Goal: Task Accomplishment & Management: Manage account settings

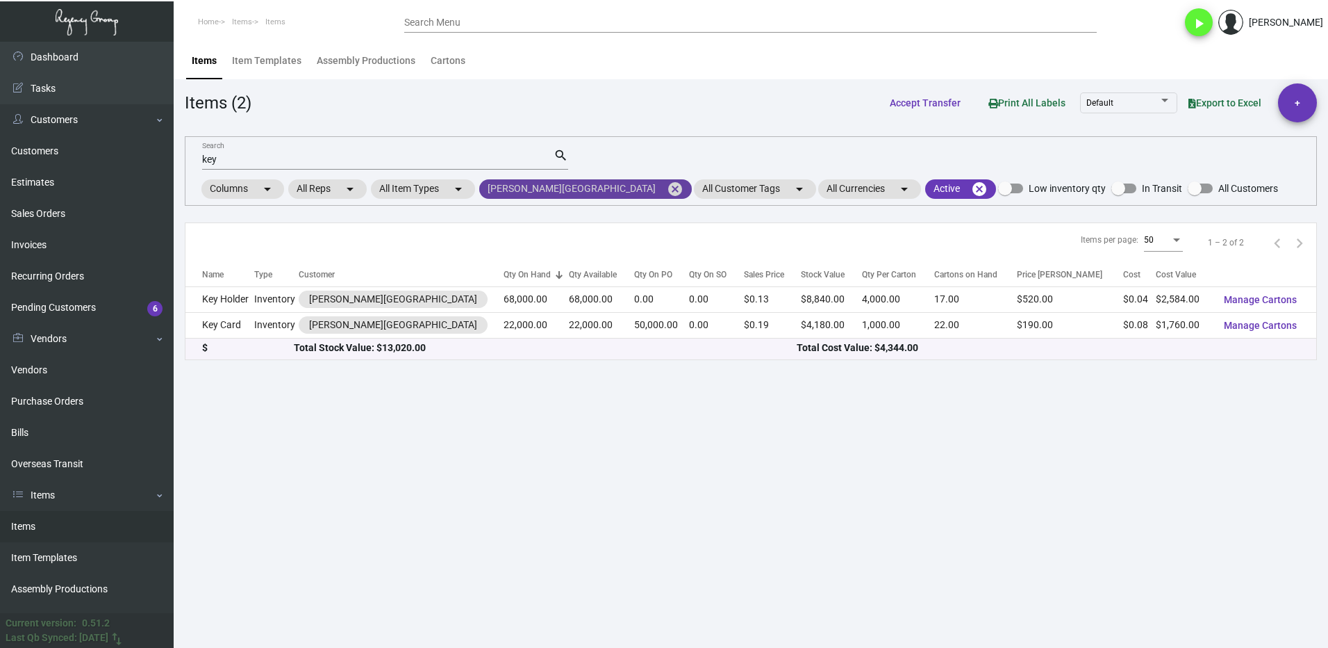
click at [667, 181] on mat-icon "cancel" at bounding box center [675, 189] width 17 height 17
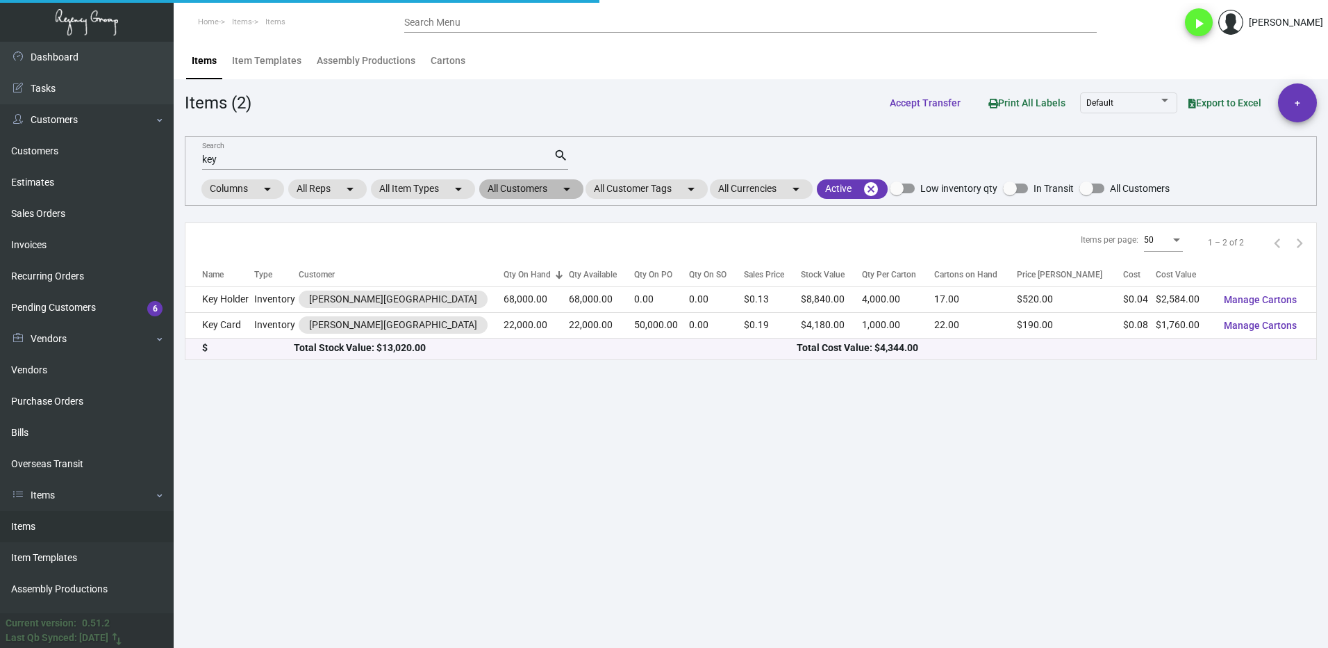
click at [534, 188] on mat-chip "All Customers arrow_drop_down" at bounding box center [531, 188] width 104 height 19
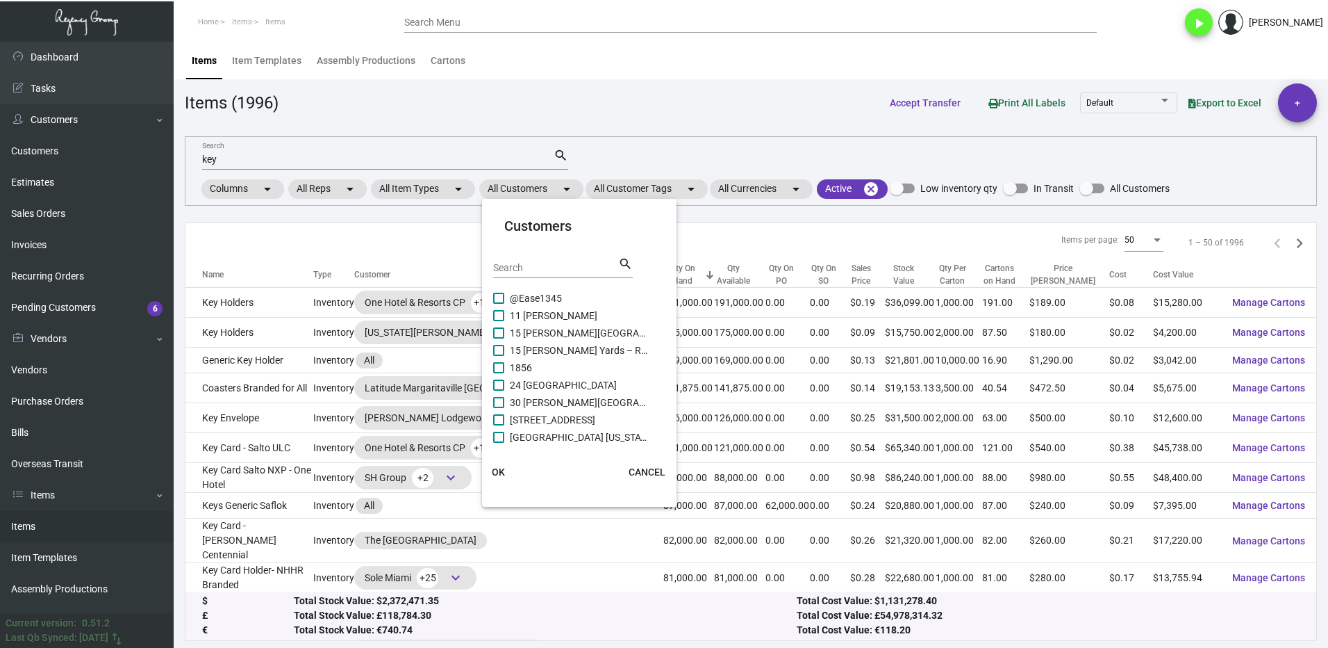
click at [529, 260] on div "Search" at bounding box center [555, 267] width 125 height 22
type input "proper"
drag, startPoint x: 506, startPoint y: 425, endPoint x: 497, endPoint y: 407, distance: 20.2
click at [504, 422] on label "Proper Hospitality" at bounding box center [571, 419] width 156 height 17
click at [499, 425] on input "Proper Hospitality" at bounding box center [498, 425] width 1 height 1
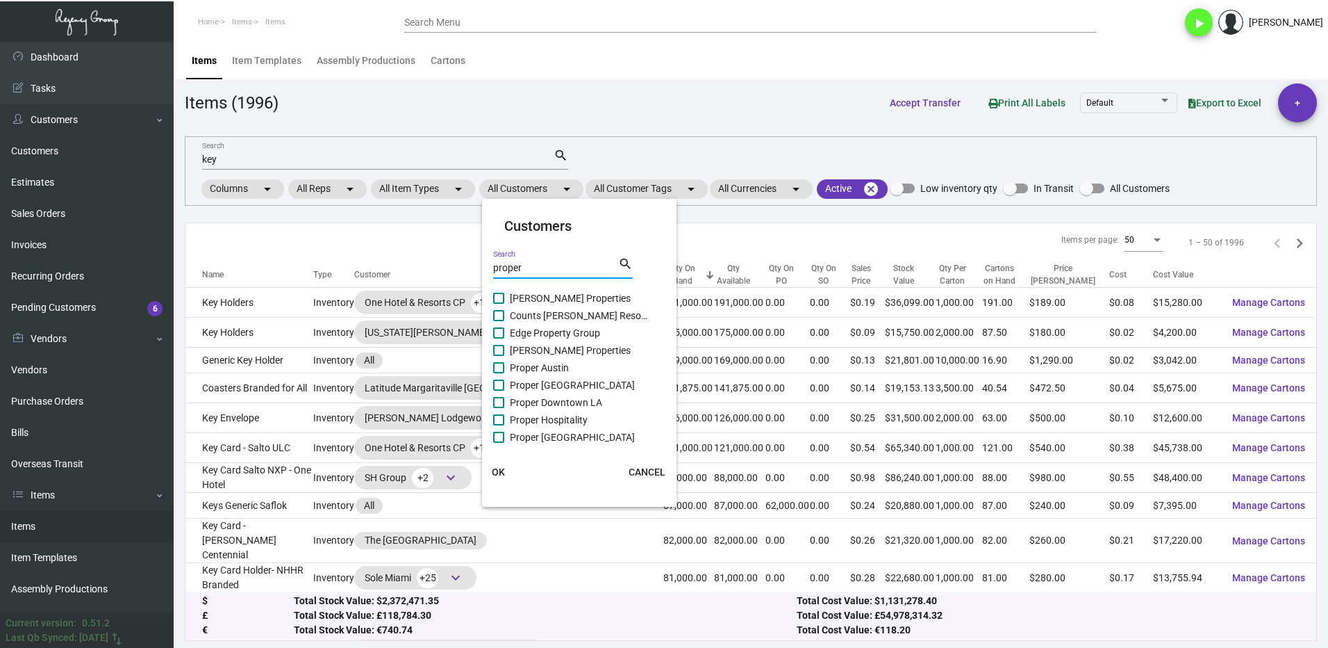
checkbox input "true"
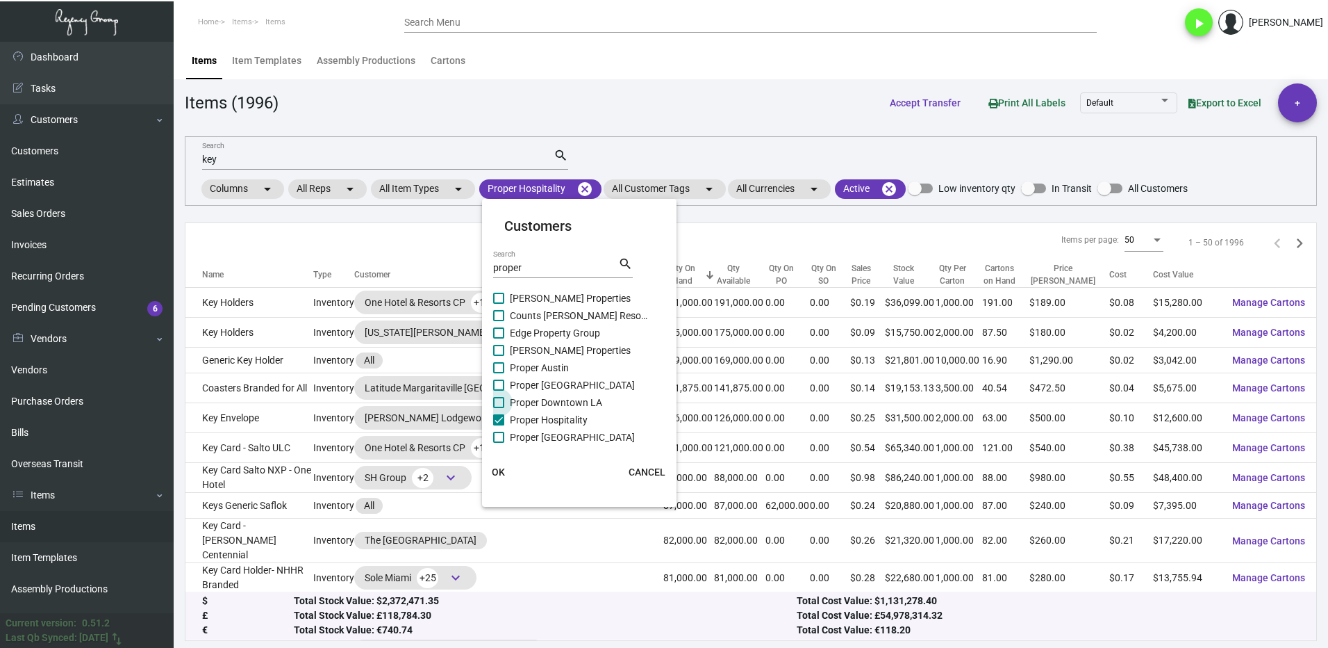
drag, startPoint x: 497, startPoint y: 404, endPoint x: 497, endPoint y: 384, distance: 20.1
click at [496, 402] on span at bounding box center [498, 402] width 11 height 11
click at [498, 408] on input "Proper Downtown LA" at bounding box center [498, 408] width 1 height 1
checkbox input "true"
click at [497, 384] on span at bounding box center [498, 384] width 11 height 11
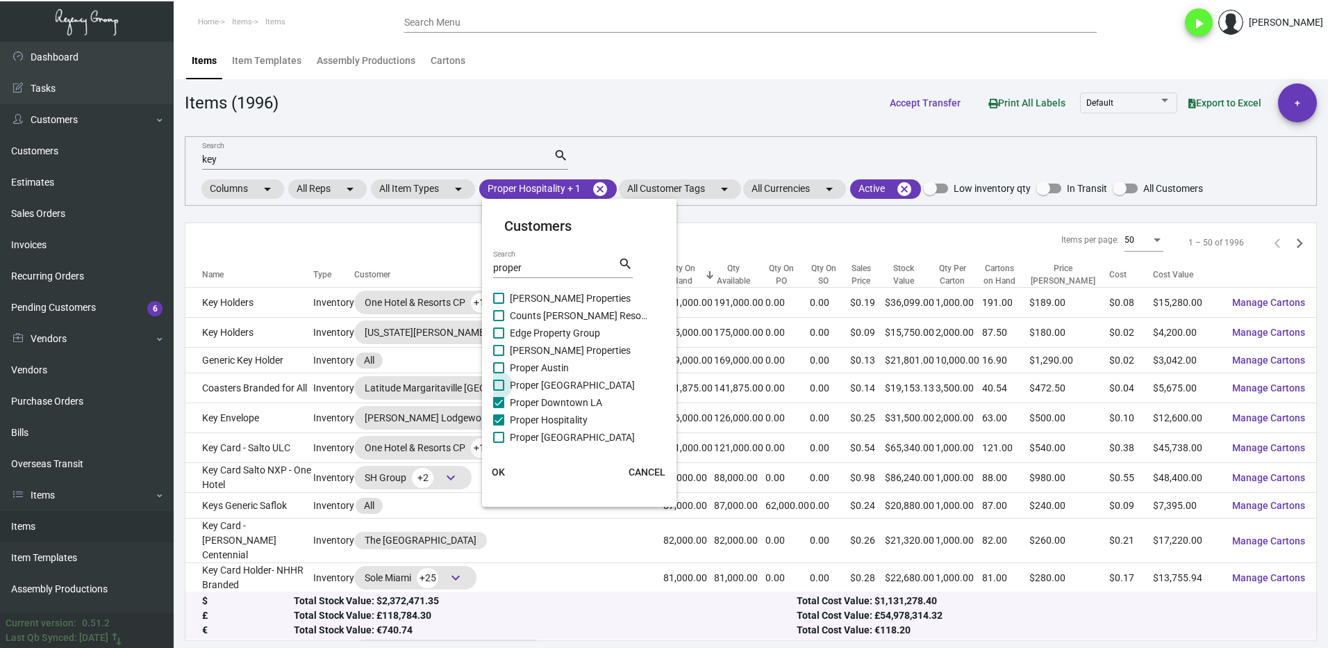
click at [498, 390] on input "Proper [GEOGRAPHIC_DATA]" at bounding box center [498, 390] width 1 height 1
checkbox input "true"
click at [499, 371] on span at bounding box center [498, 367] width 11 height 11
click at [499, 373] on input "Proper Austin" at bounding box center [498, 373] width 1 height 1
checkbox input "true"
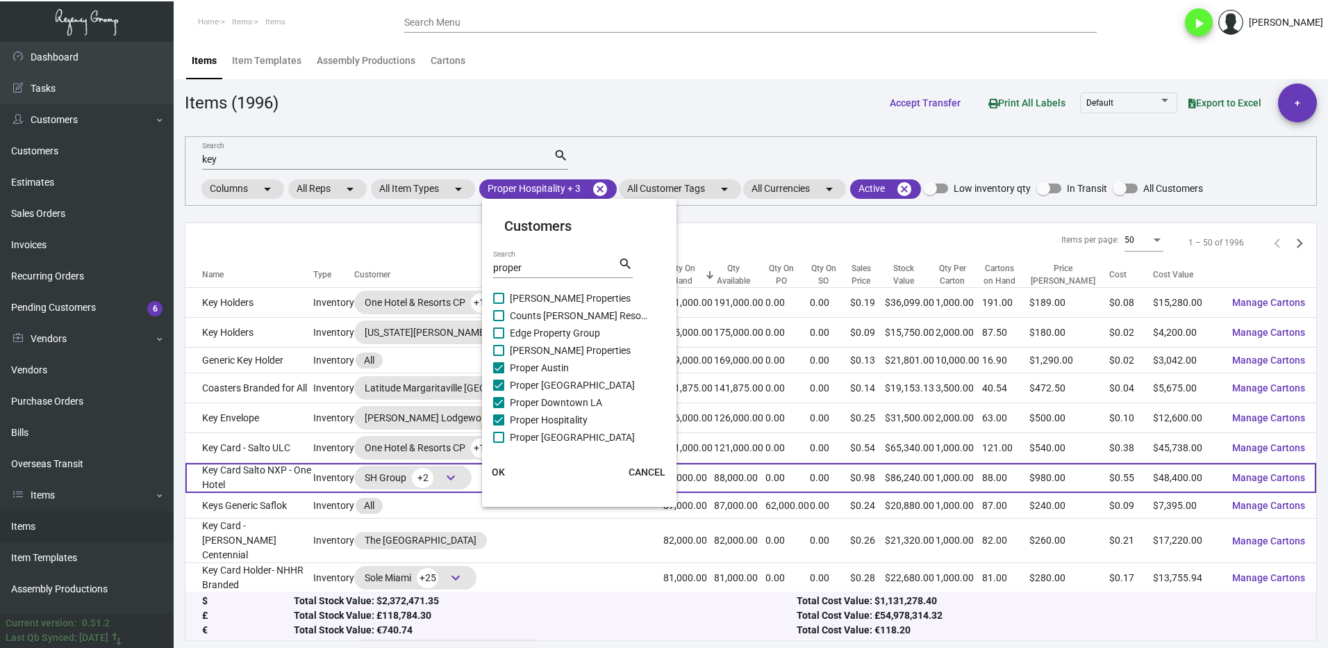
click at [500, 465] on button "OK" at bounding box center [499, 471] width 44 height 25
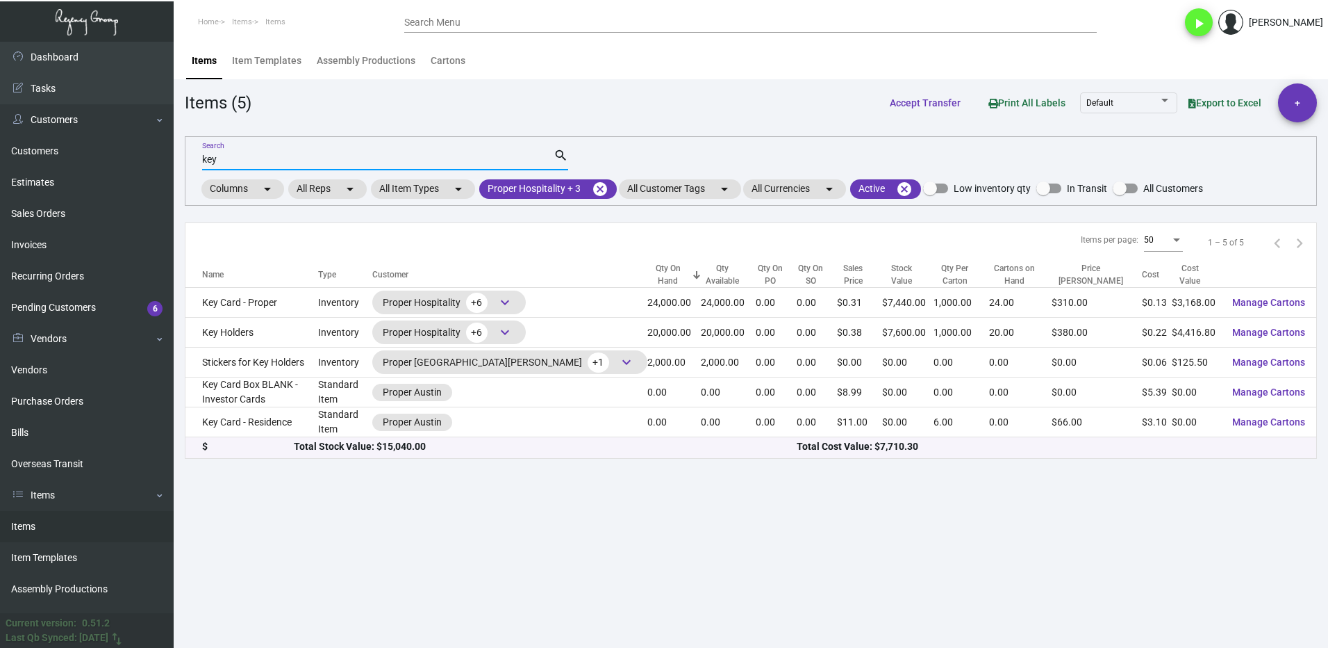
click at [233, 158] on input "key" at bounding box center [378, 159] width 352 height 11
type input "k"
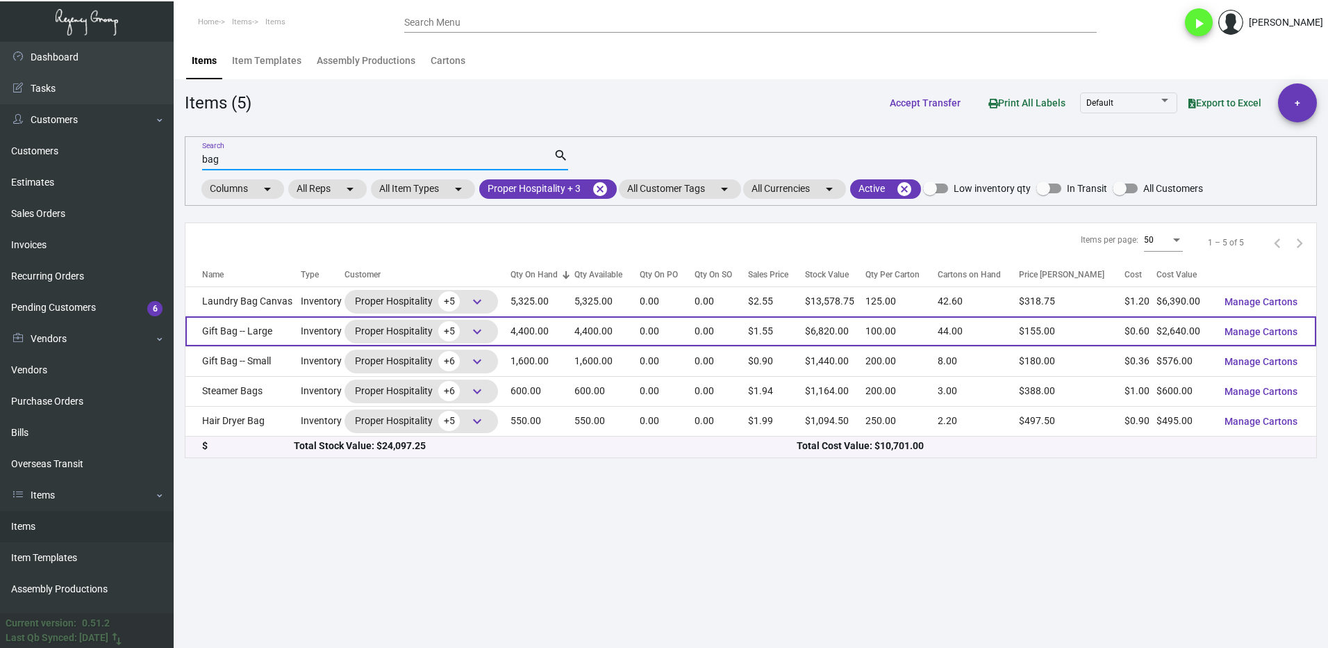
type input "bag"
click at [274, 336] on td "Gift Bag -- Large" at bounding box center [243, 331] width 115 height 30
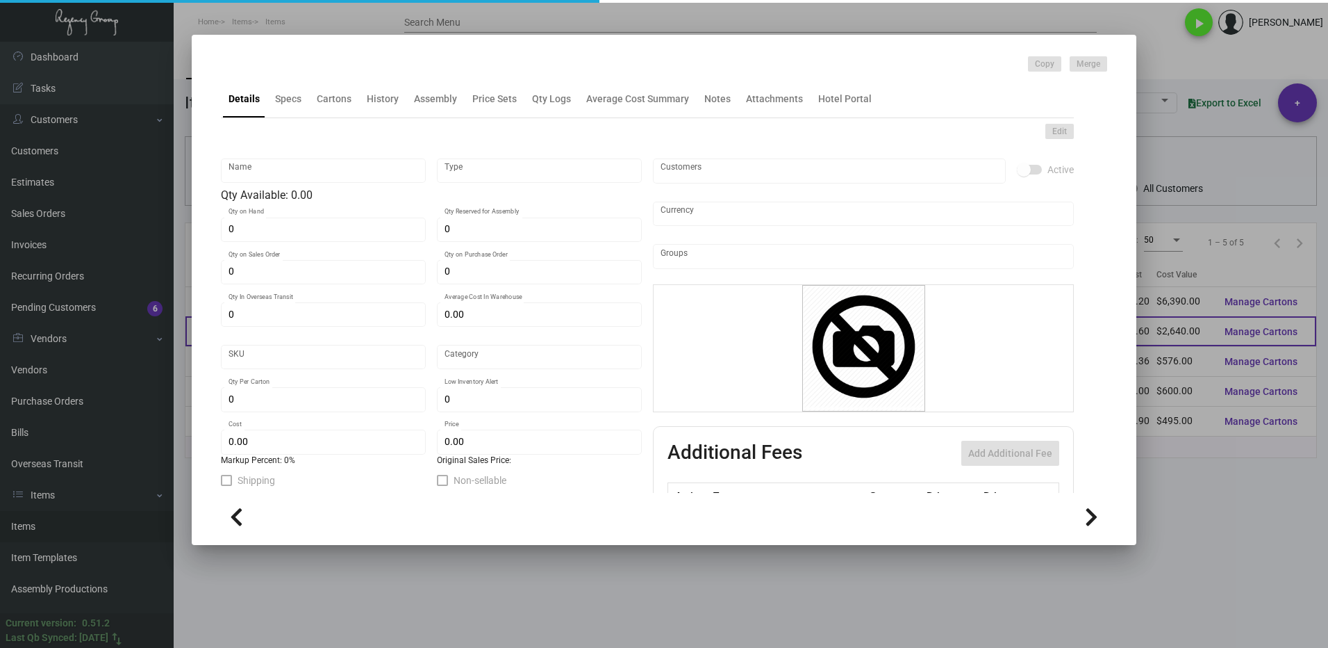
type input "Gift Bag -- Large"
type input "Inventory"
type input "4,400"
type input "$ 0.61"
type input "Standard"
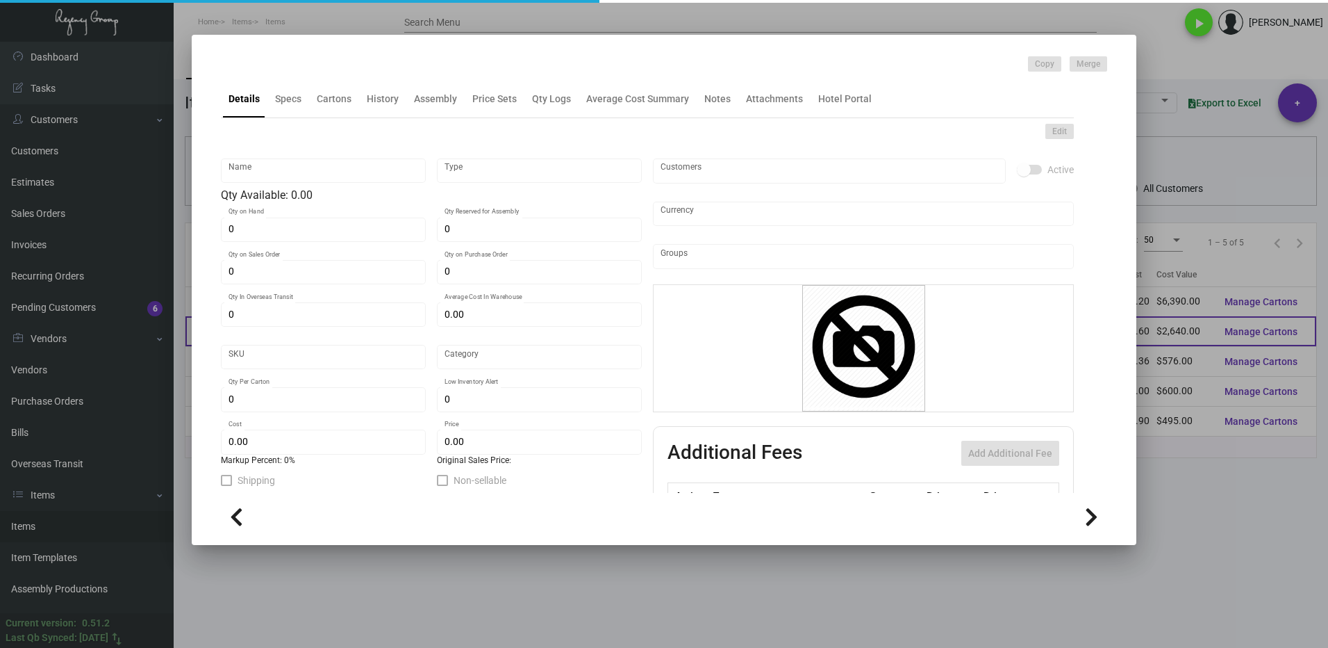
type input "100"
type input "$ 0.60"
type input "$ 1.55"
checkbox input "true"
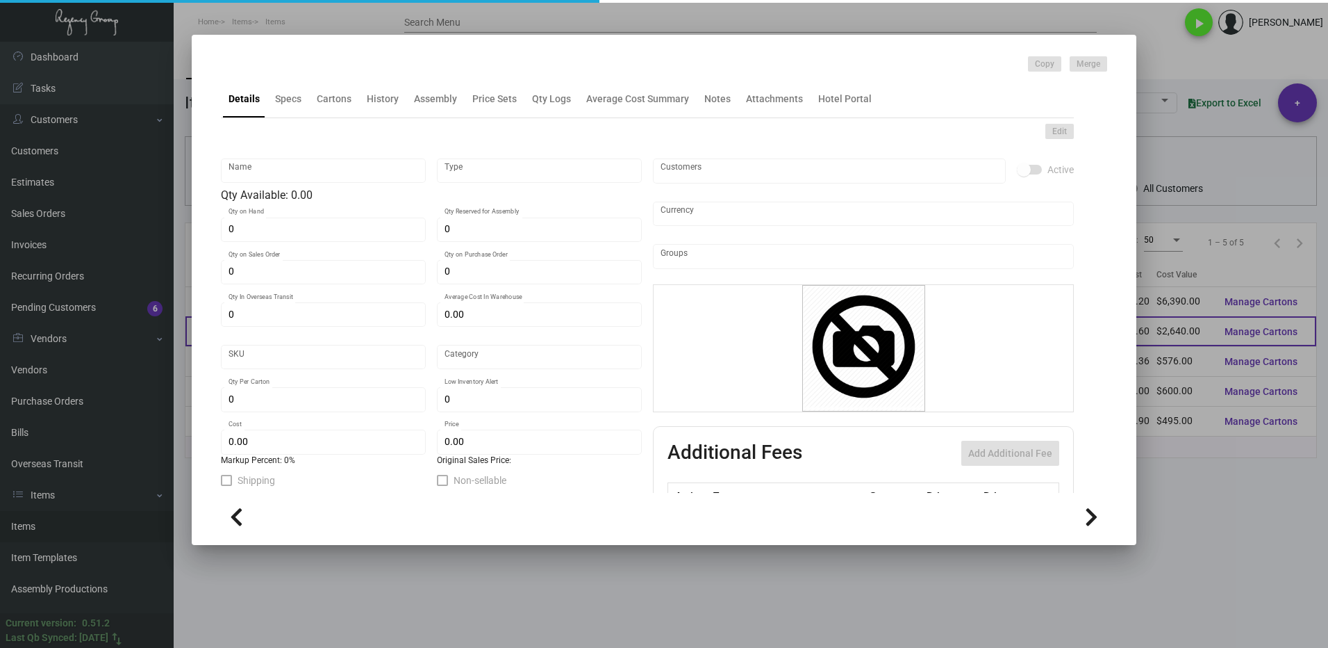
type input "United States Dollar $"
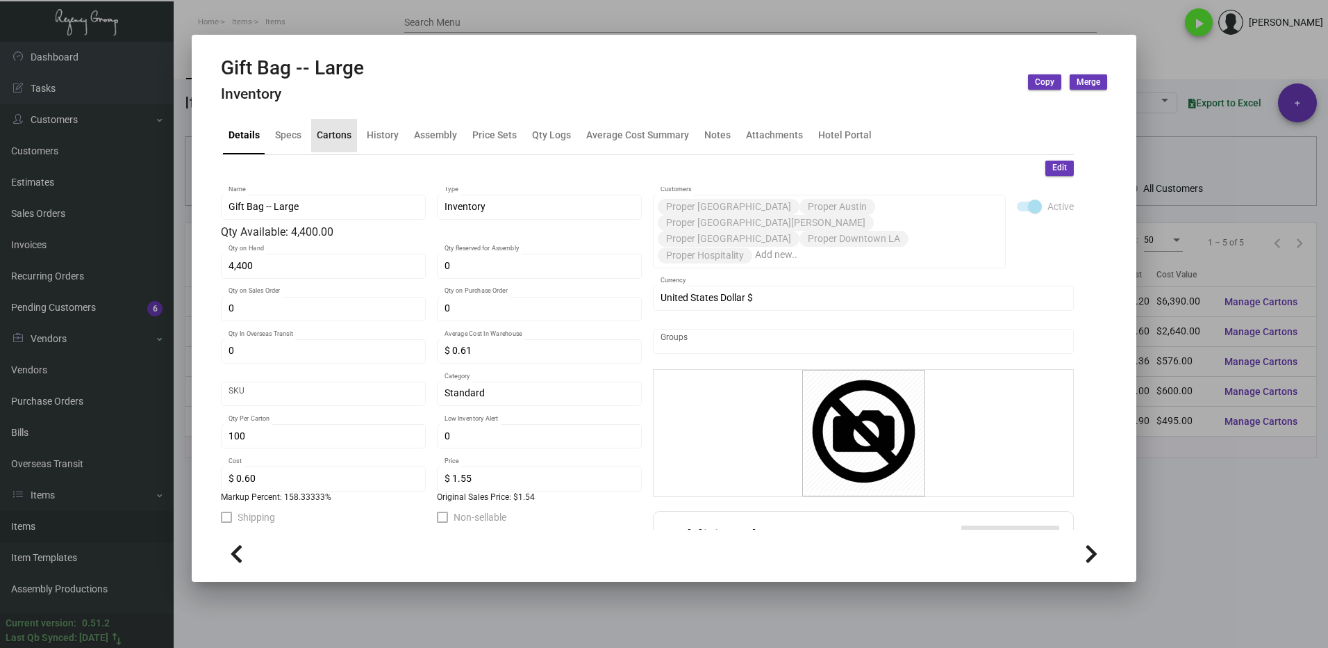
click at [329, 131] on div "Cartons" at bounding box center [334, 135] width 35 height 15
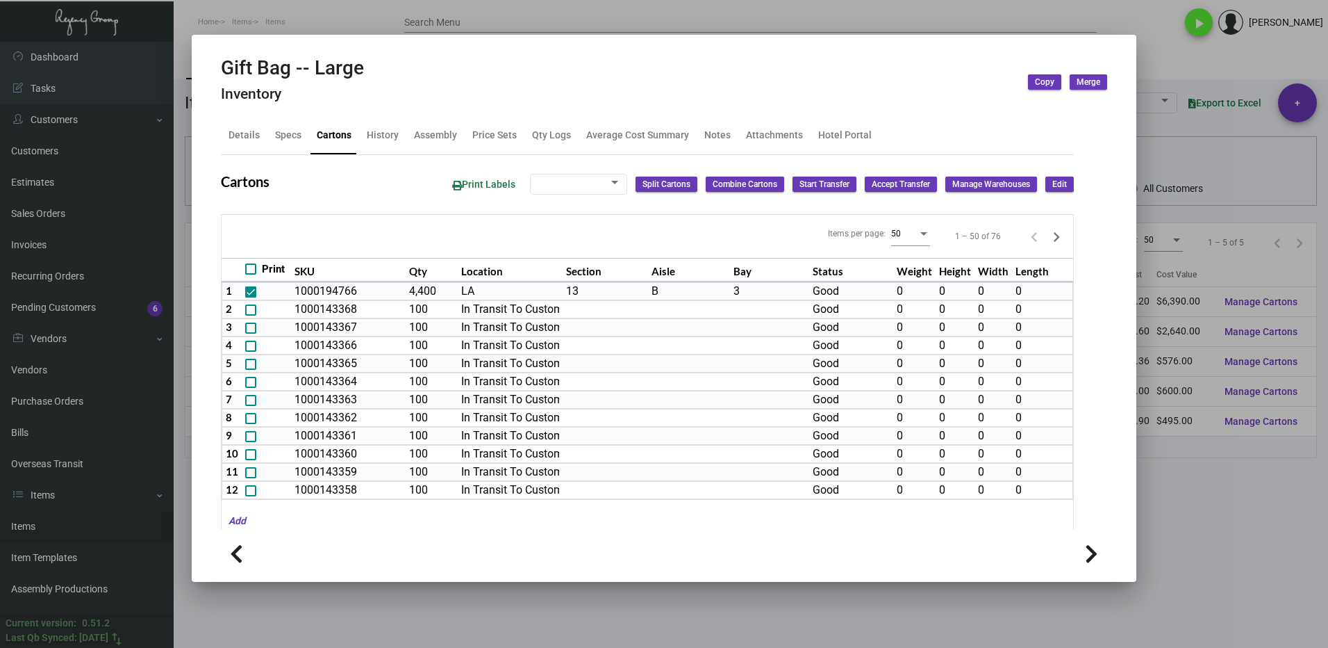
type input "4,400"
type input "8100"
type input "-3700"
type input "100"
type input "4400"
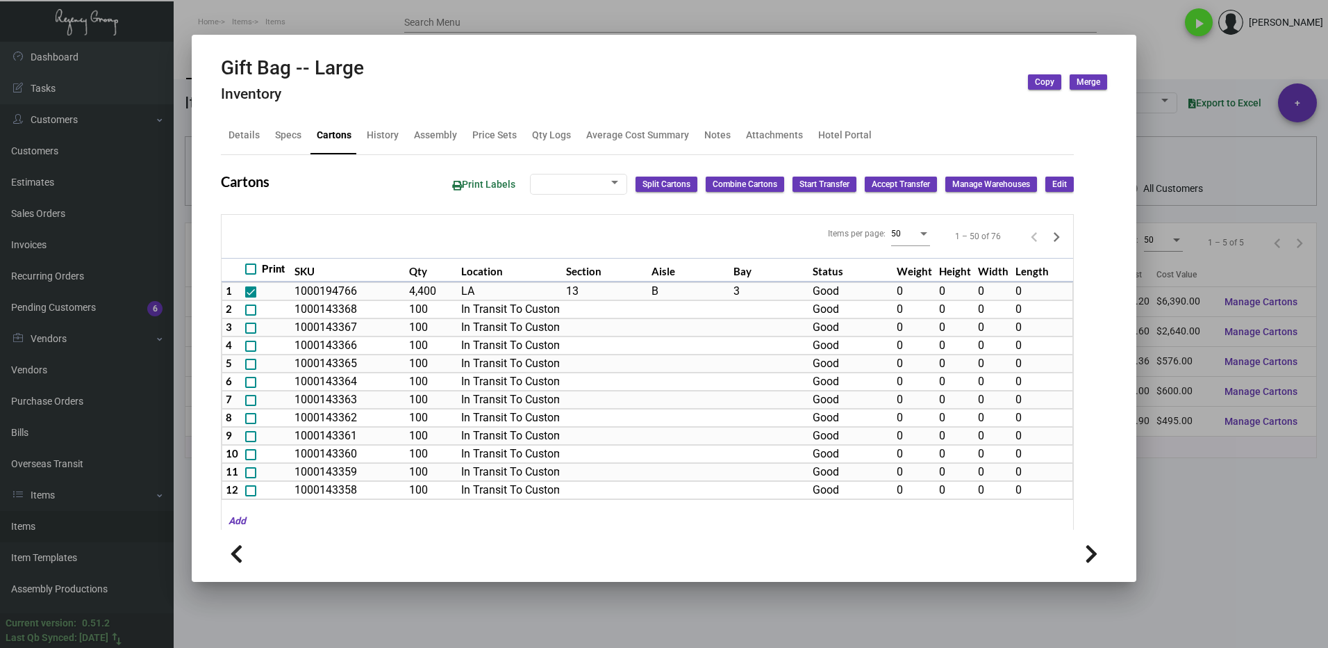
type input "-4300"
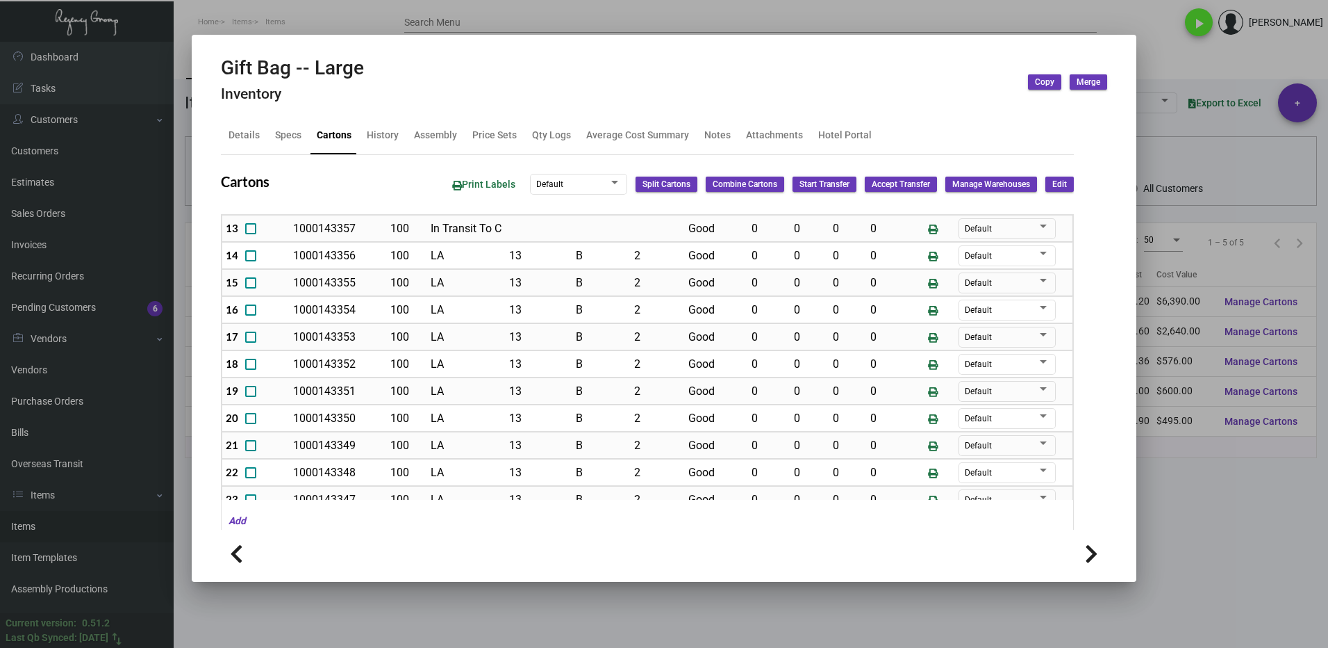
scroll to position [417, 0]
click at [553, 135] on div "Qty Logs" at bounding box center [551, 135] width 39 height 15
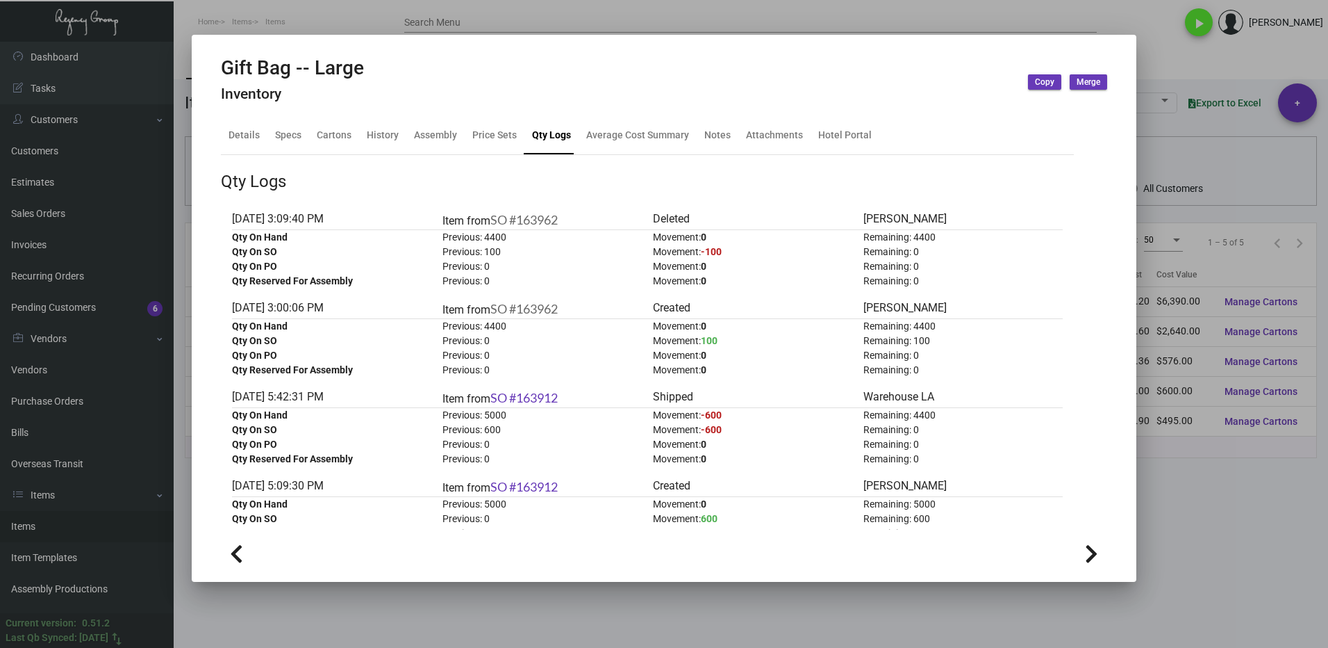
click at [1182, 477] on div at bounding box center [664, 324] width 1328 height 648
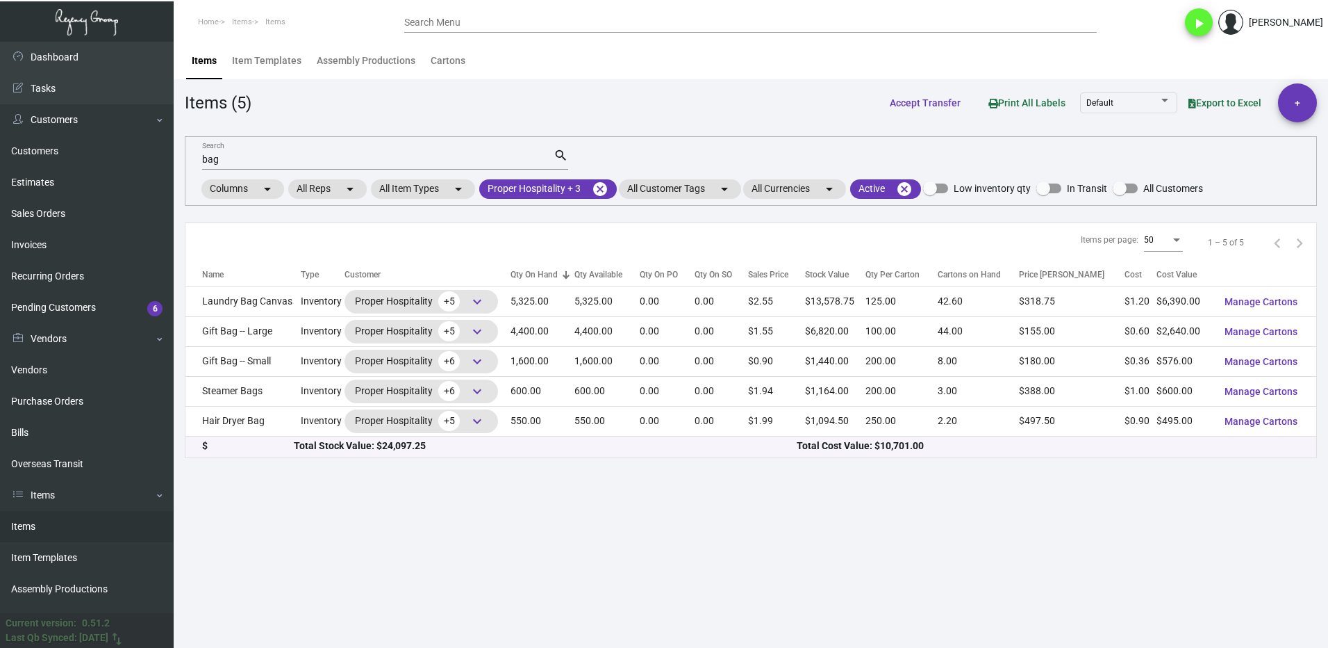
click at [265, 158] on input "bag" at bounding box center [378, 159] width 352 height 11
type input "b"
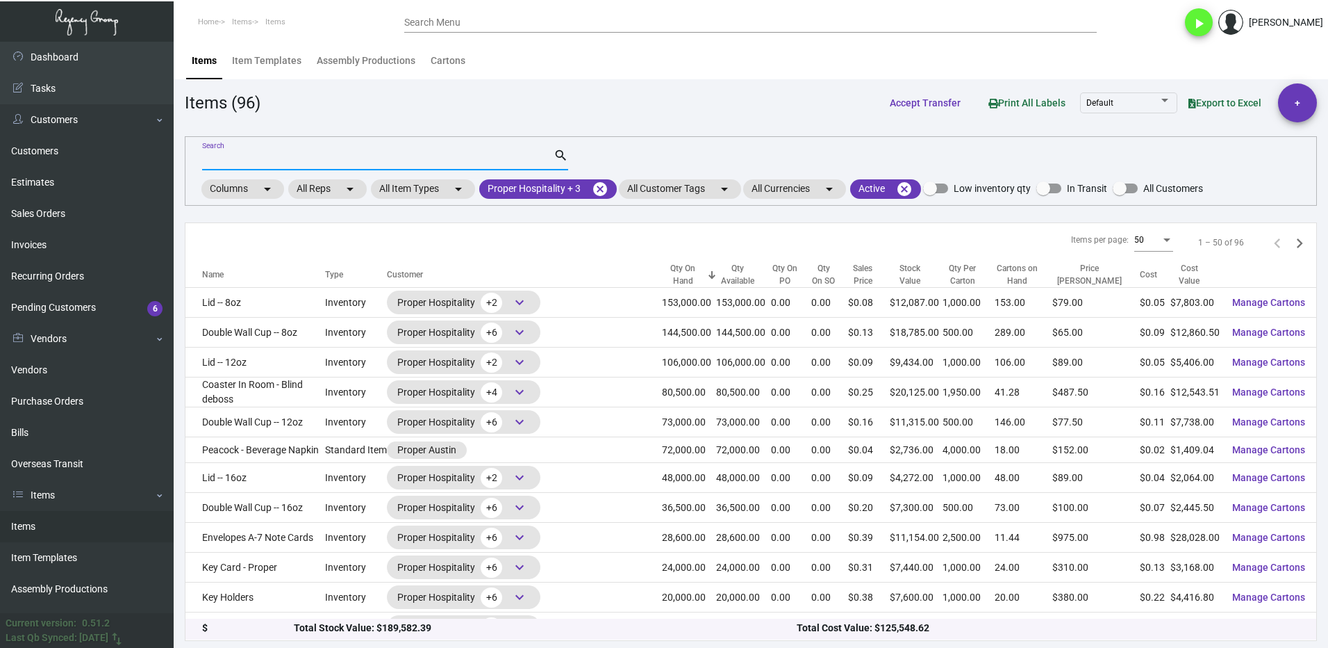
click at [242, 158] on input "Search" at bounding box center [378, 159] width 352 height 11
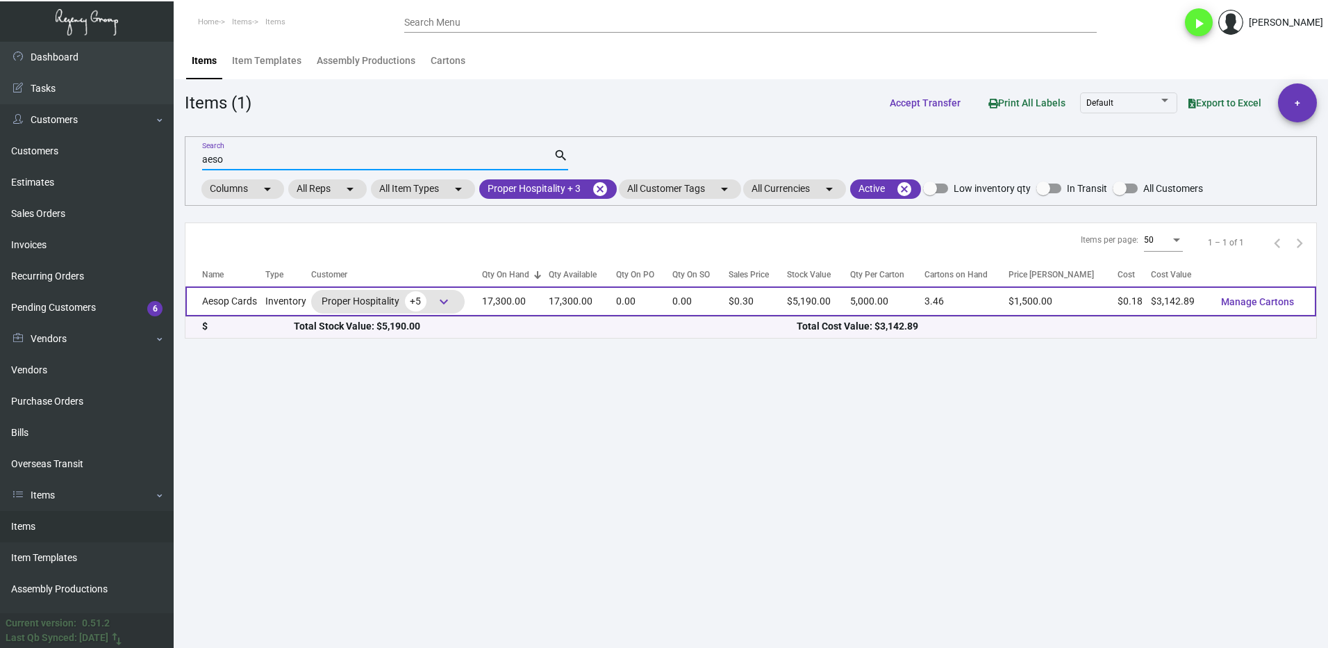
type input "aeso"
click at [265, 307] on td "Aesop Cards" at bounding box center [226, 301] width 80 height 30
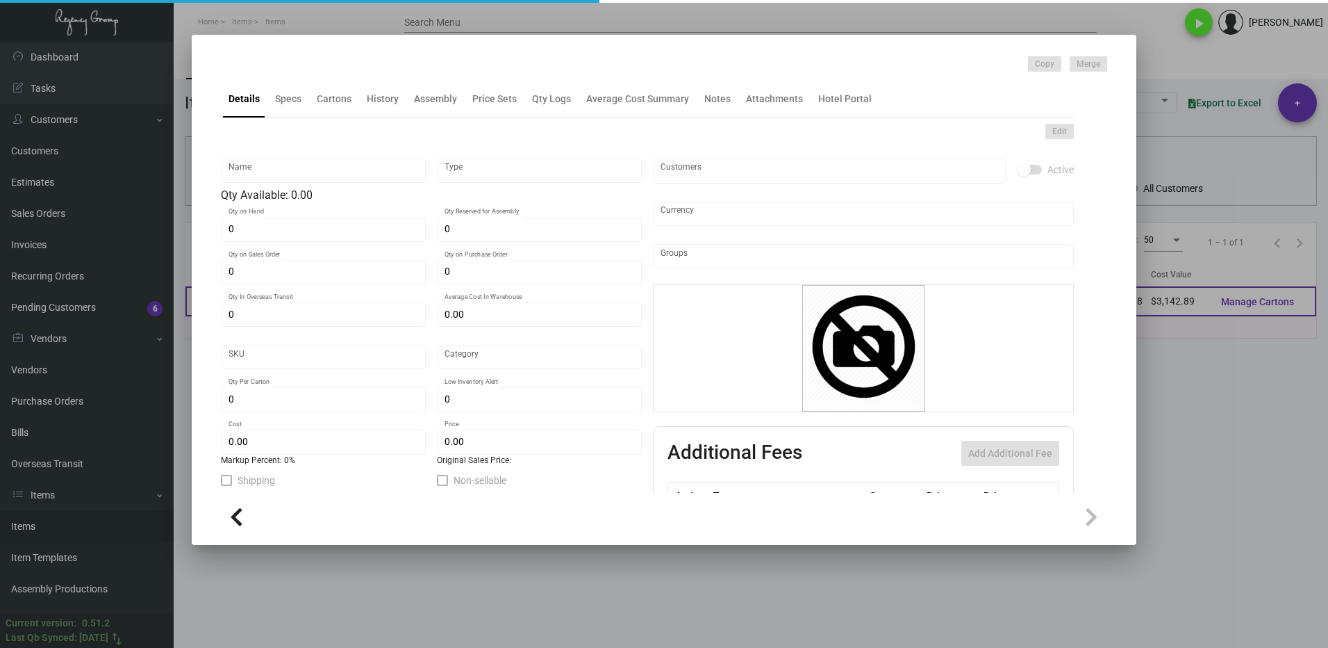
type input "Aesop Cards"
type input "Inventory"
type input "17,300"
type input "$ 1.135"
type input "2632"
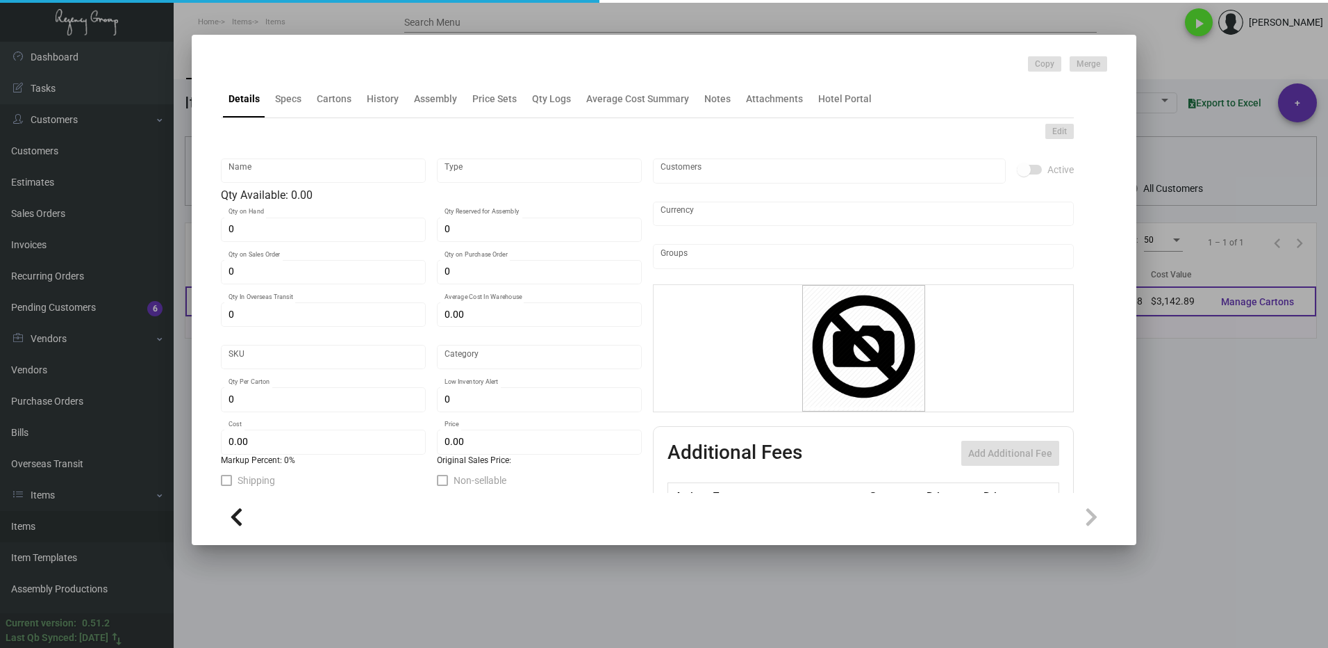
type input "Standard"
type input "5,000"
type input "$ 0.18167"
type input "$ 0.30"
type textarea "Aesop Cards: Size 4.5x3, Mohawk Synthetic 12 mill white plastic stock, printing…"
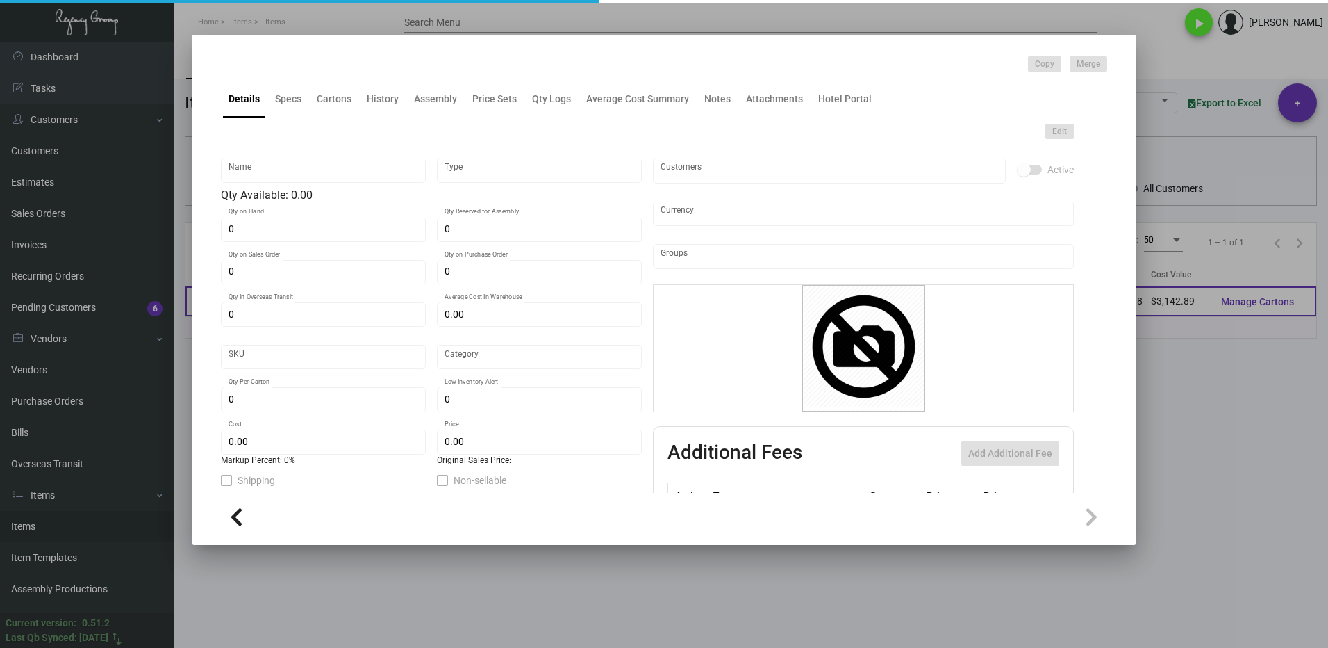
type textarea "Aesop Cards"
checkbox input "true"
type input "United States Dollar $"
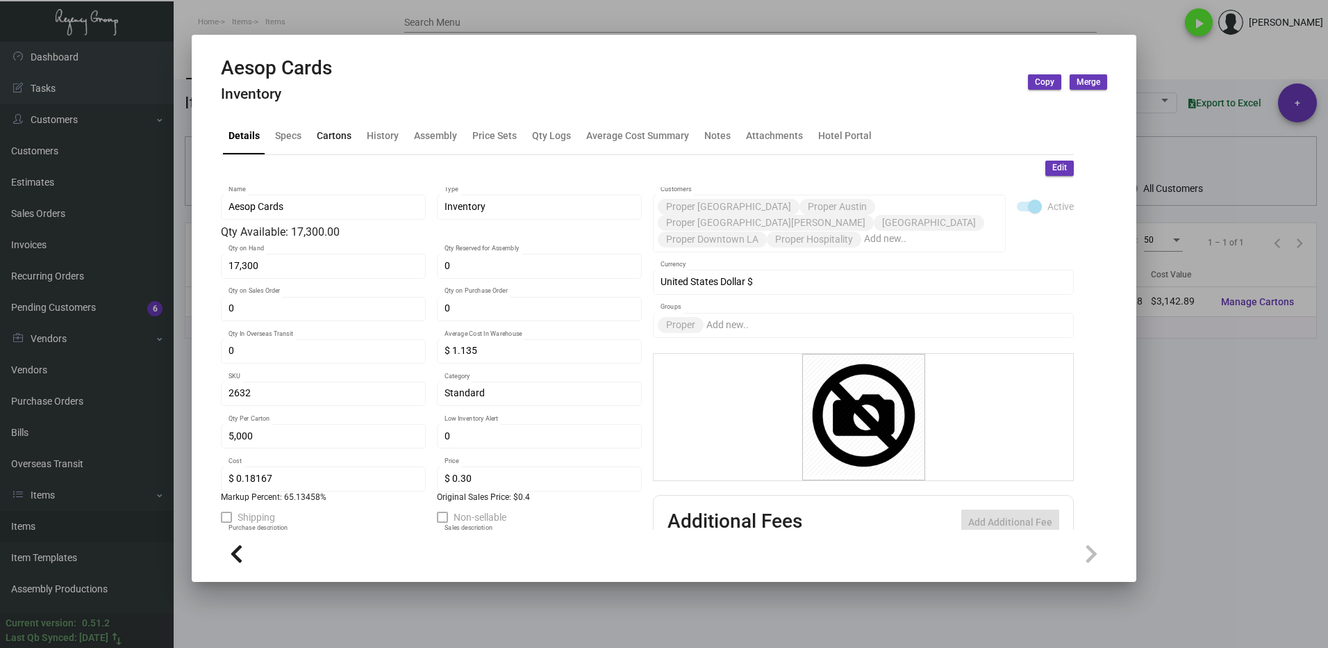
click at [325, 136] on div "Cartons" at bounding box center [334, 135] width 35 height 15
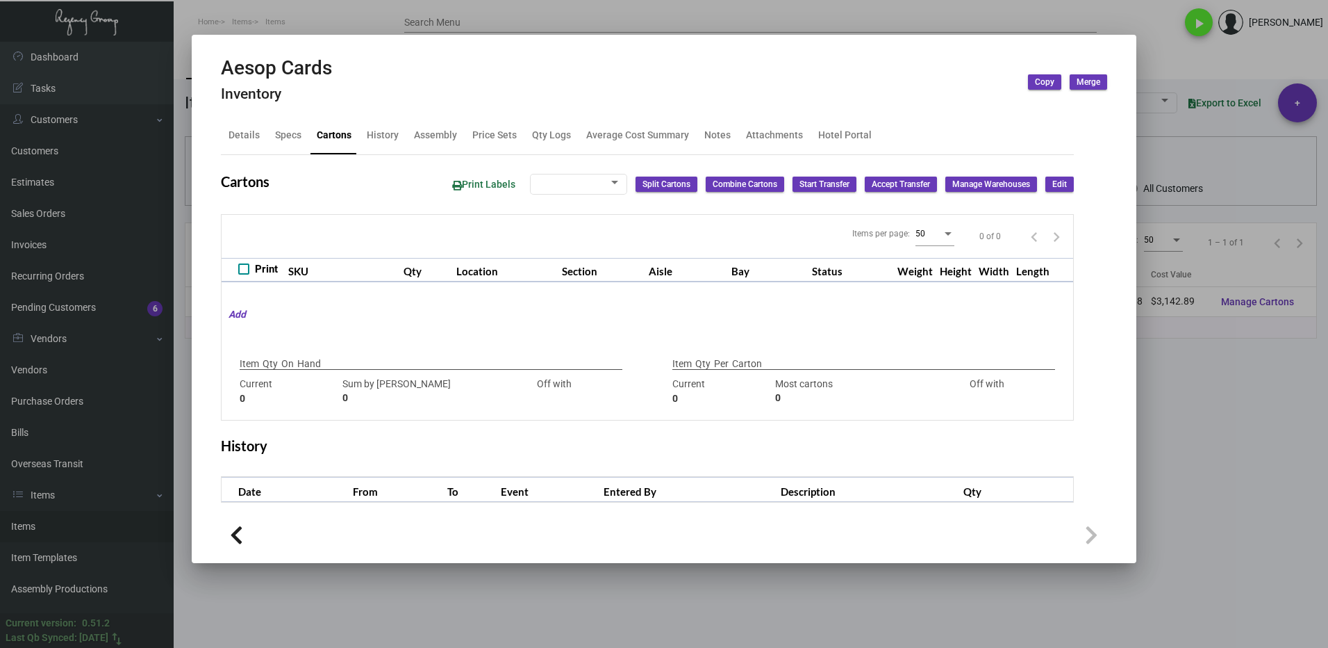
checkbox input "true"
type input "17,300"
type input "17300"
type input "0"
type input "5,000"
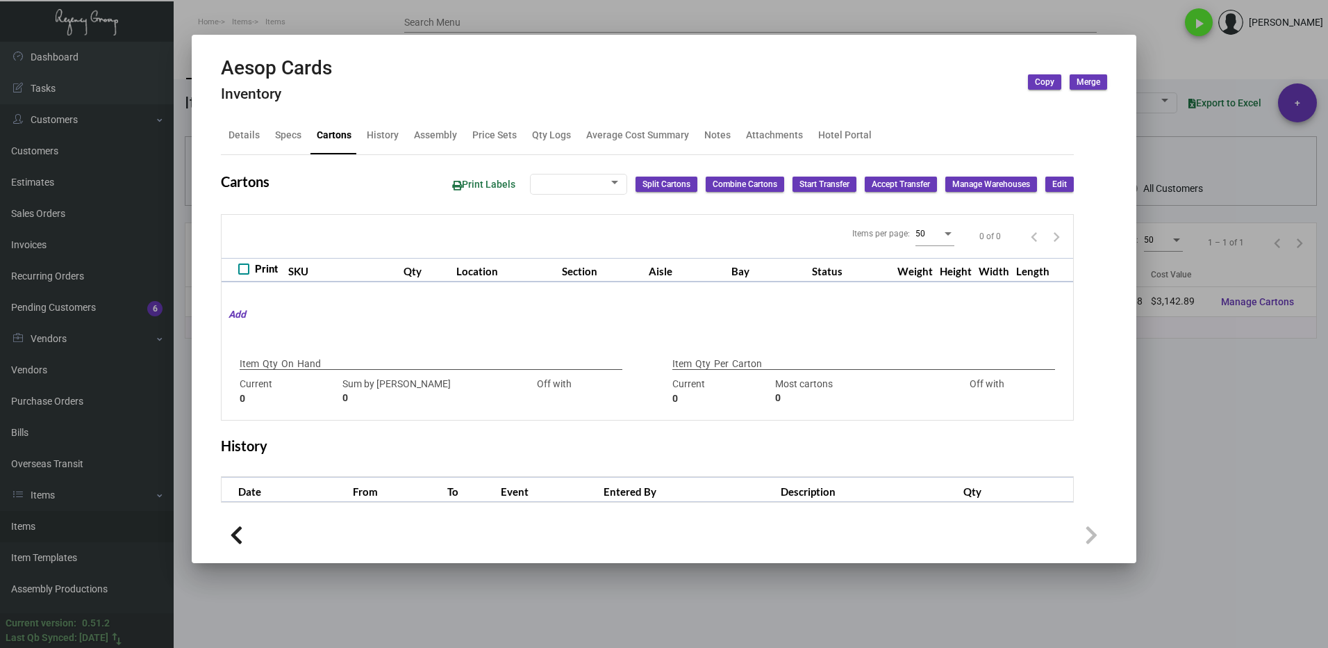
type input "2500"
type input "+2500"
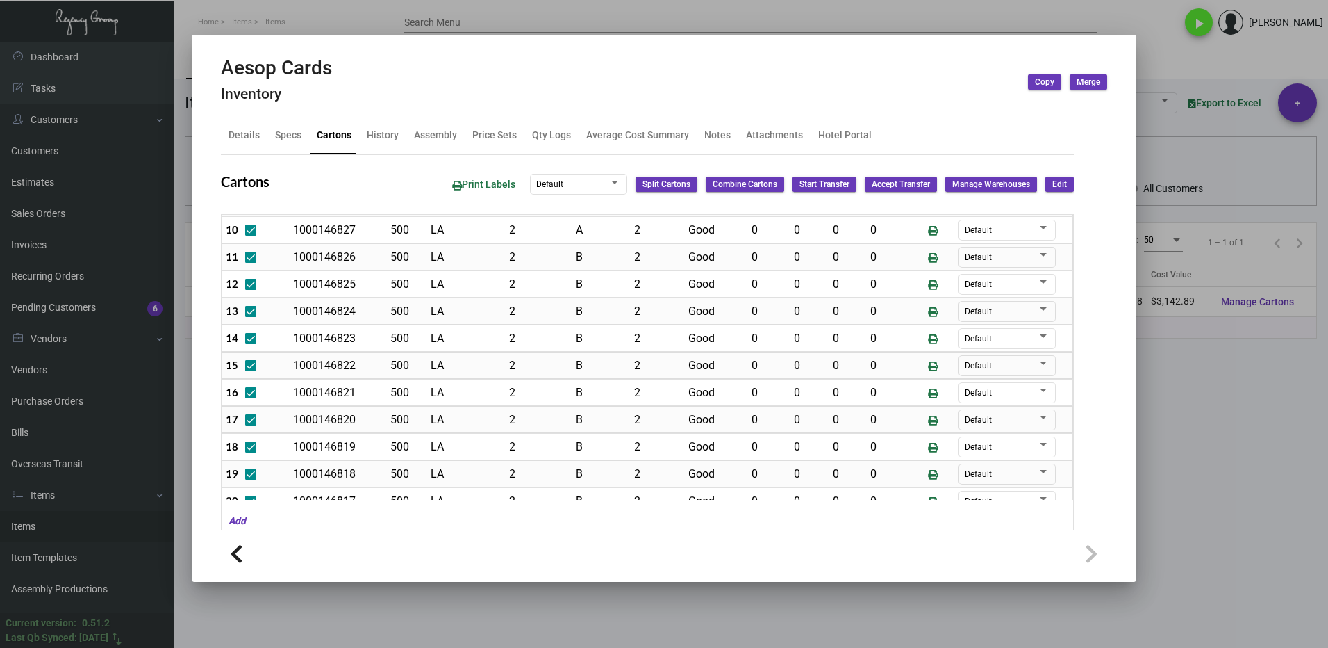
scroll to position [264, 0]
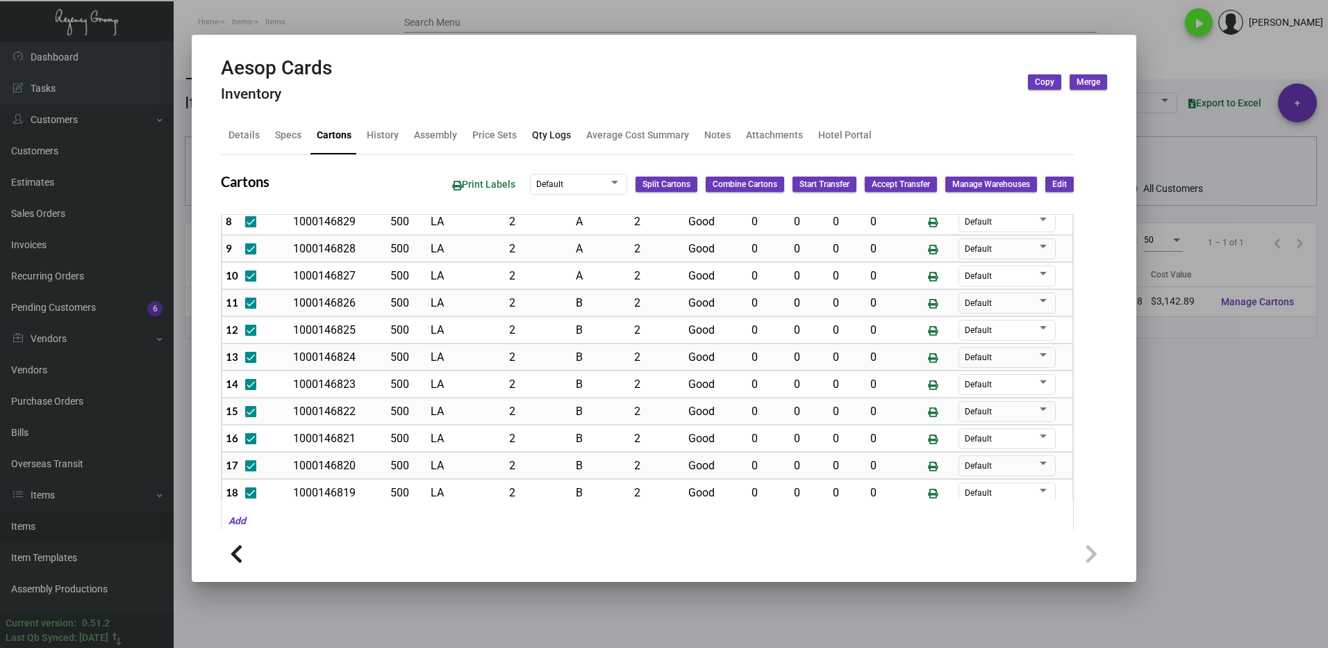
click at [545, 135] on div "Qty Logs" at bounding box center [551, 135] width 39 height 15
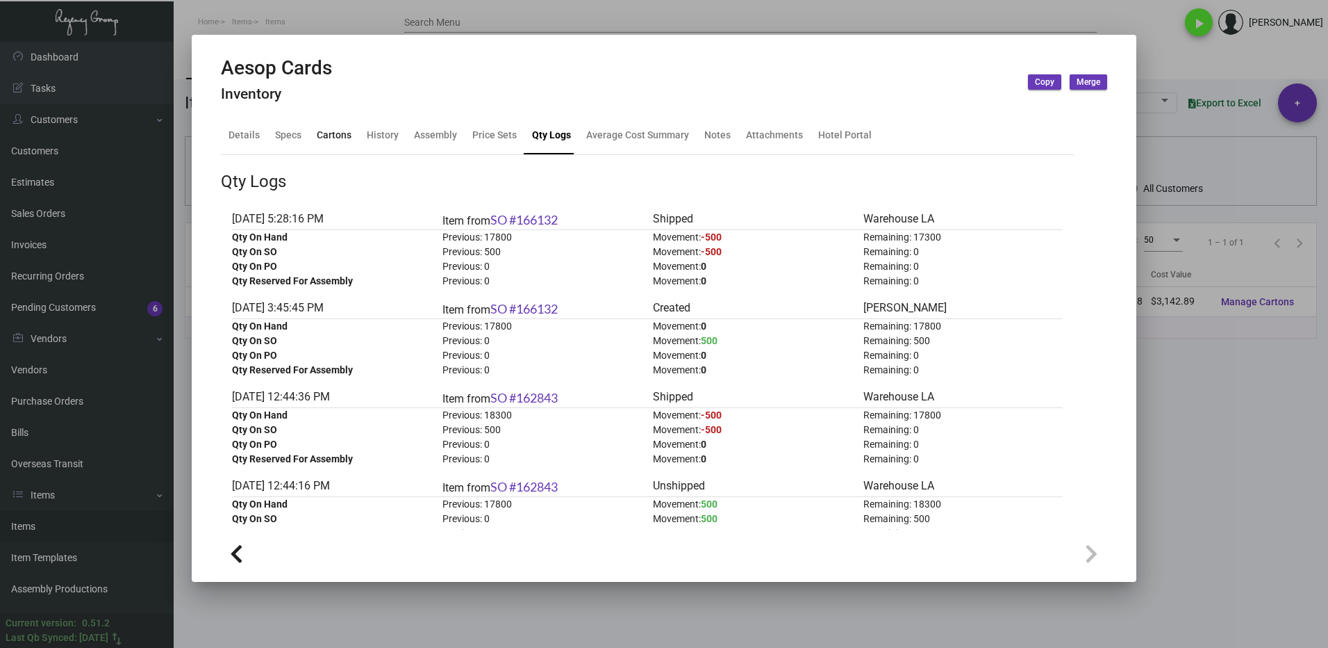
click at [324, 135] on div "Cartons" at bounding box center [334, 135] width 35 height 15
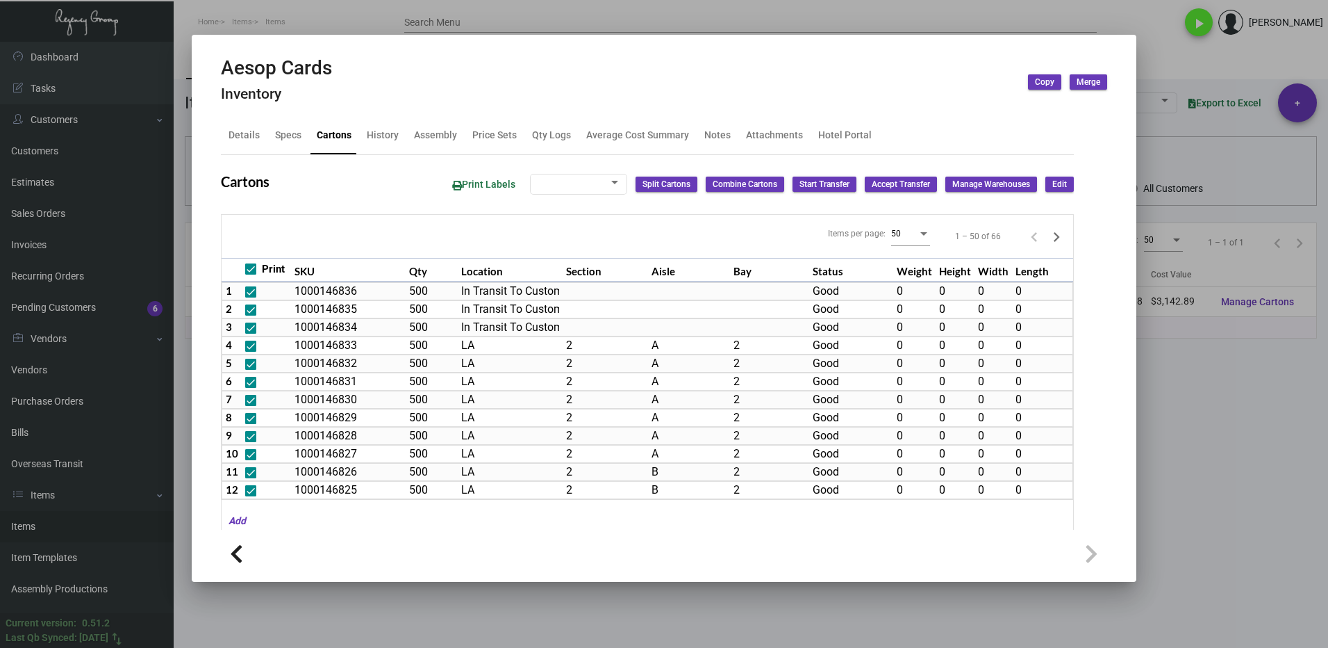
checkbox input "true"
type input "17,300"
type input "17300"
type input "0"
type input "5,000"
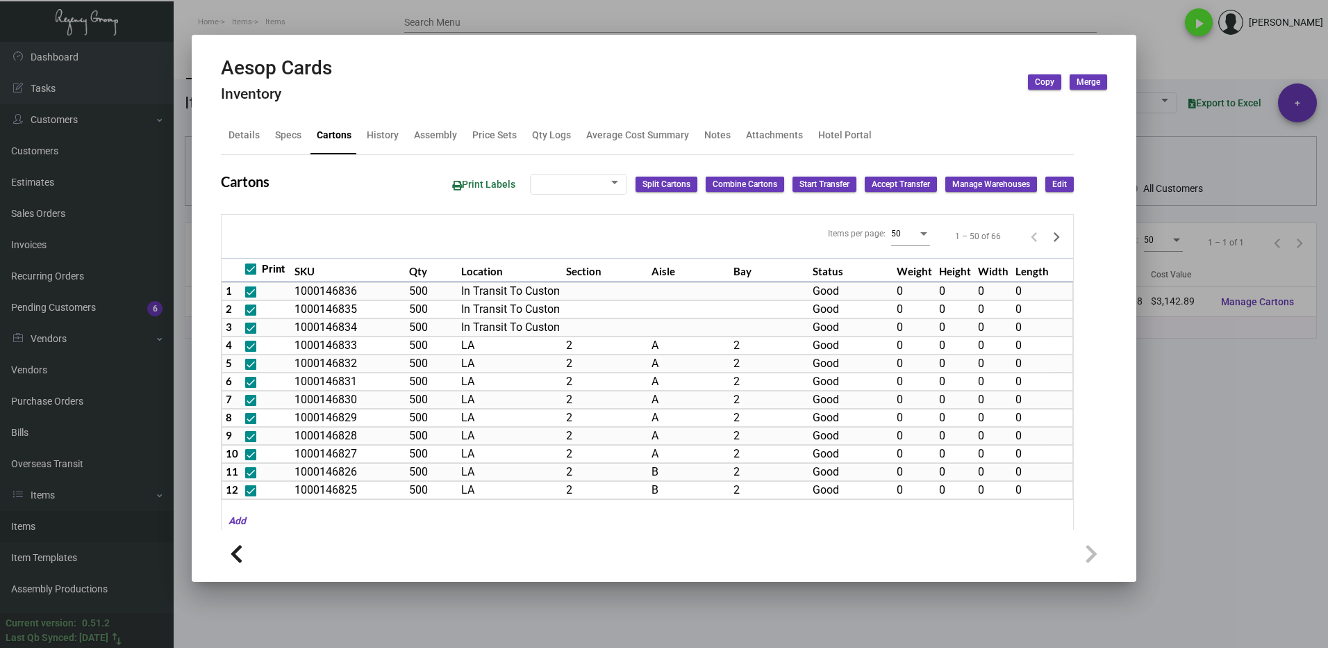
type input "2500"
type input "+2500"
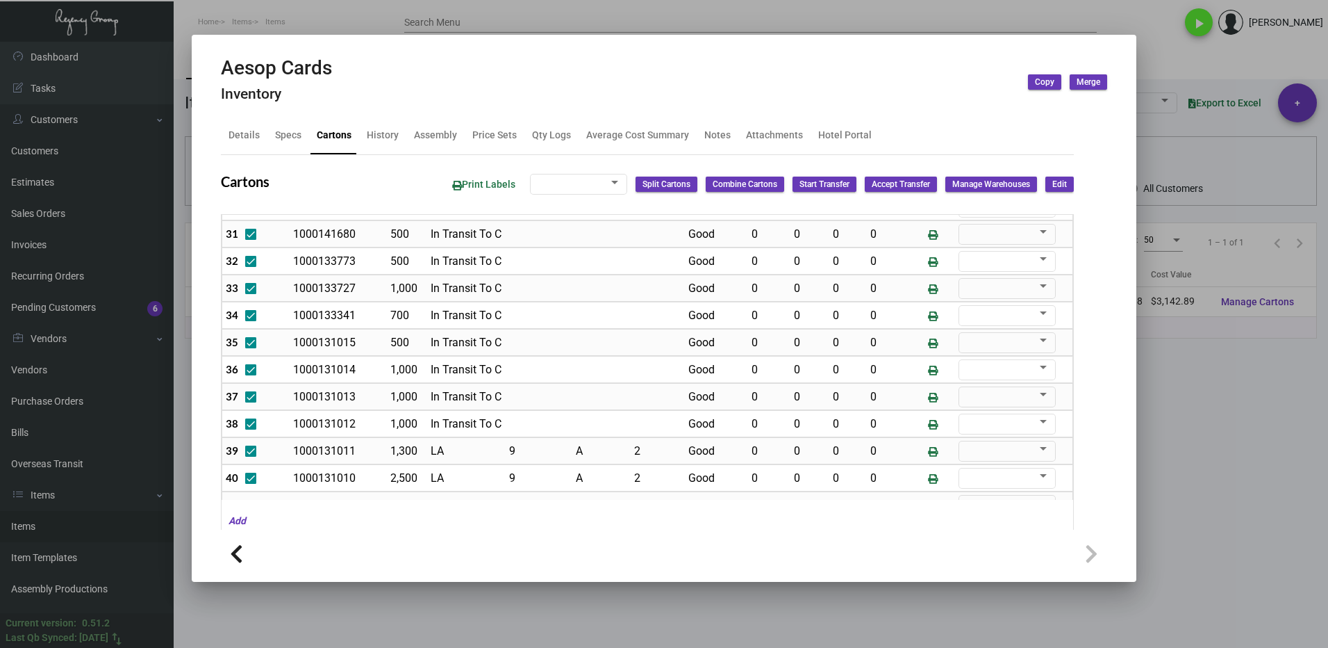
scroll to position [721, 0]
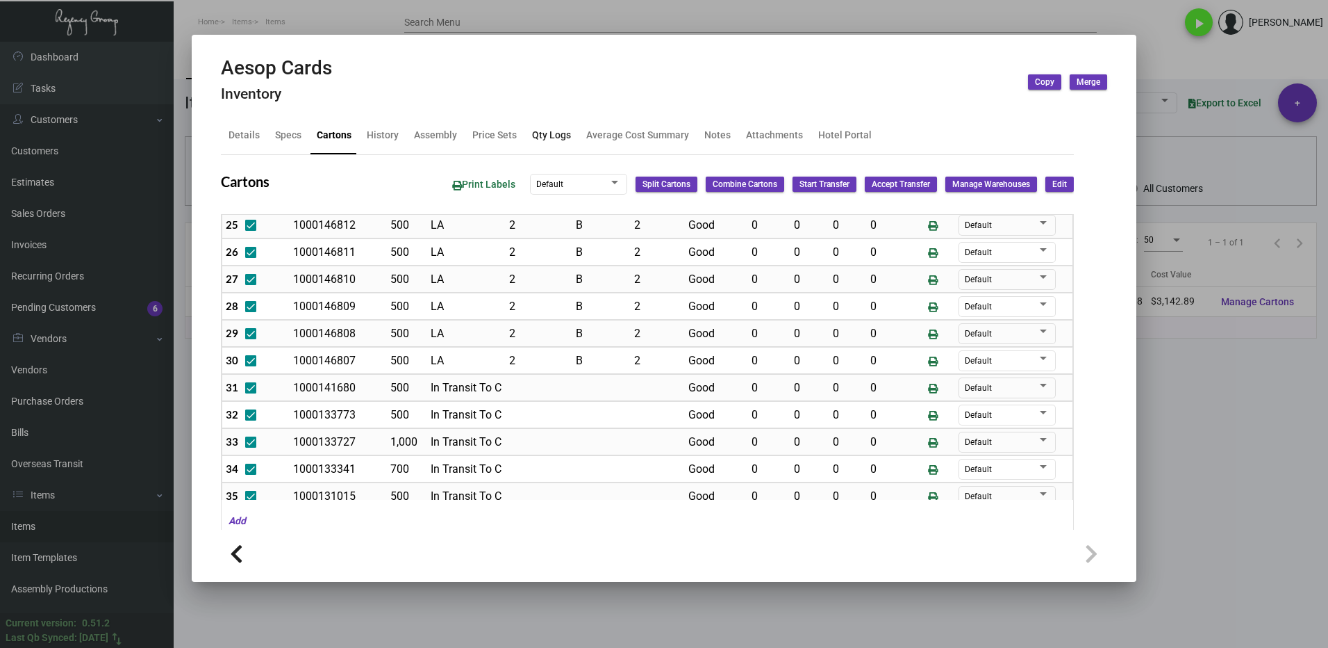
click at [549, 133] on div "Qty Logs" at bounding box center [551, 135] width 39 height 15
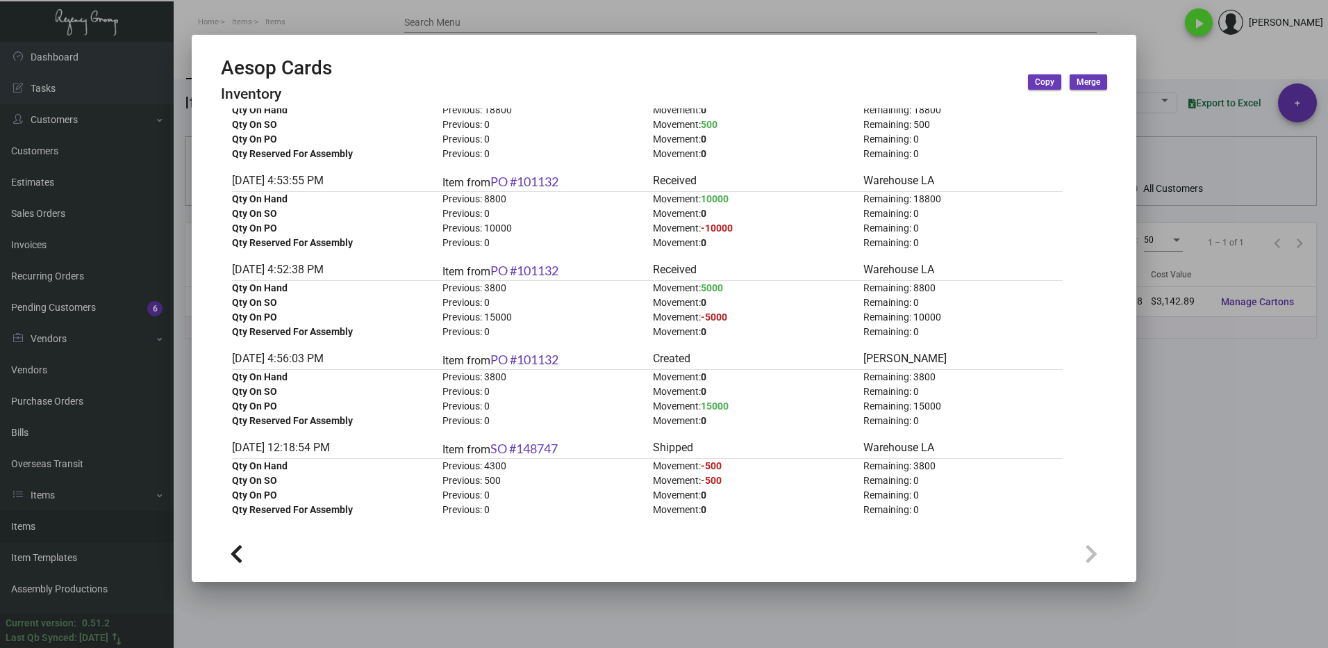
scroll to position [903, 0]
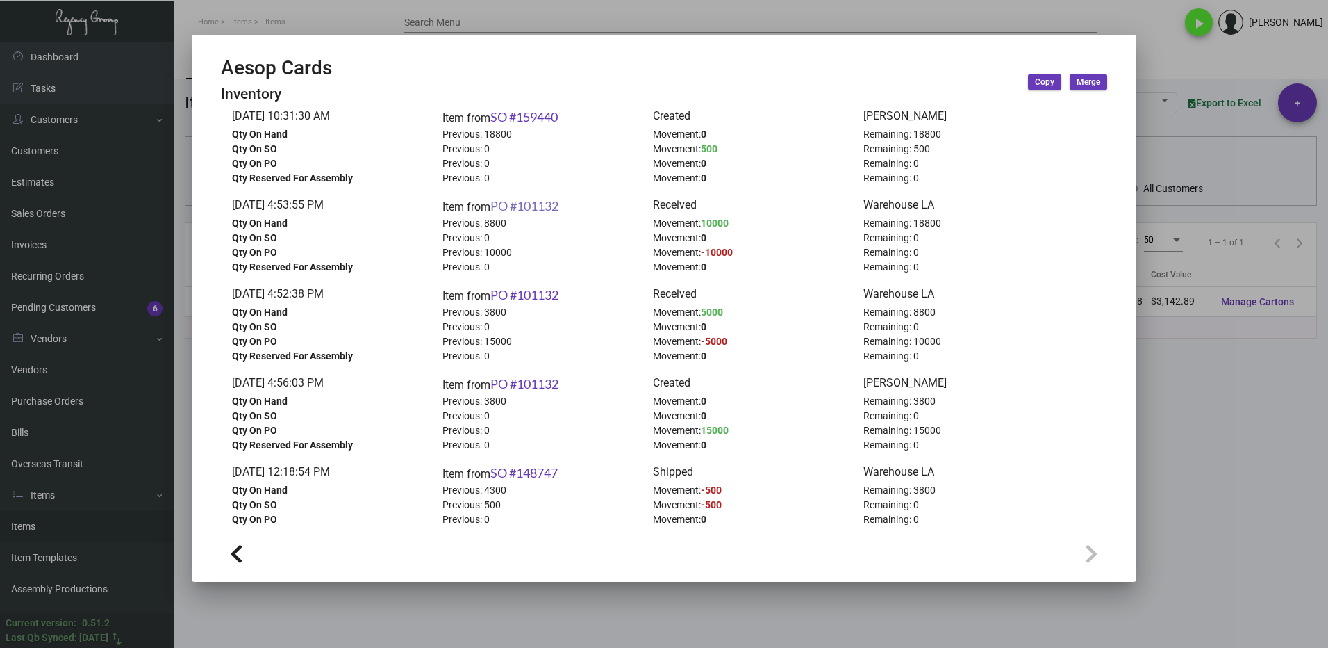
click at [546, 208] on link "PO #101132" at bounding box center [524, 205] width 68 height 15
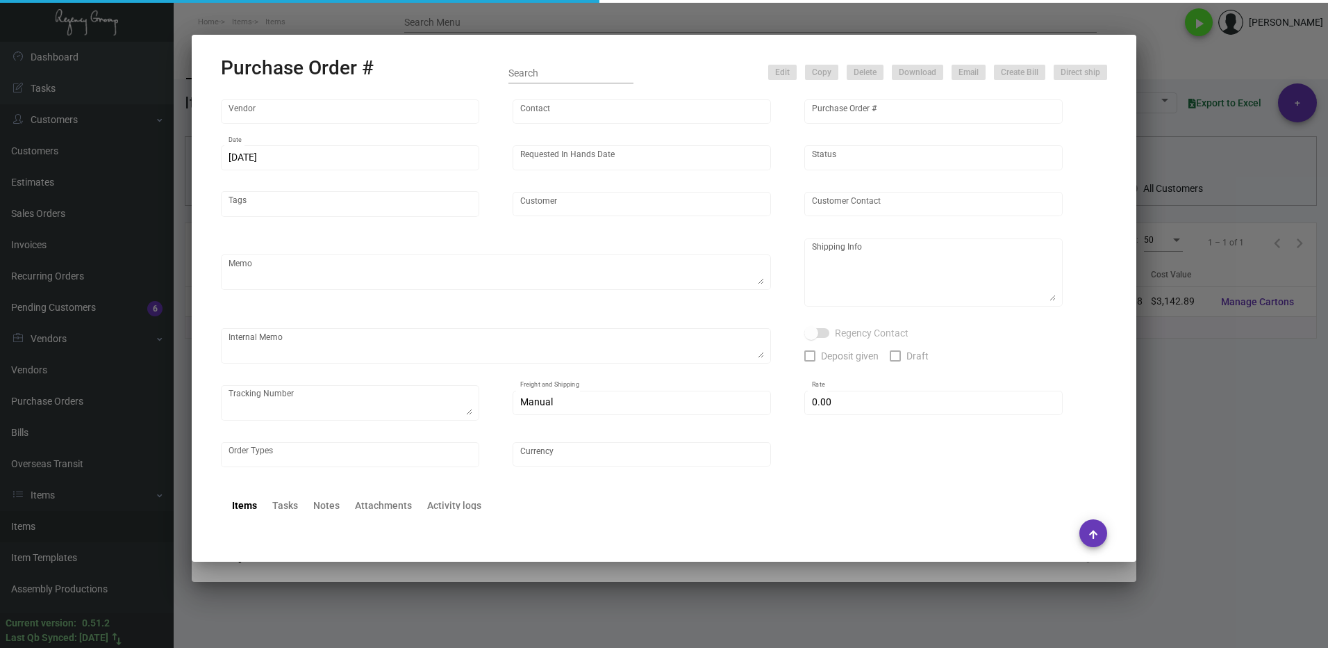
type input "Impact Printing"
type input "Impact Orders"
type input "101132"
type input "[DATE]"
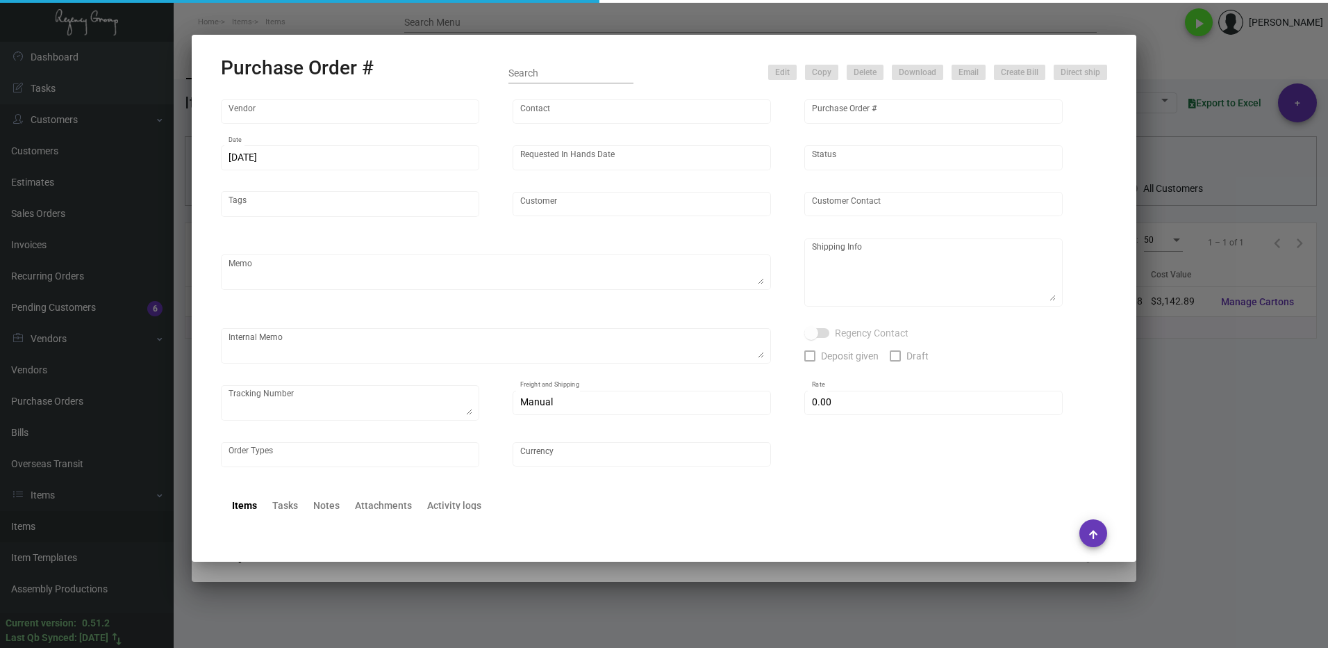
type input "Proper Hospitality"
type textarea "Quote# 45691 / Reorder PO#98919"
type textarea "Regency Group LA [STREET_ADDRESS]"
type textarea "LA Warehouse. 9/28 - 1 PALLET, DAYLIGHT/FAST FREIGHT - 113589 - $330.00"
checkbox input "true"
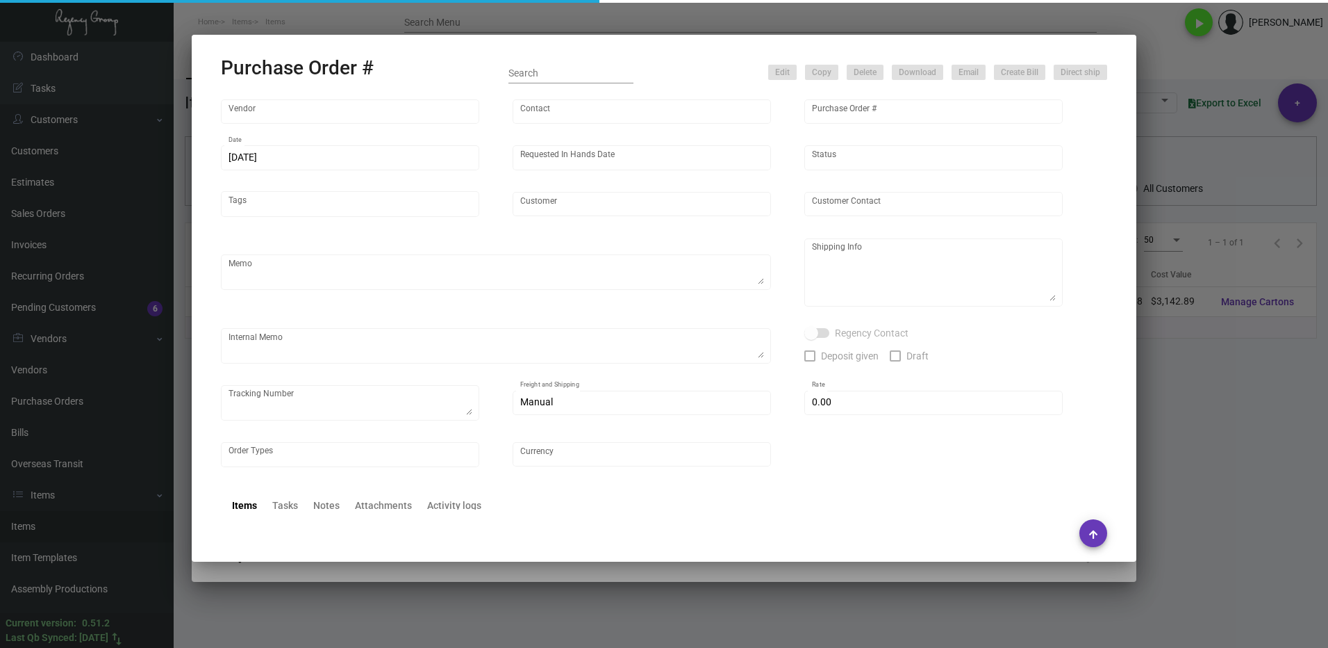
type input "$ 0.00"
type input "United States Dollar $"
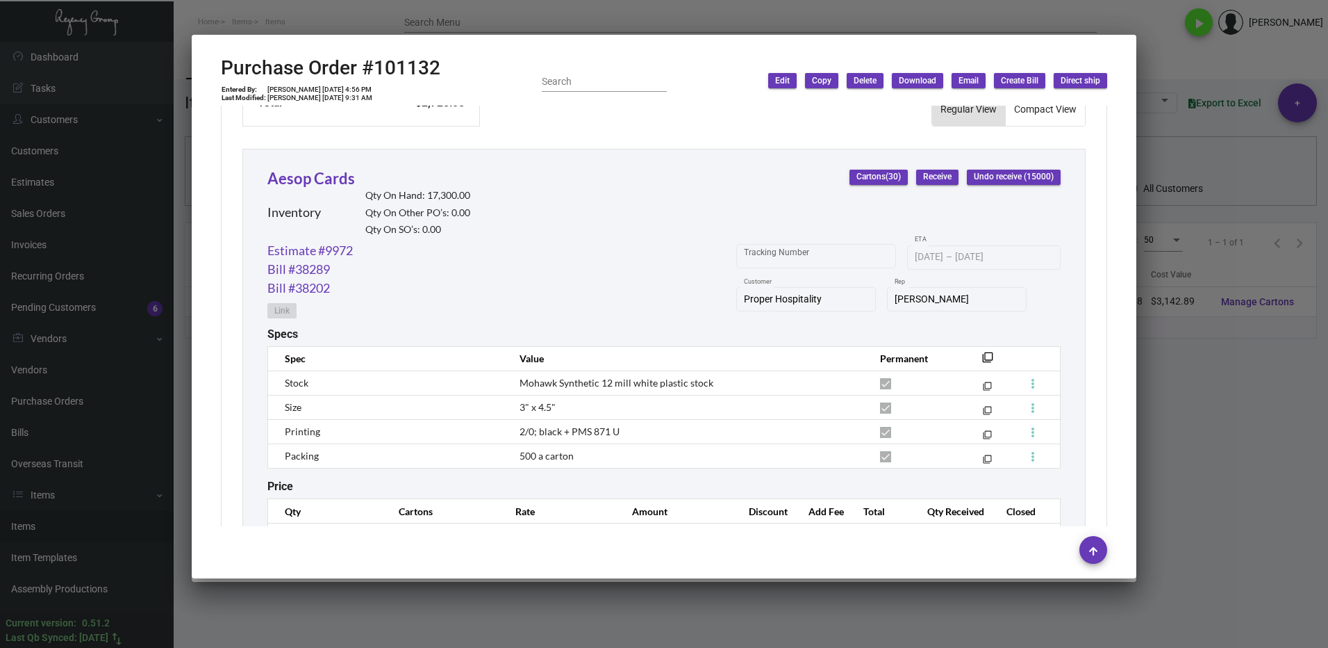
scroll to position [675, 0]
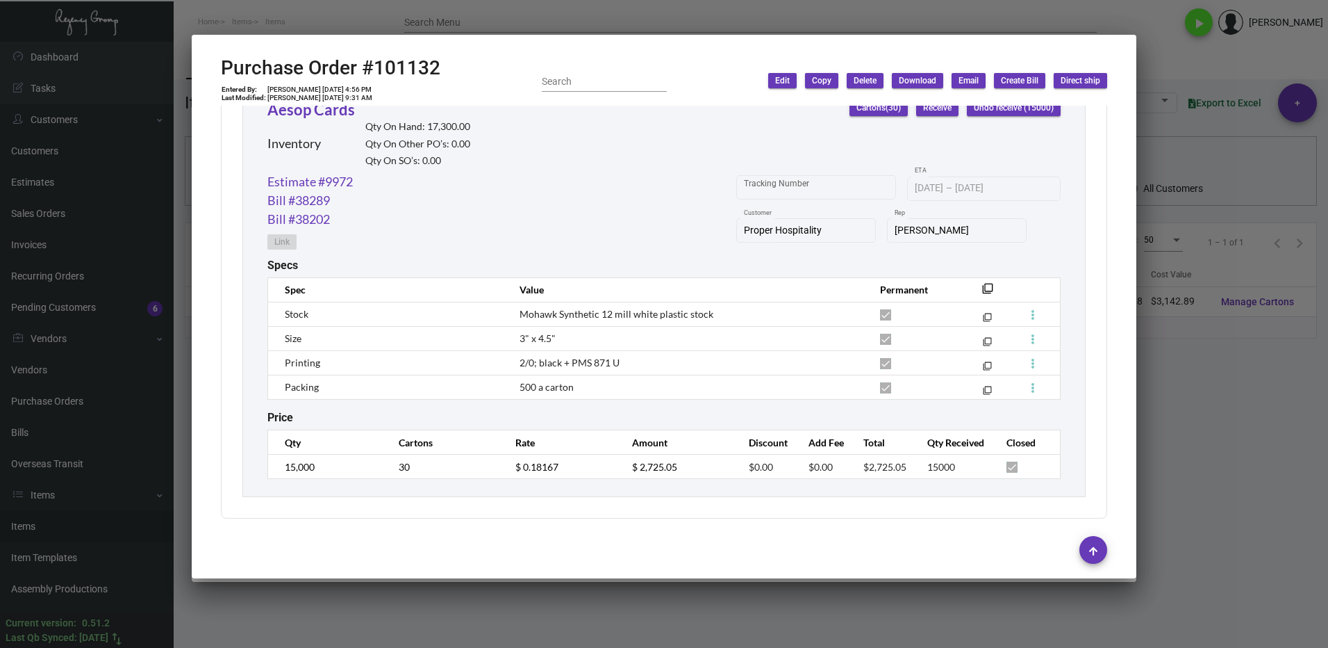
click at [1229, 417] on div at bounding box center [664, 324] width 1328 height 648
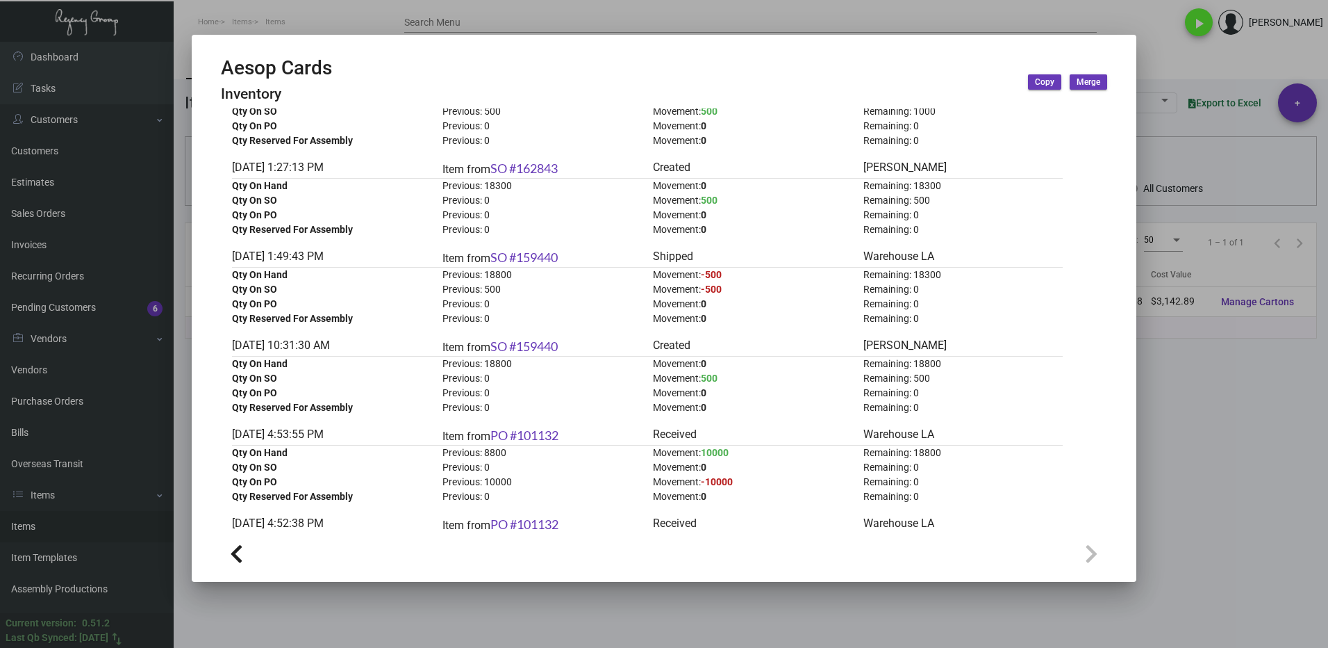
scroll to position [695, 0]
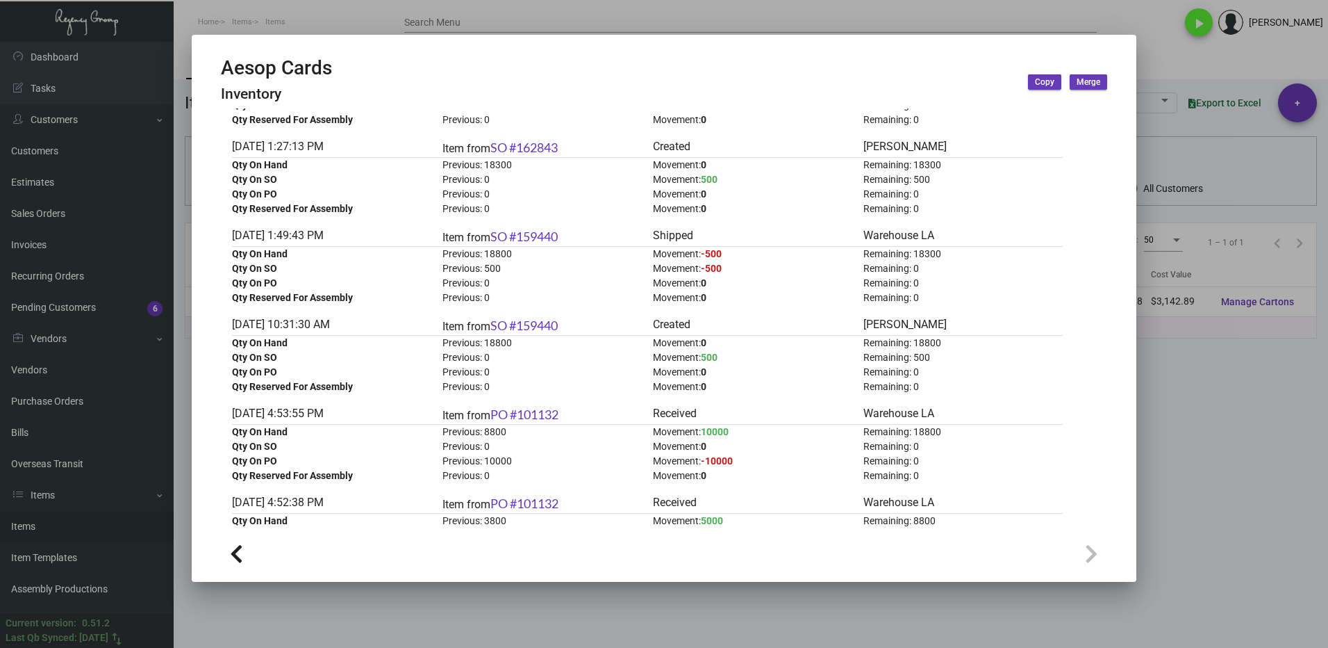
click at [1276, 457] on div at bounding box center [664, 324] width 1328 height 648
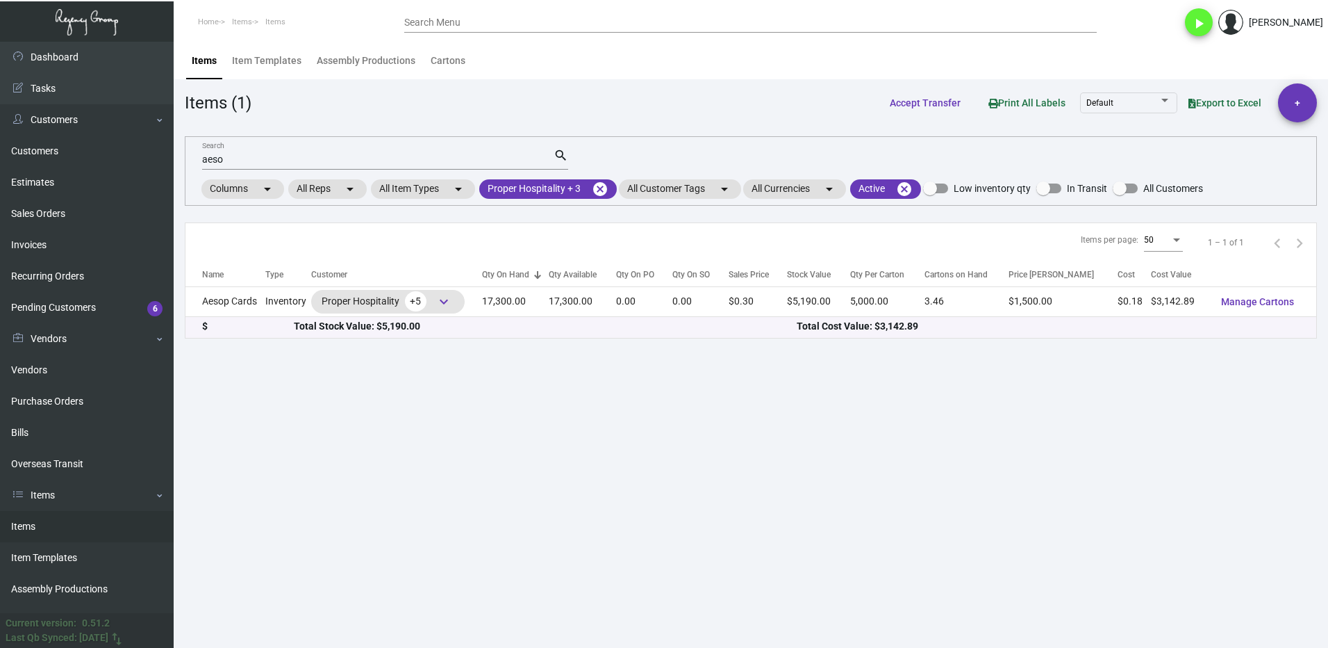
click at [282, 159] on input "aeso" at bounding box center [378, 159] width 352 height 11
type input "a"
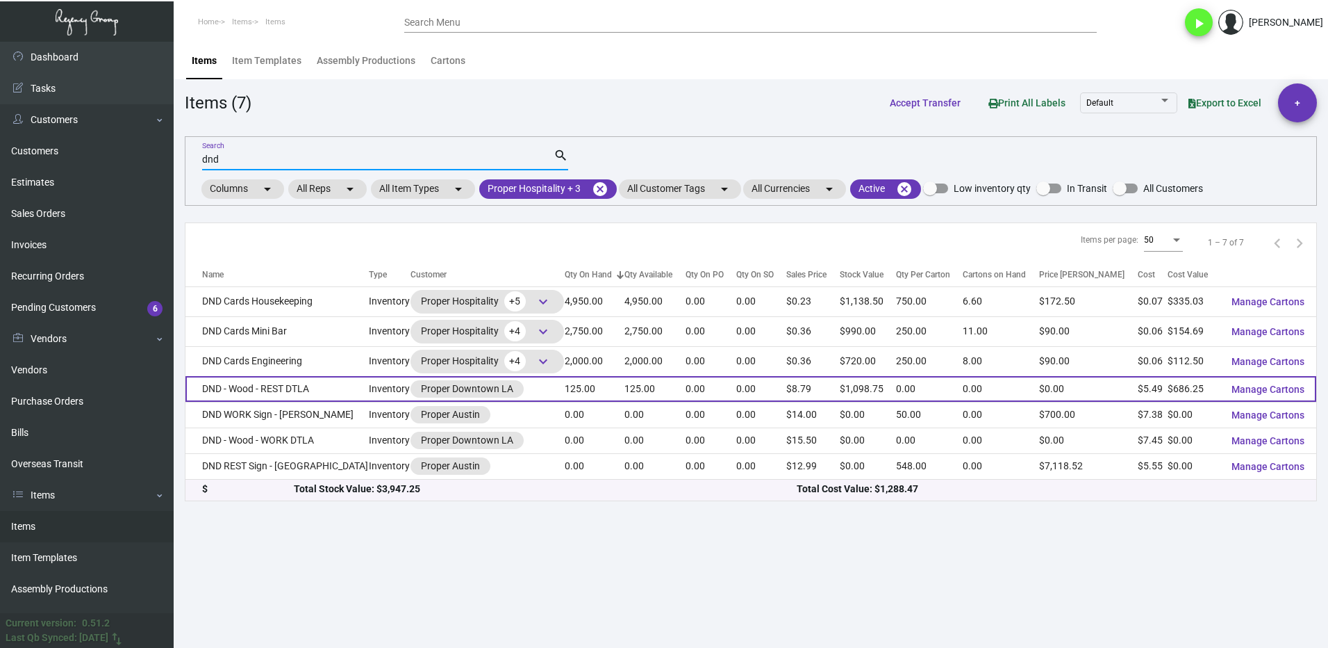
type input "dnd"
click at [254, 387] on td "DND - Wood - REST DTLA" at bounding box center [277, 389] width 183 height 26
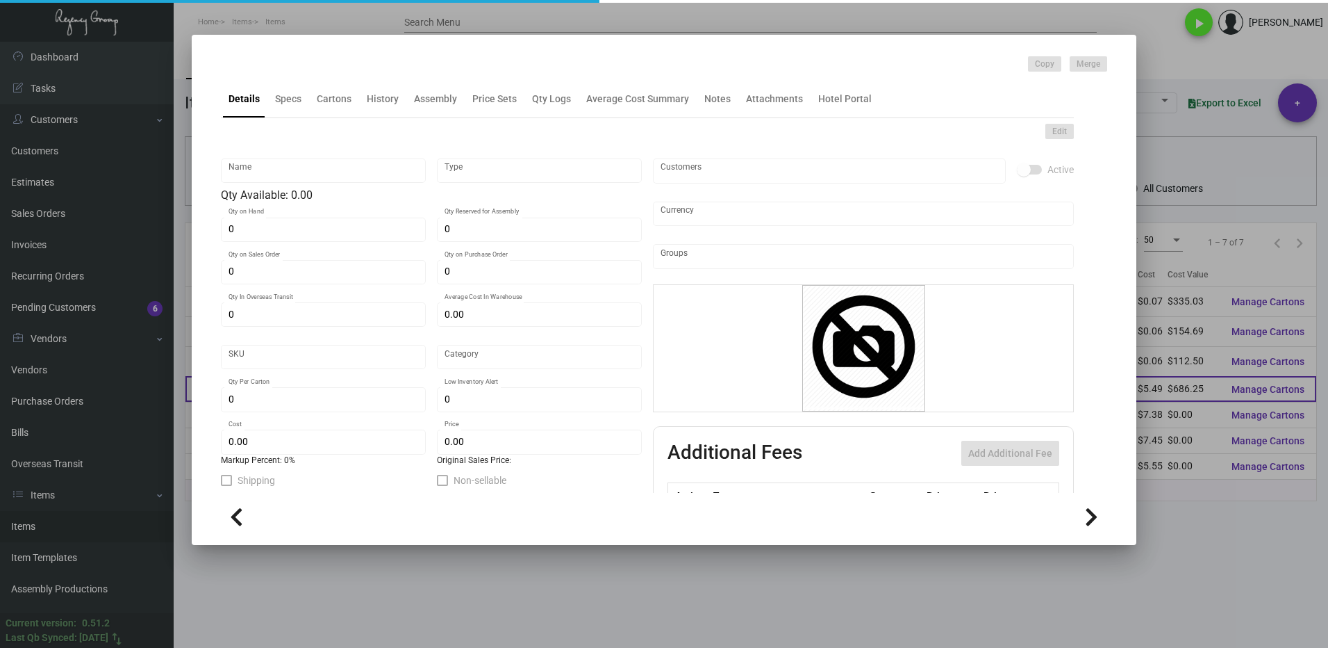
type input "DND - Wood - REST DTLA"
type input "Inventory"
type input "125"
type input "$ 21.32"
type input "942-Door Hanger-42"
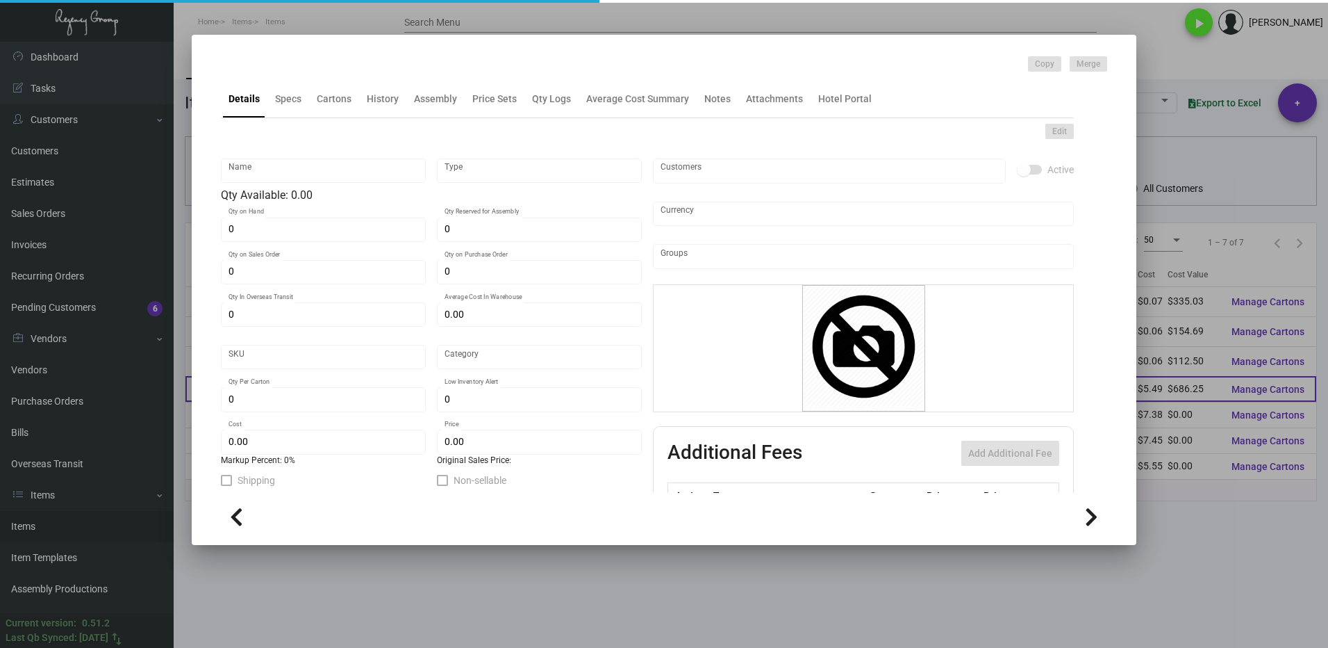
type input "Standard"
type input "$ 5.49"
type input "$ 8.79"
checkbox input "true"
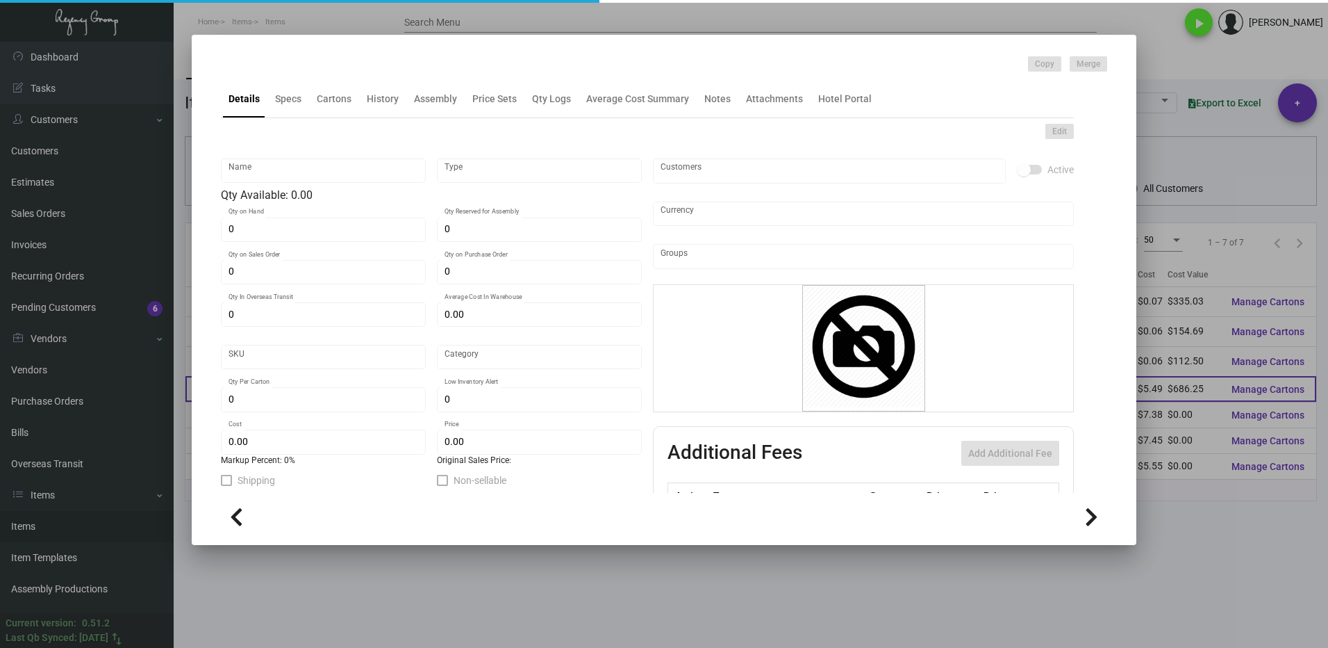
type input "United States Dollar $"
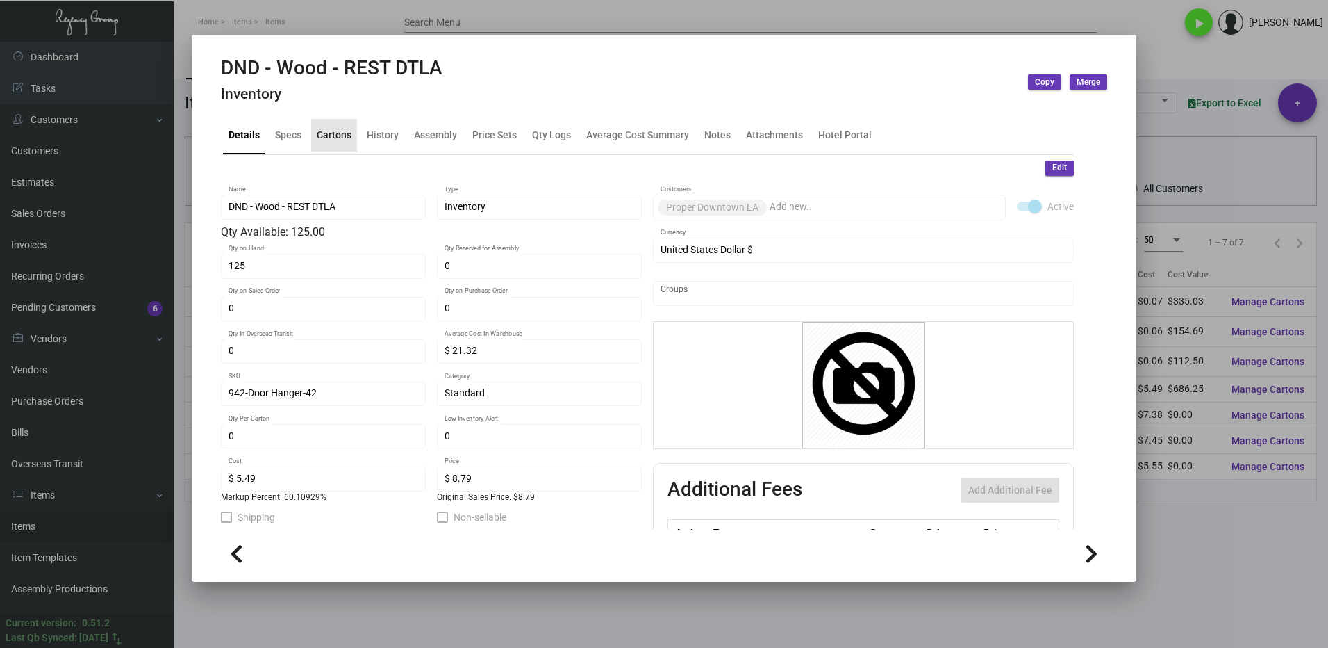
click at [334, 140] on div "Cartons" at bounding box center [334, 135] width 35 height 15
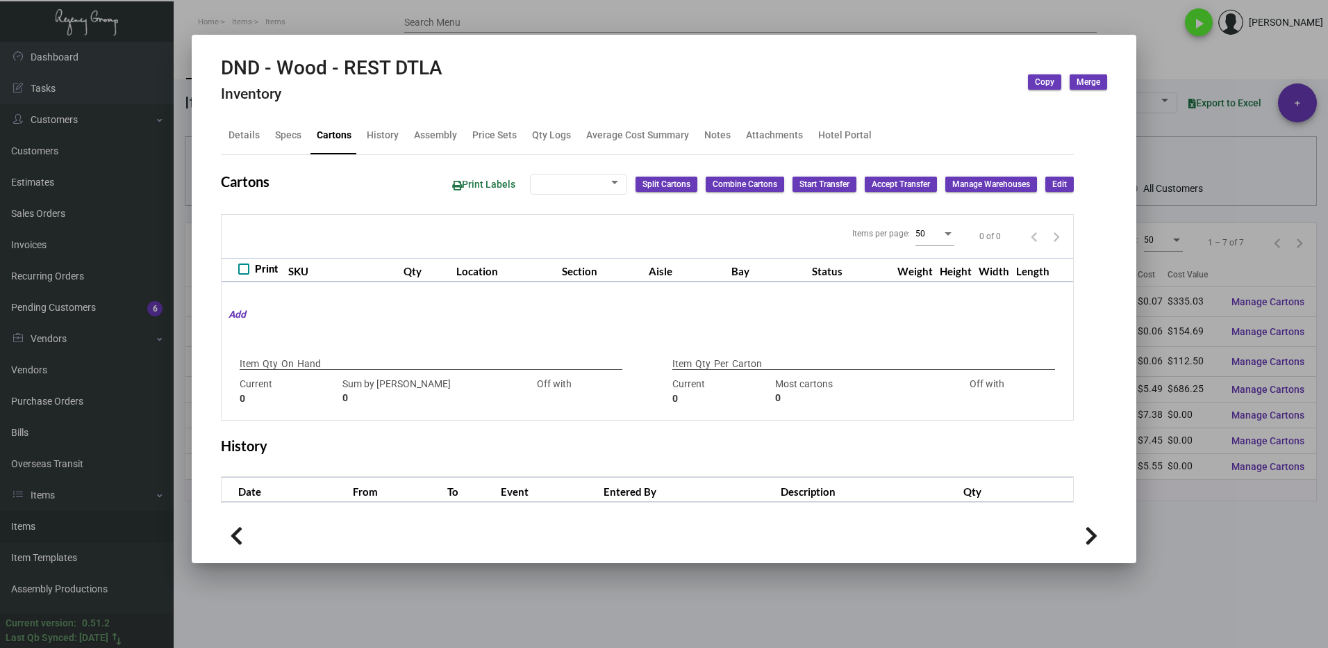
checkbox input "true"
type input "125"
type input "0"
type input "125"
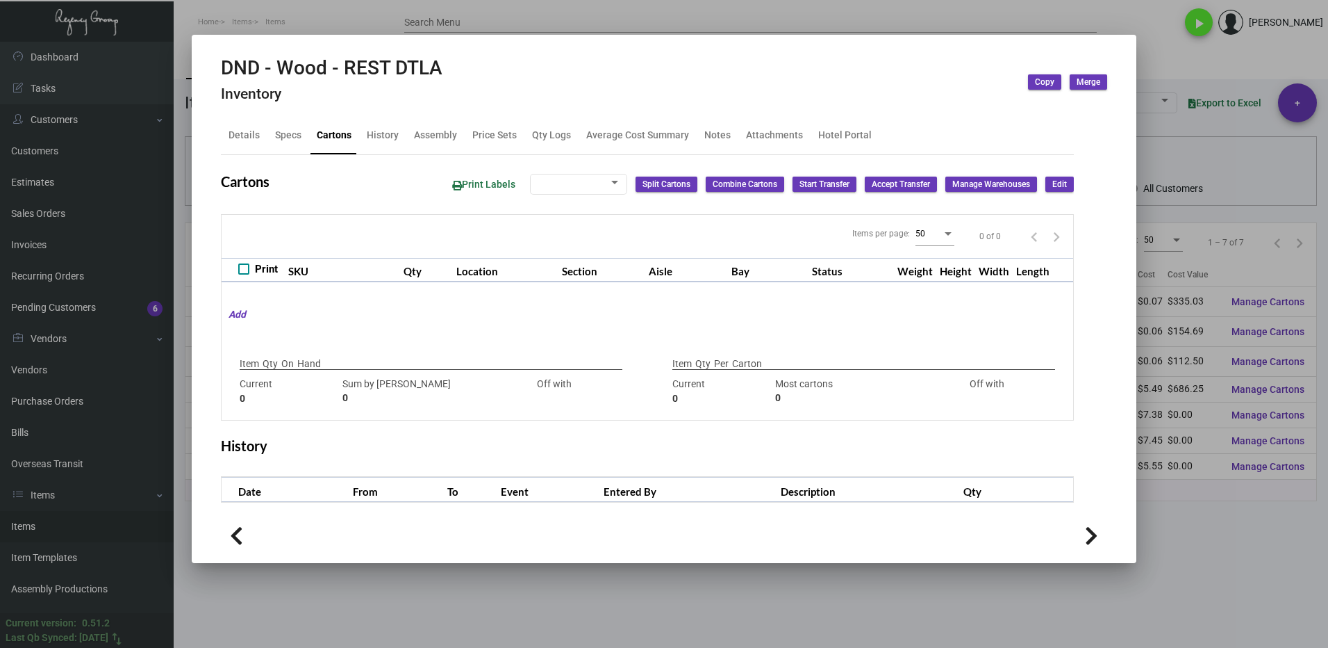
type input "-125"
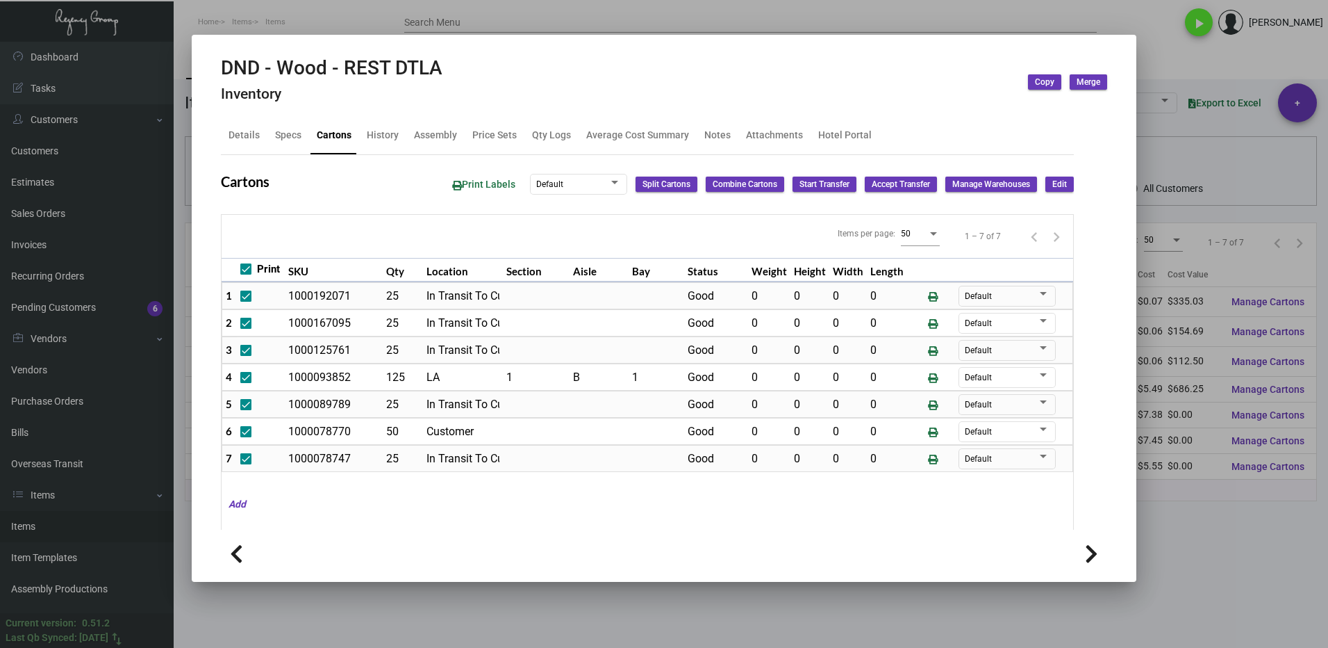
click at [1196, 60] on div at bounding box center [664, 324] width 1328 height 648
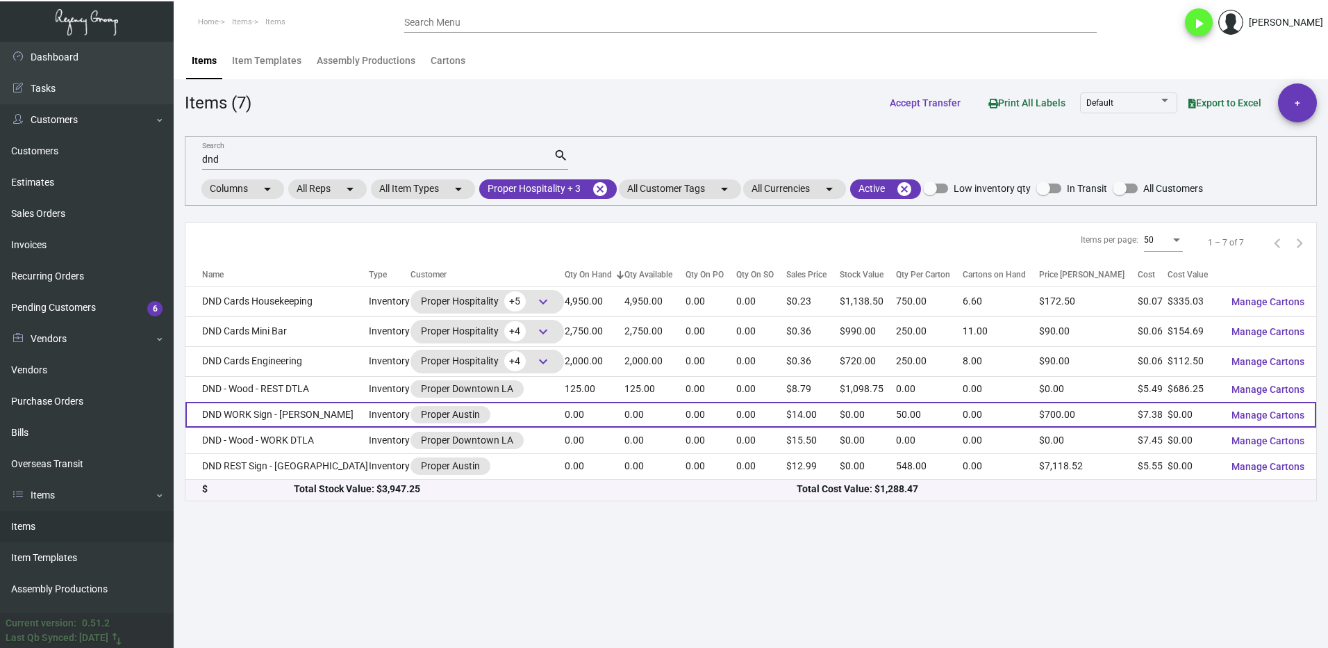
click at [302, 422] on td "DND WORK Sign - [PERSON_NAME]" at bounding box center [277, 415] width 183 height 26
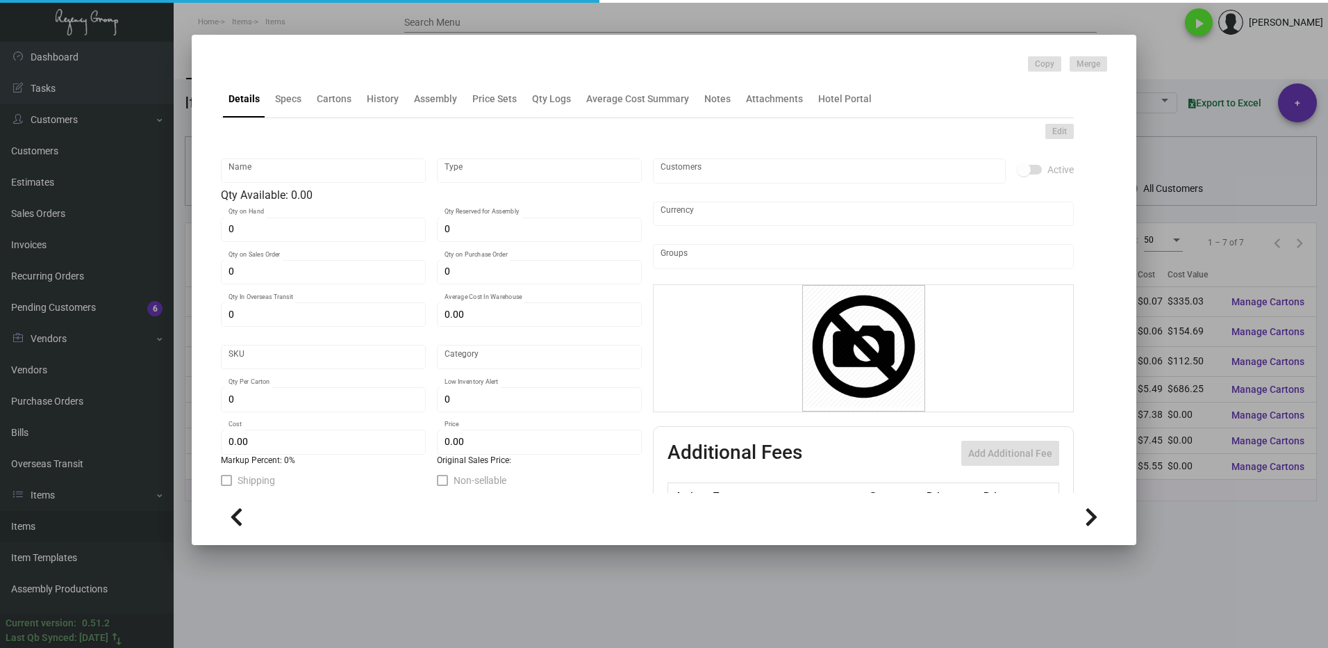
type input "DND WORK Sign - [PERSON_NAME]"
type input "Inventory"
type input "$ 21.56"
type input "98527"
type input "Standard"
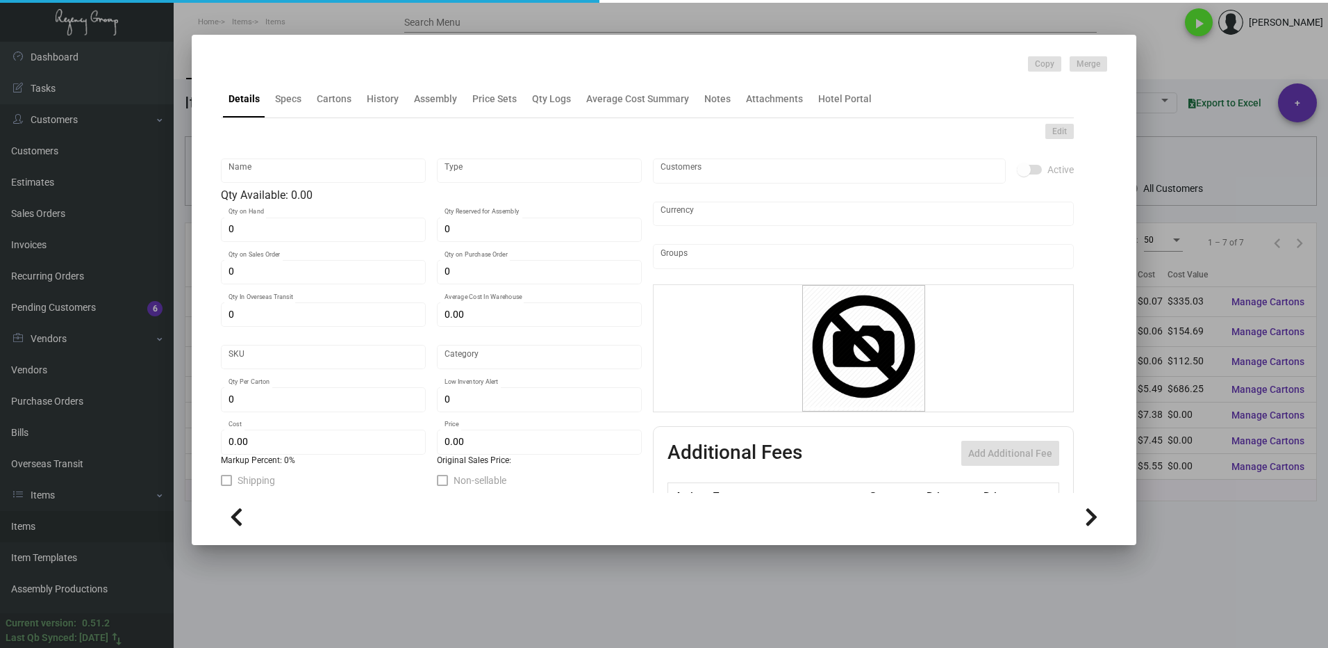
type input "50"
type input "$ 7.38"
type input "$ 14.00"
checkbox input "true"
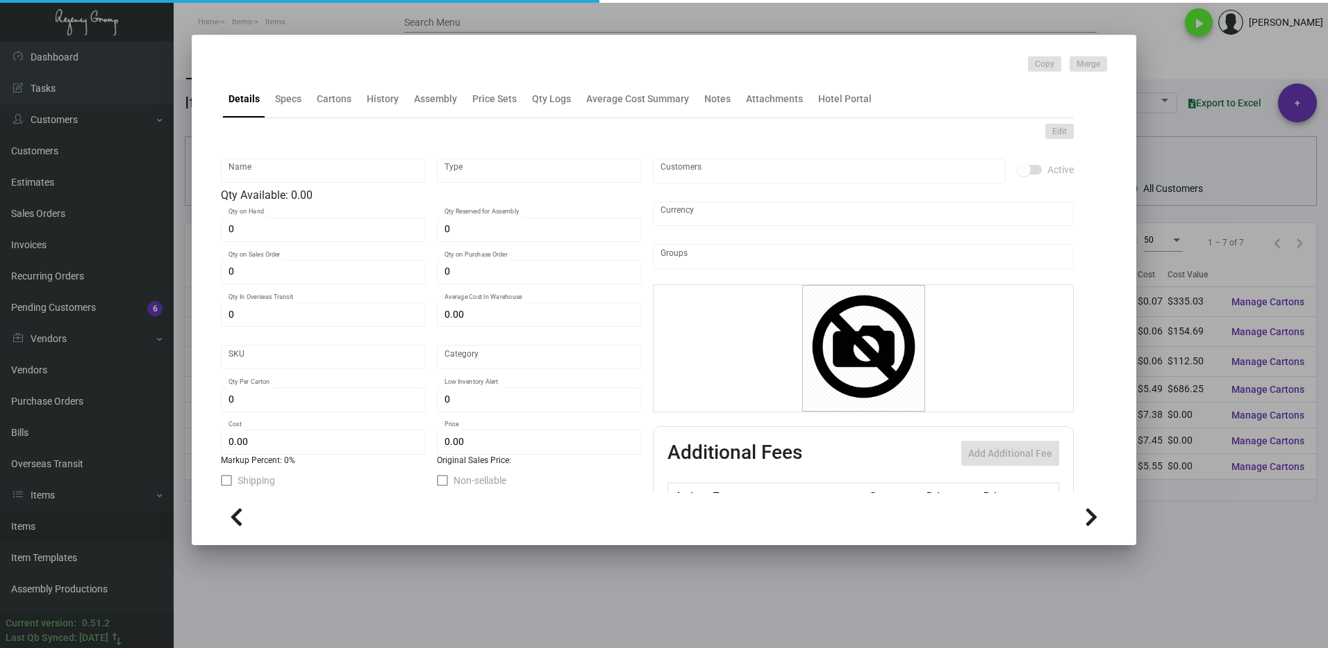
type input "United States Dollar $"
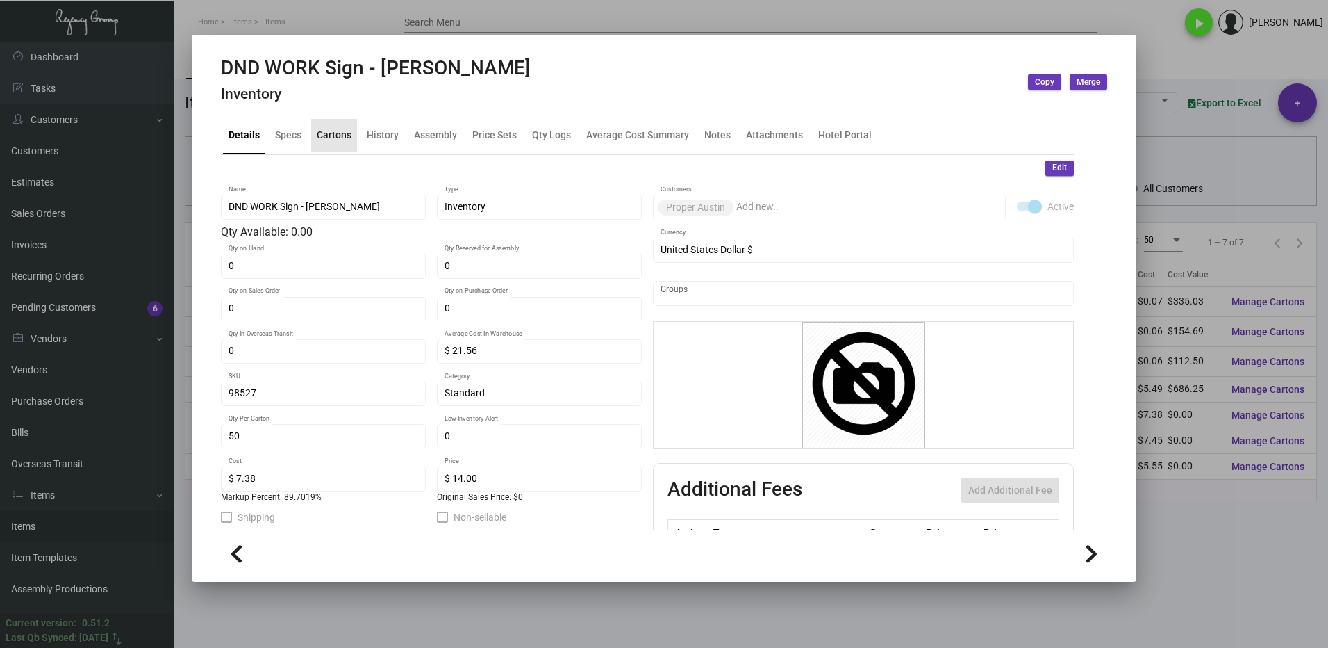
click at [327, 144] on div "Cartons" at bounding box center [334, 135] width 46 height 33
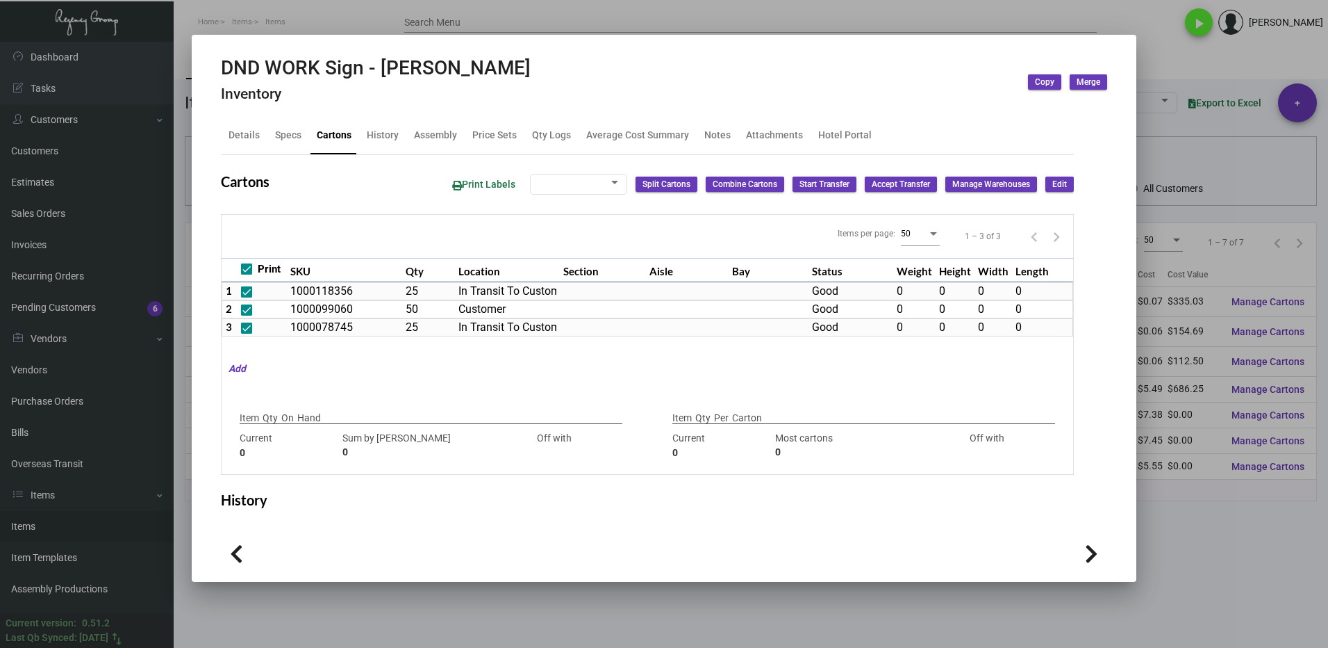
checkbox input "true"
type input "0"
type input "50"
type input "0"
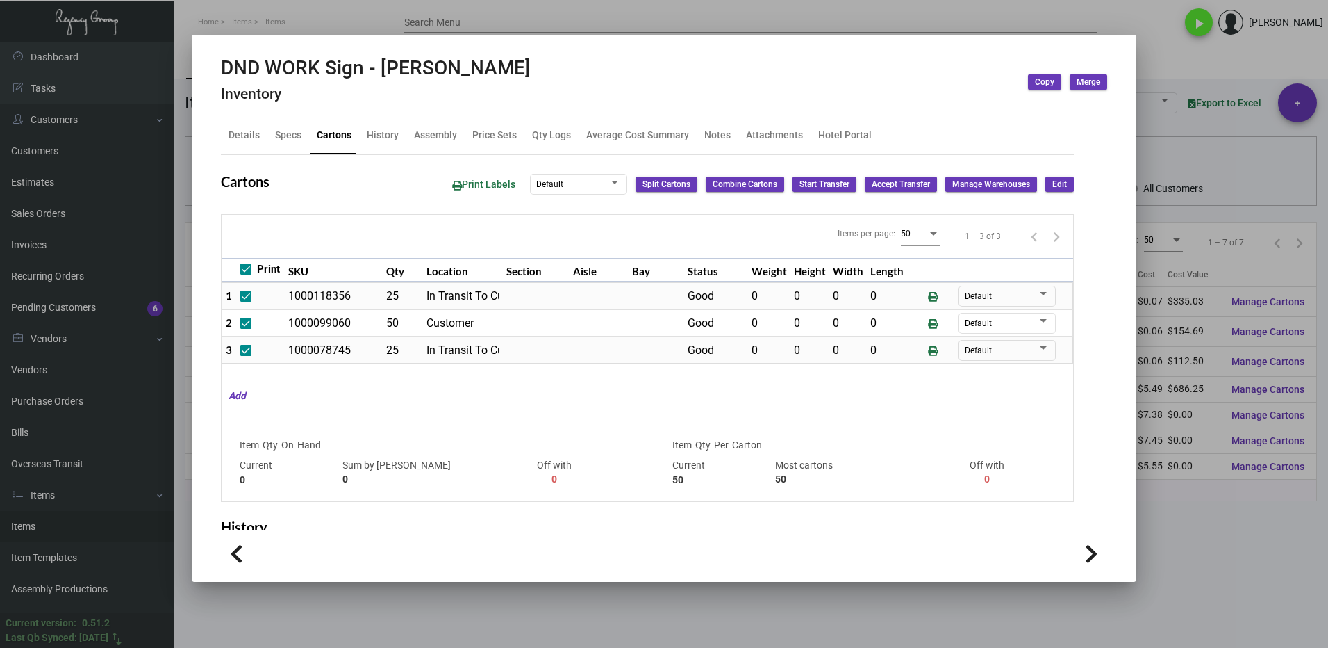
click at [1169, 58] on div at bounding box center [664, 324] width 1328 height 648
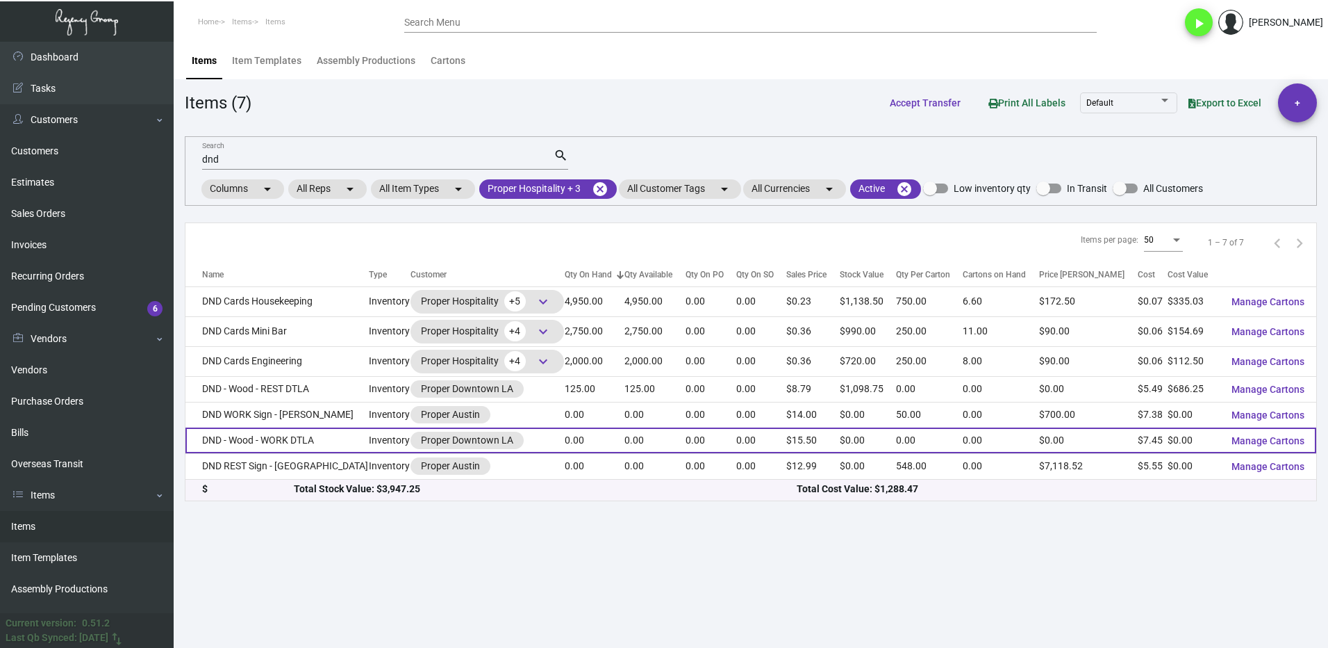
click at [303, 443] on td "DND - Wood - WORK DTLA" at bounding box center [277, 440] width 183 height 26
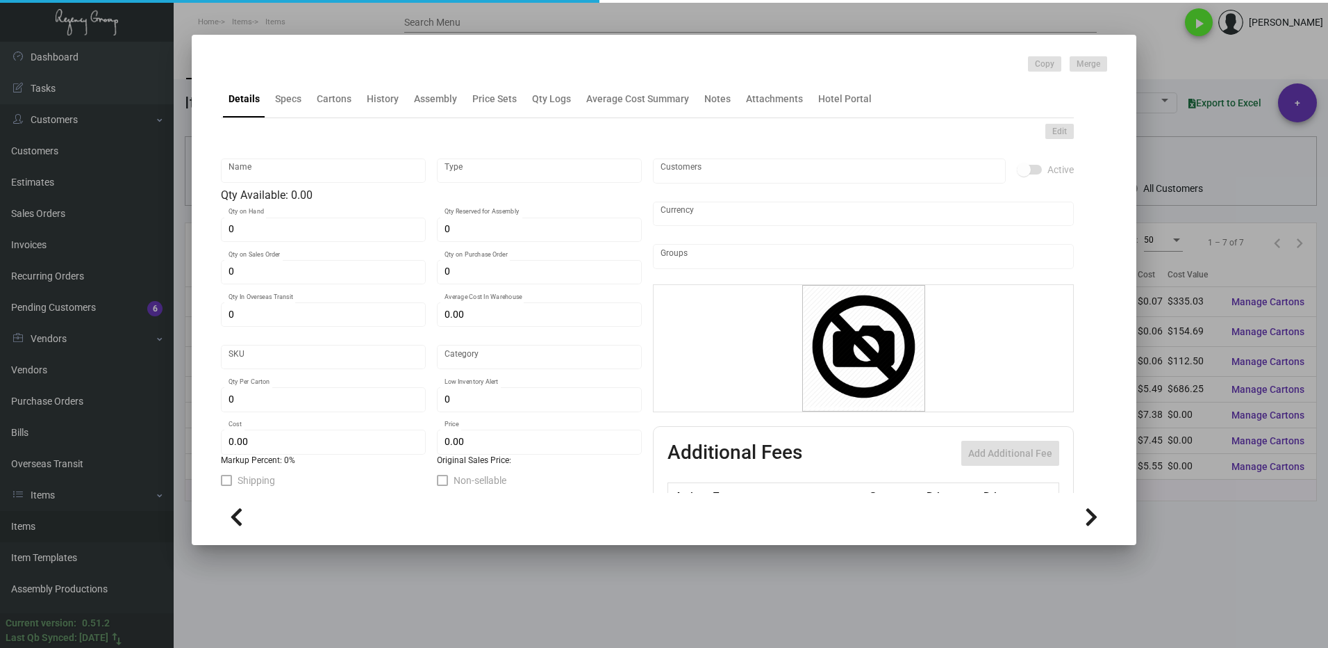
type input "DND - Wood - WORK DTLA"
type input "Inventory"
type input "$ 216.98667"
type input "Standard"
type input "$ 7.45"
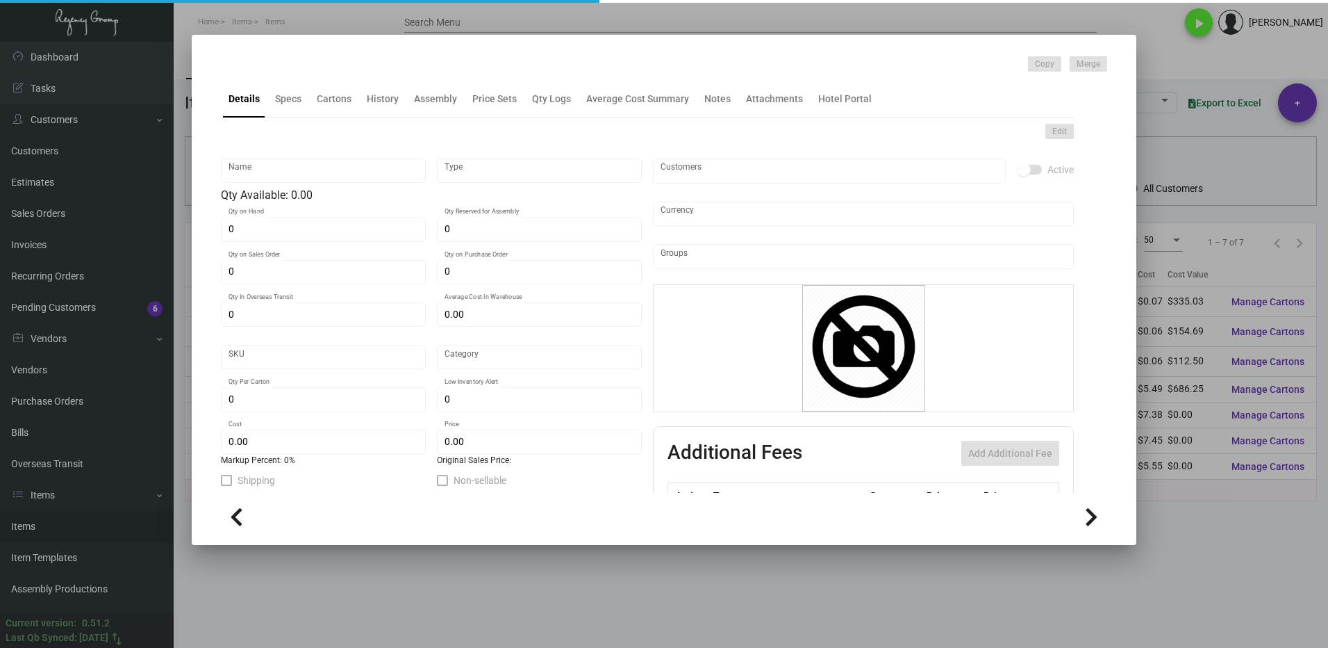
type input "$ 15.50"
checkbox input "true"
type input "United States Dollar $"
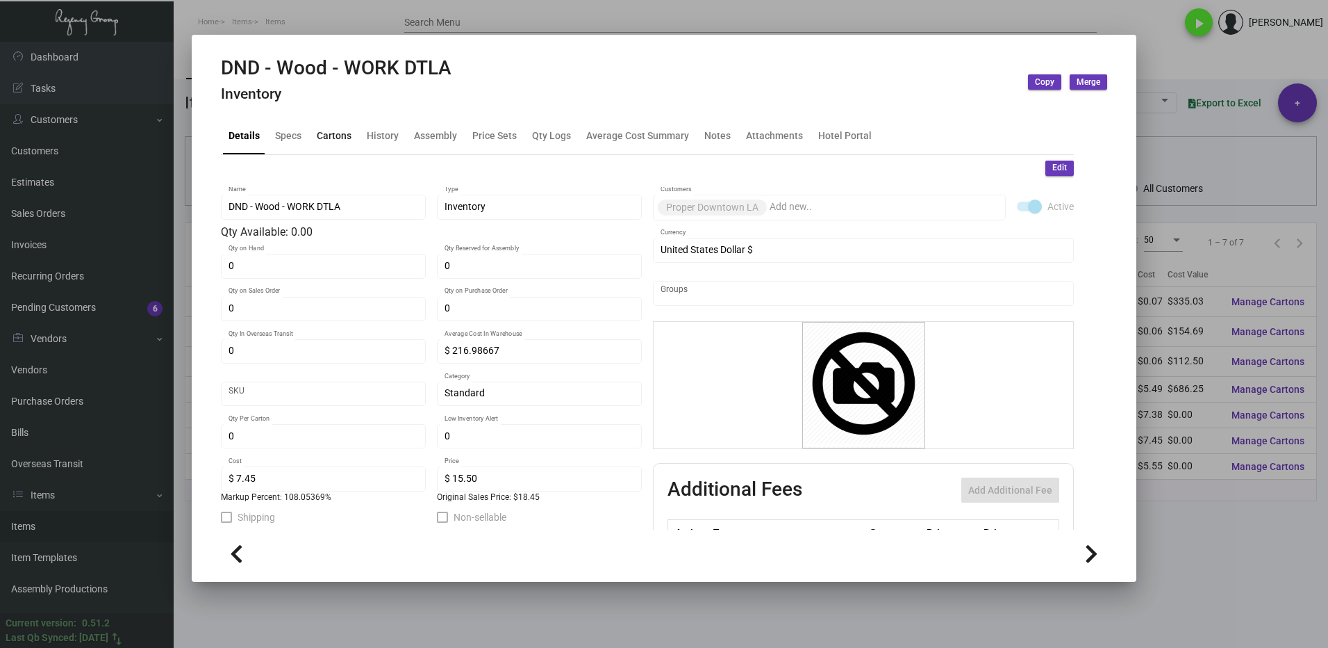
click at [332, 133] on div "Cartons" at bounding box center [334, 135] width 35 height 15
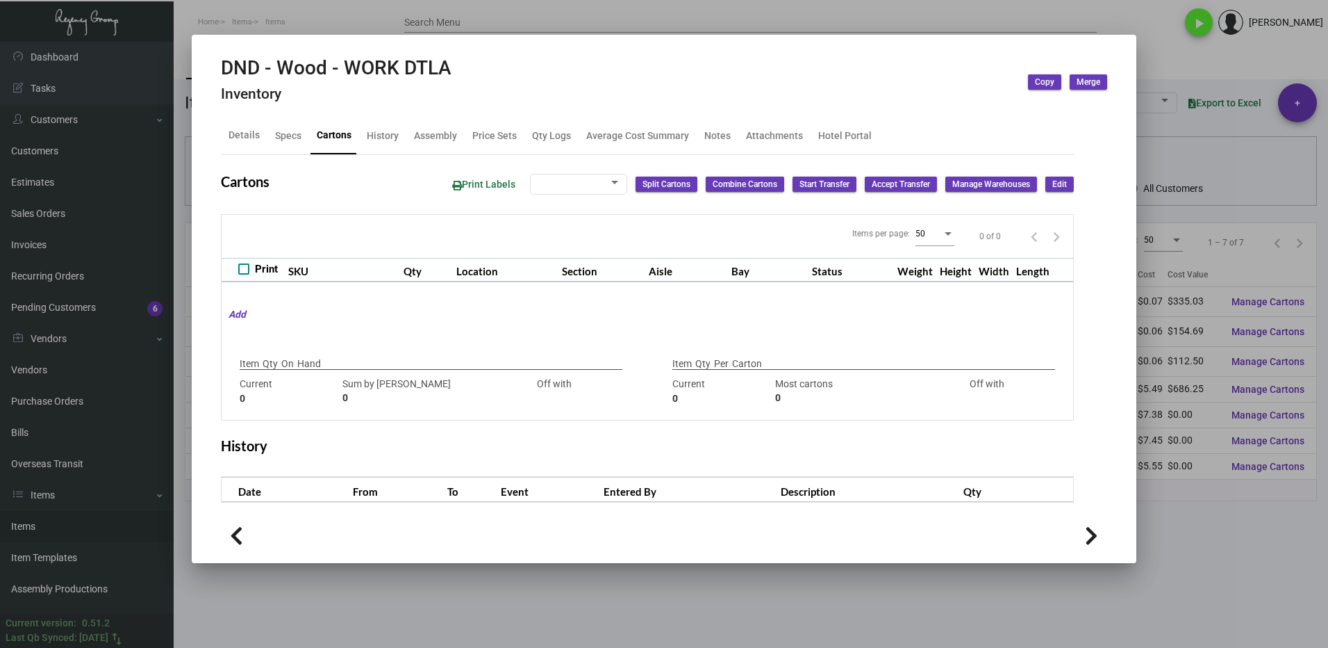
checkbox input "true"
type input "0"
type input "25"
type input "-25"
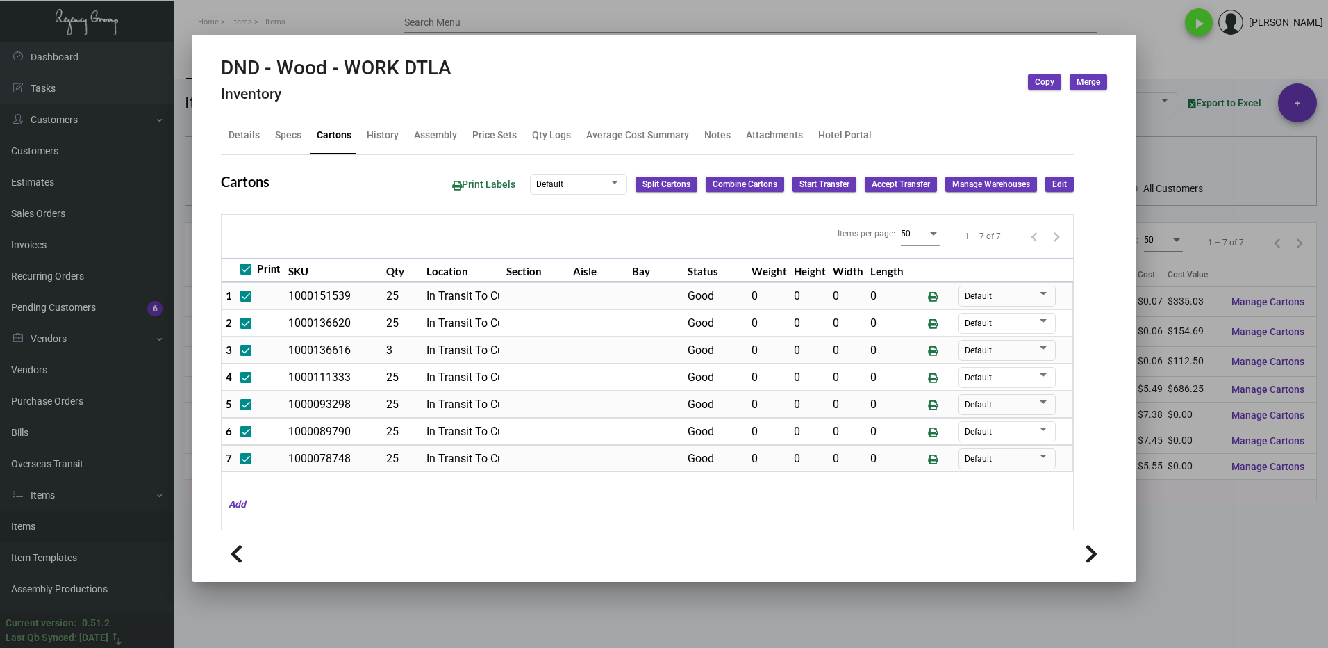
click at [1176, 58] on div at bounding box center [664, 324] width 1328 height 648
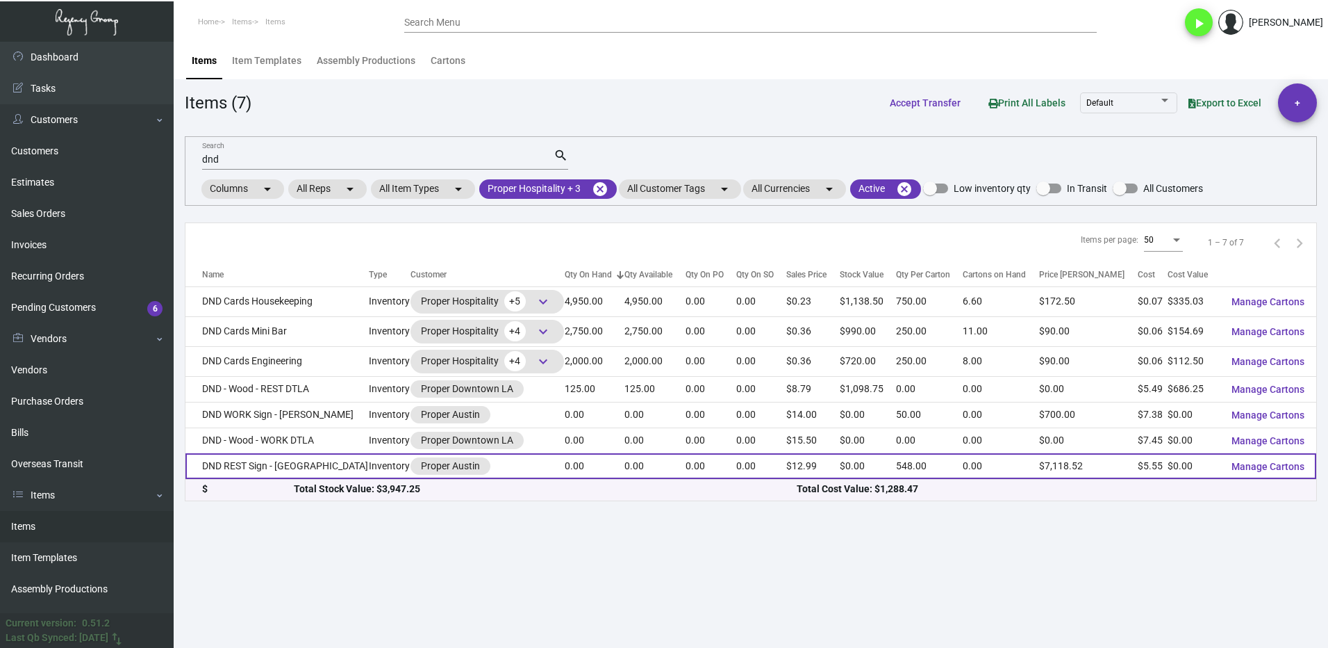
click at [290, 465] on td "DND REST Sign - [GEOGRAPHIC_DATA]" at bounding box center [277, 466] width 183 height 26
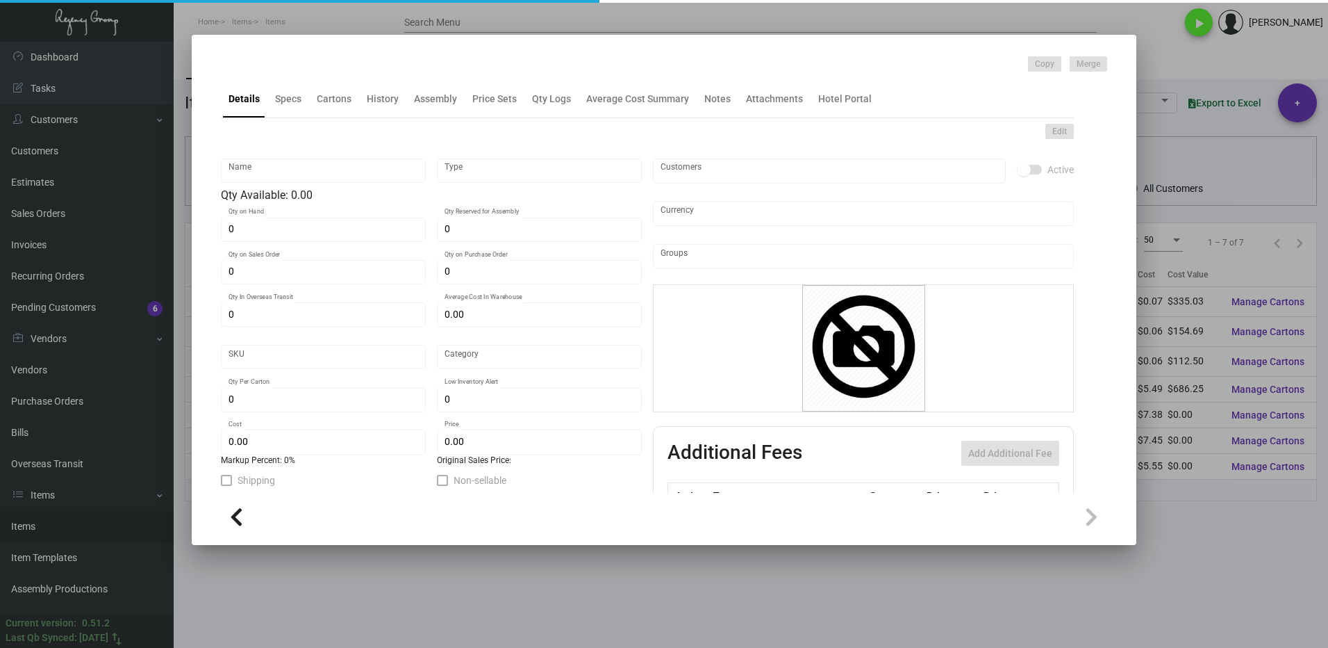
type input "DND REST Sign - [GEOGRAPHIC_DATA]"
type input "Inventory"
type input "$ 31.6498"
type input "98526"
type input "Standard"
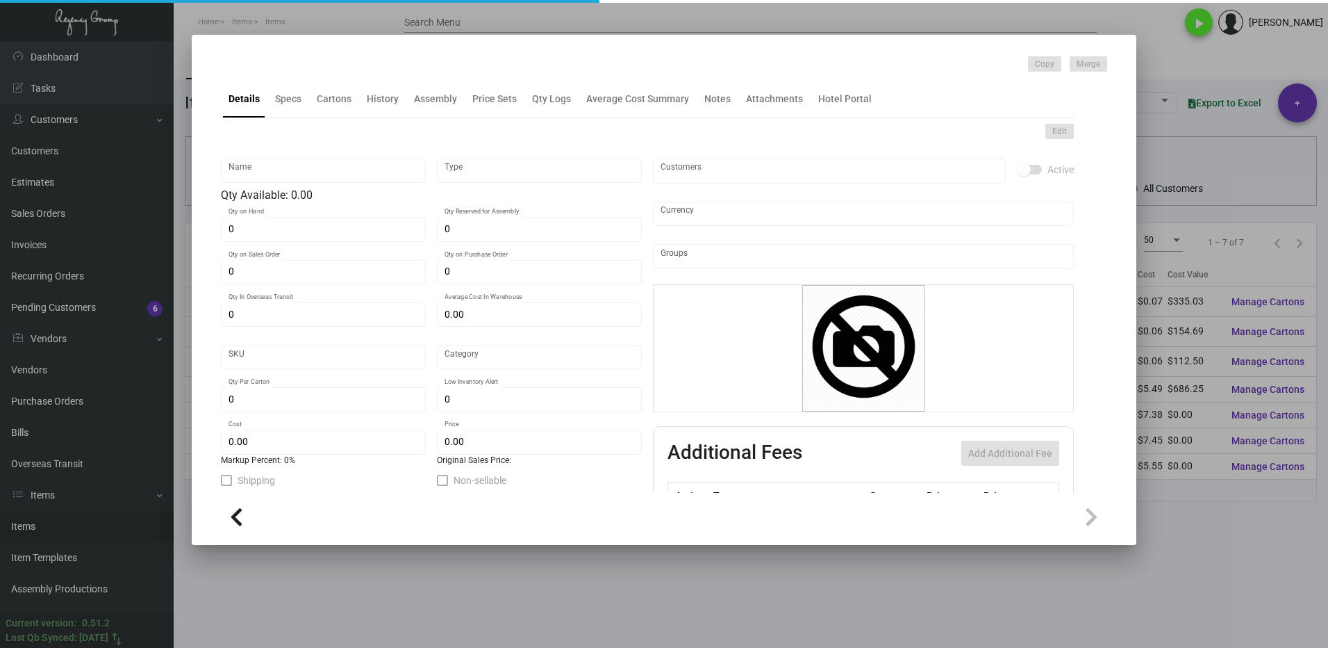
type input "548"
type input "$ 5.55"
type input "$ 12.99"
checkbox input "true"
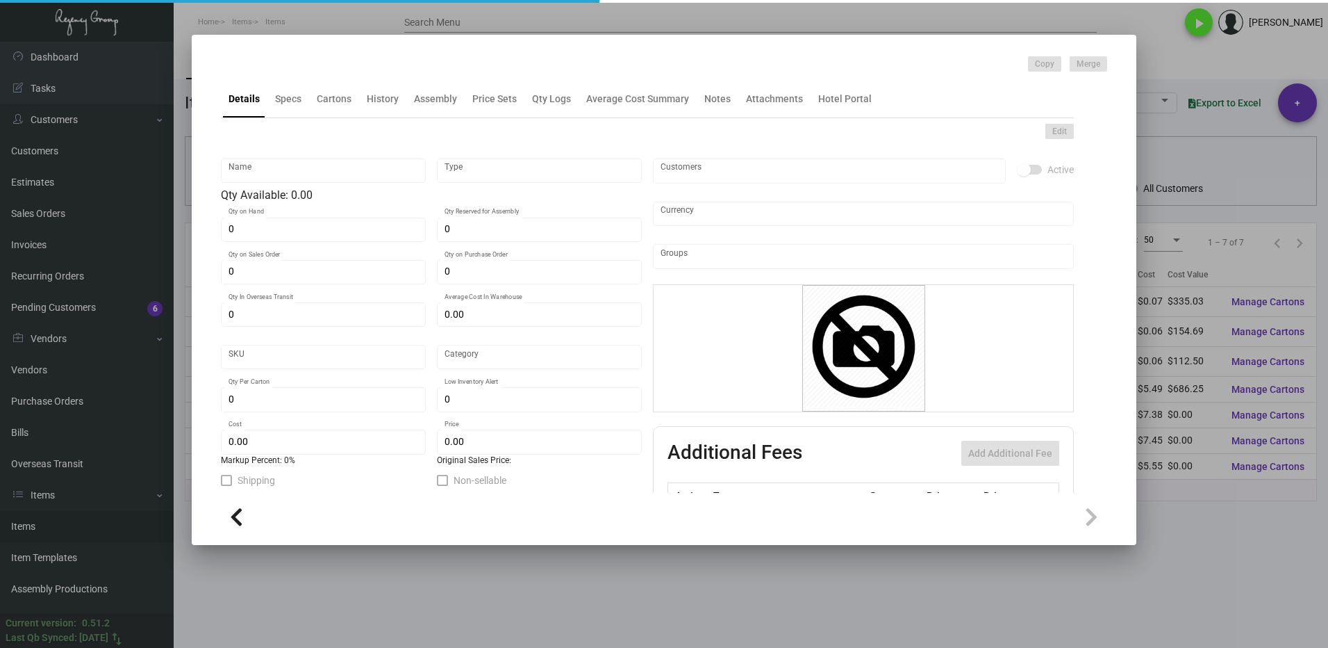
type input "United States Dollar $"
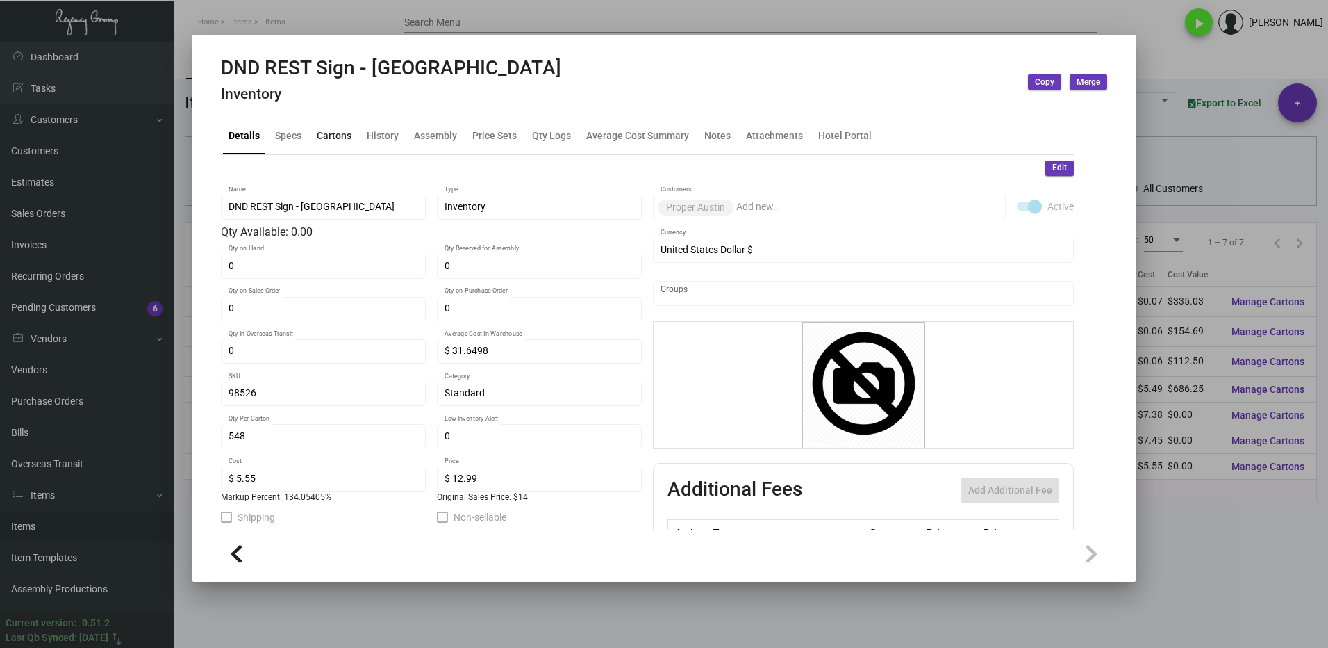
click at [333, 138] on div "Cartons" at bounding box center [334, 135] width 35 height 15
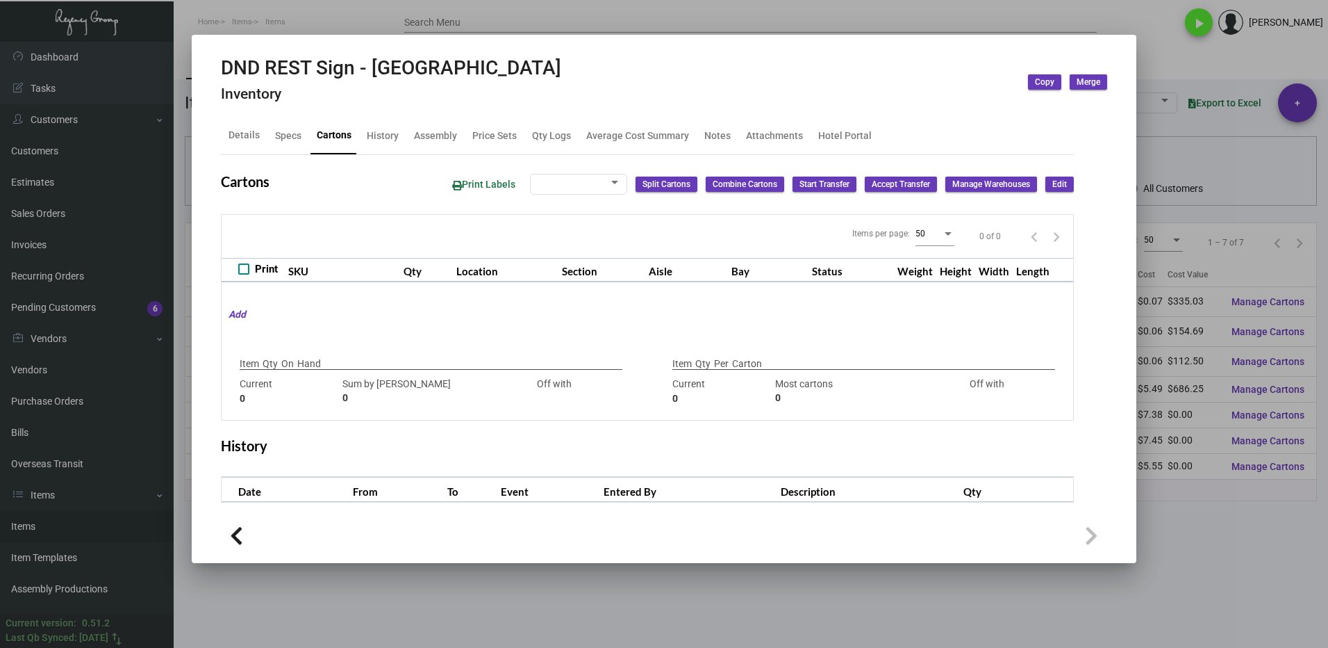
type input "0"
type input "548"
type input "100"
type input "+448"
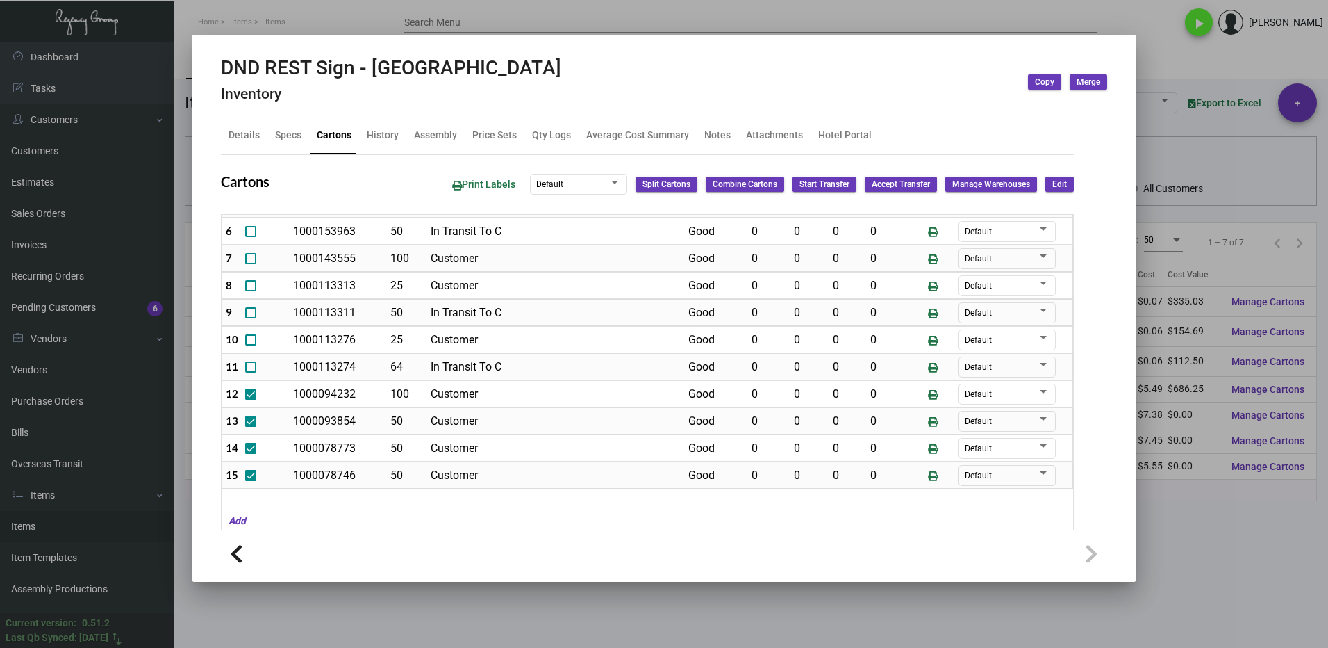
click at [1151, 62] on div at bounding box center [664, 324] width 1328 height 648
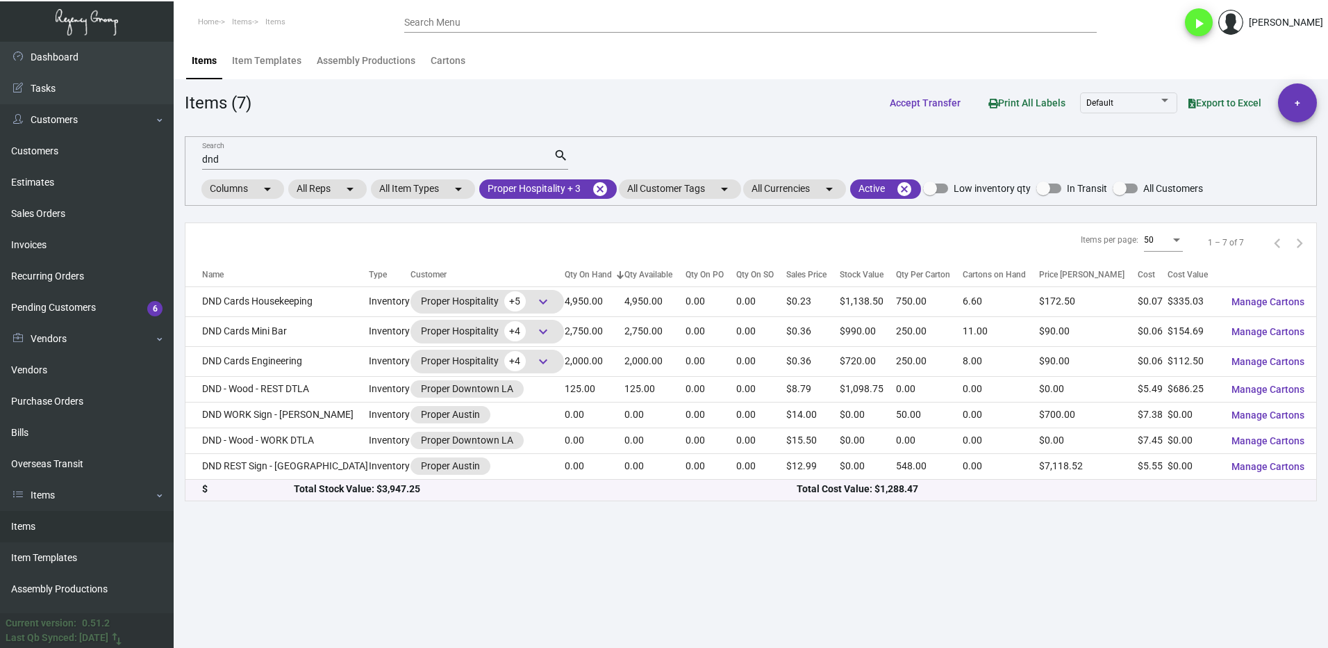
drag, startPoint x: 233, startPoint y: 167, endPoint x: 211, endPoint y: 167, distance: 22.2
click at [211, 167] on div "dnd Search" at bounding box center [378, 159] width 352 height 22
click at [231, 165] on div "dnd Search" at bounding box center [378, 159] width 352 height 22
click at [231, 160] on input "dnd" at bounding box center [378, 159] width 352 height 11
type input "d"
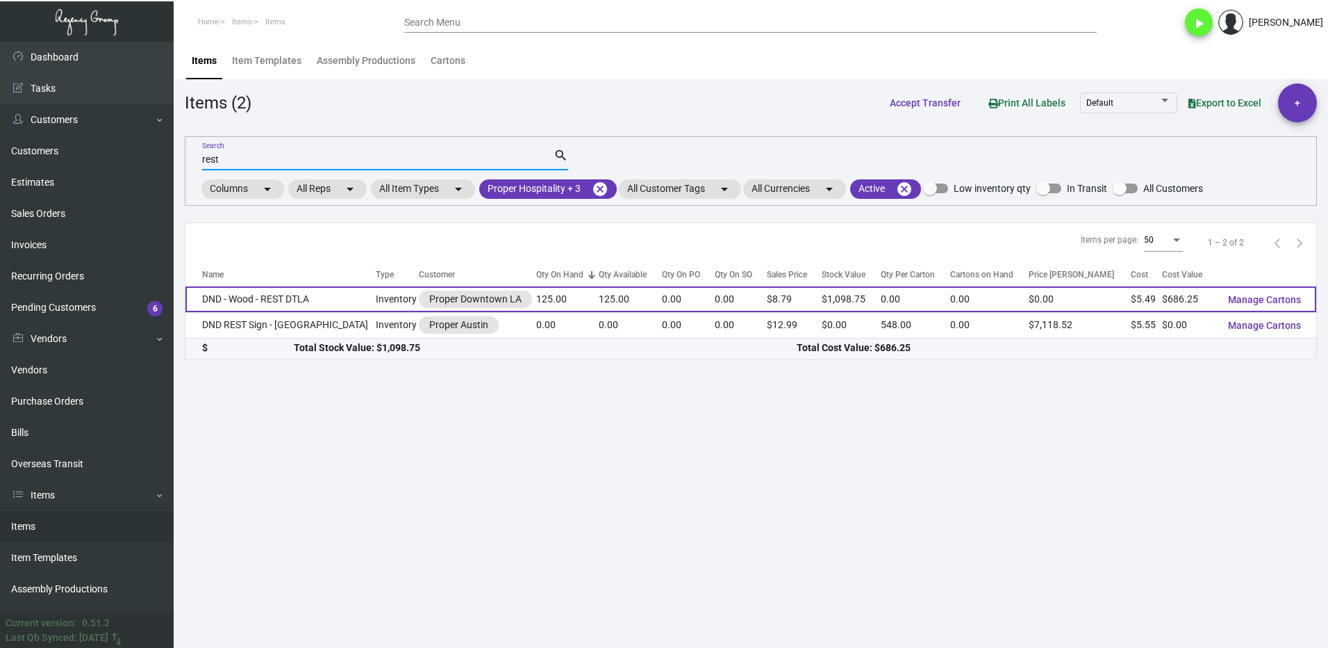
type input "rest"
click at [250, 291] on td "DND - Wood - REST DTLA" at bounding box center [281, 299] width 190 height 26
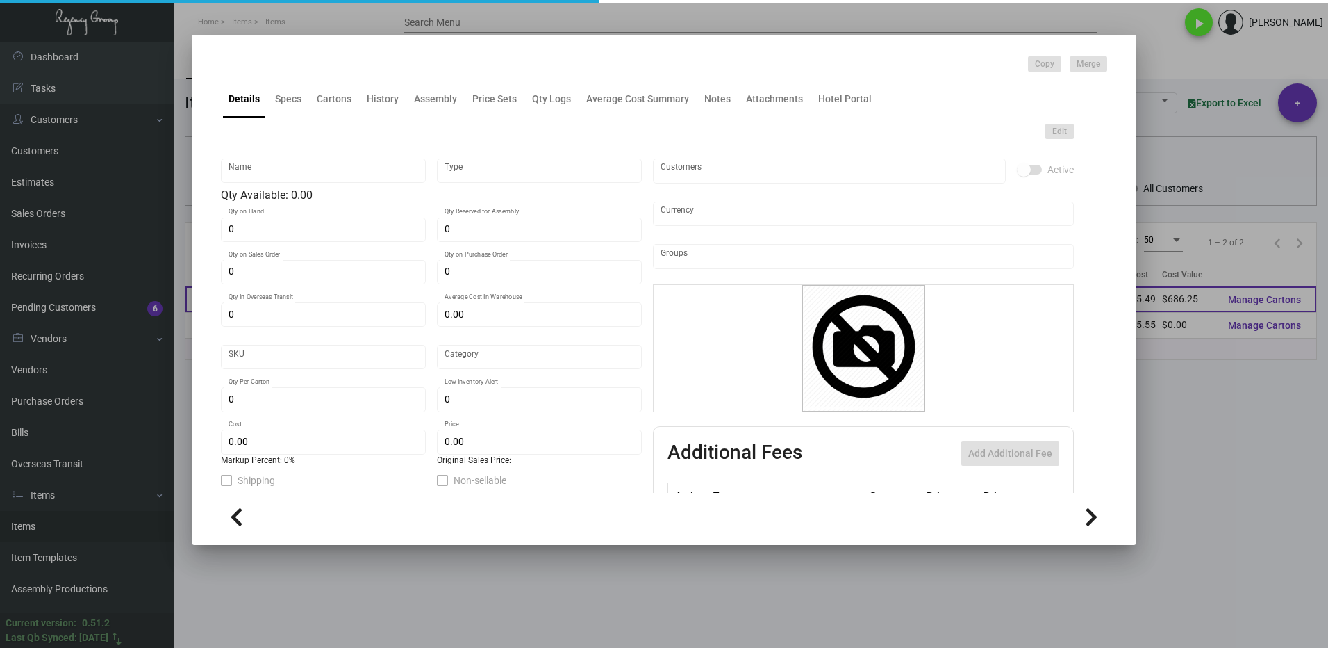
type input "DND - Wood - REST DTLA"
type input "Inventory"
type input "125"
type input "$ 21.32"
type input "942-Door Hanger-42"
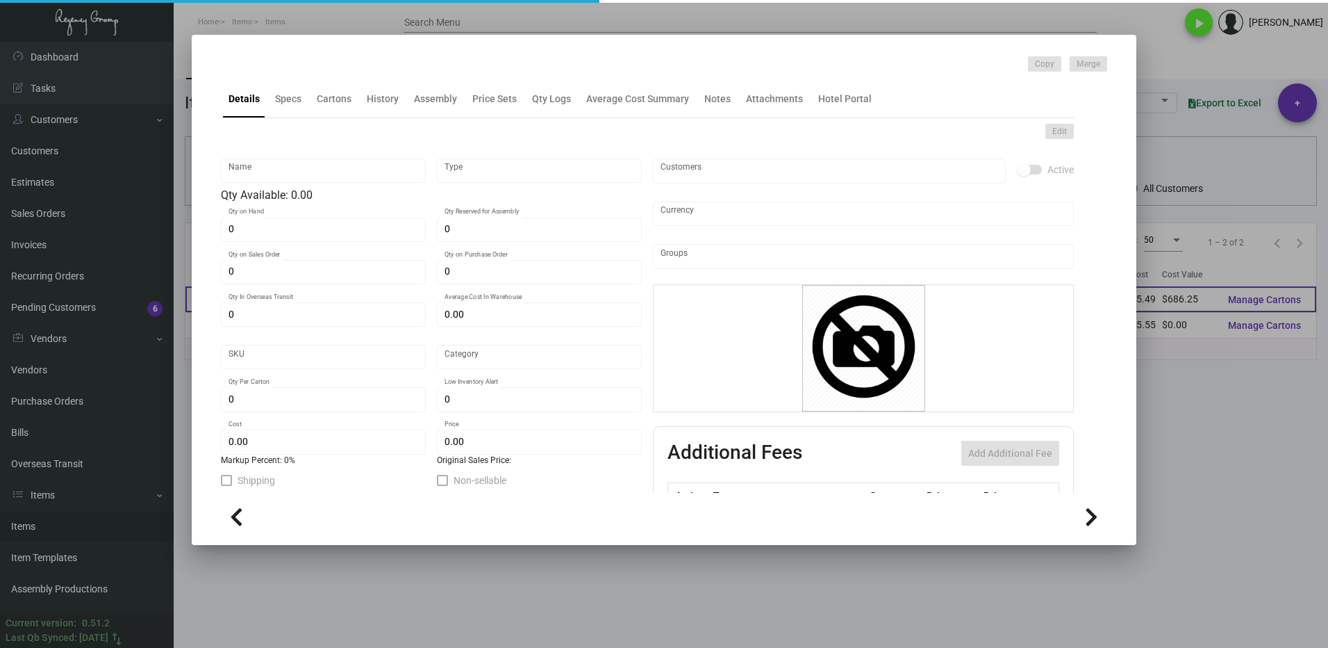
type input "Standard"
type input "$ 5.49"
type input "$ 8.79"
checkbox input "true"
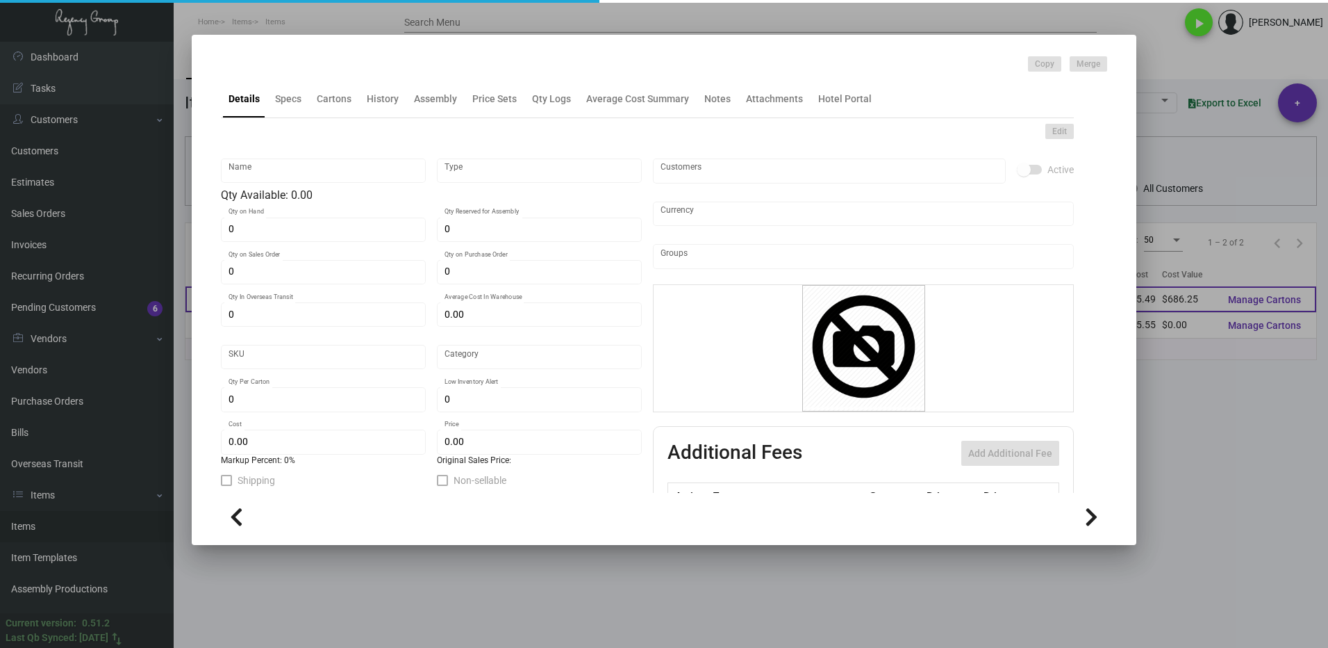
type input "United States Dollar $"
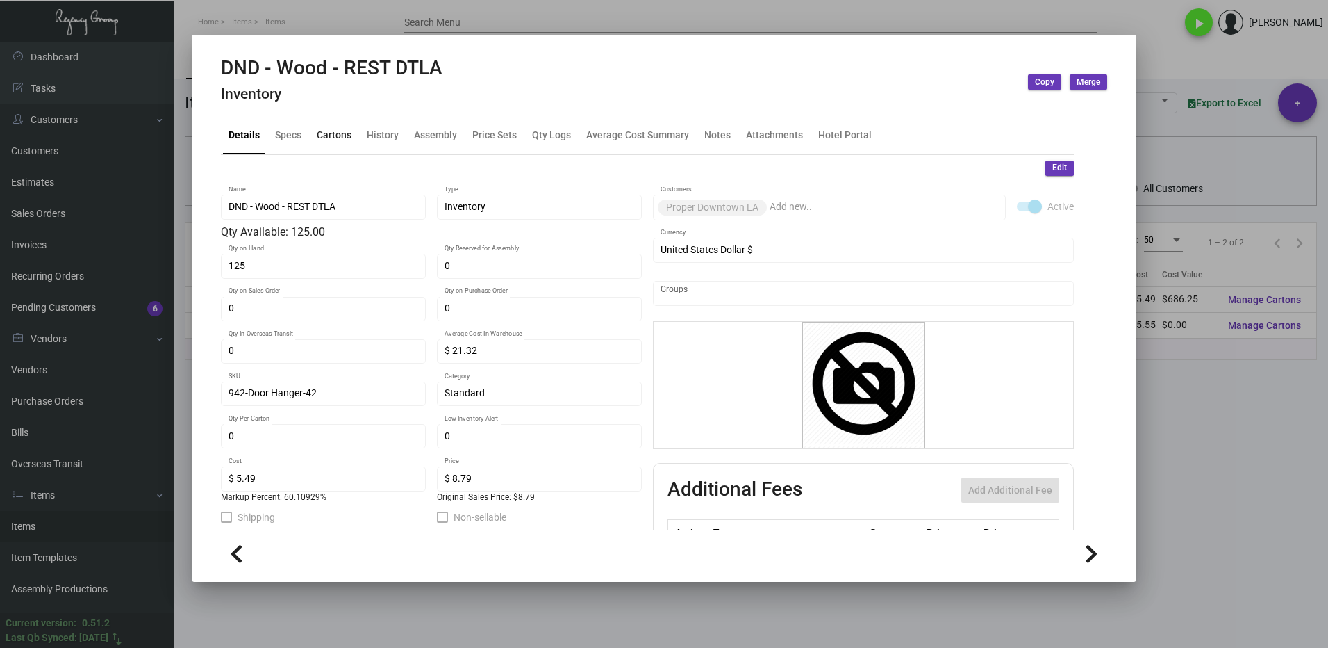
click at [336, 135] on div "Cartons" at bounding box center [334, 135] width 35 height 15
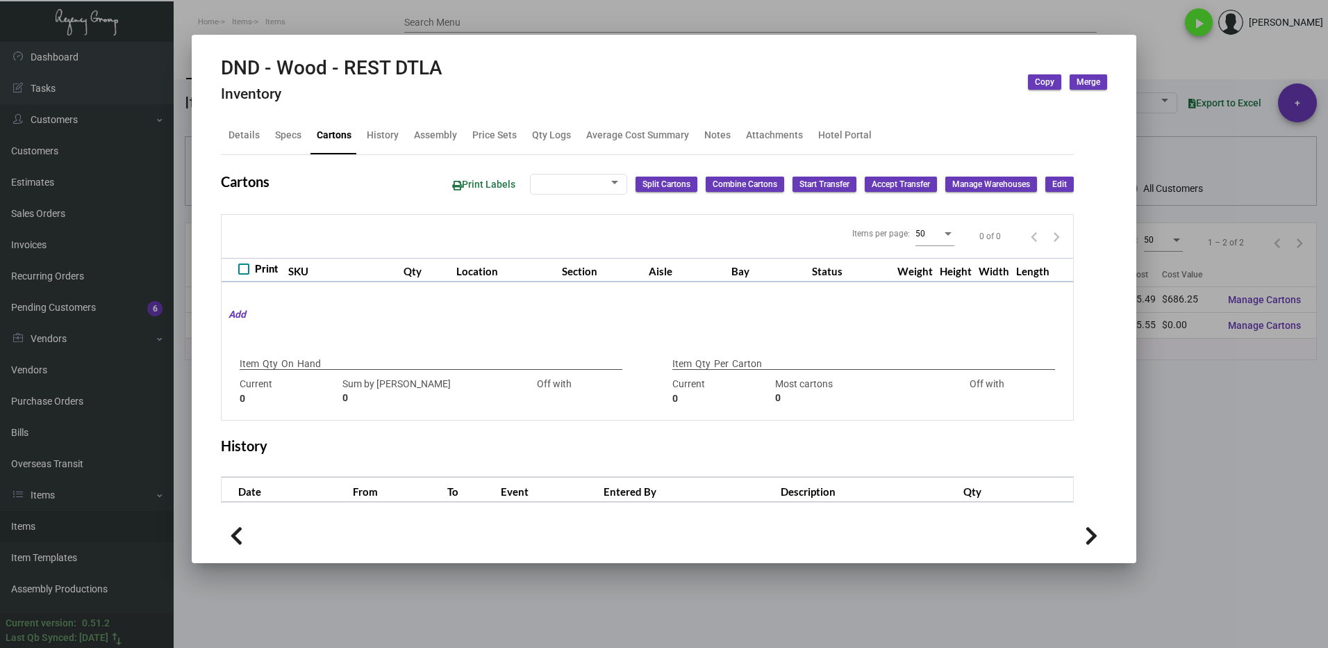
checkbox input "true"
type input "125"
type input "0"
type input "125"
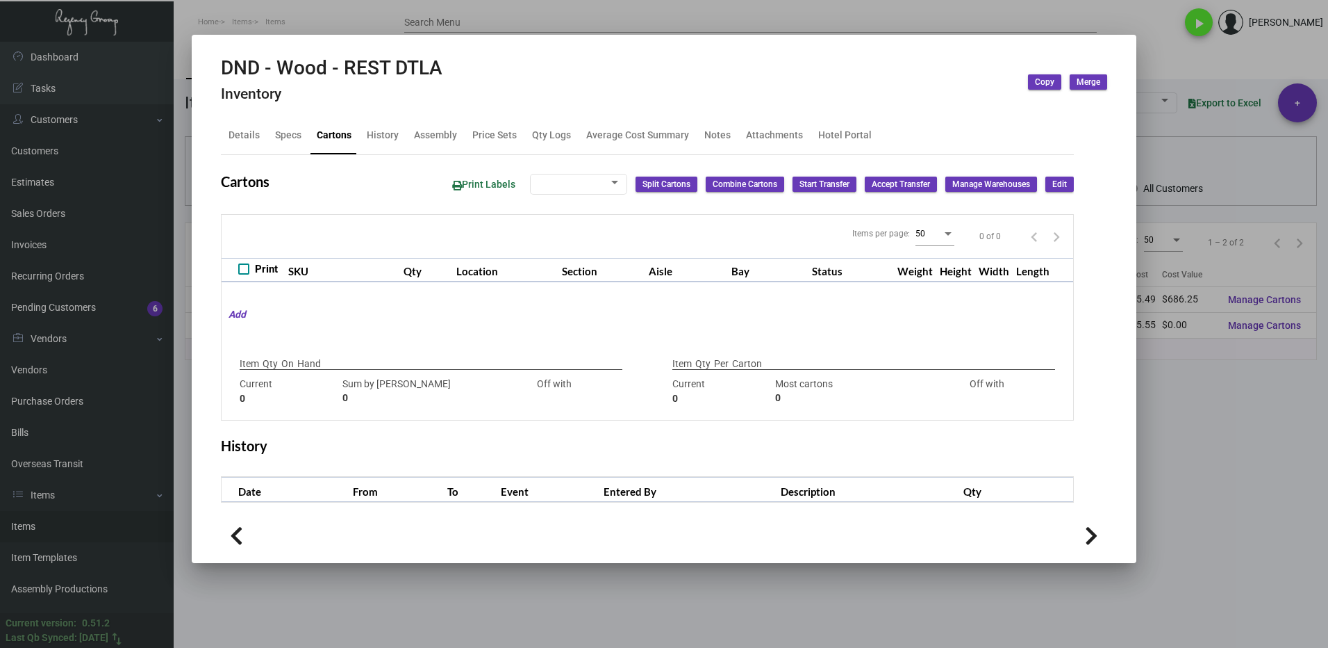
type input "-125"
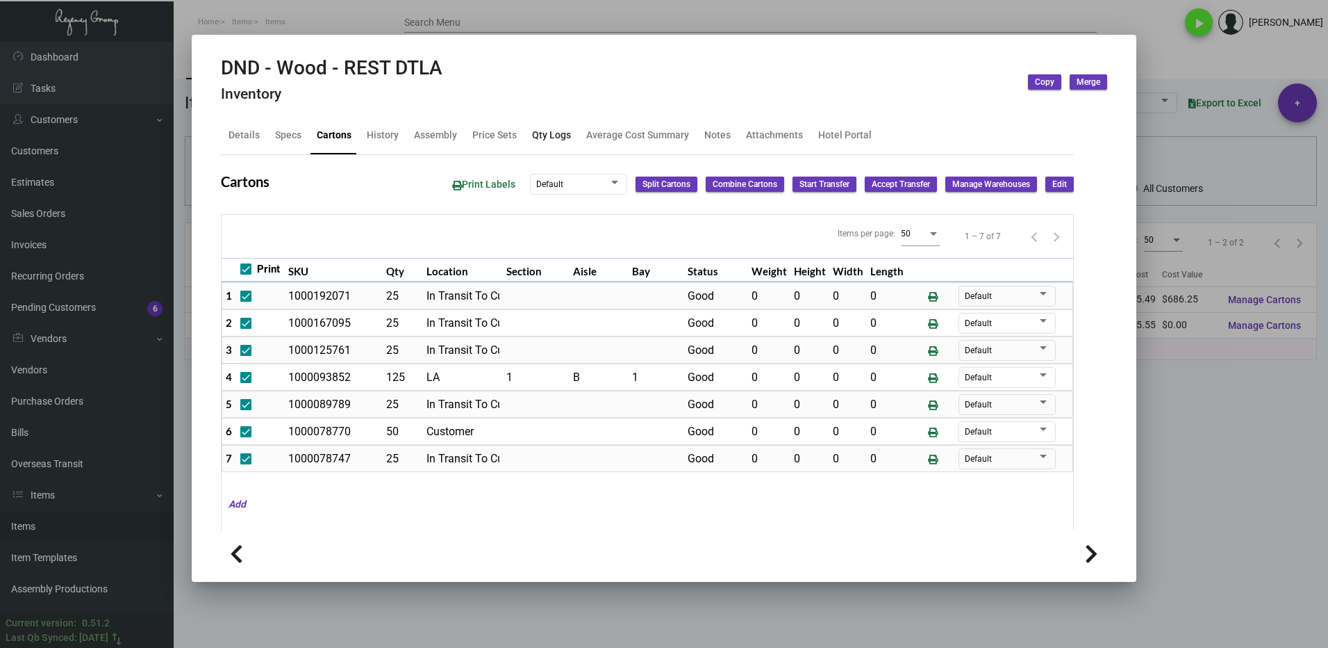
click at [543, 132] on div "Qty Logs" at bounding box center [551, 135] width 39 height 15
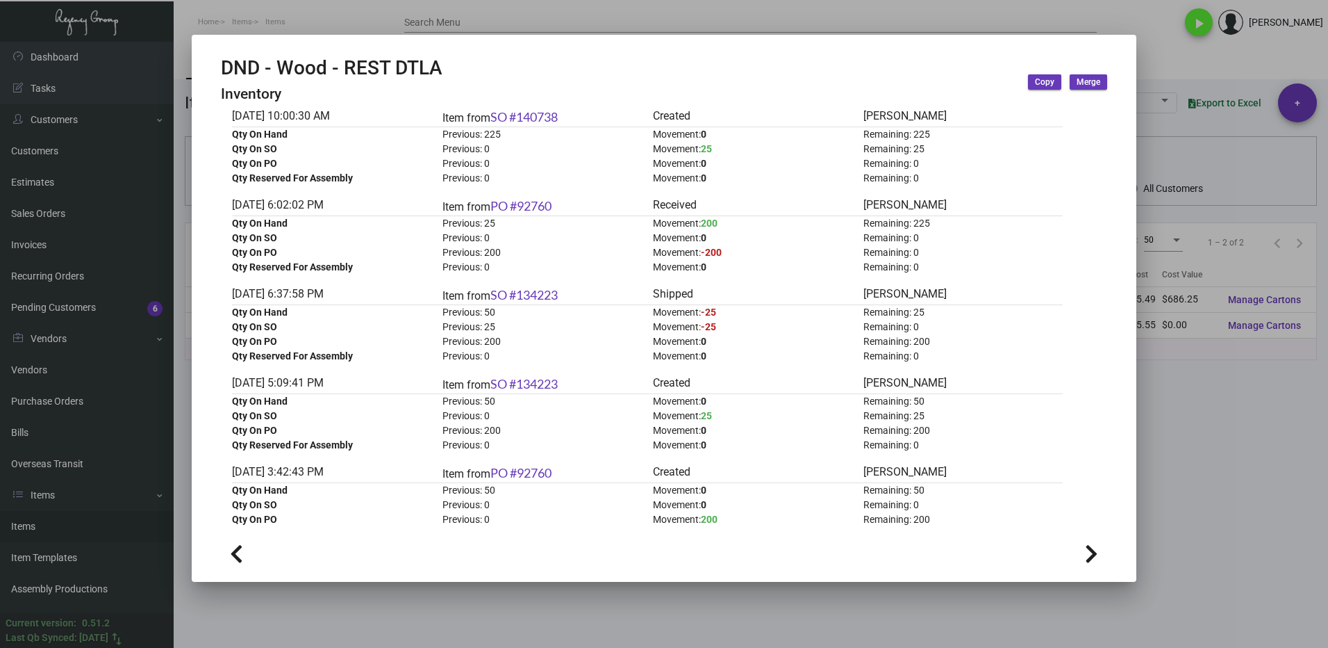
scroll to position [625, 0]
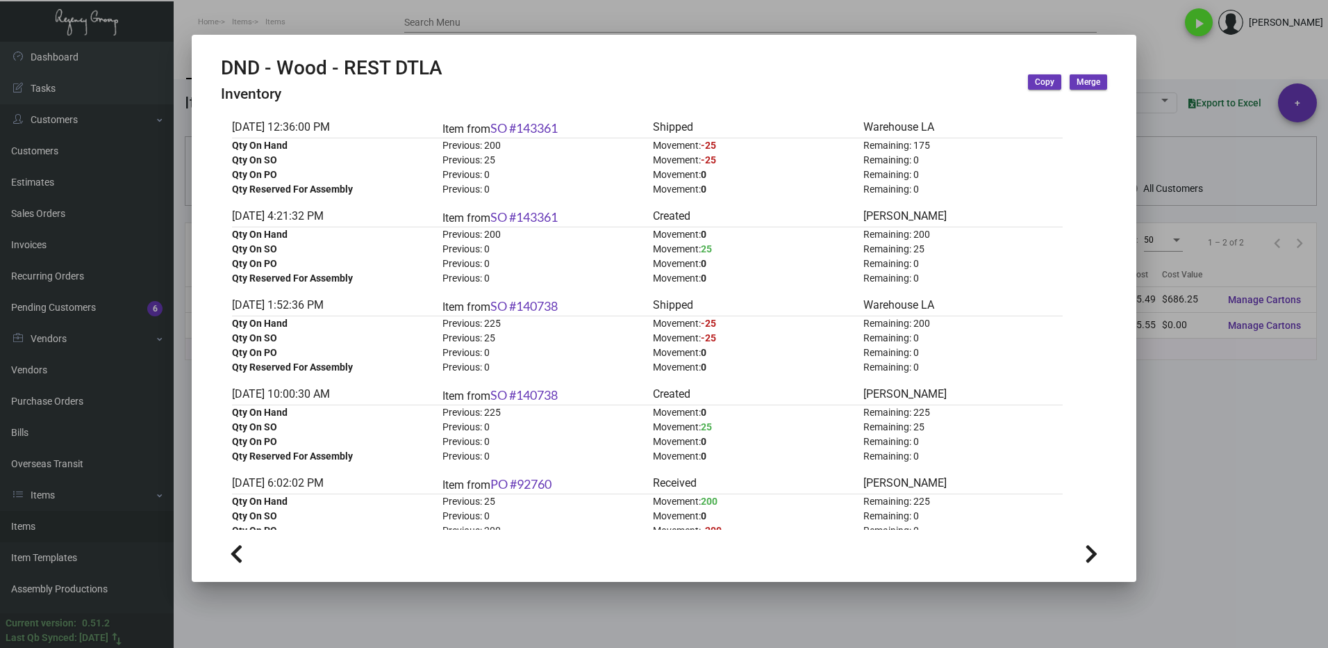
drag, startPoint x: 1221, startPoint y: 465, endPoint x: 1208, endPoint y: 456, distance: 15.4
click at [1221, 465] on div at bounding box center [664, 324] width 1328 height 648
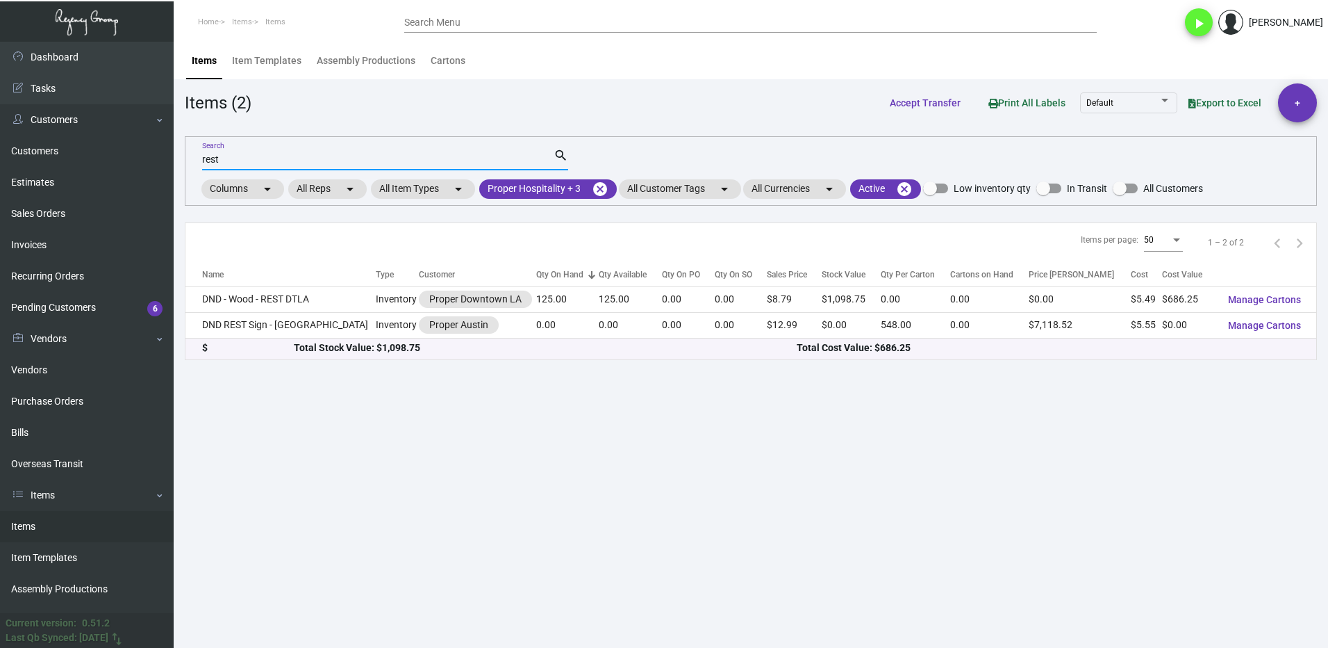
click at [219, 161] on input "rest" at bounding box center [378, 159] width 352 height 11
type input "r"
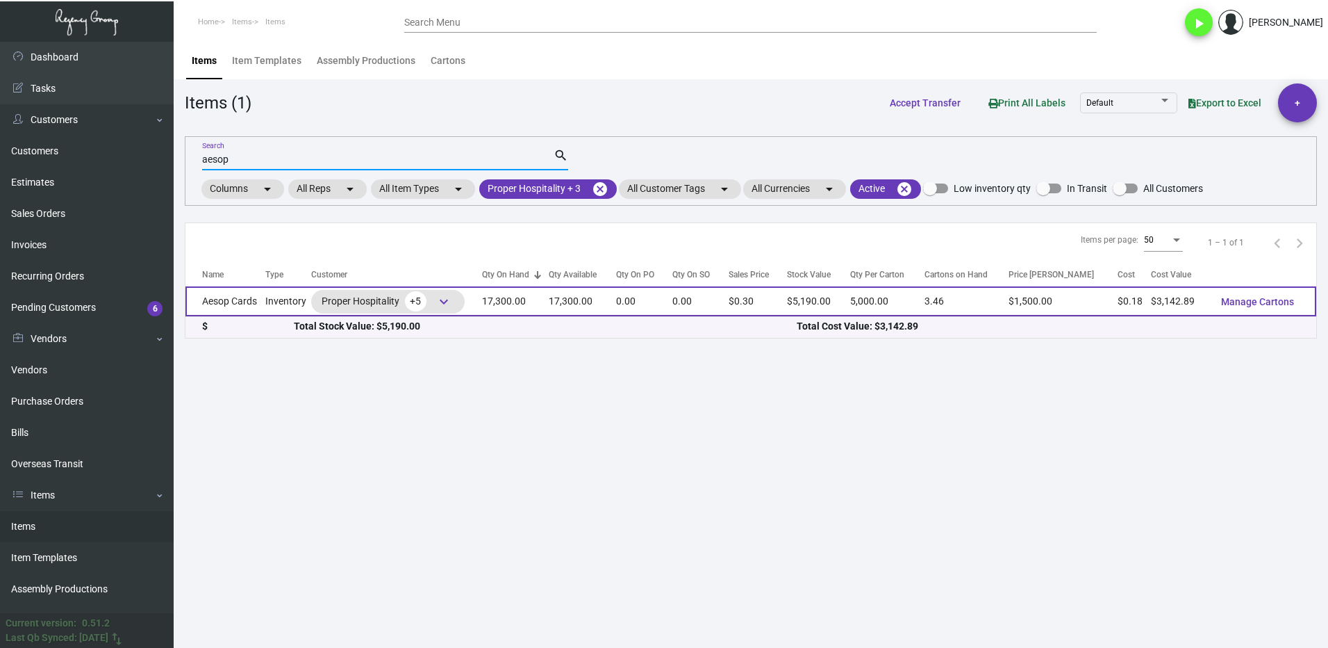
type input "aesop"
click at [245, 298] on td "Aesop Cards" at bounding box center [226, 301] width 80 height 30
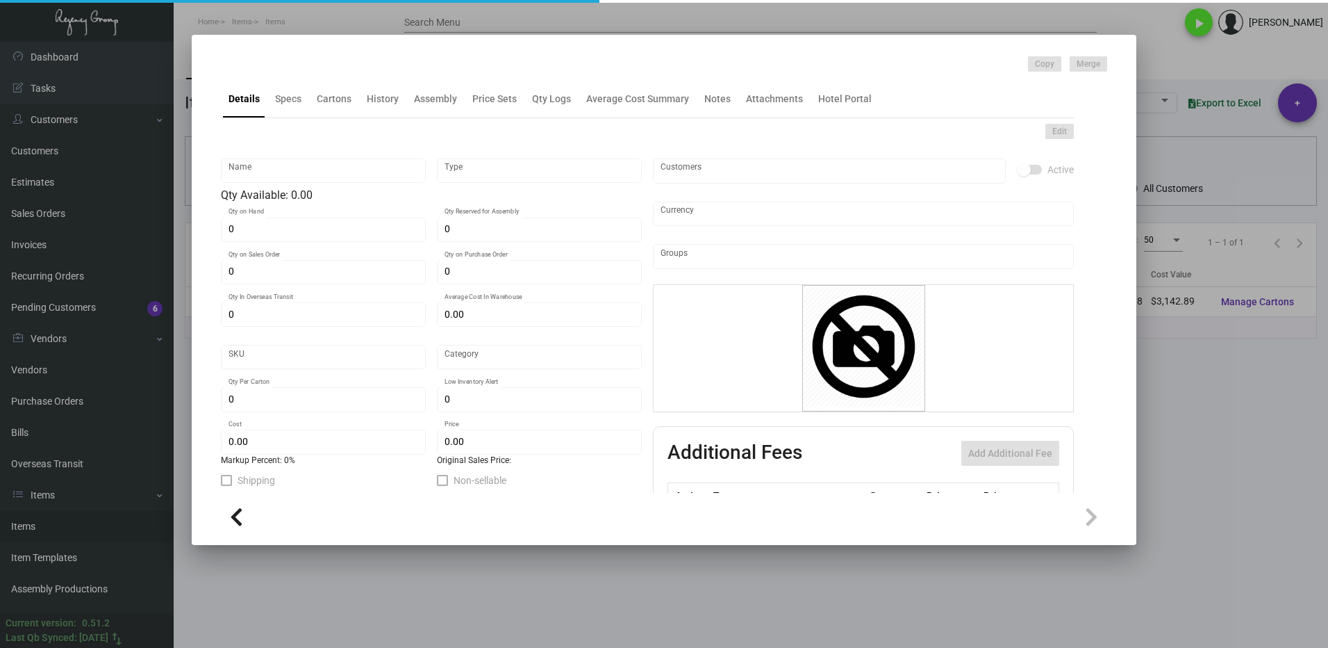
type input "Aesop Cards"
type input "Inventory"
type input "17,300"
type input "$ 1.135"
type input "2632"
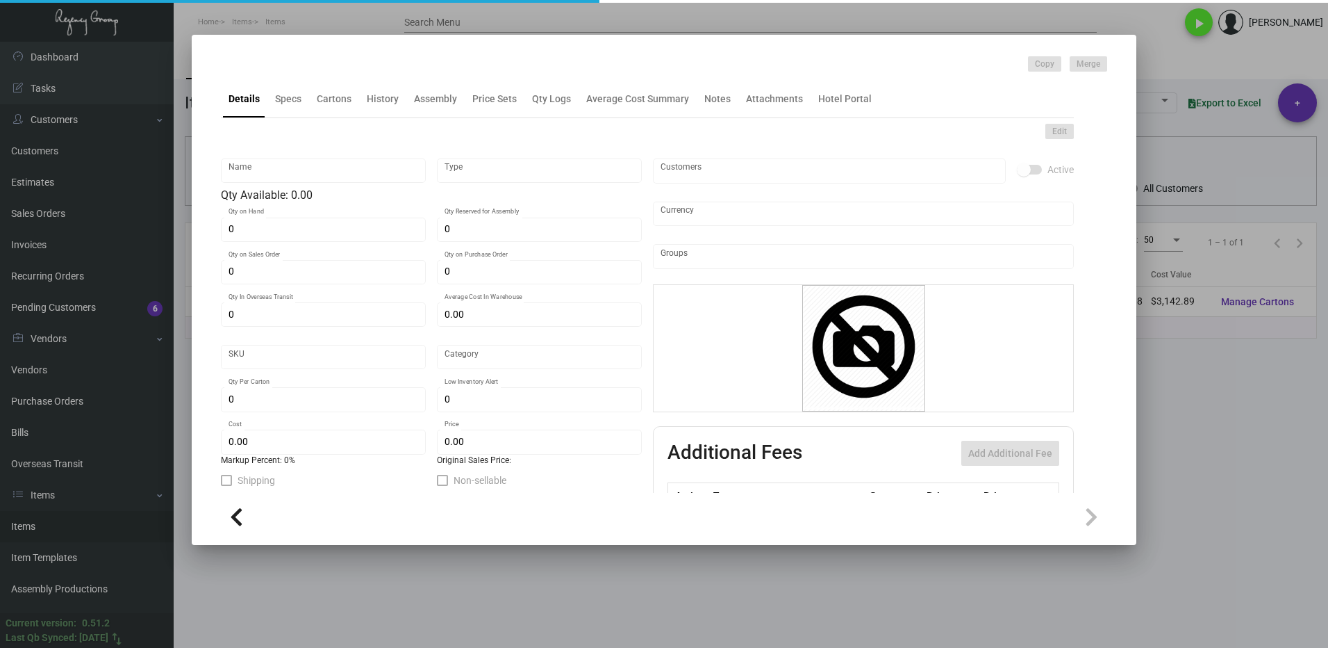
type input "Standard"
type input "5,000"
type input "$ 0.18167"
type input "$ 0.30"
type textarea "Aesop Cards: Size 4.5x3, Mohawk Synthetic 12 mill white plastic stock, printing…"
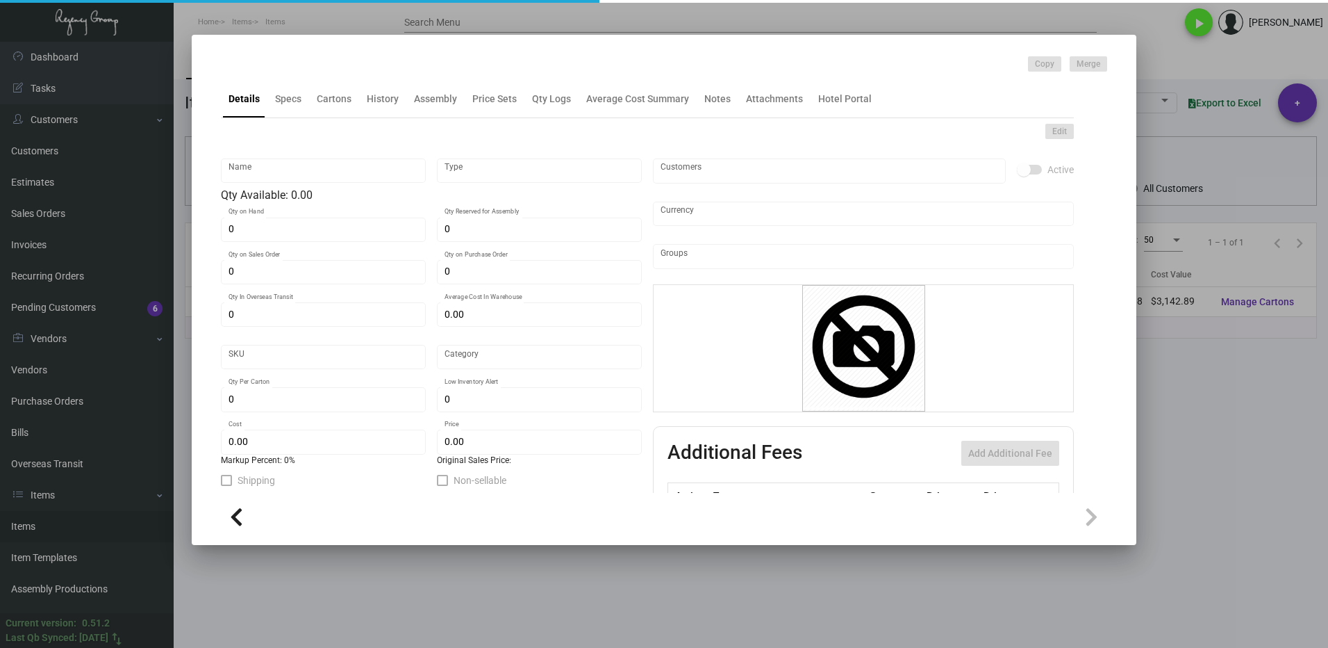
type textarea "Aesop Cards"
checkbox input "true"
type input "United States Dollar $"
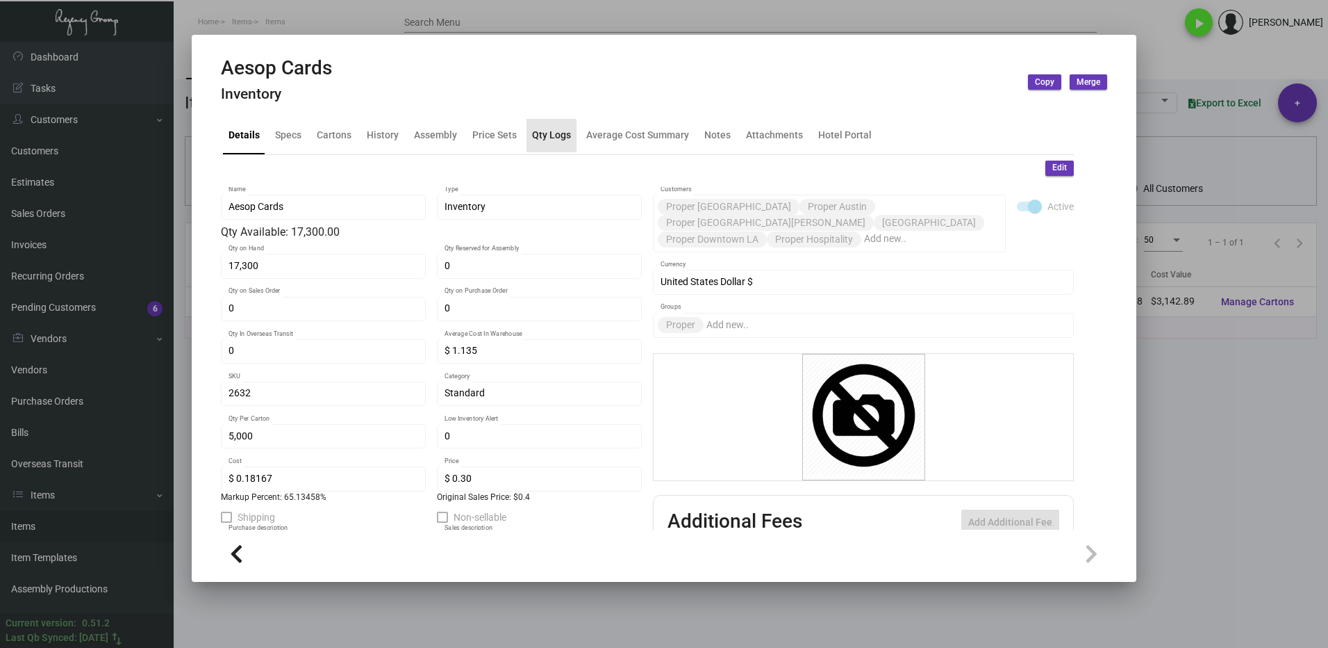
click at [527, 140] on div "Qty Logs" at bounding box center [552, 135] width 50 height 33
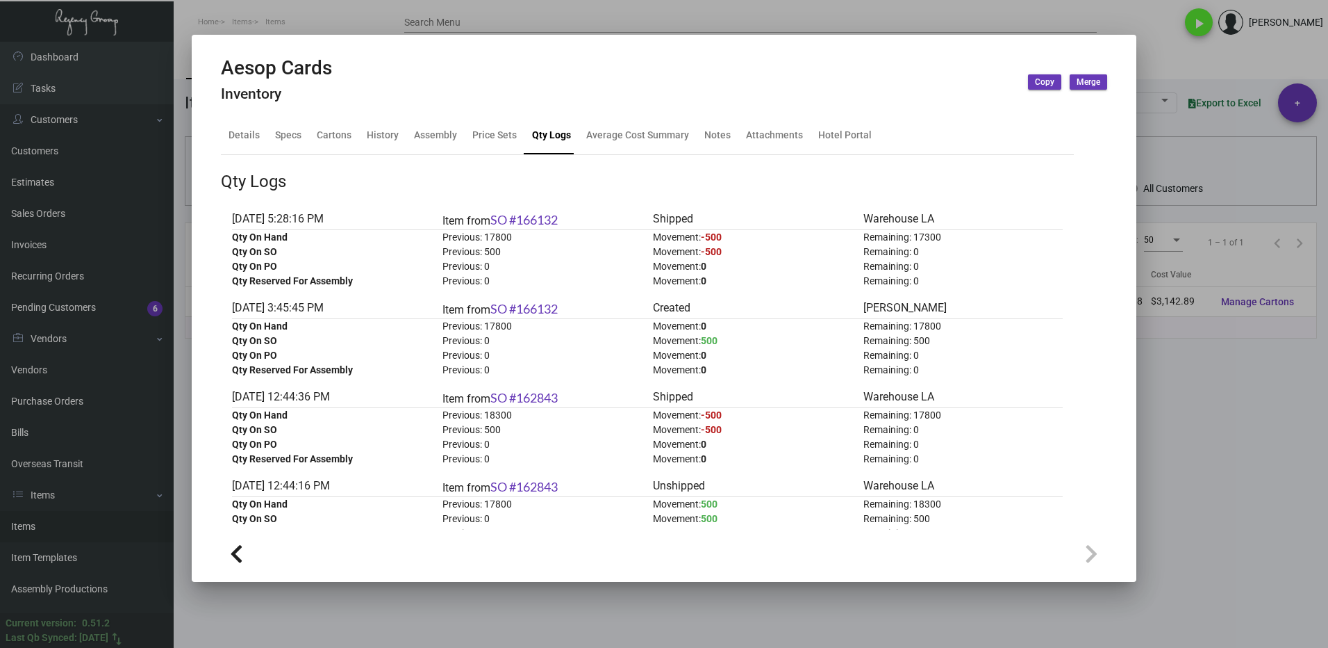
click at [1219, 429] on div at bounding box center [664, 324] width 1328 height 648
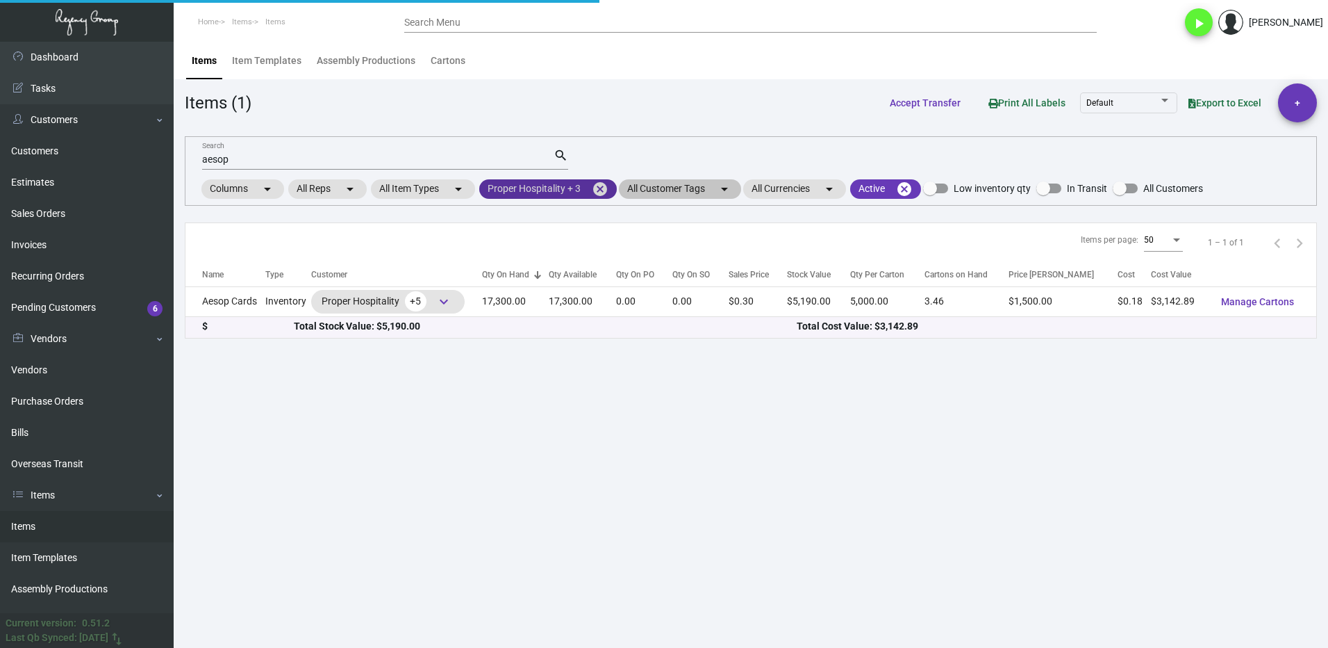
click at [604, 191] on mat-icon "cancel" at bounding box center [600, 189] width 17 height 17
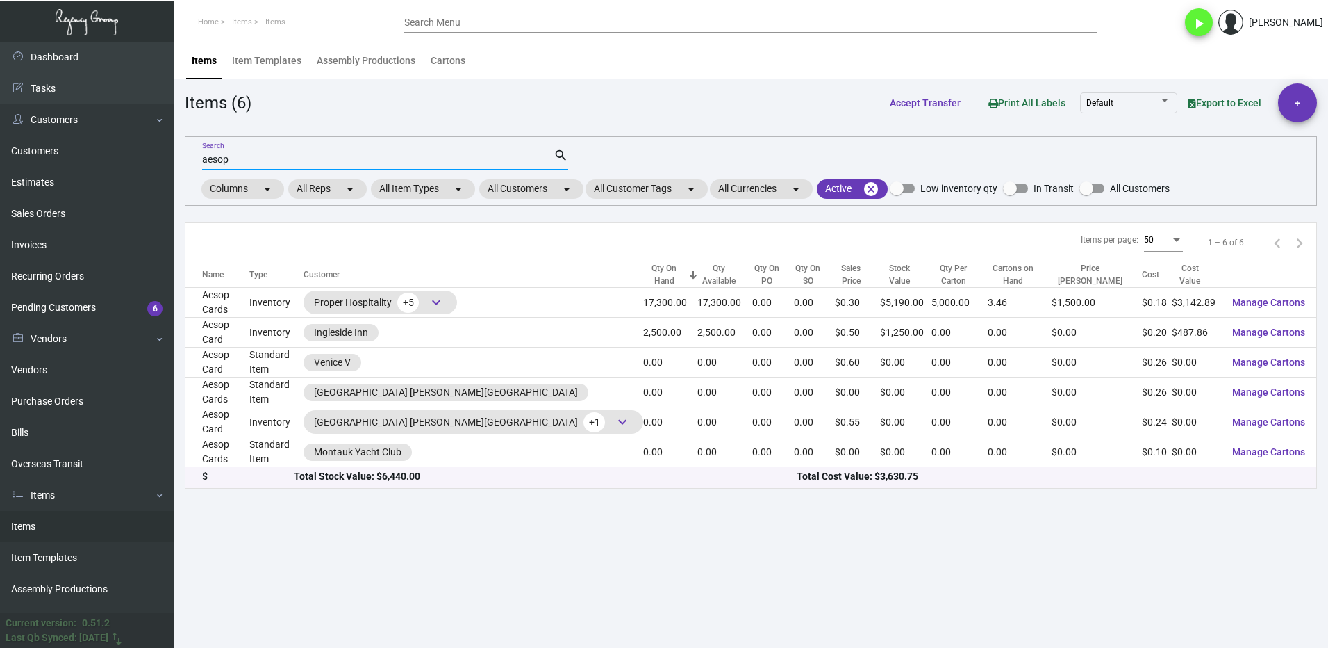
click at [248, 163] on input "aesop" at bounding box center [378, 159] width 352 height 11
type input "a"
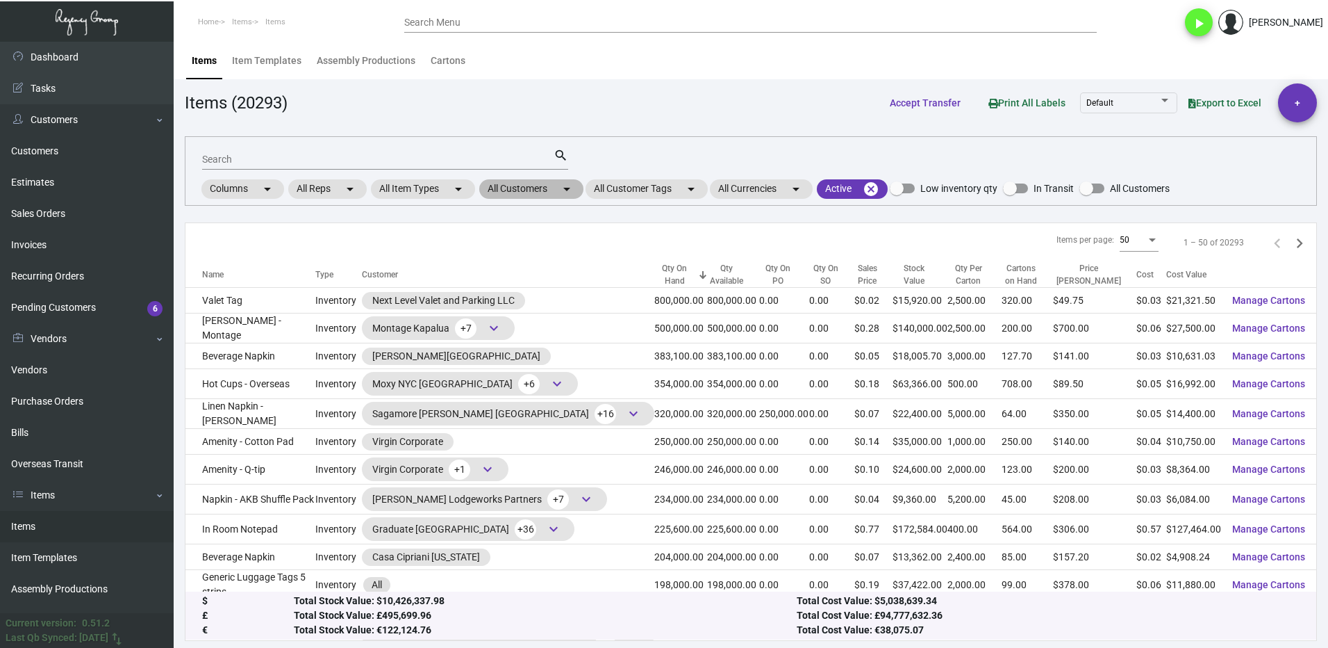
click at [526, 184] on mat-chip "All Customers arrow_drop_down" at bounding box center [531, 188] width 104 height 19
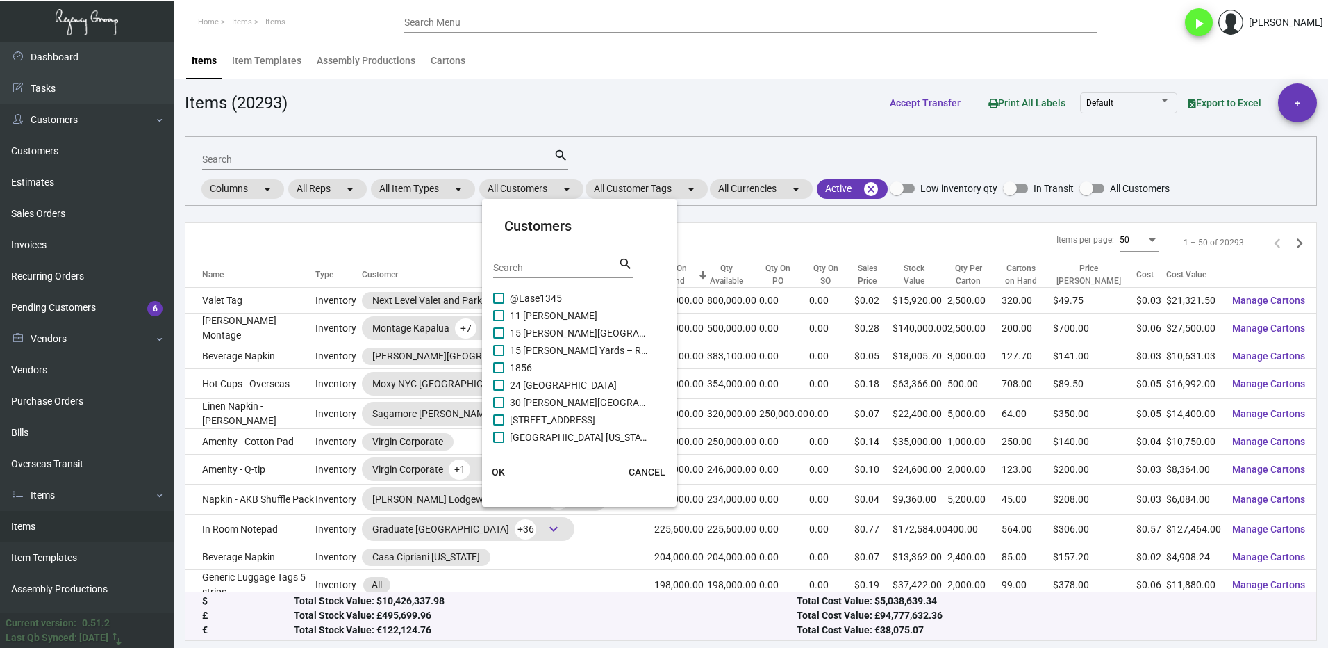
click at [531, 265] on input "Search" at bounding box center [555, 268] width 125 height 11
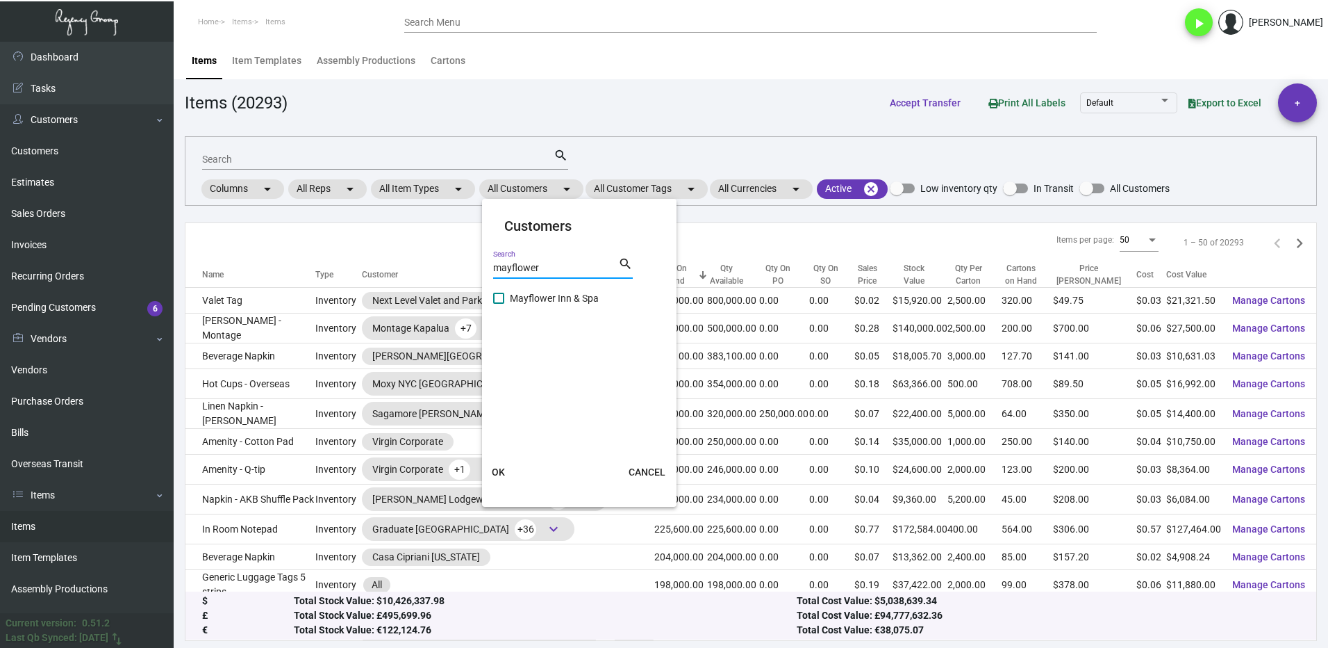
type input "mayflower"
drag, startPoint x: 521, startPoint y: 299, endPoint x: 508, endPoint y: 322, distance: 26.5
click at [519, 298] on span "Mayflower Inn & Spa" at bounding box center [579, 298] width 139 height 17
click at [499, 304] on input "Mayflower Inn & Spa" at bounding box center [498, 304] width 1 height 1
checkbox input "true"
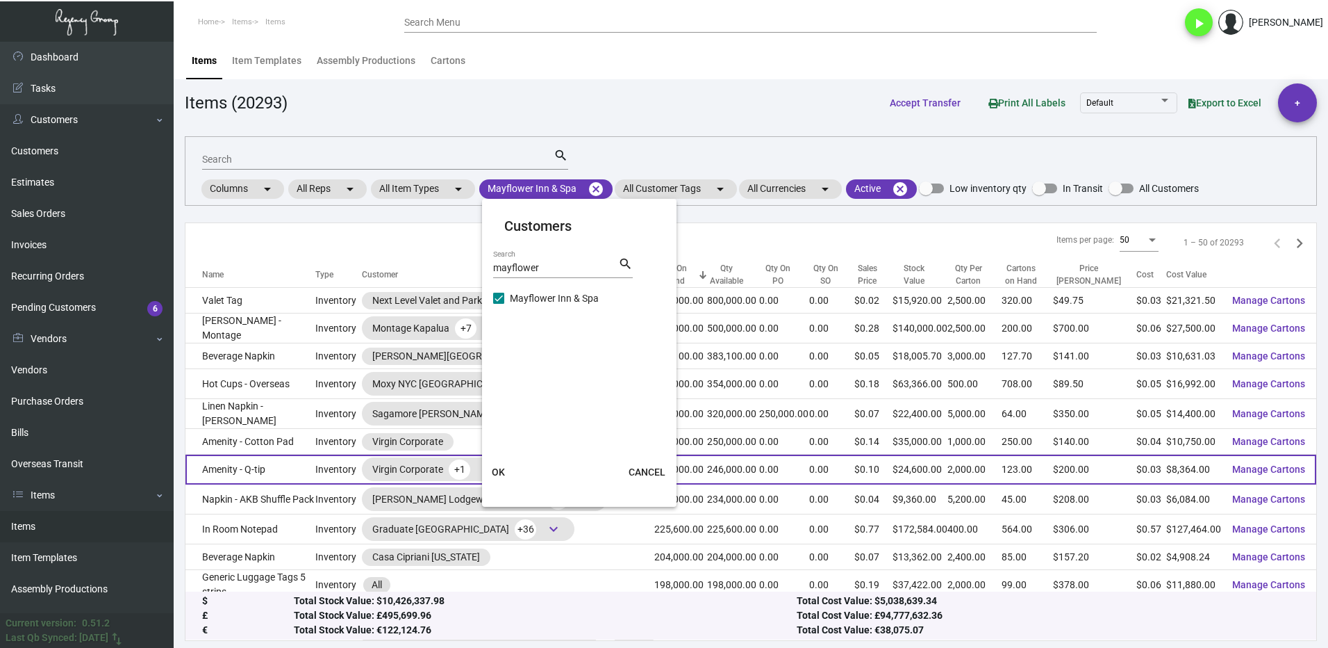
click at [506, 459] on button "OK" at bounding box center [499, 471] width 44 height 25
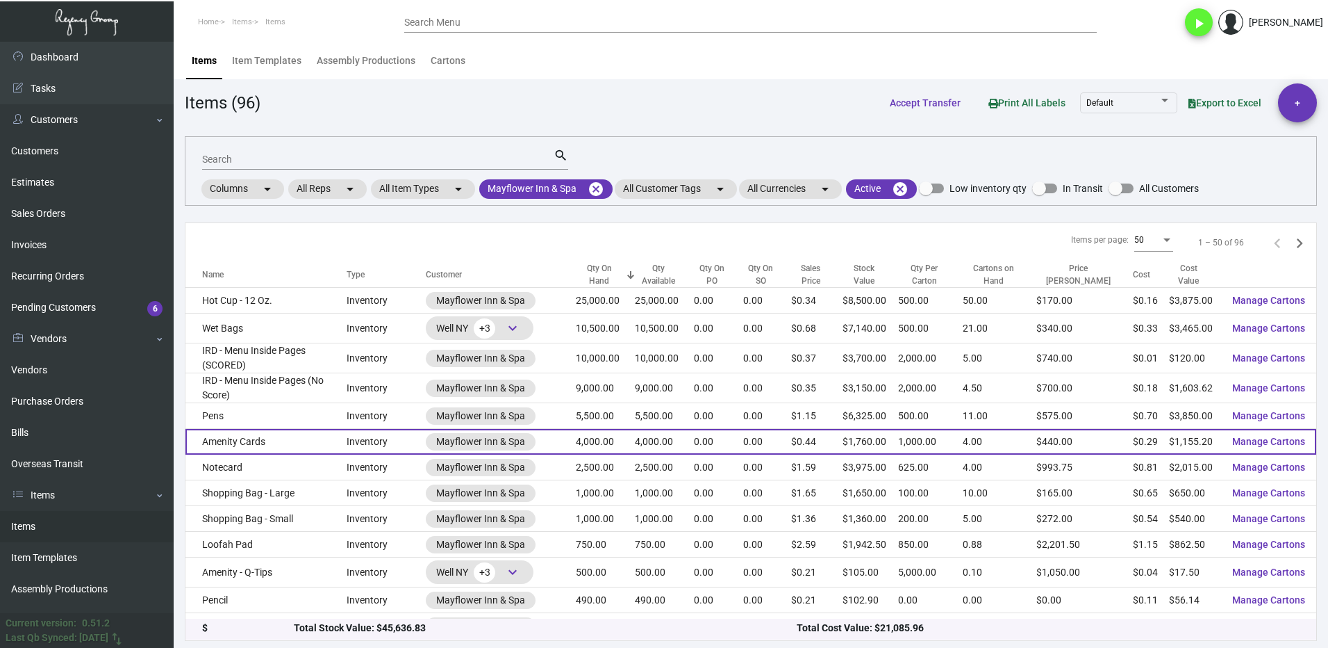
click at [258, 433] on td "Amenity Cards" at bounding box center [266, 442] width 161 height 26
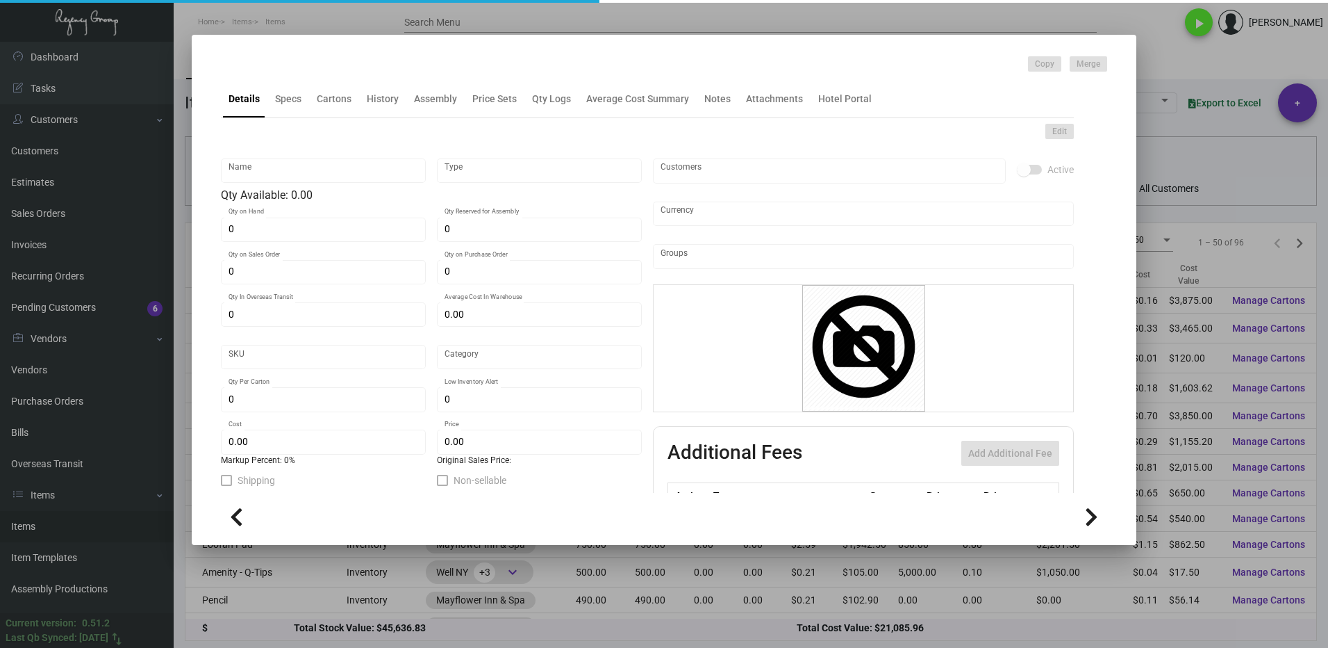
type input "Amenity Cards"
type input "Inventory"
type input "4,000"
type input "$ 0.26861"
type input "Standard"
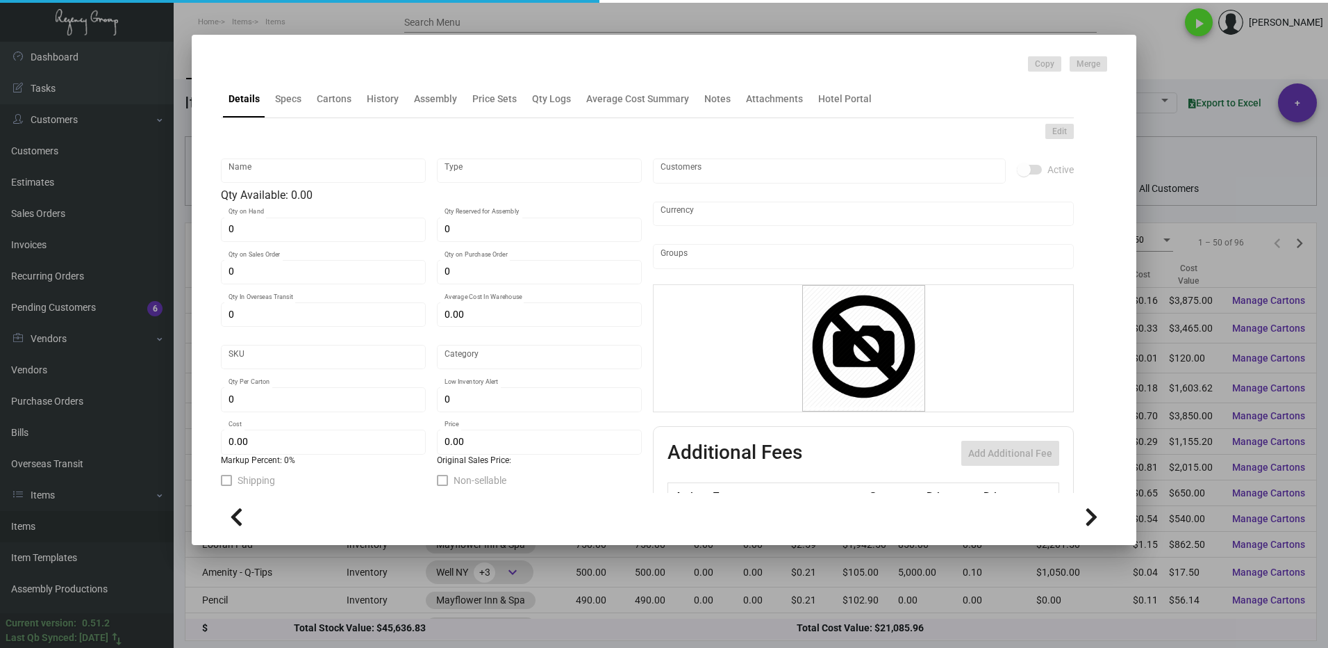
type input "1,000"
type input "$ 0.2888"
type input "$ 0.44"
checkbox input "true"
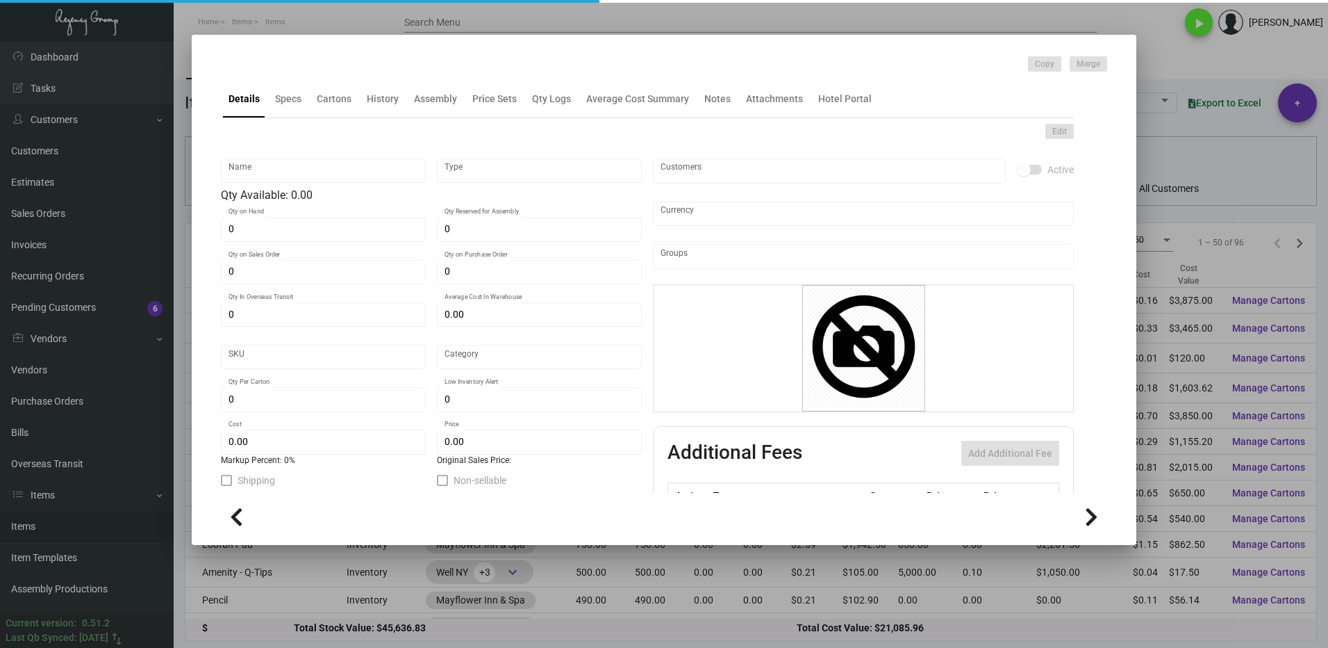
type input "United States Dollar $"
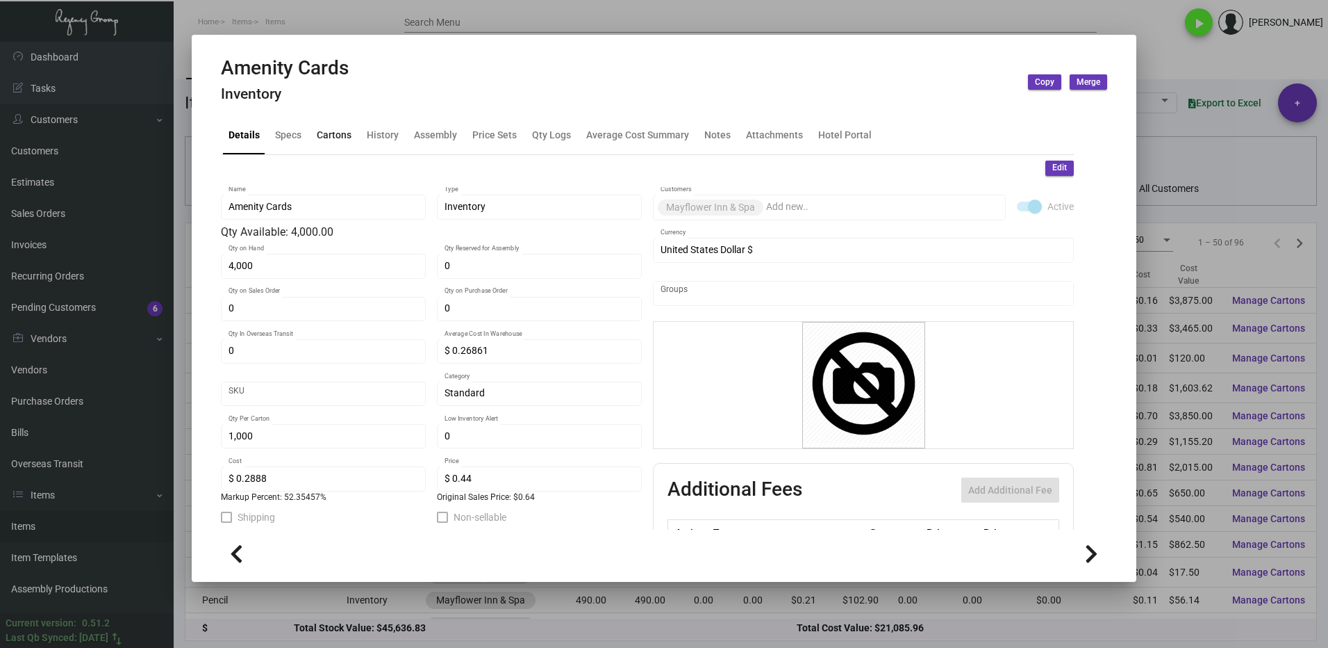
click at [328, 138] on div "Cartons" at bounding box center [334, 135] width 35 height 15
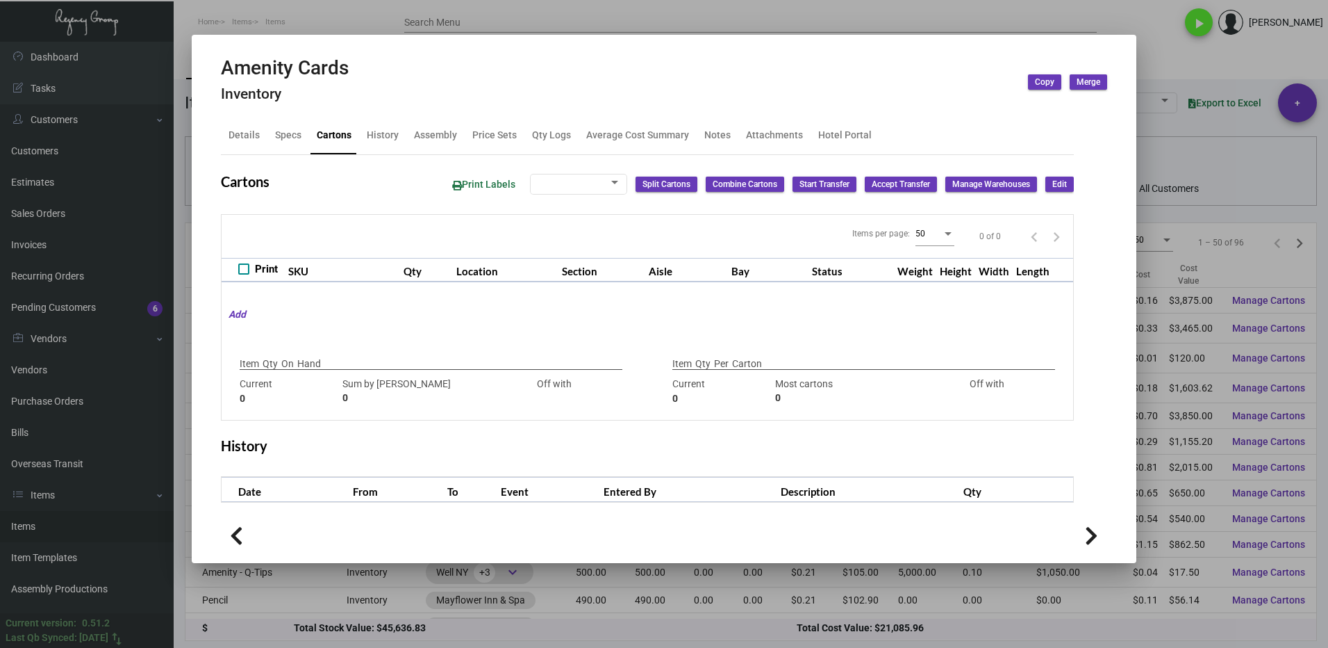
type input "4,000"
type input "4000"
type input "0"
type input "1,000"
type input "2000"
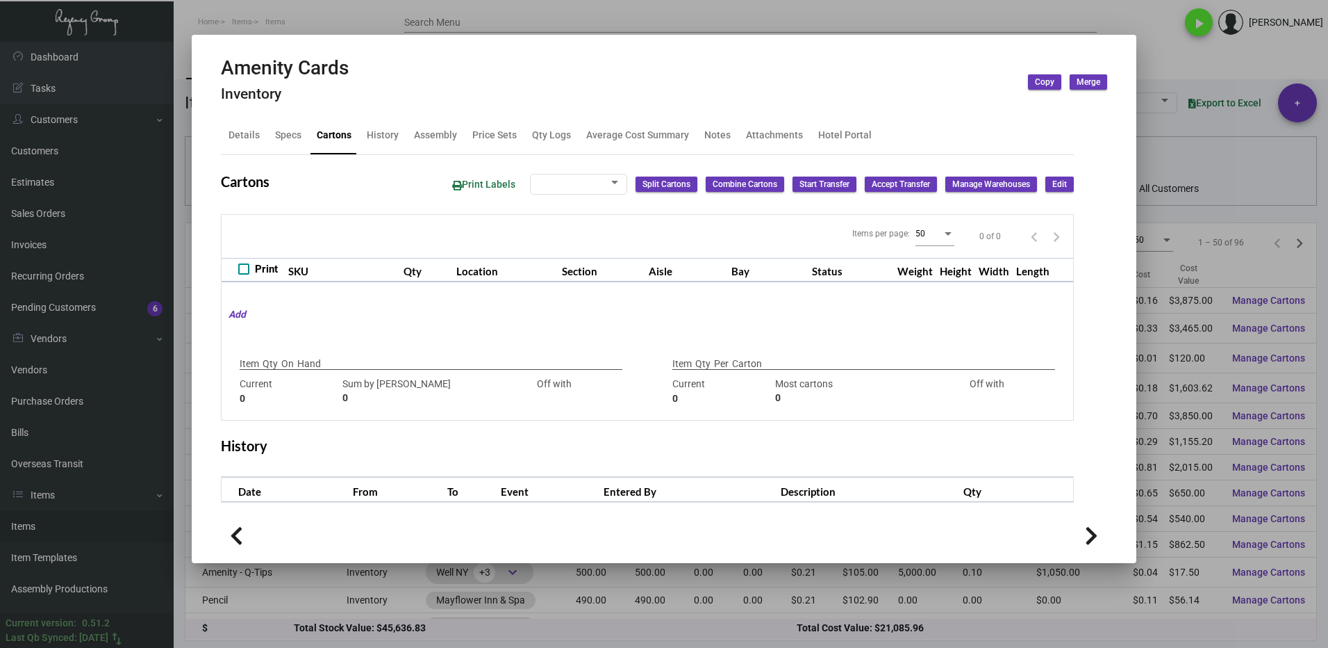
type input "-1000"
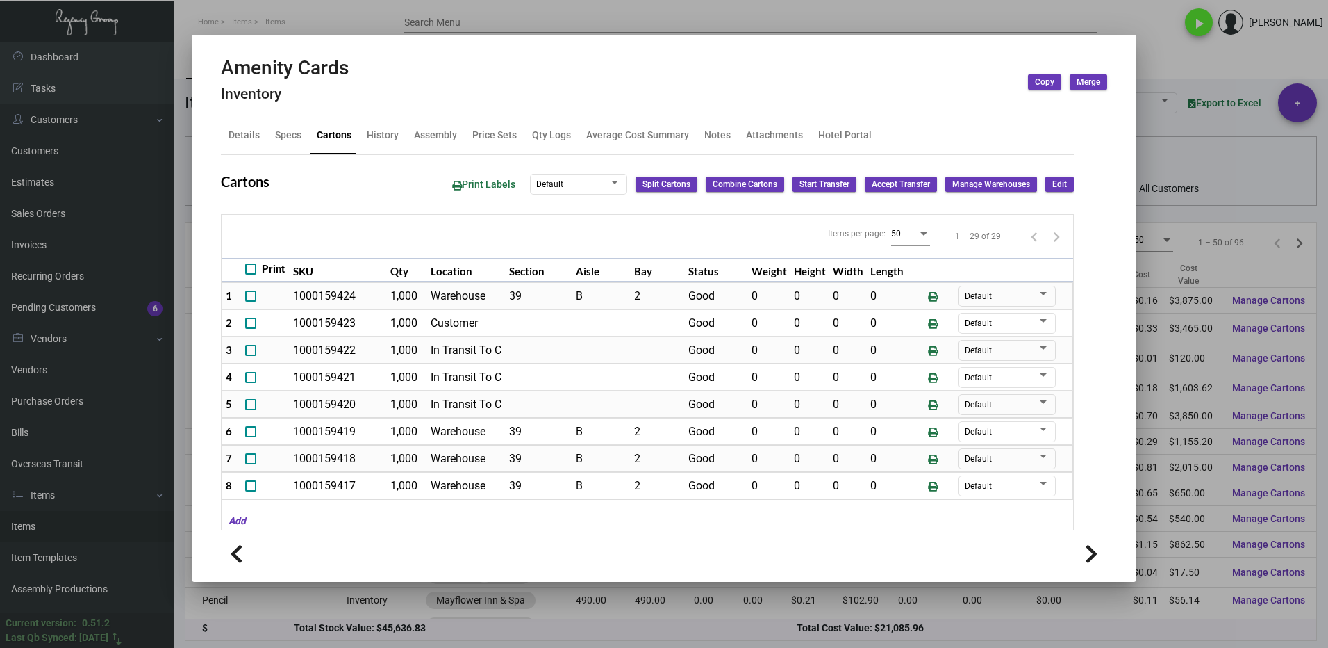
click at [1139, 32] on div at bounding box center [664, 324] width 1328 height 648
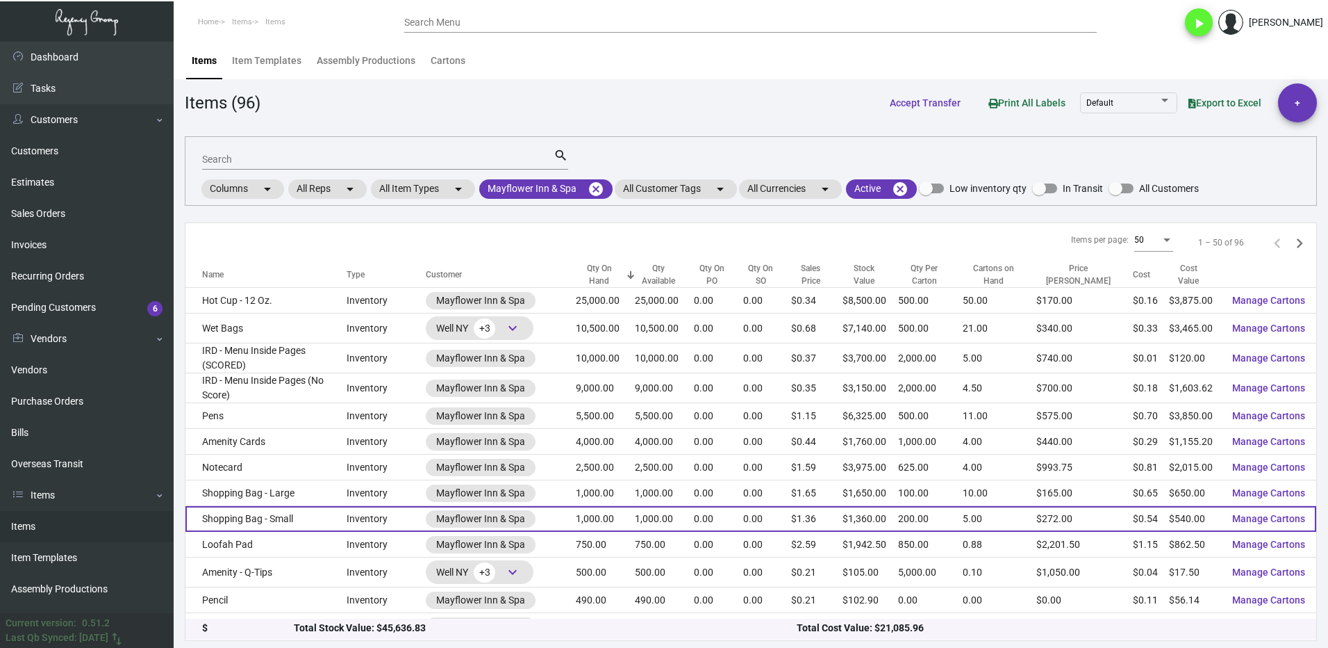
click at [300, 516] on td "Shopping Bag - Small" at bounding box center [266, 519] width 161 height 26
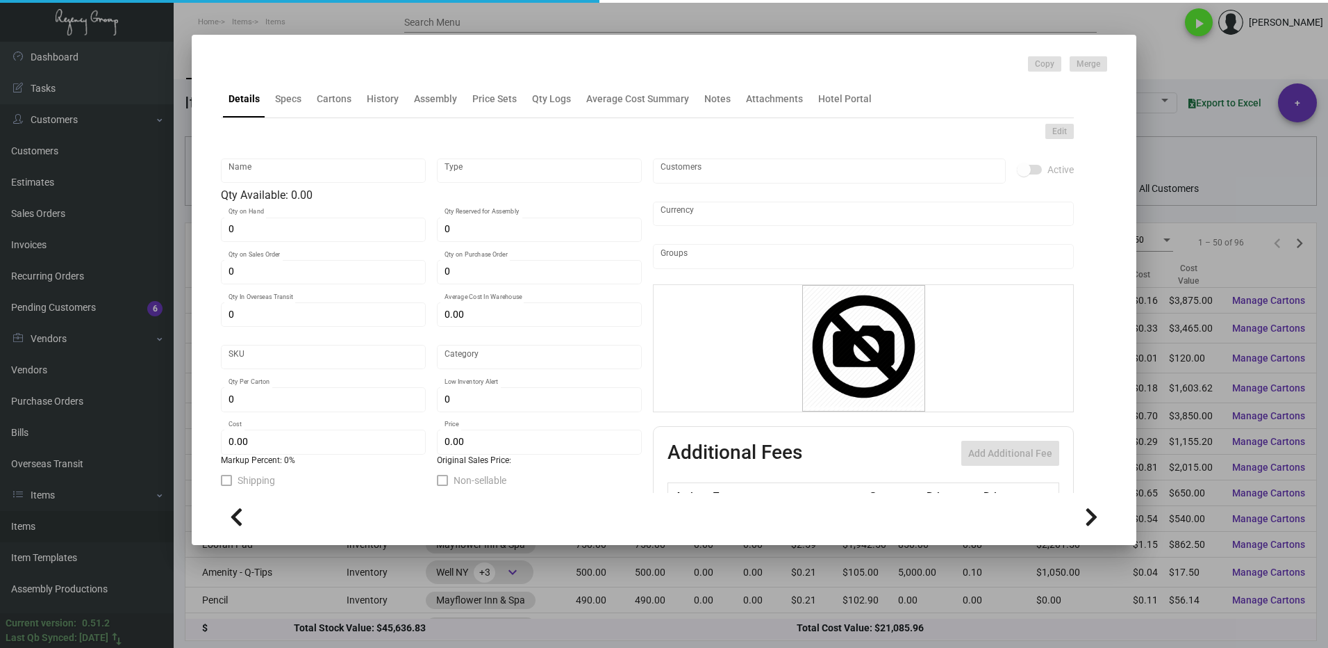
type input "Shopping Bag - Small"
type input "Inventory"
type input "1,000"
type input "2,400"
type input "$ 1.30333"
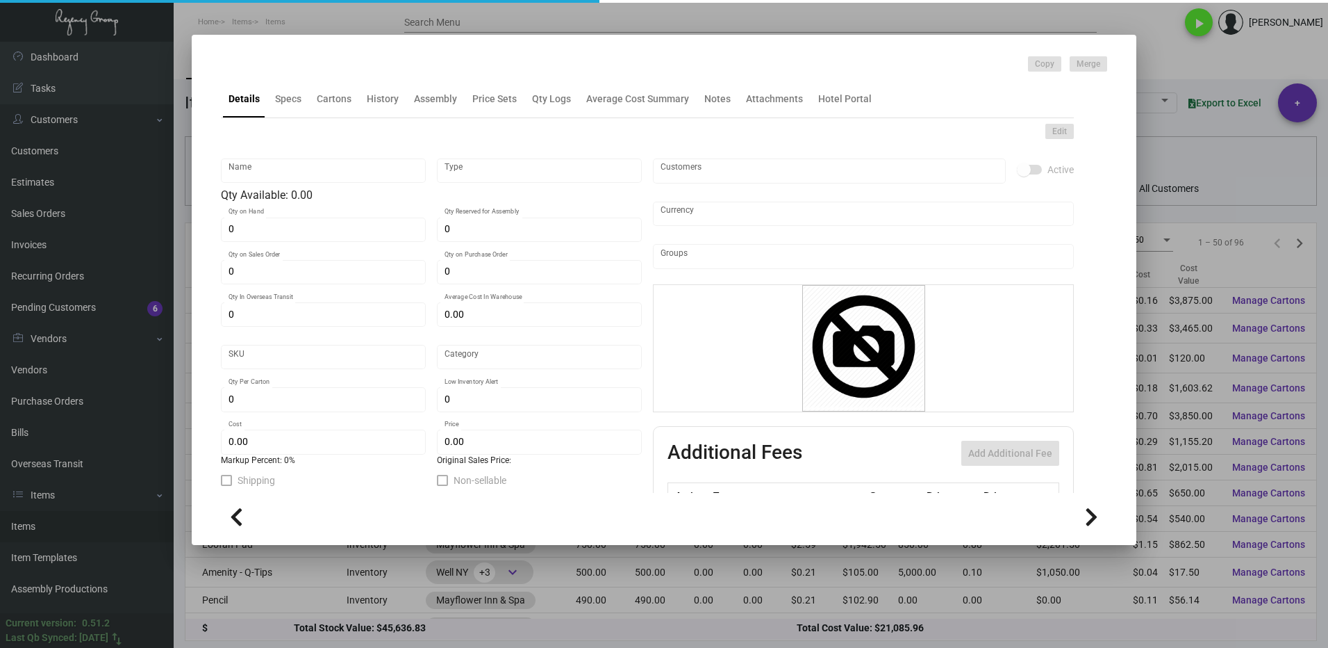
type input "Overseas"
type input "200"
type input "$ 0.54"
type input "$ 1.36"
checkbox input "true"
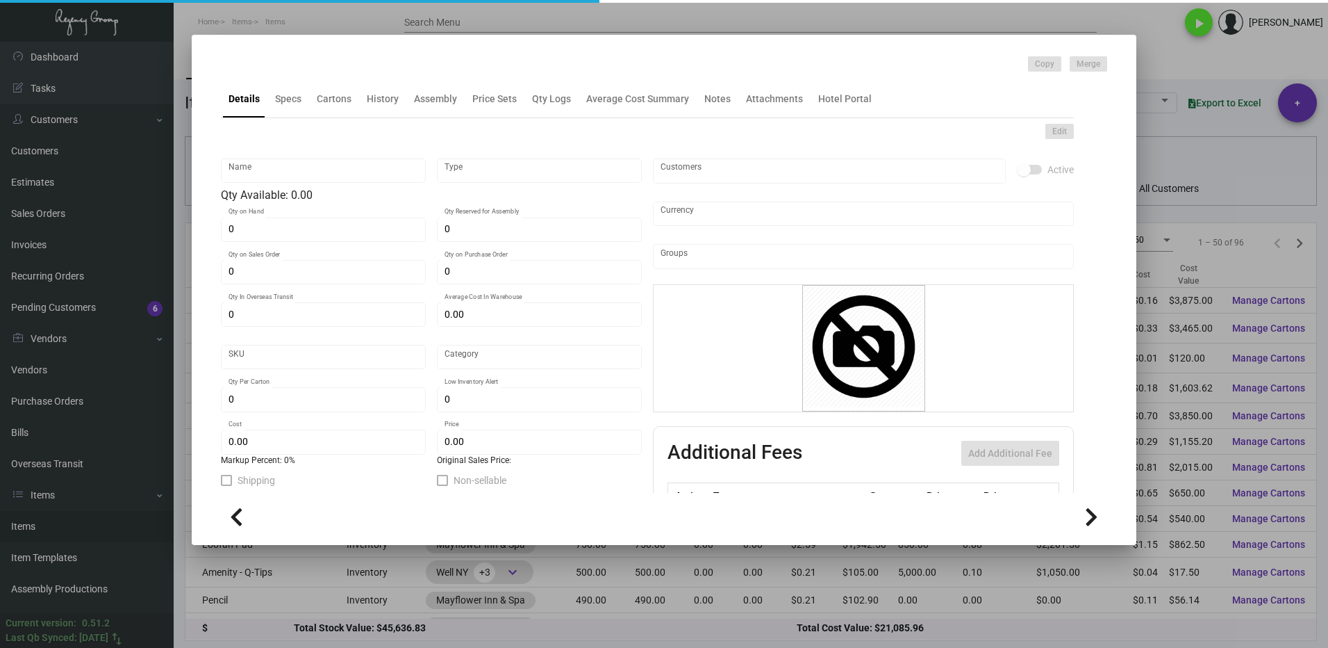
checkbox input "true"
type input "United States Dollar $"
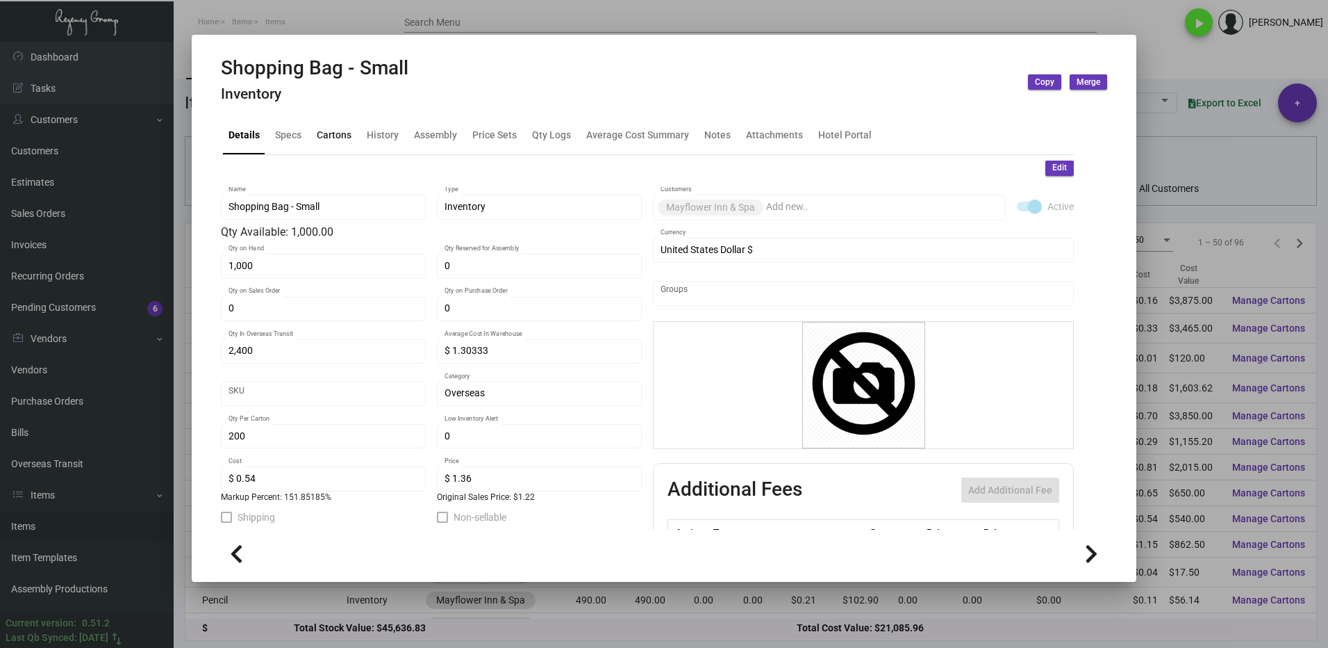
click at [331, 132] on div "Cartons" at bounding box center [334, 135] width 35 height 15
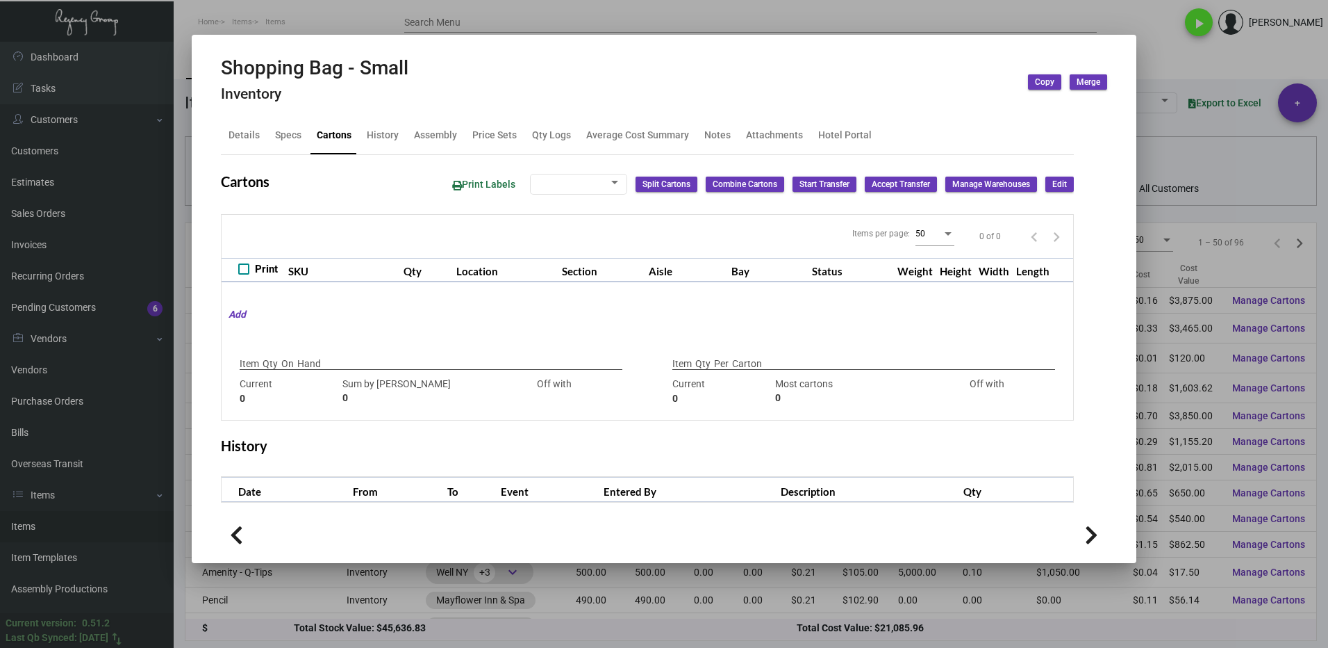
type input "1,000"
type input "1000"
type input "0"
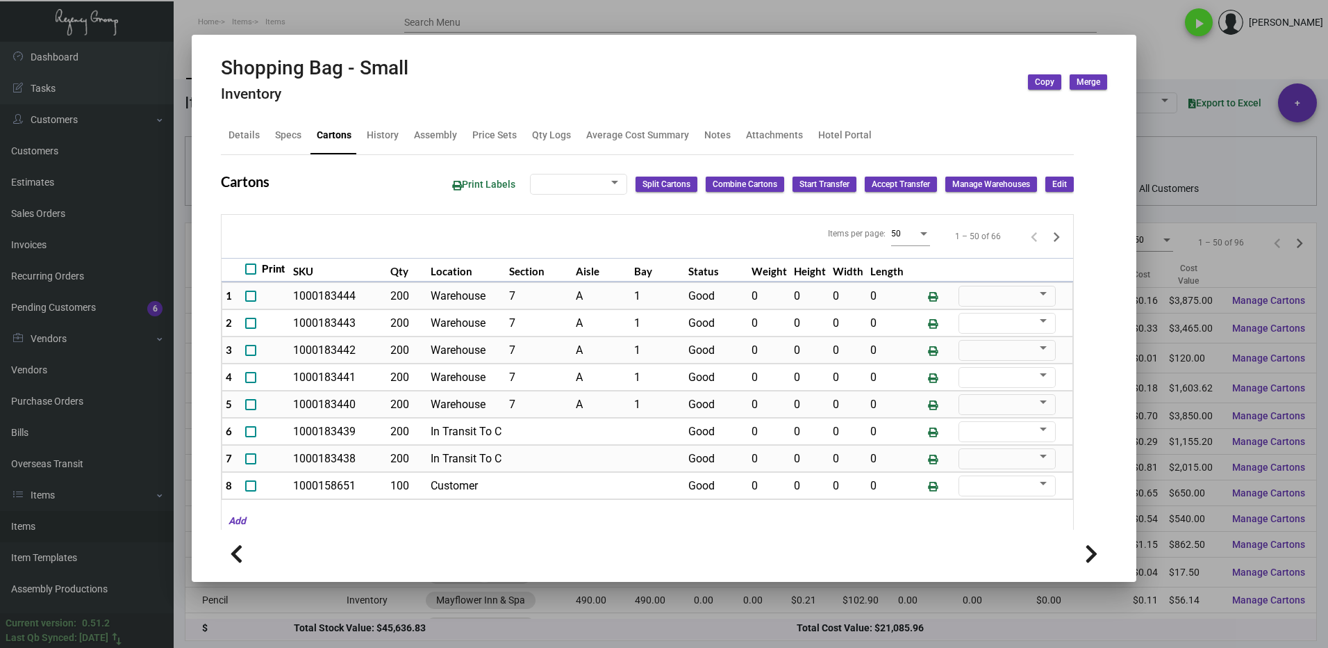
scroll to position [74, 0]
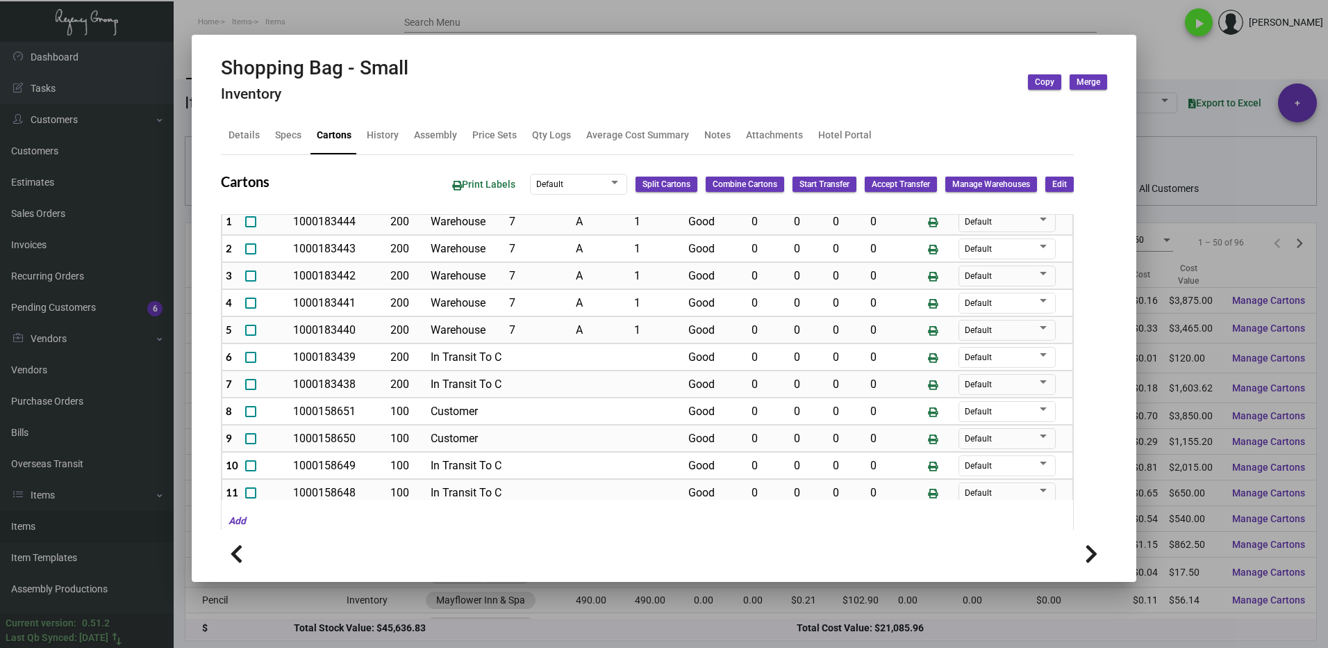
click at [1170, 58] on div at bounding box center [664, 324] width 1328 height 648
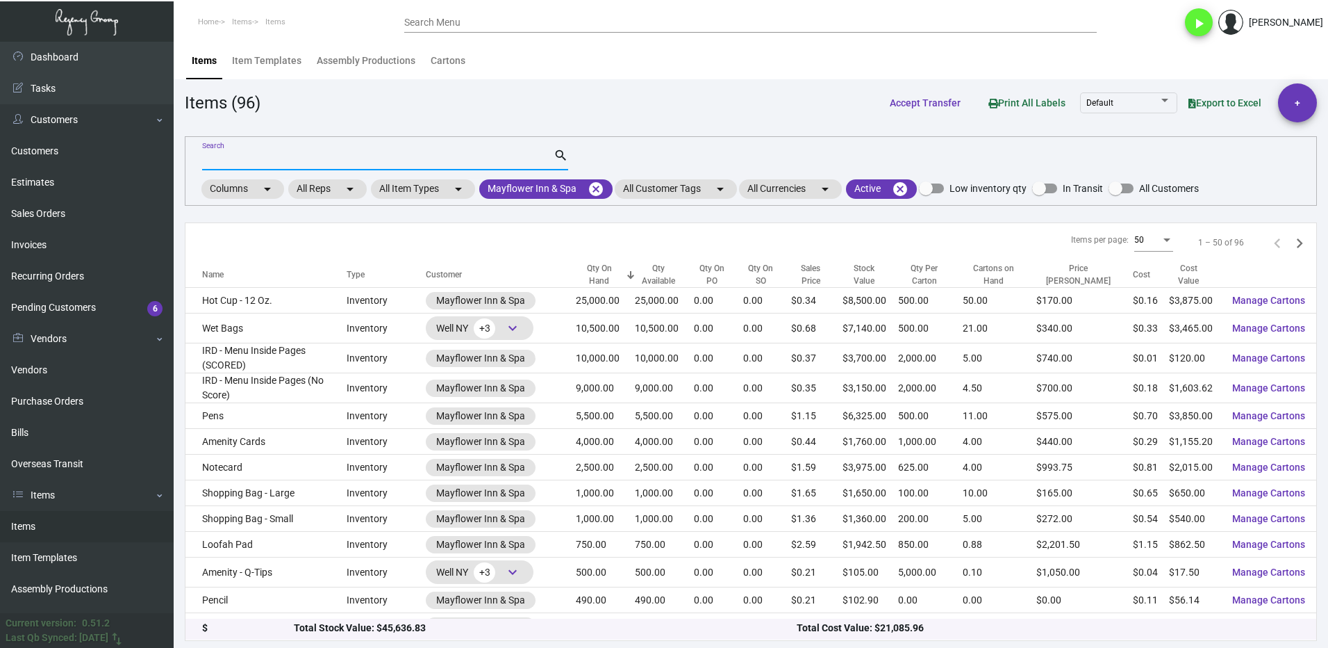
click at [246, 160] on input "Search" at bounding box center [378, 159] width 352 height 11
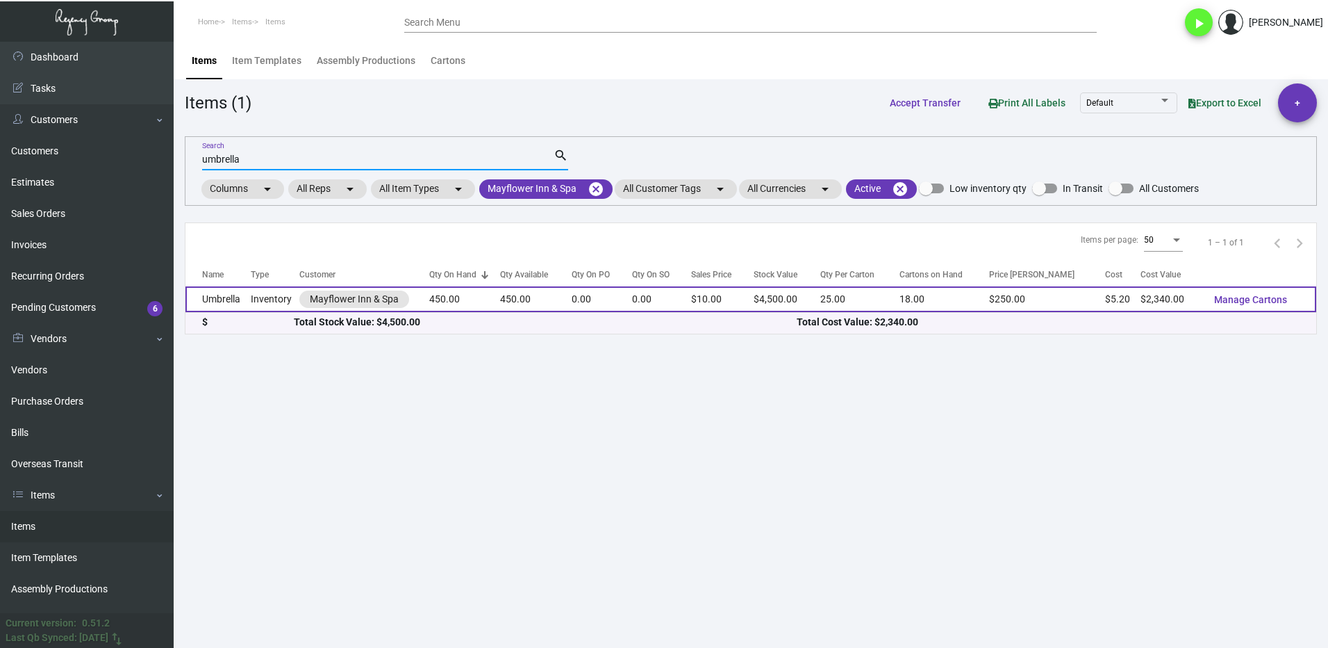
click at [236, 294] on td "Umbrella" at bounding box center [218, 299] width 65 height 26
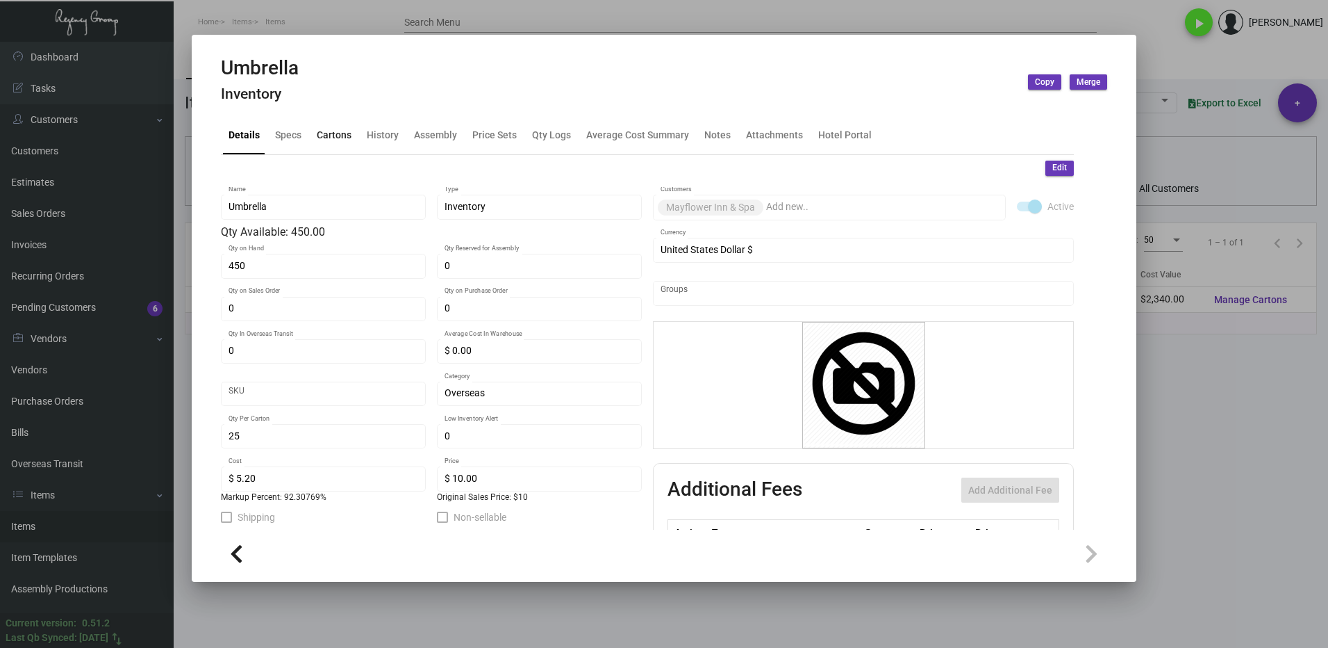
click at [326, 138] on div "Cartons" at bounding box center [334, 135] width 35 height 15
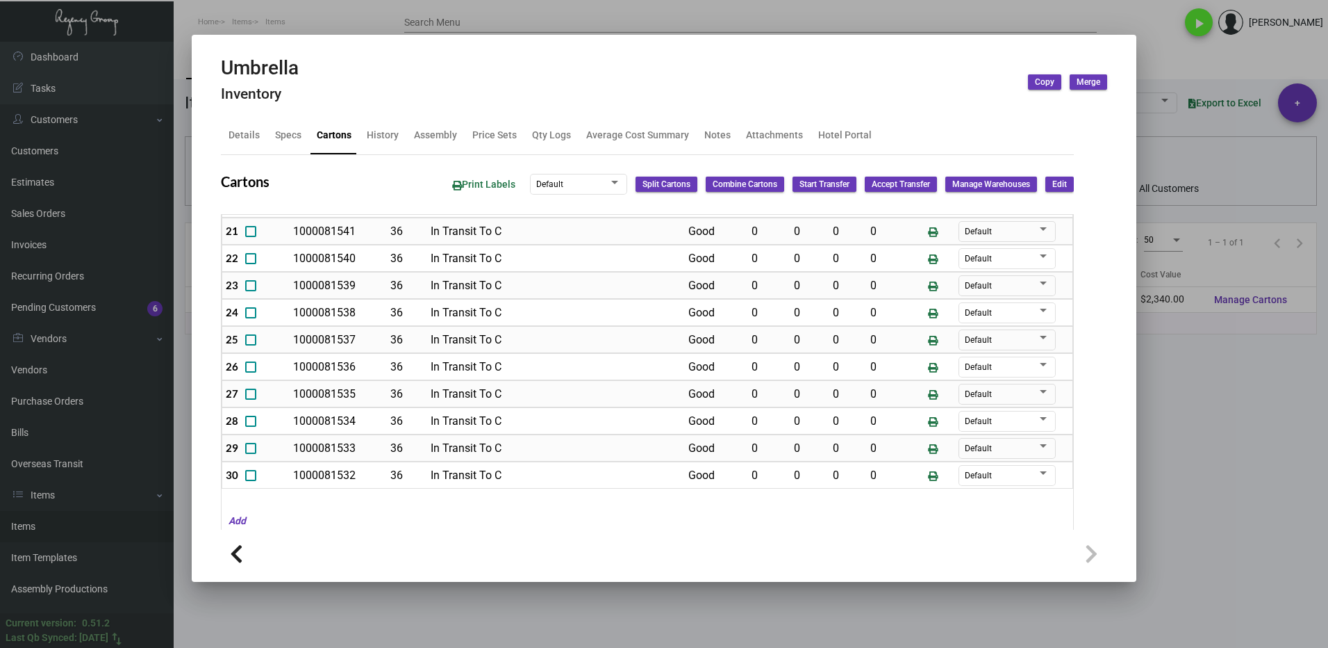
scroll to position [329, 0]
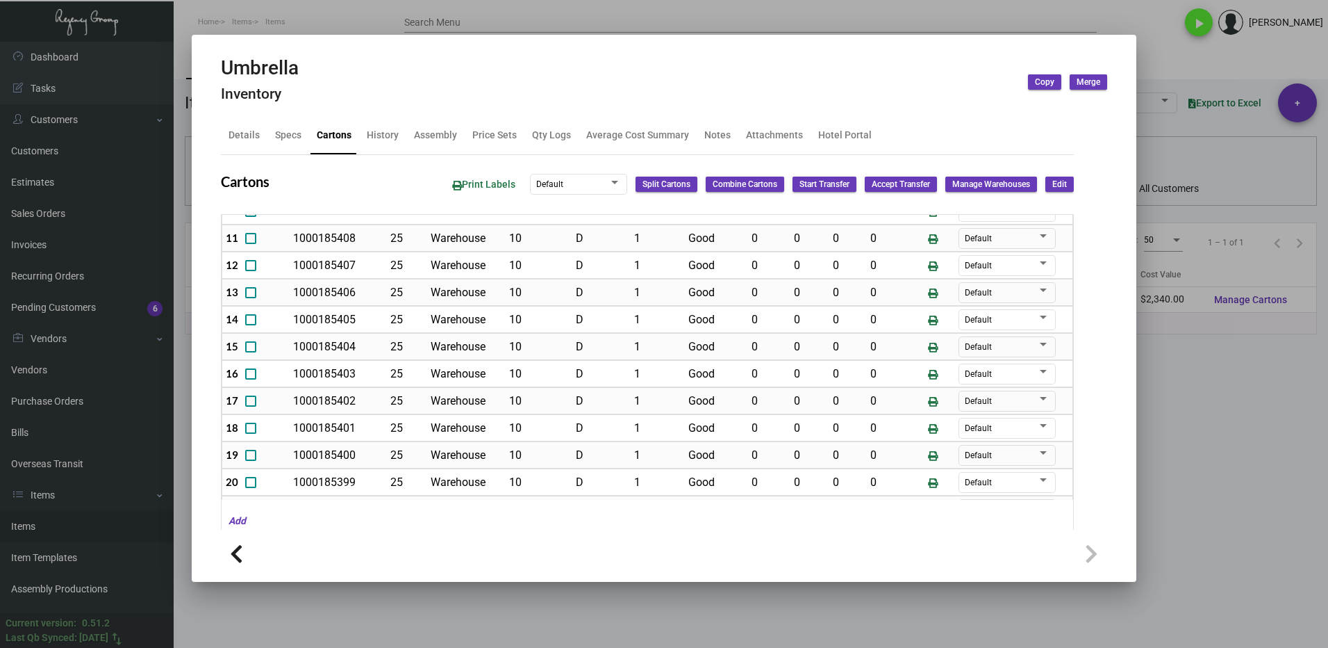
click at [1169, 406] on div at bounding box center [664, 324] width 1328 height 648
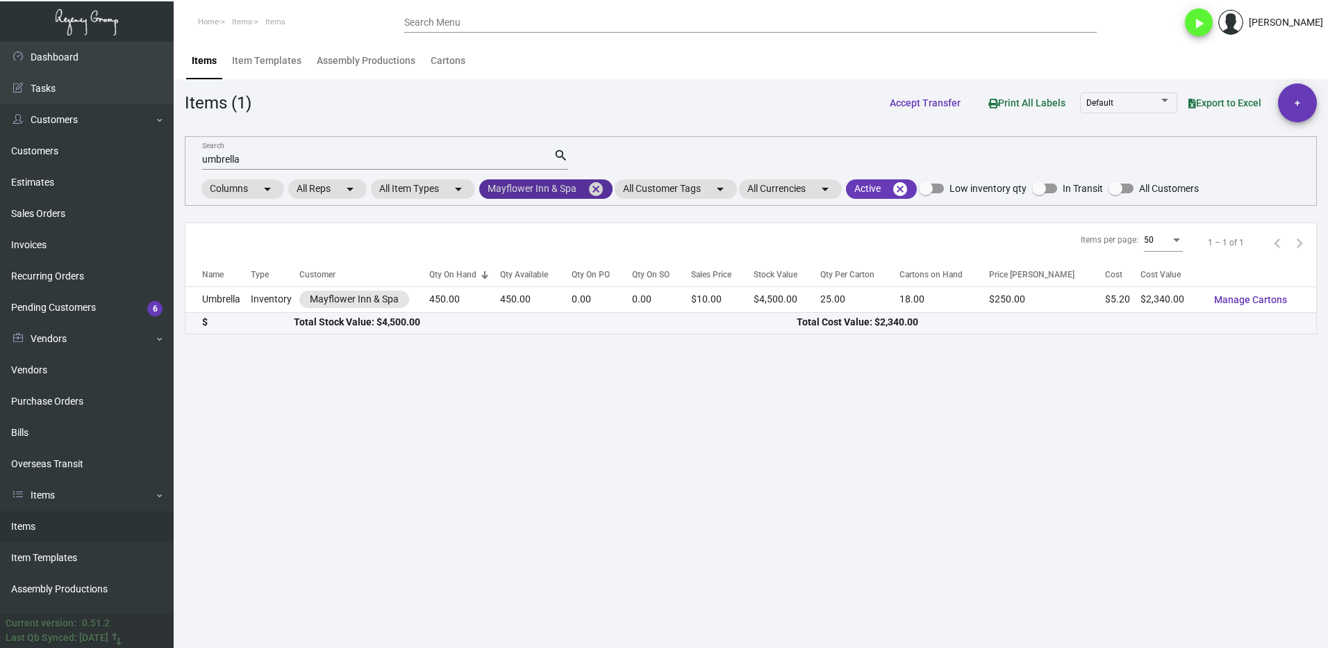
click at [597, 183] on mat-icon "cancel" at bounding box center [596, 189] width 17 height 17
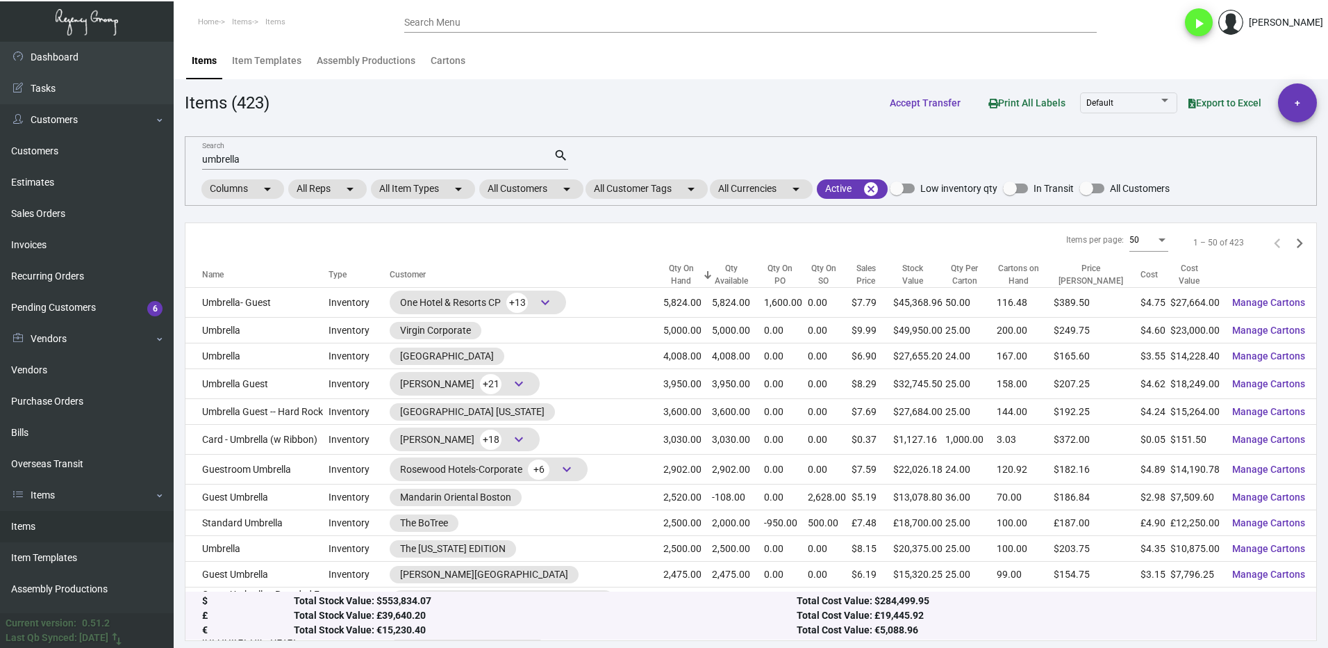
click at [249, 156] on input "umbrella" at bounding box center [378, 159] width 352 height 11
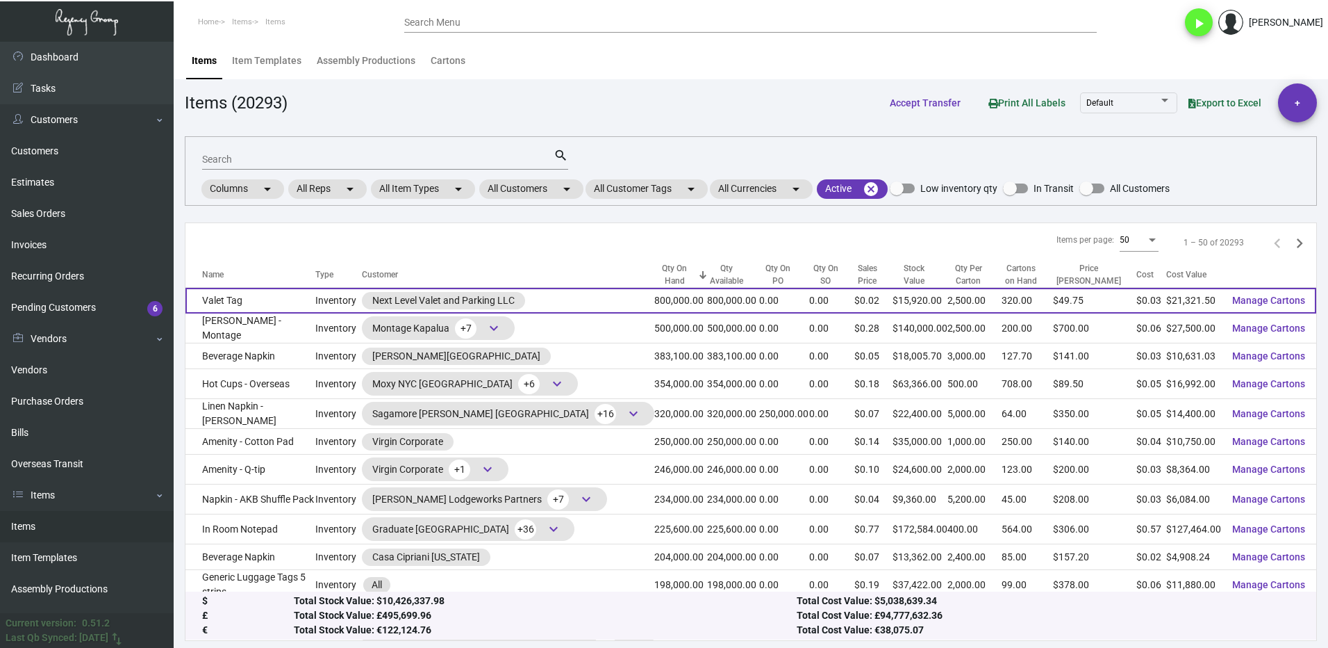
click at [461, 298] on div "Next Level Valet and Parking LLC" at bounding box center [443, 300] width 142 height 15
click at [250, 300] on td "Valet Tag" at bounding box center [251, 301] width 130 height 26
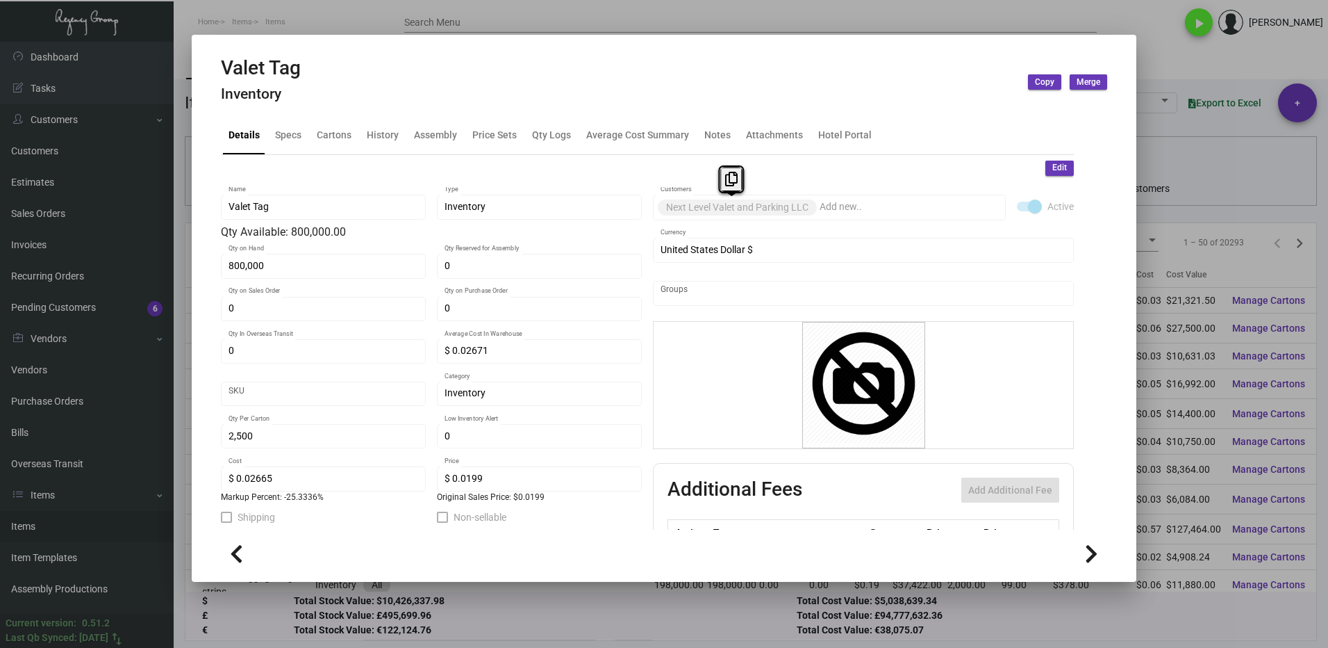
drag, startPoint x: 805, startPoint y: 207, endPoint x: 658, endPoint y: 207, distance: 146.6
click at [658, 207] on mat-chip "Next Level Valet and Parking LLC" at bounding box center [737, 207] width 159 height 16
click at [733, 181] on icon at bounding box center [731, 179] width 13 height 15
copy mat-chip "Next Level Valet and Parking LLC"
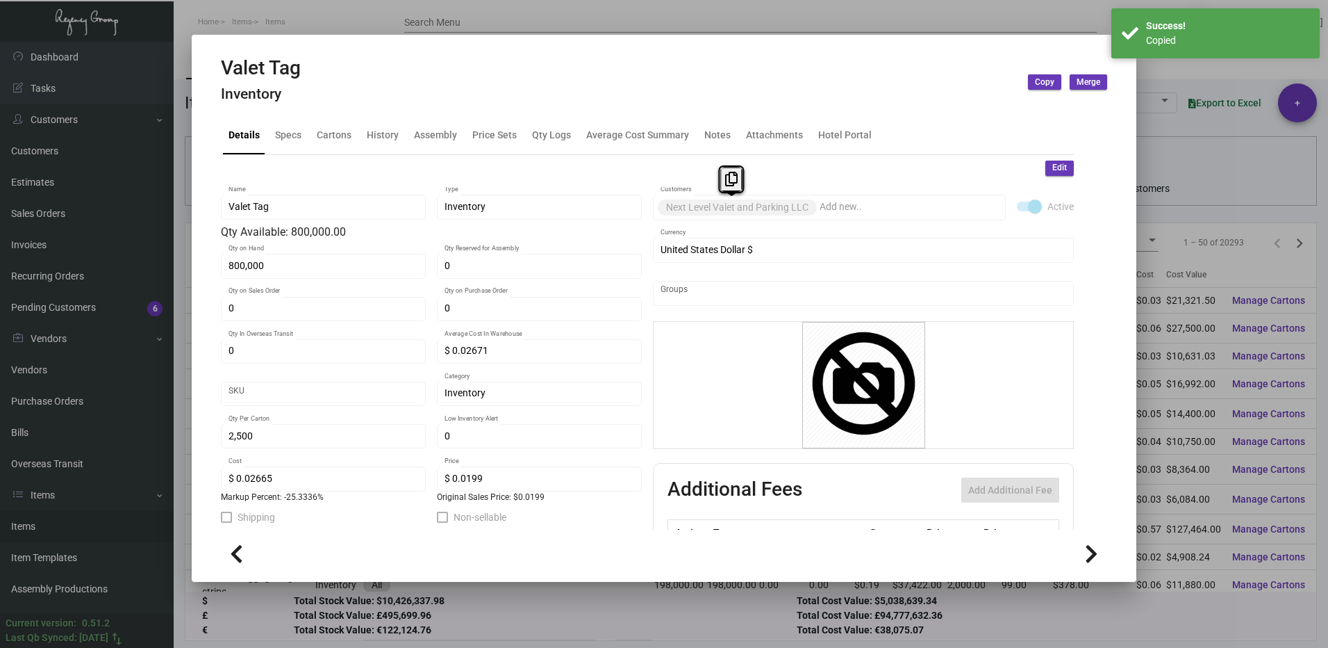
click at [1185, 64] on div at bounding box center [664, 324] width 1328 height 648
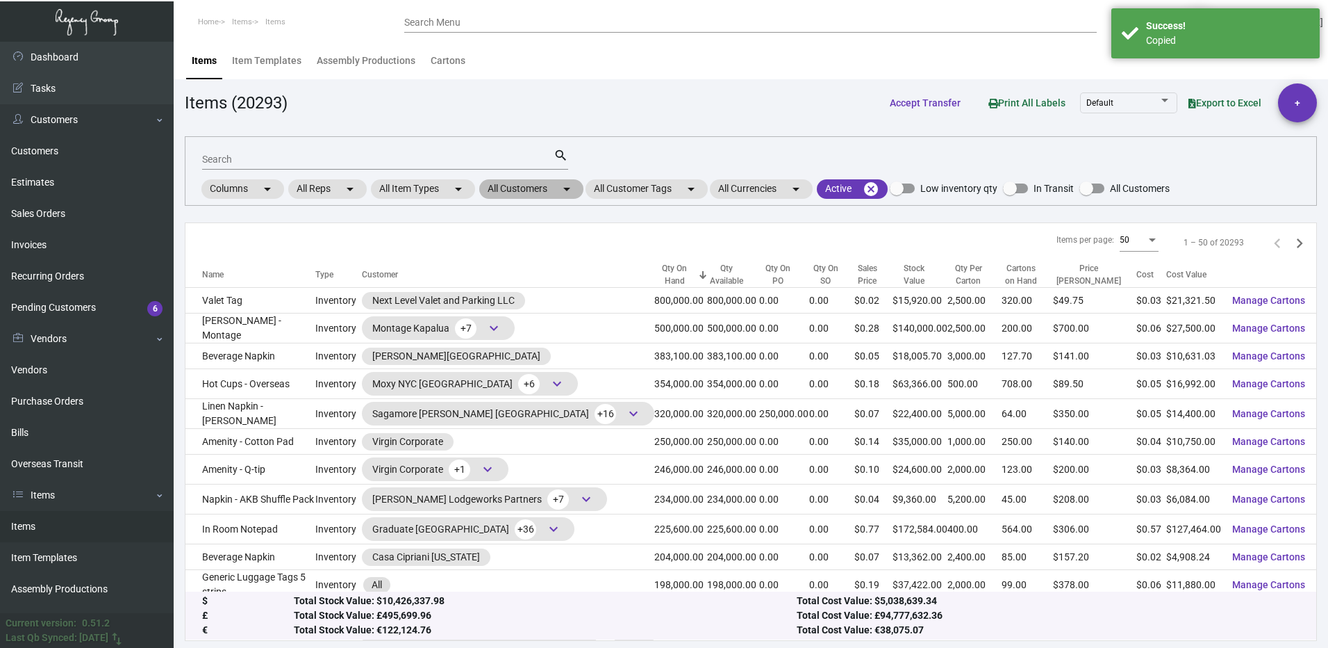
click at [525, 192] on mat-chip "All Customers arrow_drop_down" at bounding box center [531, 188] width 104 height 19
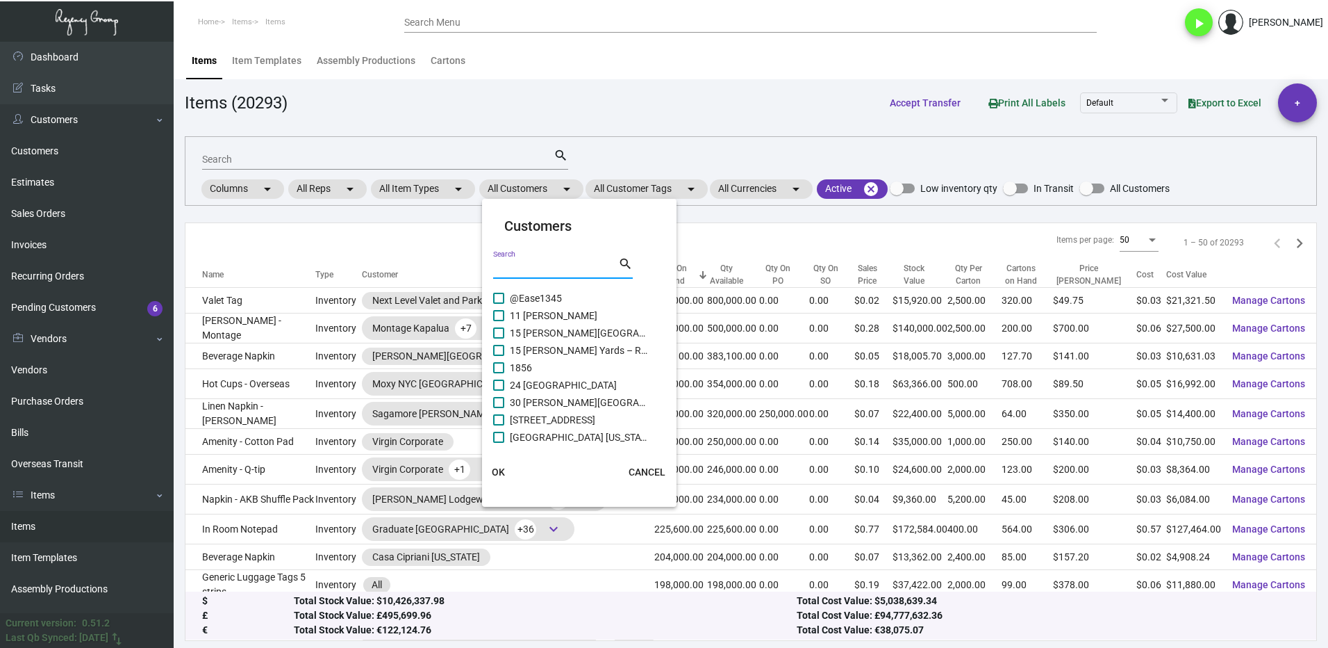
paste input "Next Level Valet and Parking LLC"
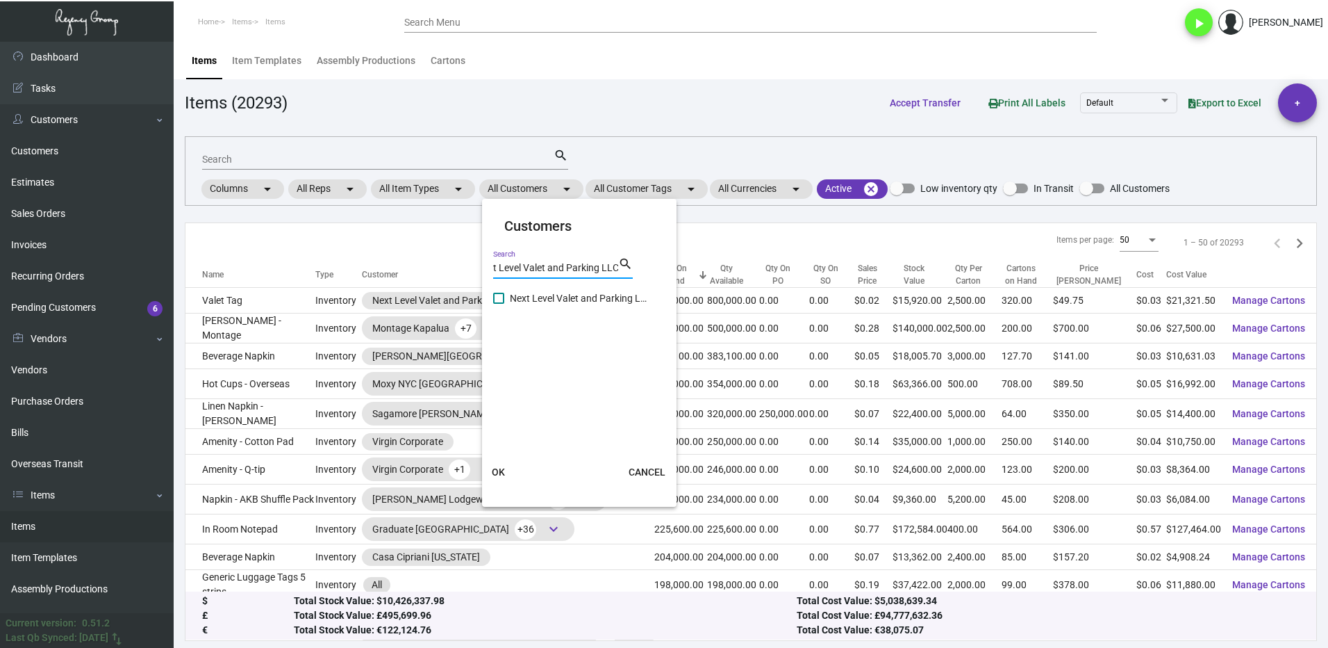
click at [577, 298] on span "Next Level Valet and Parking LLC" at bounding box center [579, 298] width 139 height 17
click at [499, 304] on input "Next Level Valet and Parking LLC" at bounding box center [498, 304] width 1 height 1
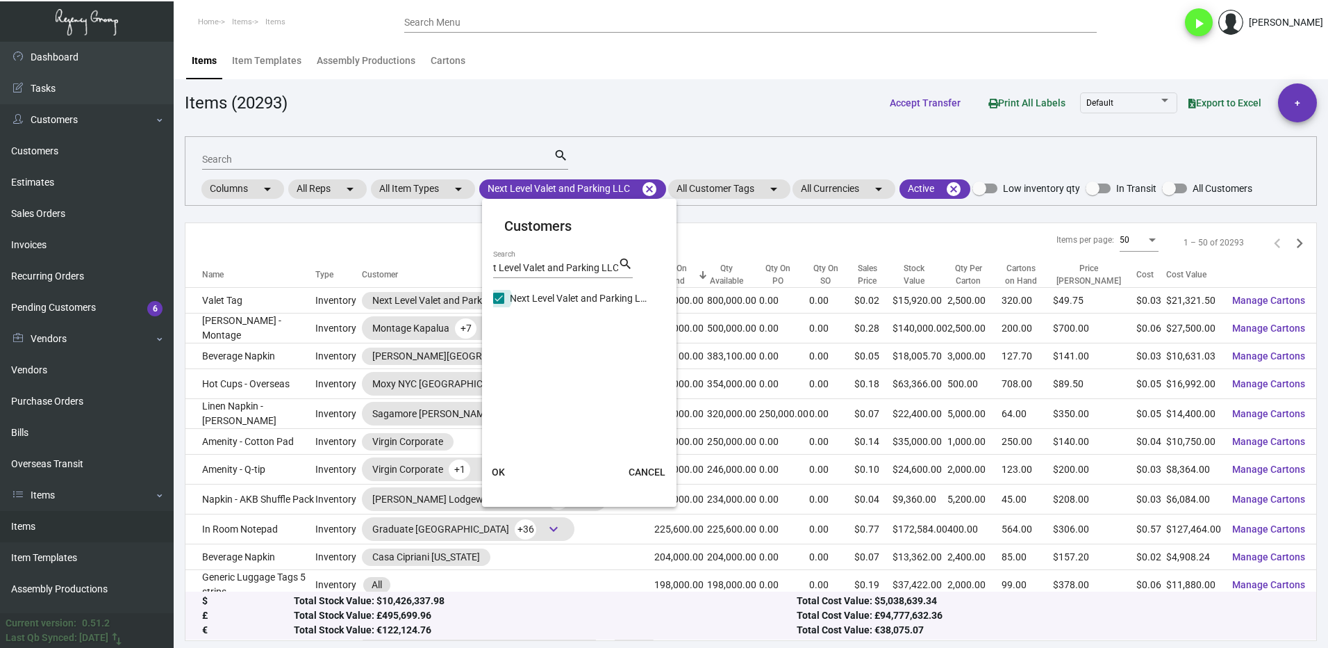
scroll to position [0, 0]
click at [502, 468] on span "OK" at bounding box center [498, 471] width 13 height 11
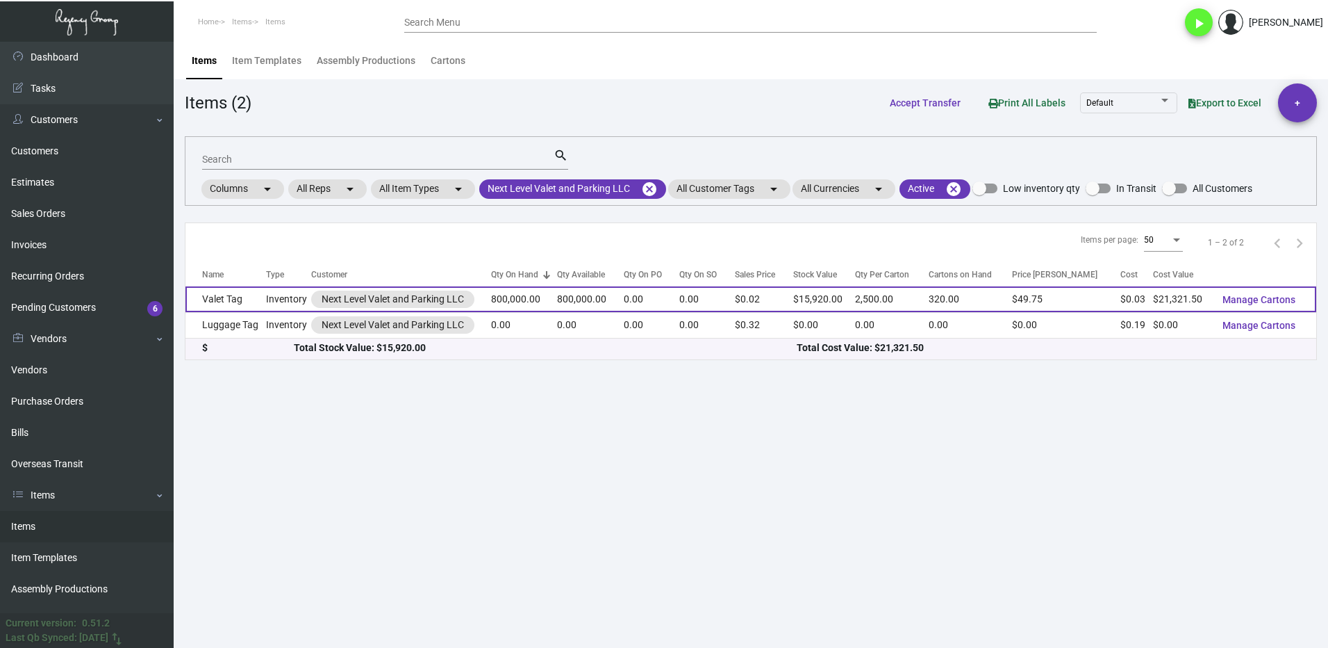
click at [247, 299] on td "Valet Tag" at bounding box center [226, 299] width 81 height 26
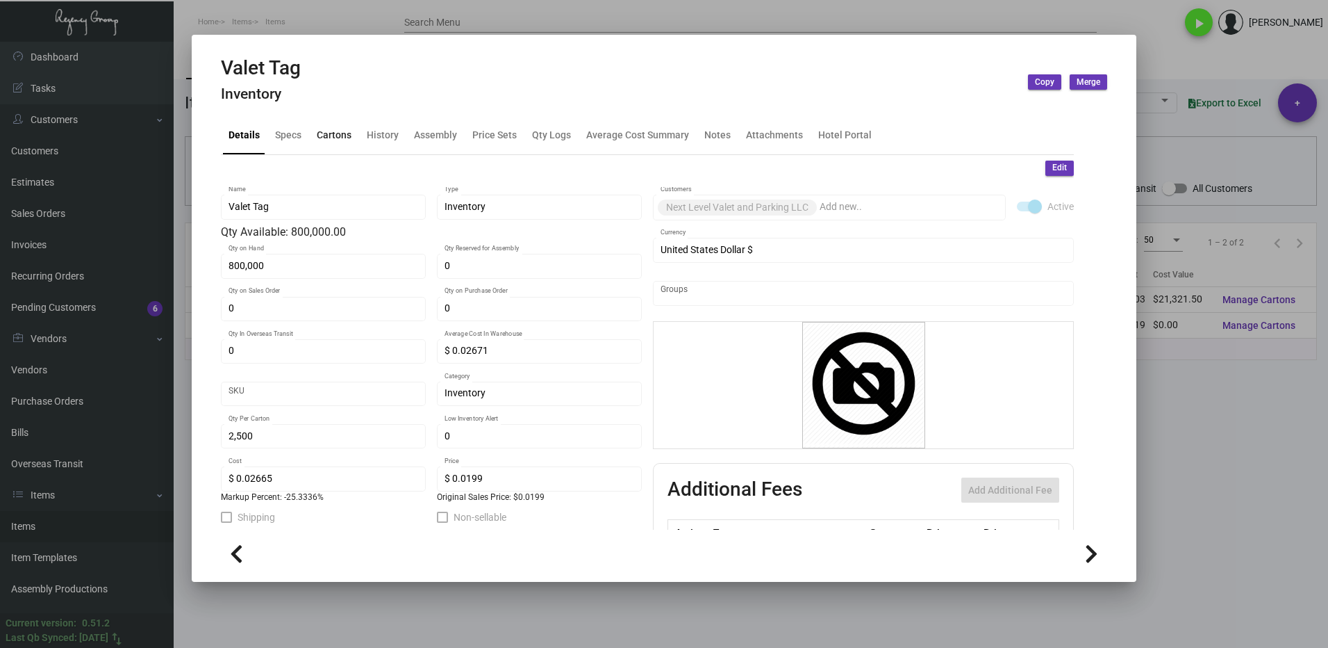
click at [331, 135] on div "Cartons" at bounding box center [334, 135] width 35 height 15
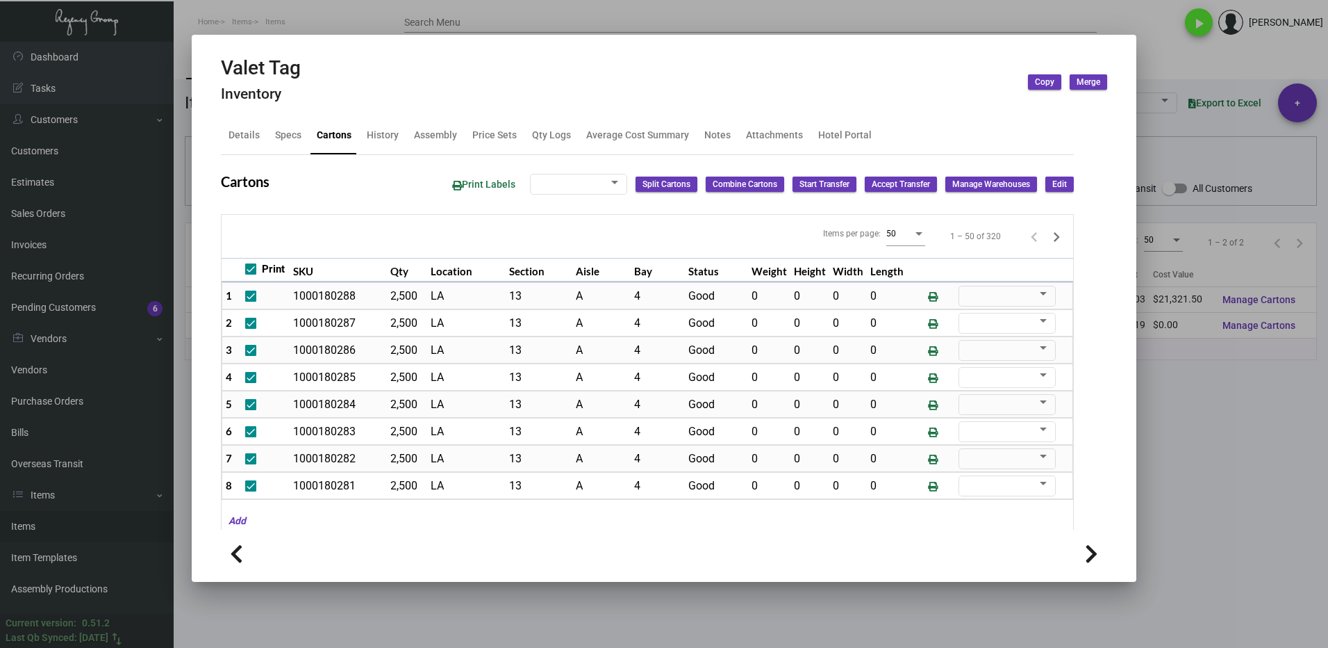
click at [1151, 58] on div at bounding box center [664, 324] width 1328 height 648
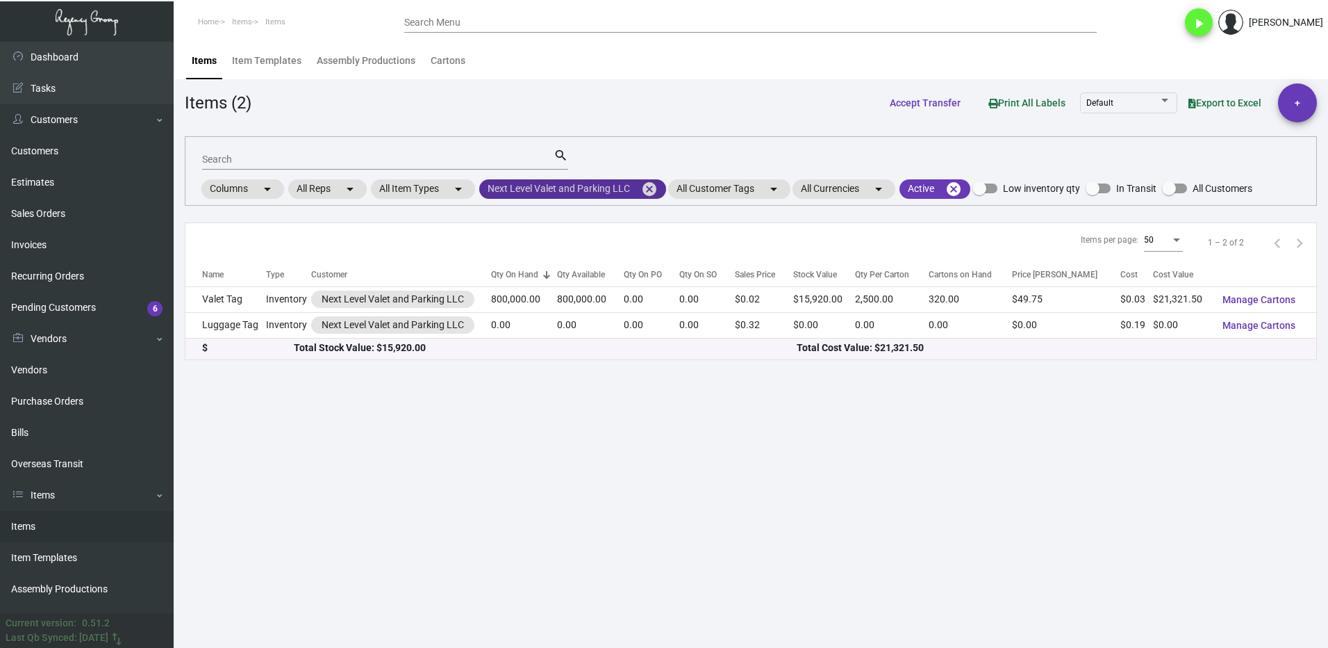
click at [653, 189] on mat-icon "cancel" at bounding box center [649, 189] width 17 height 17
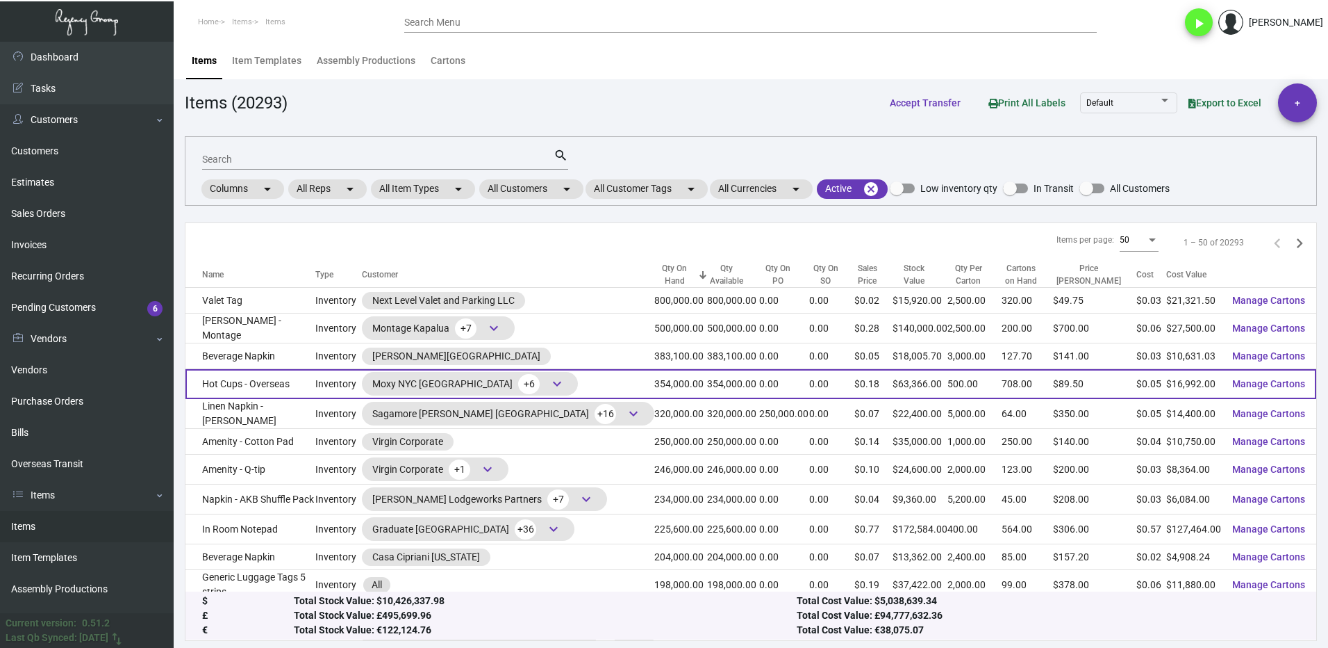
click at [305, 379] on td "Hot Cups - Overseas" at bounding box center [251, 384] width 130 height 30
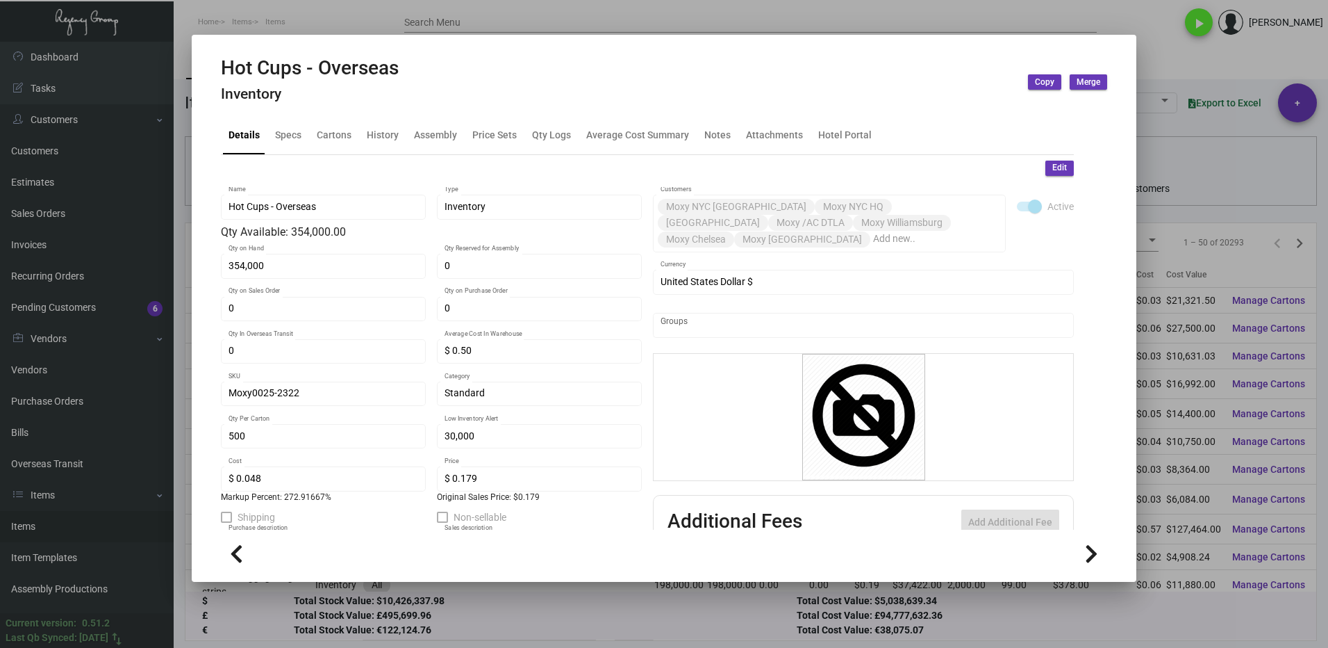
click at [1157, 57] on div at bounding box center [664, 324] width 1328 height 648
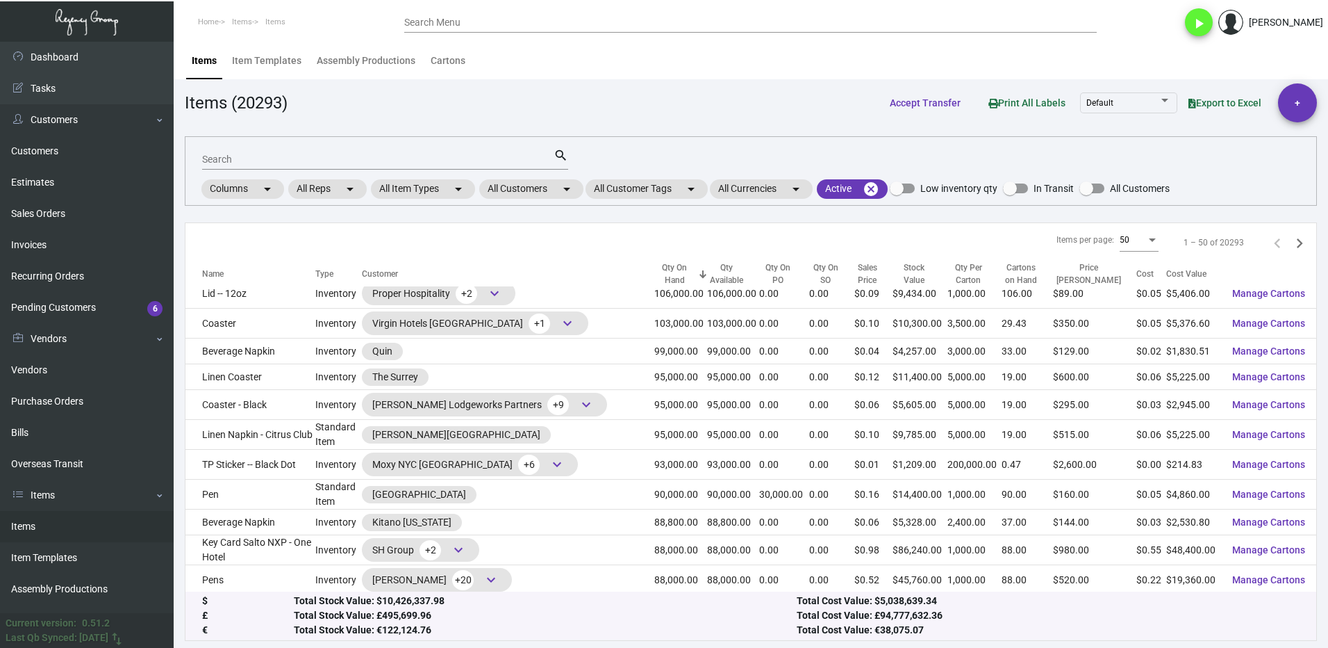
scroll to position [1112, 0]
click at [536, 183] on mat-chip "All Customers arrow_drop_down" at bounding box center [531, 188] width 104 height 19
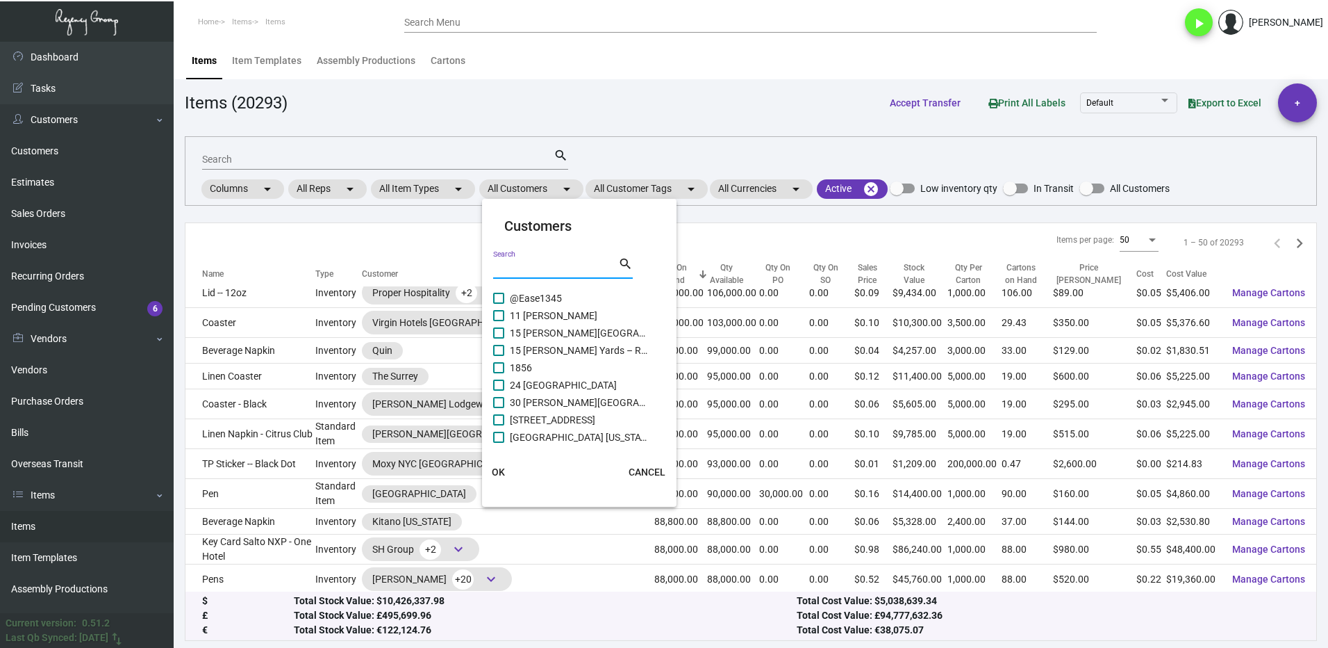
click at [539, 269] on input "Search" at bounding box center [555, 268] width 125 height 11
click at [508, 389] on label "[GEOGRAPHIC_DATA]" at bounding box center [571, 392] width 156 height 17
click at [499, 397] on input "[GEOGRAPHIC_DATA]" at bounding box center [498, 397] width 1 height 1
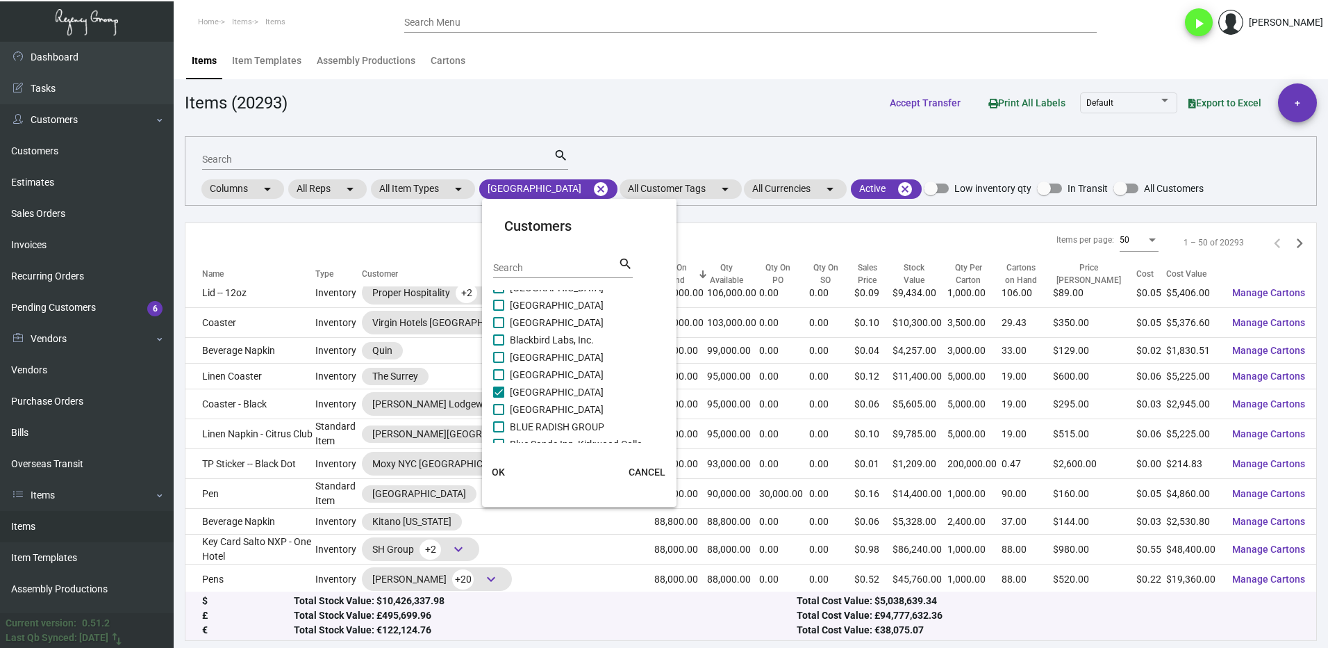
click at [508, 389] on label "[GEOGRAPHIC_DATA]" at bounding box center [571, 392] width 156 height 17
click at [499, 397] on input "[GEOGRAPHIC_DATA]" at bounding box center [498, 397] width 1 height 1
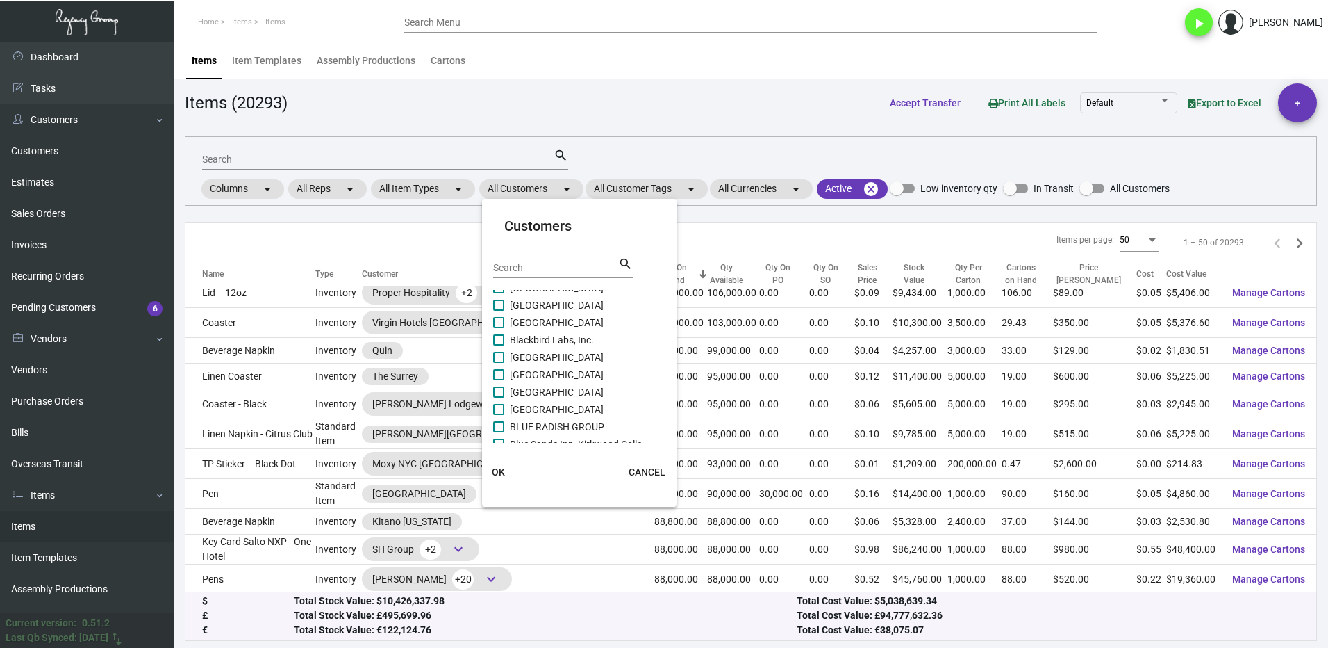
click at [511, 409] on span "[GEOGRAPHIC_DATA]" at bounding box center [579, 409] width 139 height 17
click at [499, 415] on input "[GEOGRAPHIC_DATA]" at bounding box center [498, 415] width 1 height 1
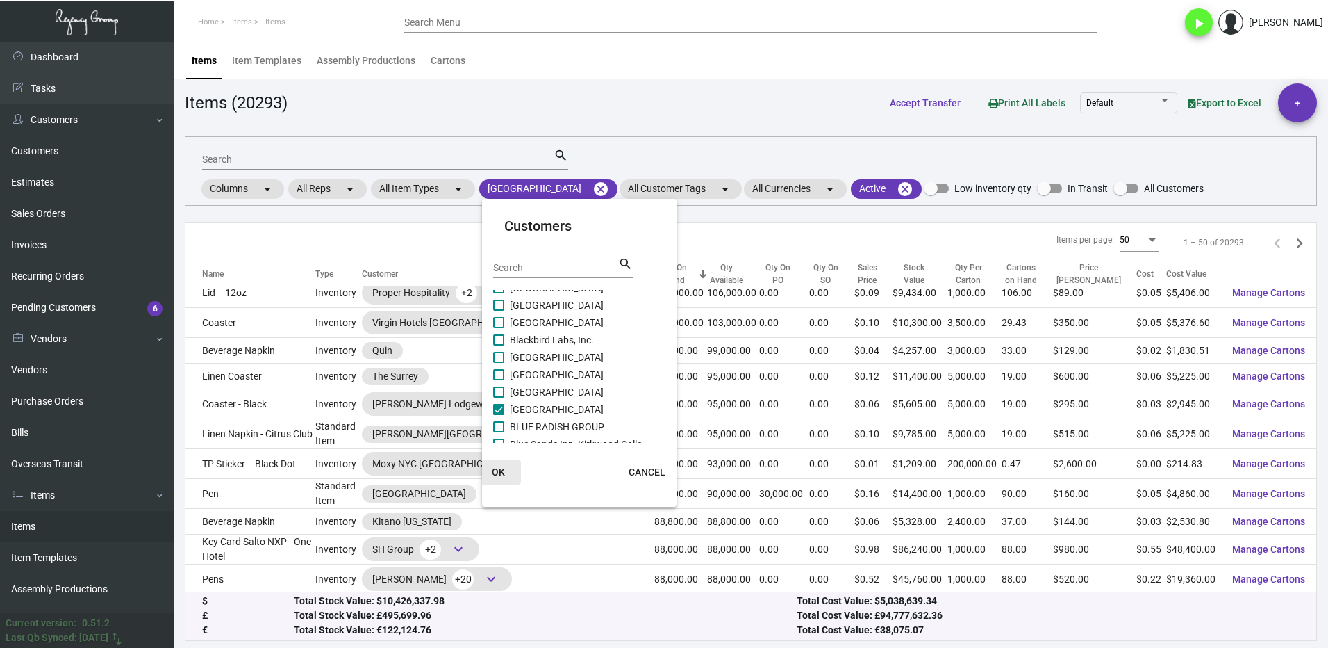
click at [506, 472] on button "OK" at bounding box center [499, 471] width 44 height 25
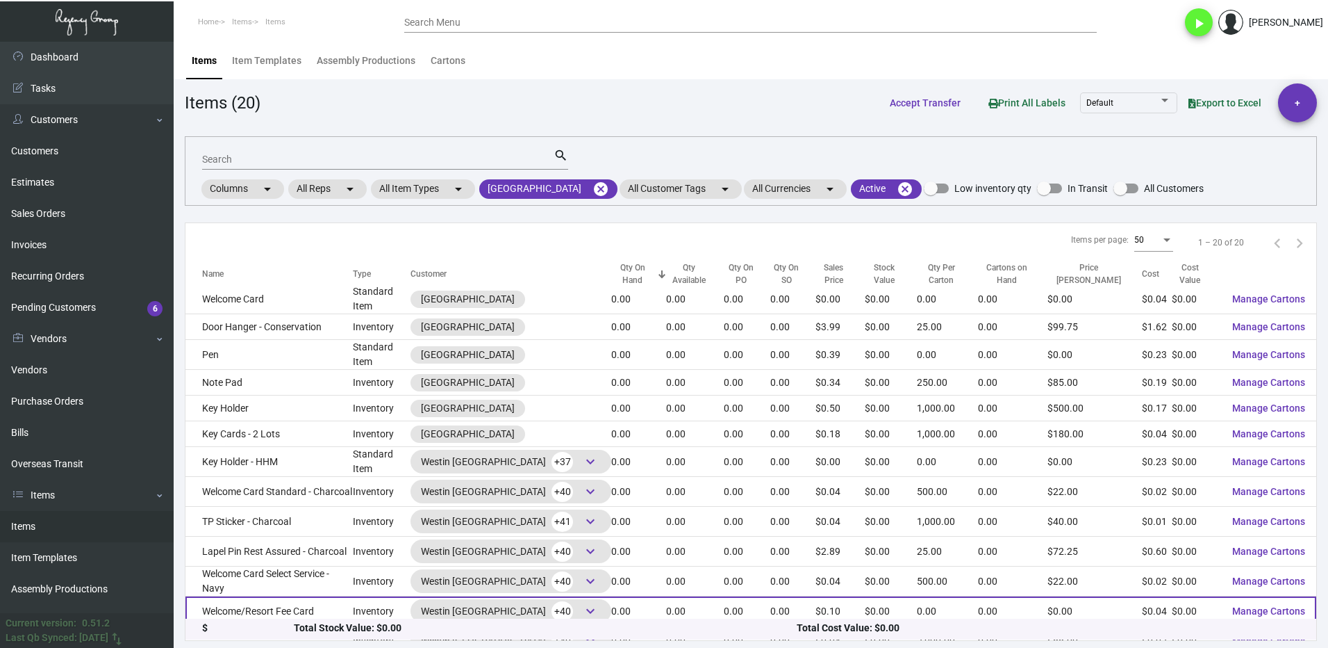
scroll to position [0, 0]
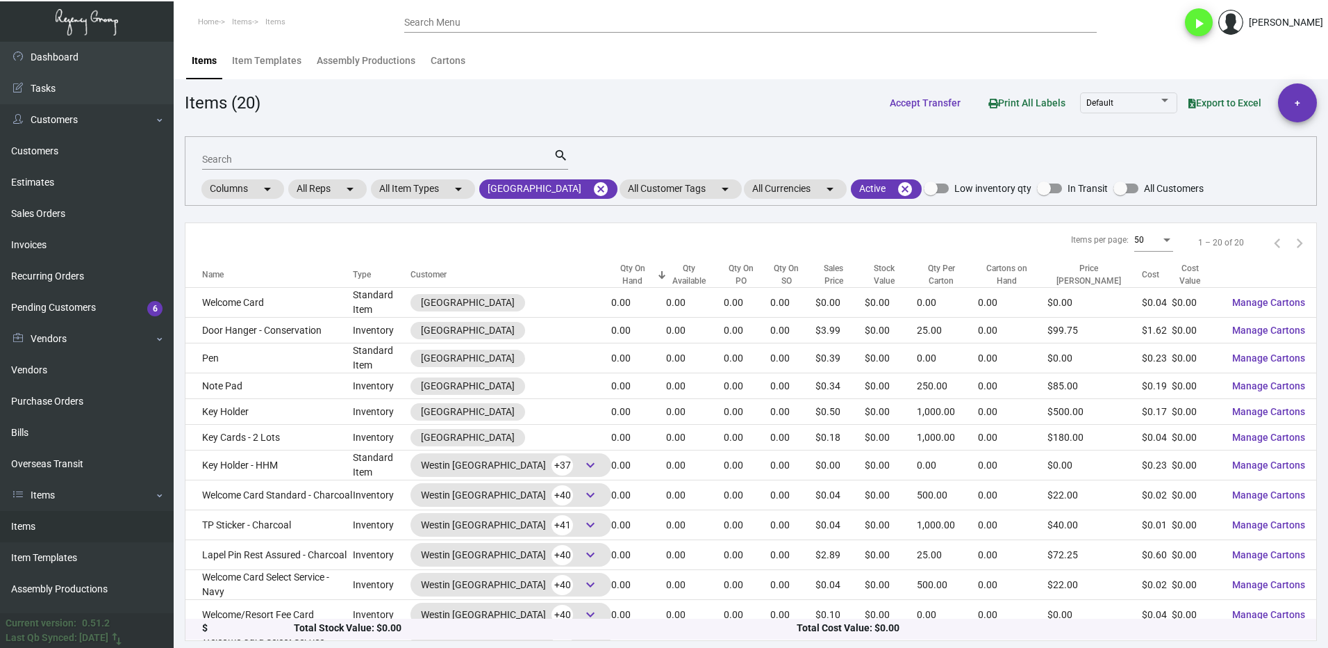
click at [658, 278] on div at bounding box center [662, 277] width 8 height 1
click at [658, 278] on div at bounding box center [662, 274] width 8 height 8
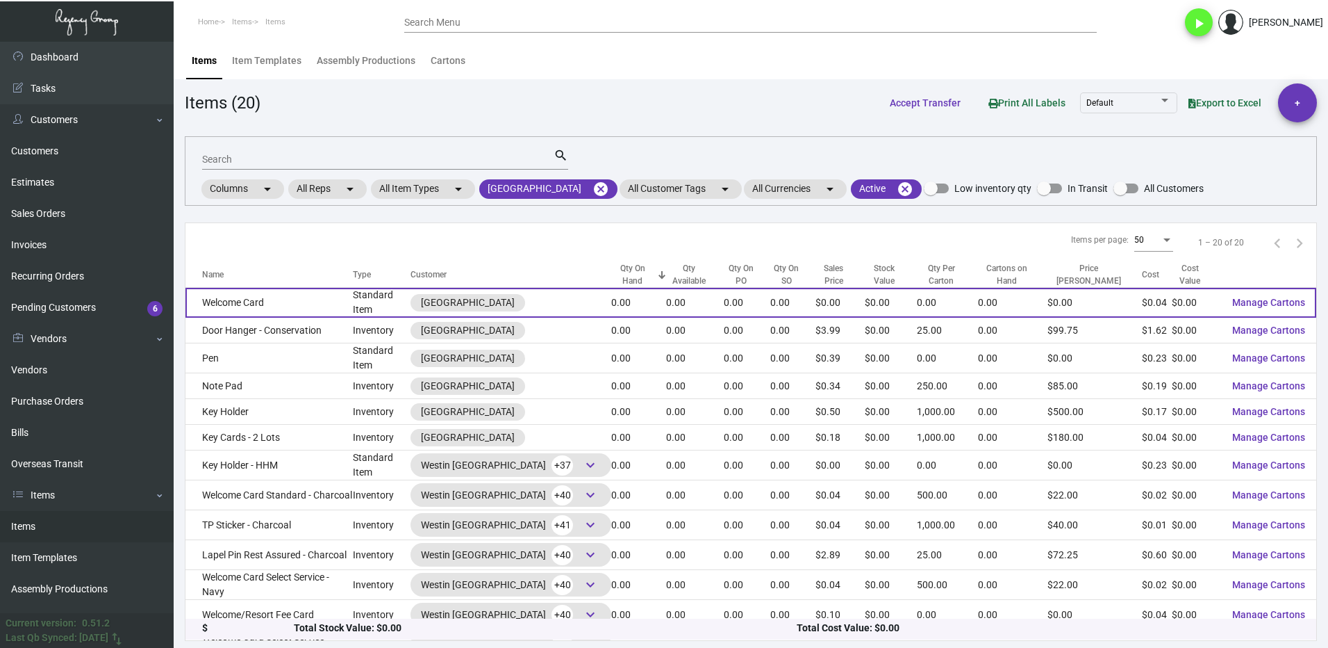
click at [343, 302] on td "Welcome Card" at bounding box center [269, 303] width 167 height 30
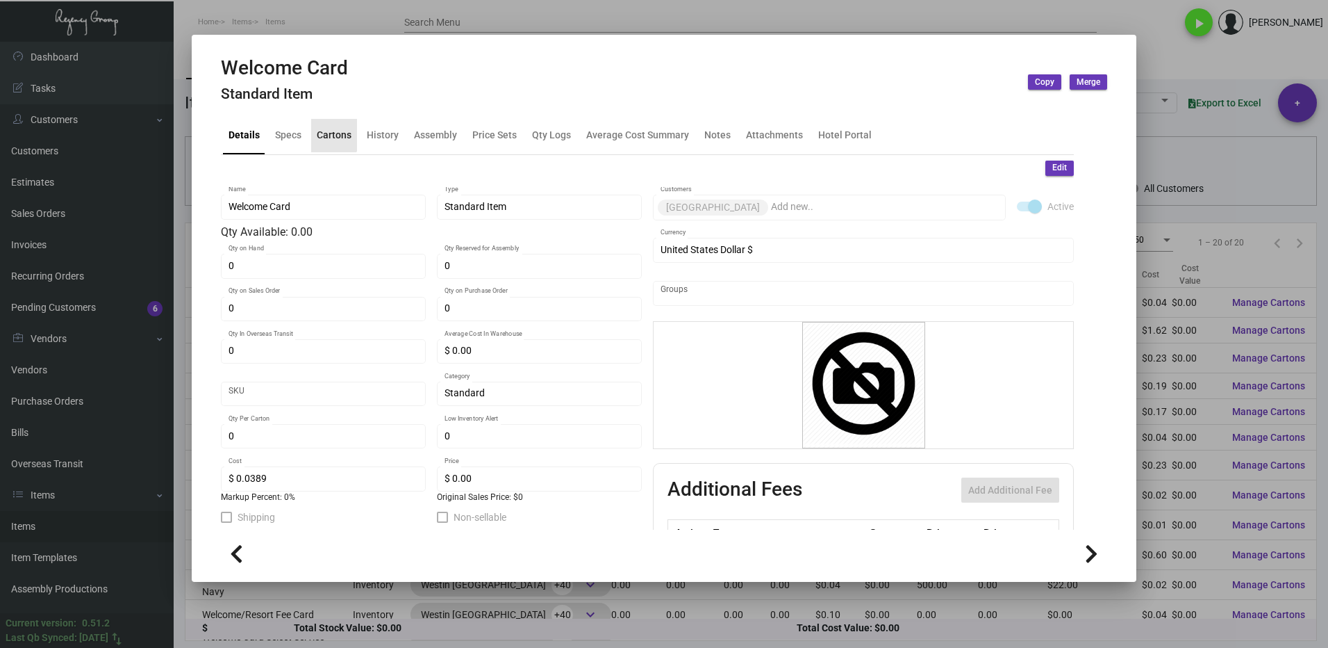
click at [327, 133] on div "Cartons" at bounding box center [334, 135] width 35 height 15
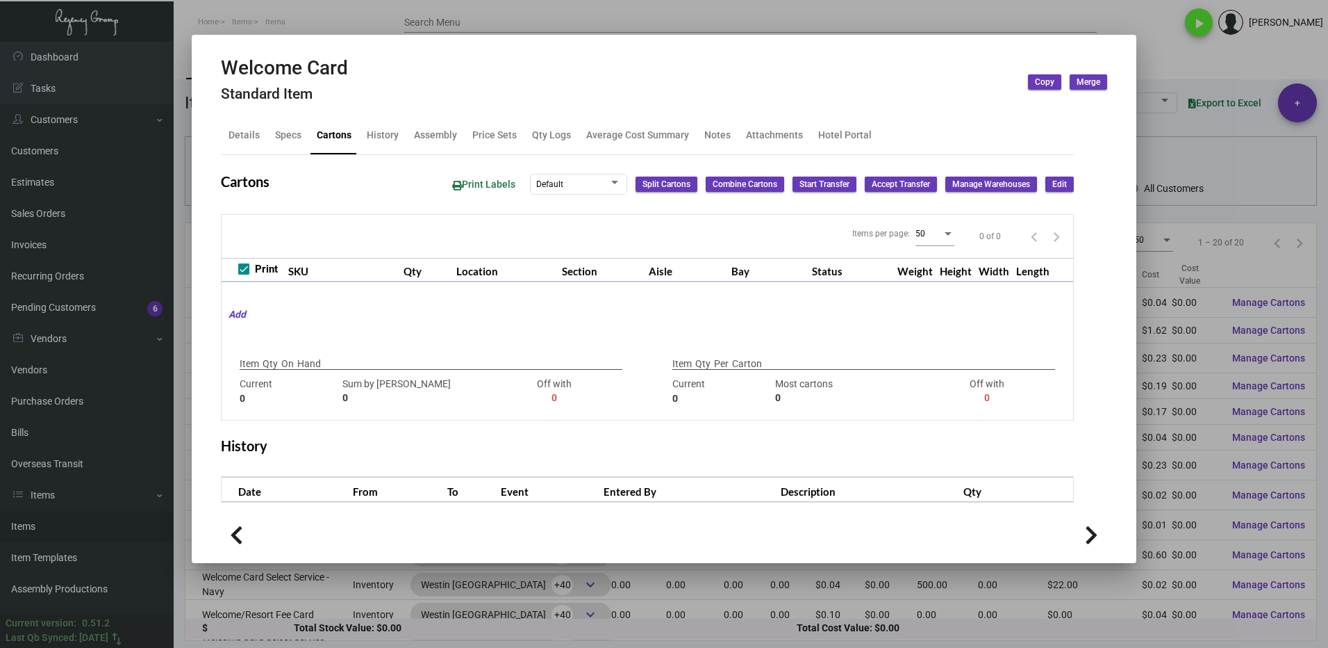
click at [1144, 76] on div at bounding box center [664, 324] width 1328 height 648
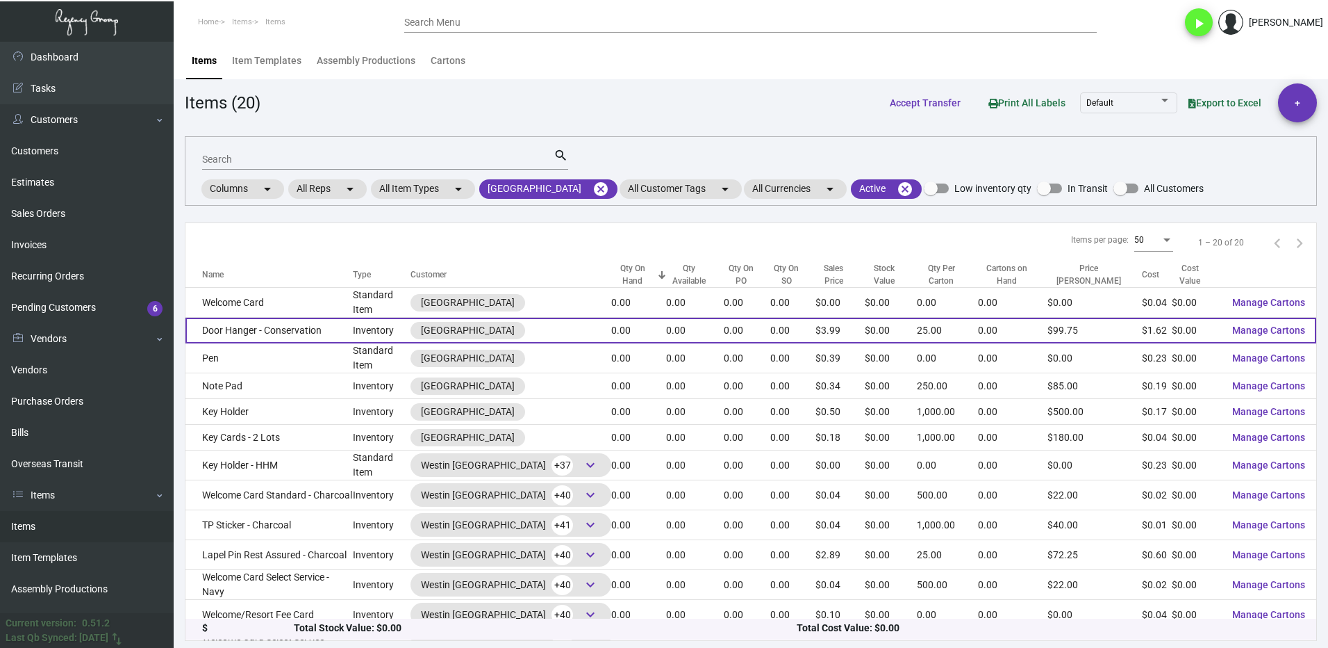
click at [333, 327] on td "Door Hanger - Conservation" at bounding box center [269, 331] width 167 height 26
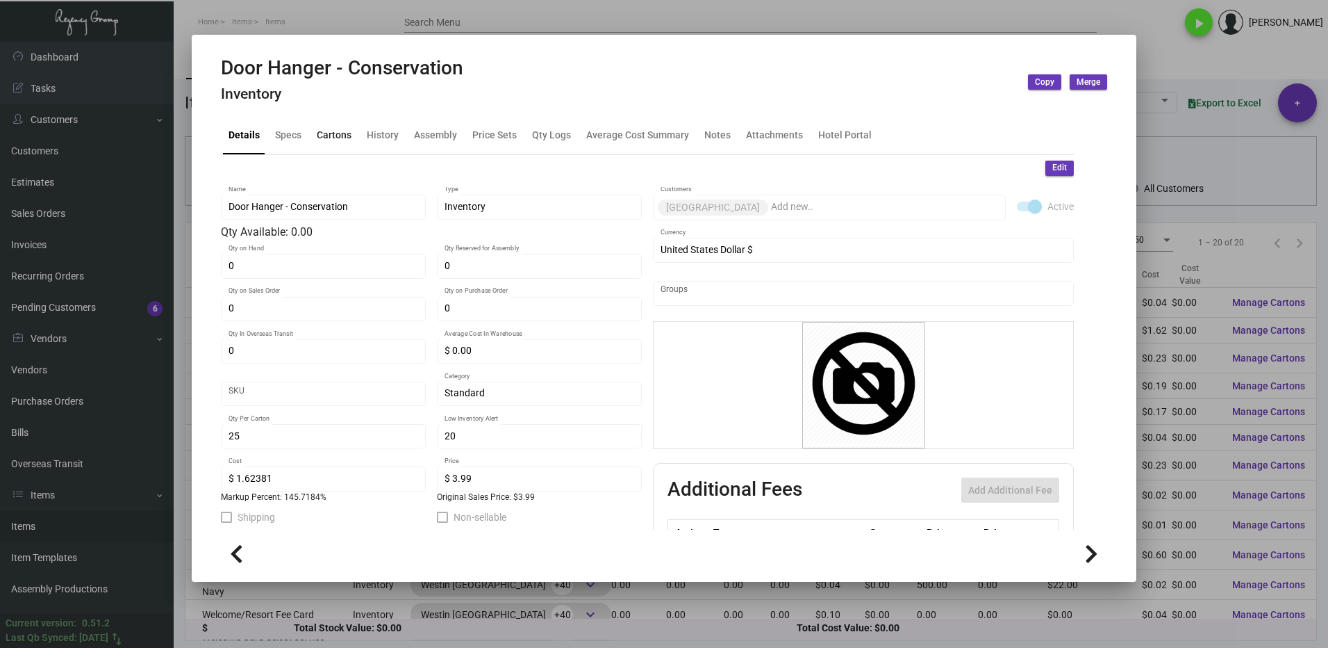
click at [330, 127] on div "Cartons" at bounding box center [334, 135] width 46 height 33
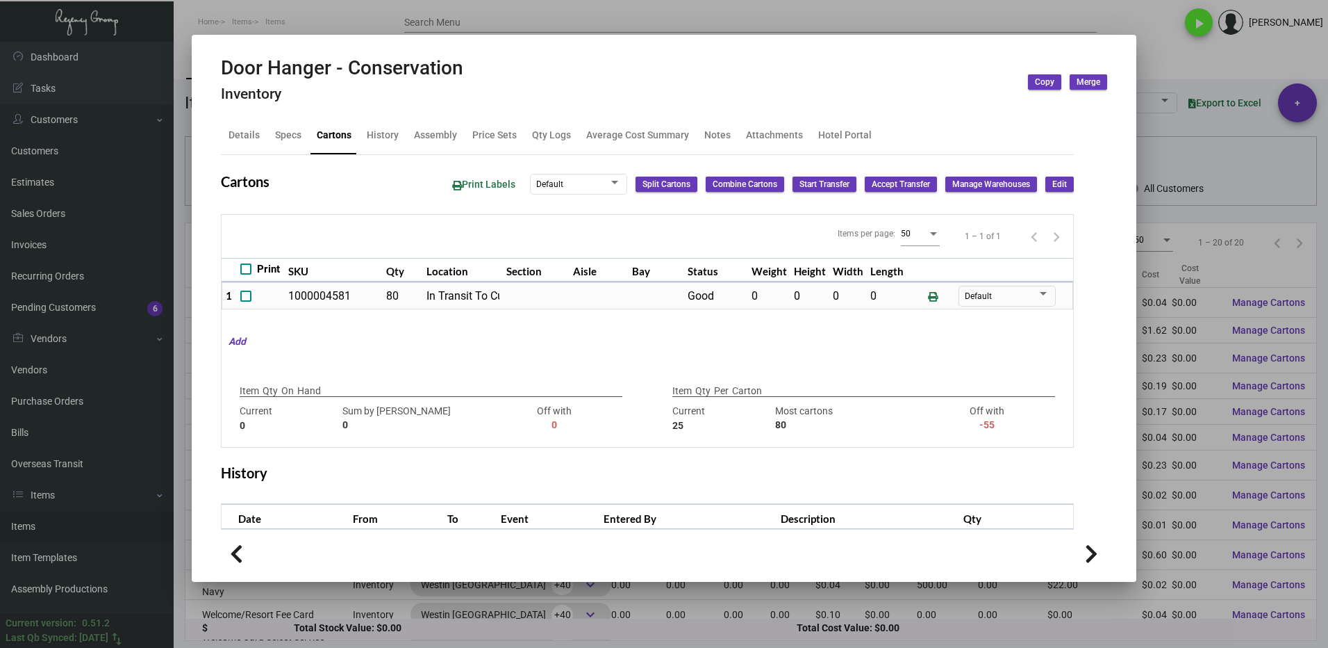
click at [1162, 63] on div at bounding box center [664, 324] width 1328 height 648
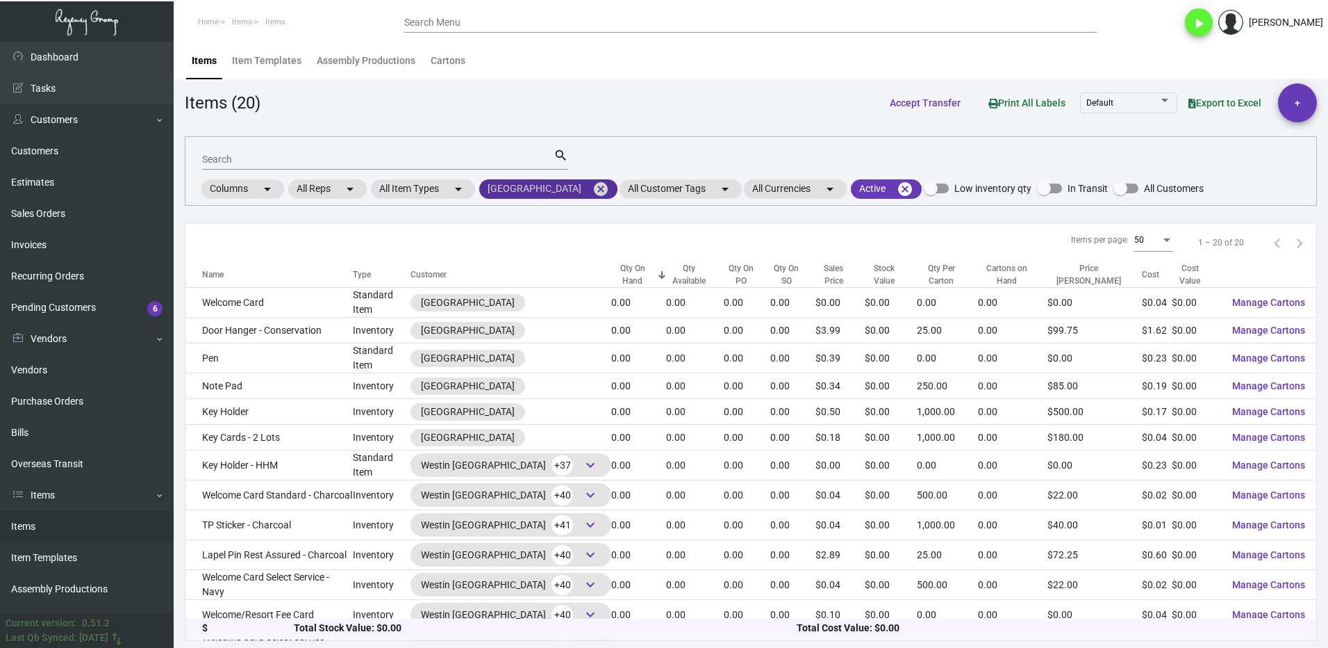
click at [593, 190] on mat-icon "cancel" at bounding box center [601, 189] width 17 height 17
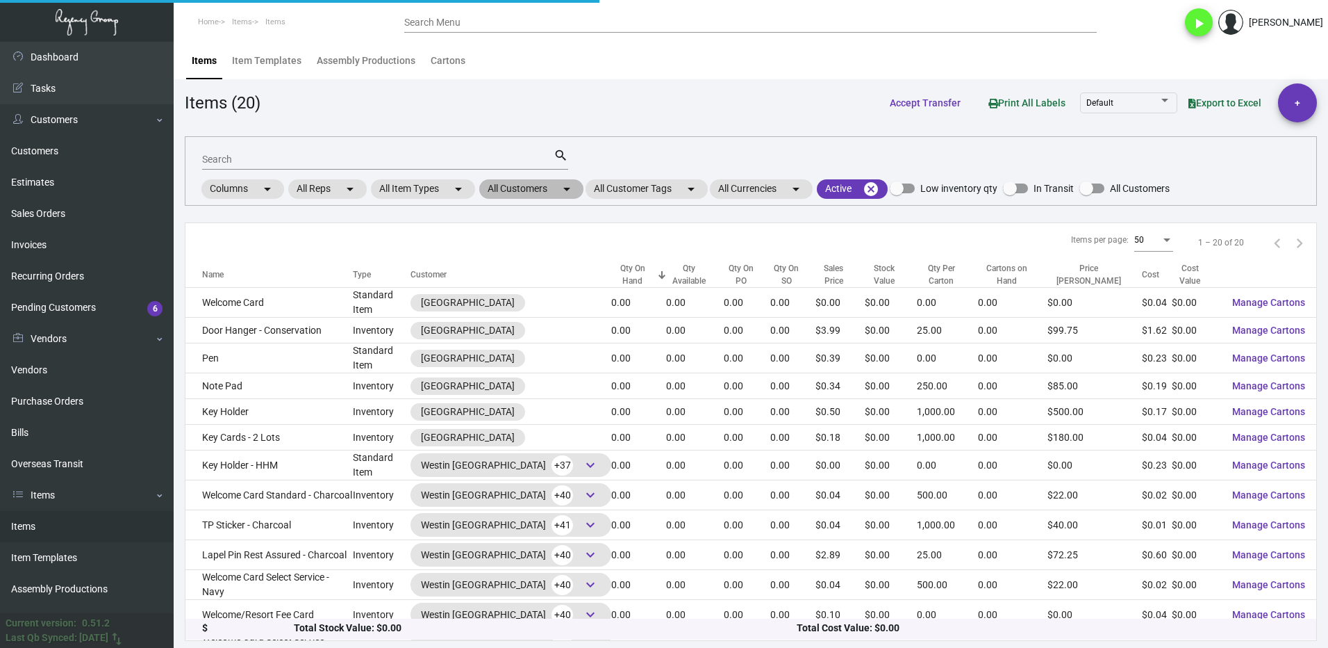
click at [517, 186] on mat-chip "All Customers arrow_drop_down" at bounding box center [531, 188] width 104 height 19
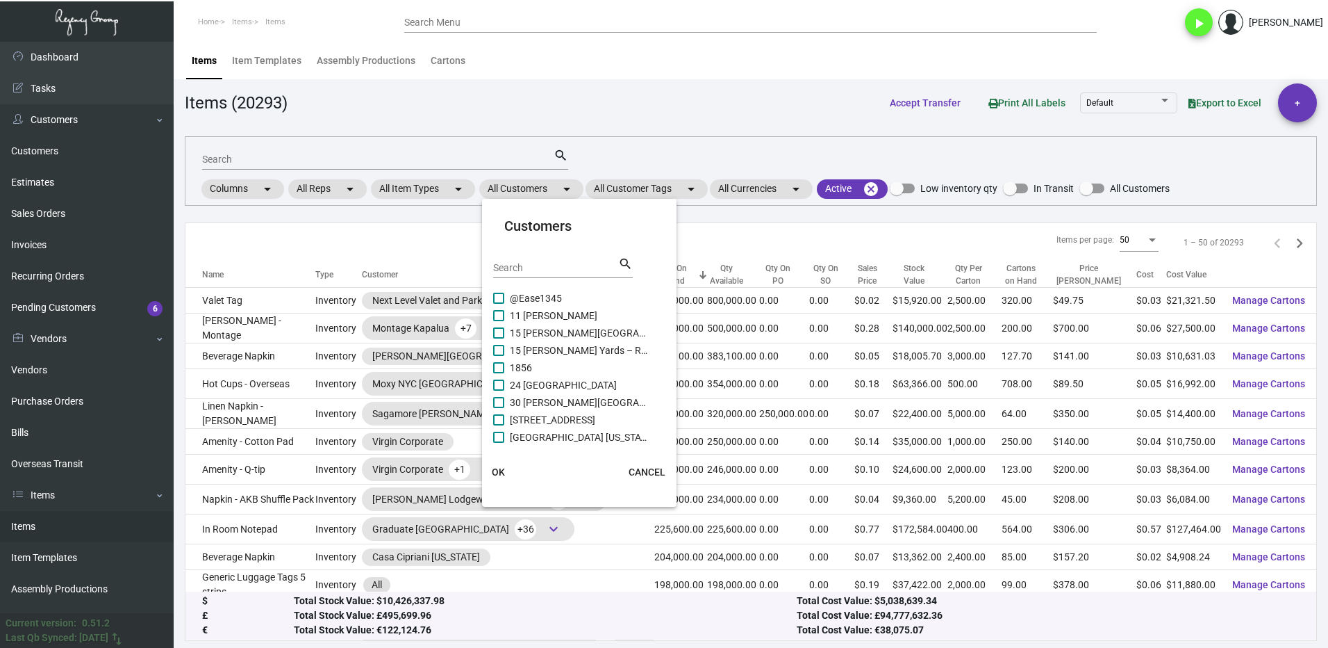
click at [527, 265] on input "Search" at bounding box center [555, 268] width 125 height 11
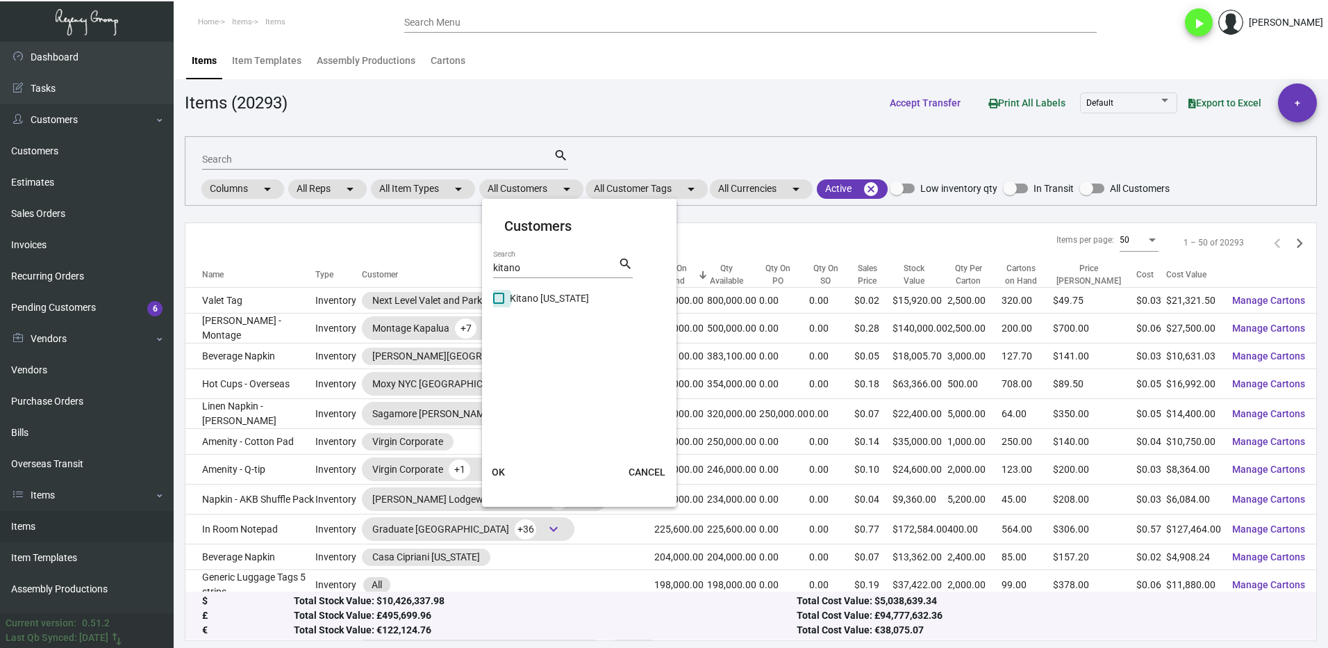
click at [506, 294] on label "Kitano [US_STATE]" at bounding box center [571, 298] width 156 height 17
click at [499, 304] on input "Kitano [US_STATE]" at bounding box center [498, 304] width 1 height 1
click at [504, 467] on span "OK" at bounding box center [498, 471] width 13 height 11
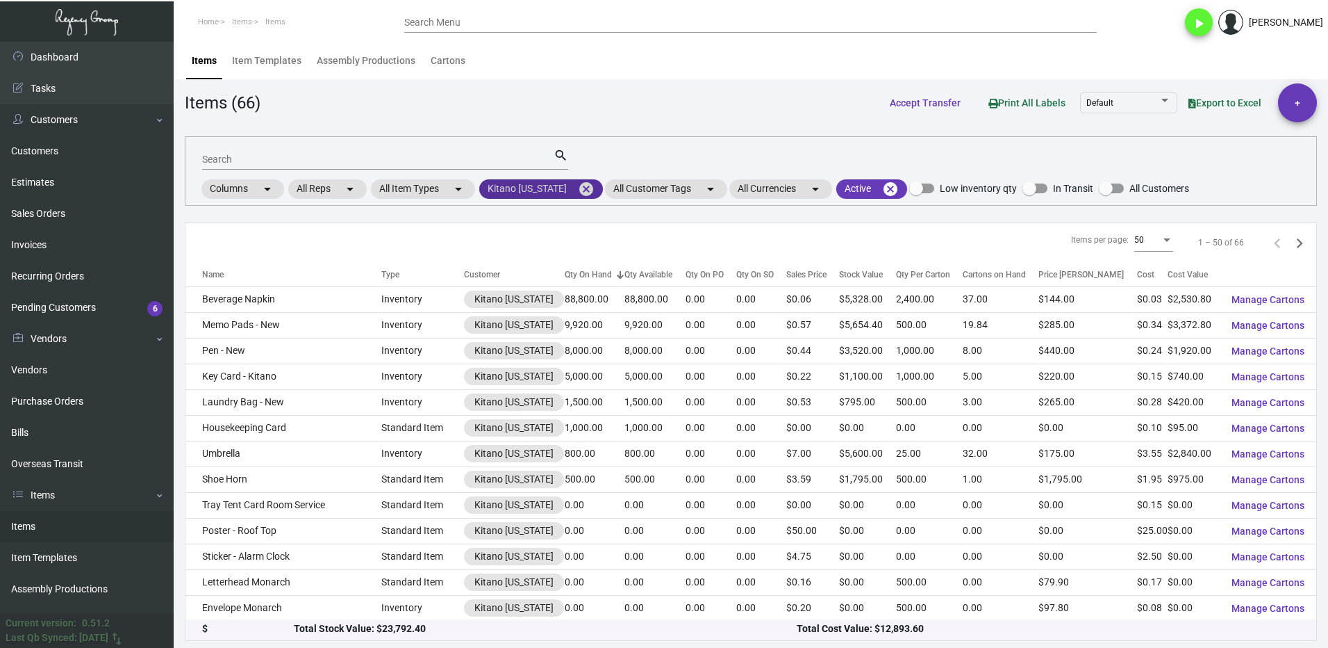
click at [584, 190] on mat-icon "cancel" at bounding box center [586, 189] width 17 height 17
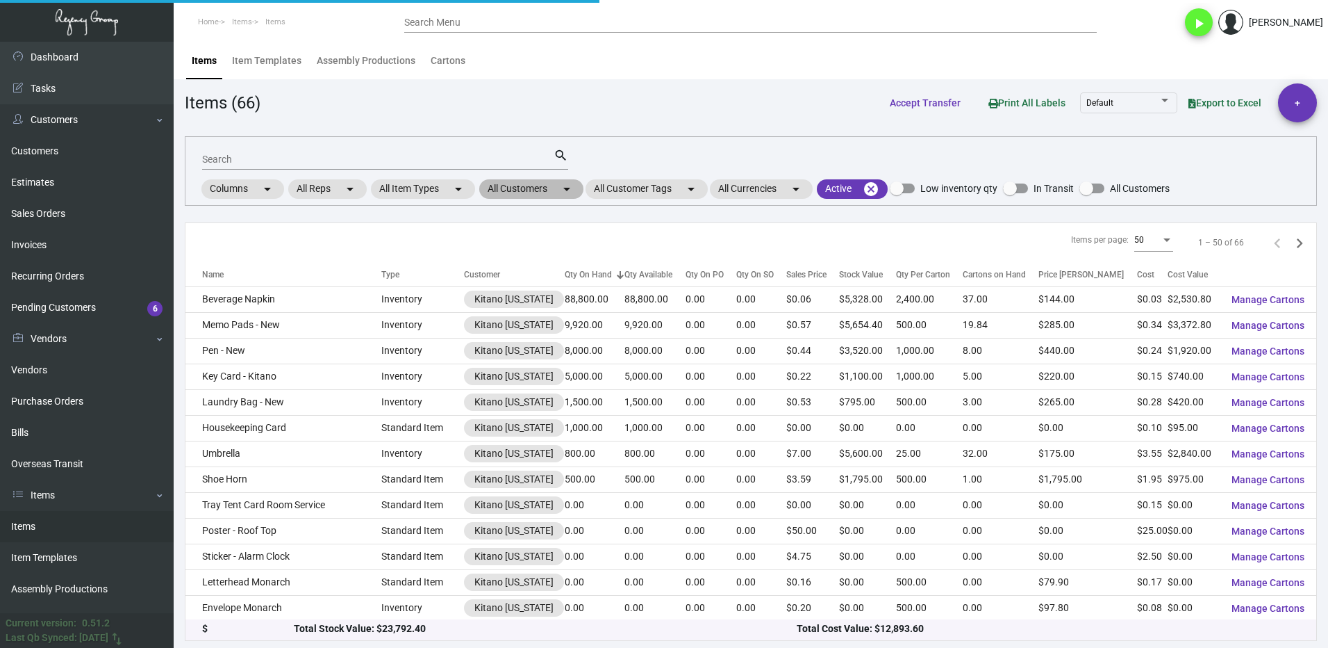
click at [531, 190] on mat-chip "All Customers arrow_drop_down" at bounding box center [531, 188] width 104 height 19
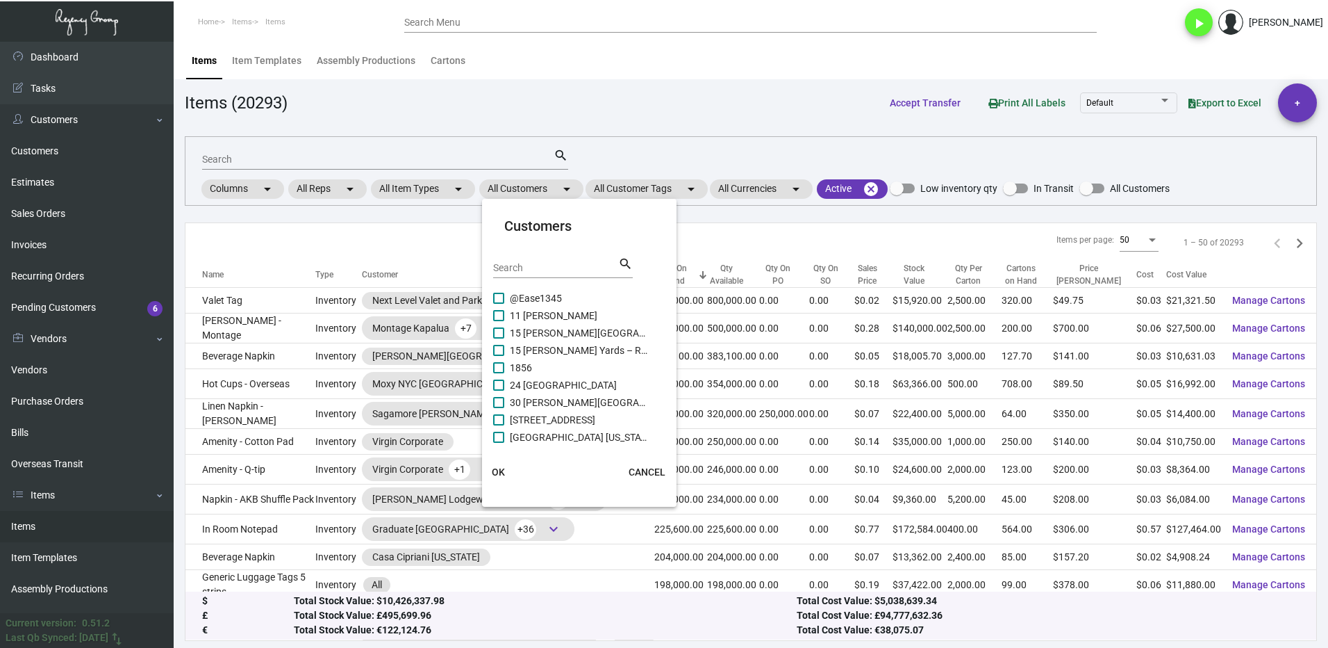
click at [545, 263] on input "Search" at bounding box center [555, 268] width 125 height 11
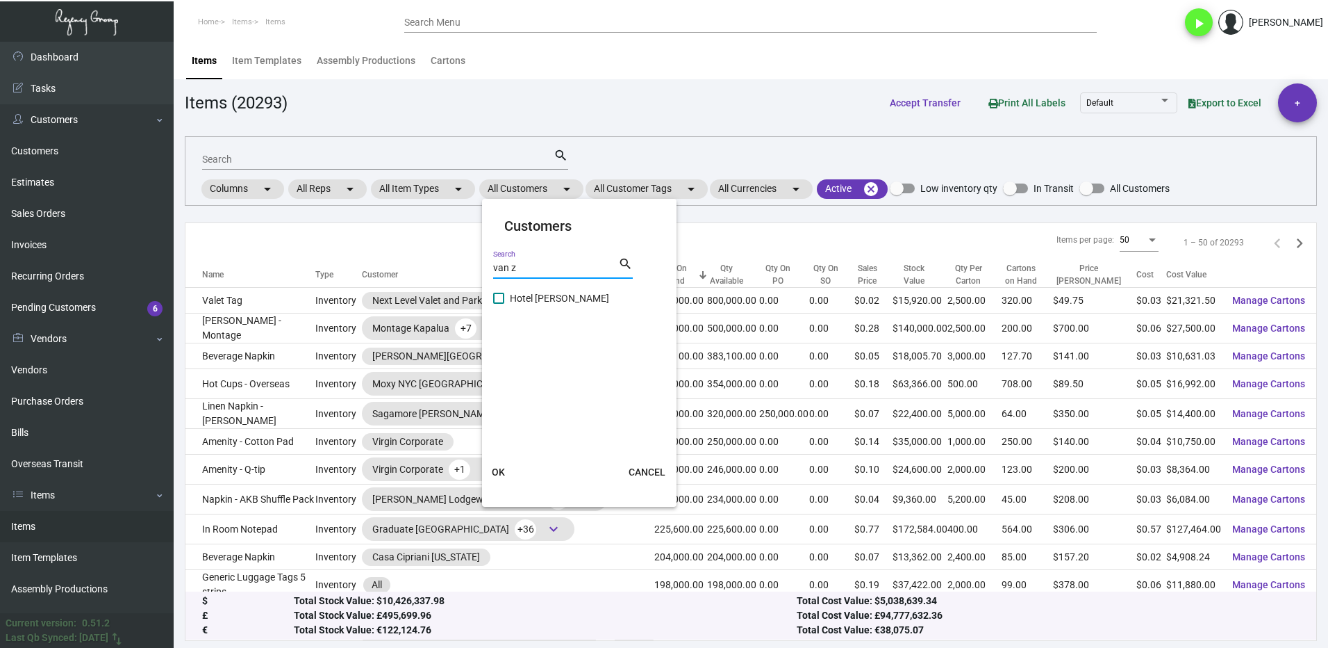
click at [495, 300] on span at bounding box center [498, 297] width 11 height 11
click at [498, 304] on input "Hotel [PERSON_NAME]" at bounding box center [498, 304] width 1 height 1
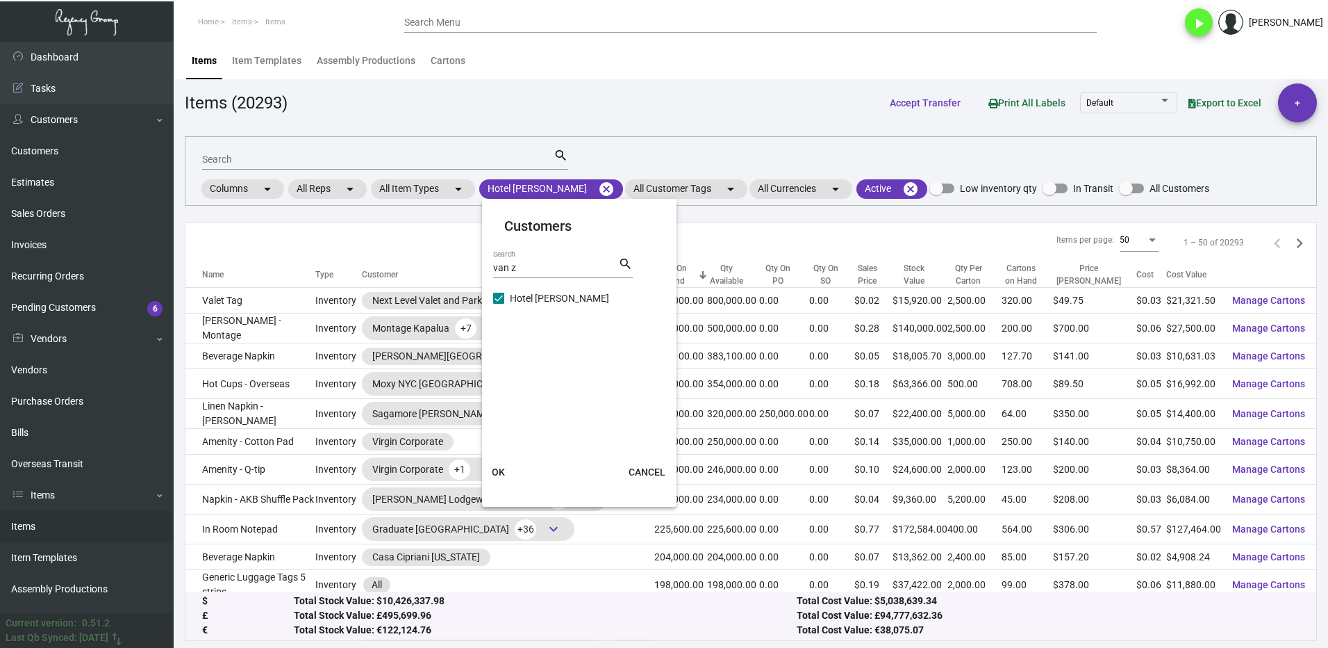
click at [510, 466] on button "OK" at bounding box center [499, 471] width 44 height 25
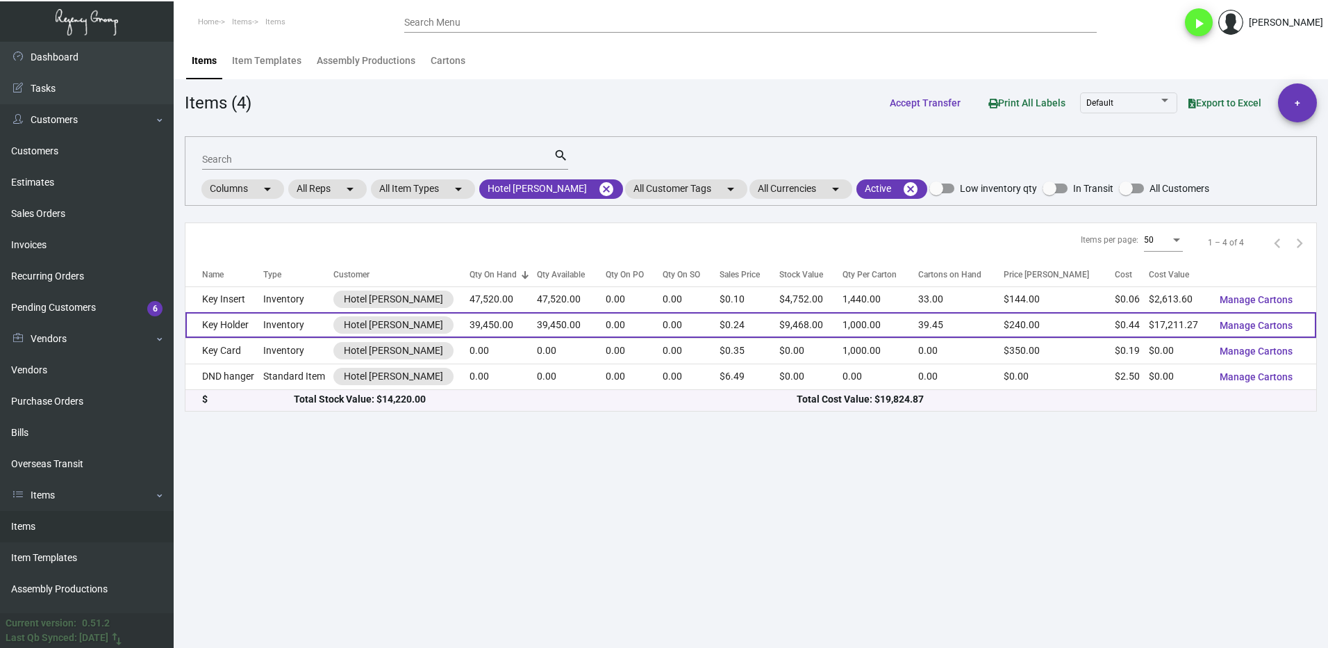
click at [247, 335] on td "Key Holder" at bounding box center [225, 325] width 78 height 26
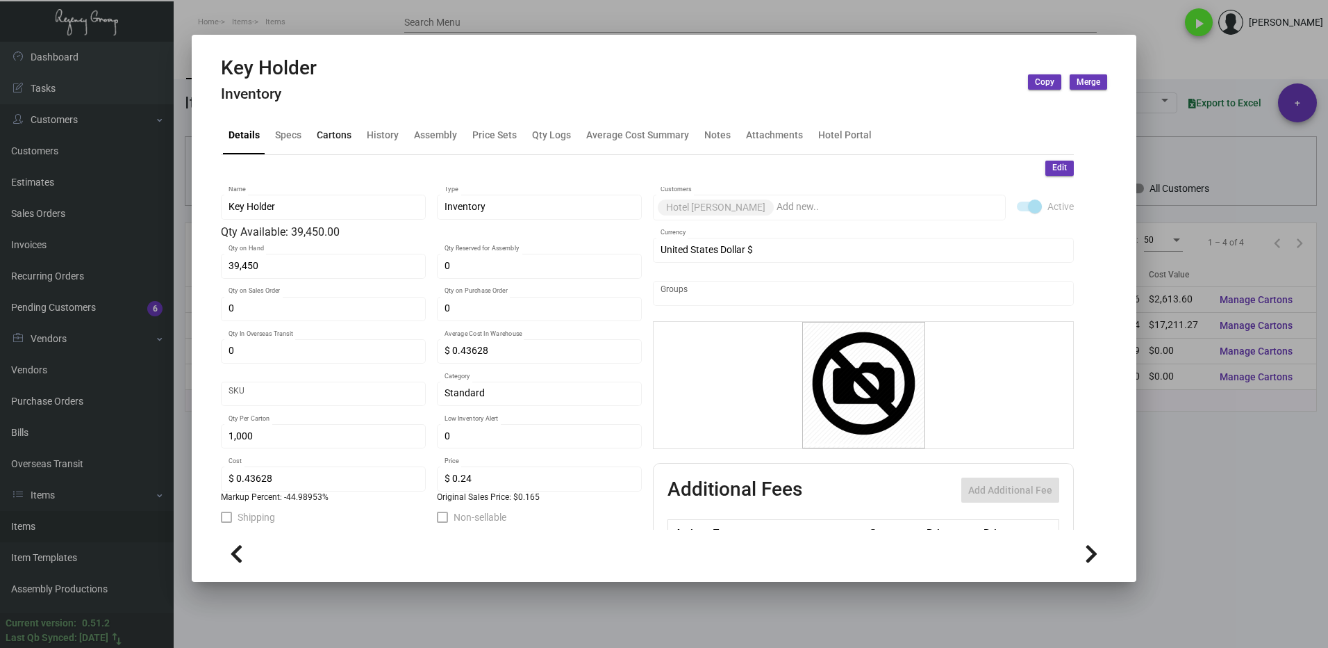
click at [324, 137] on div "Cartons" at bounding box center [334, 135] width 35 height 15
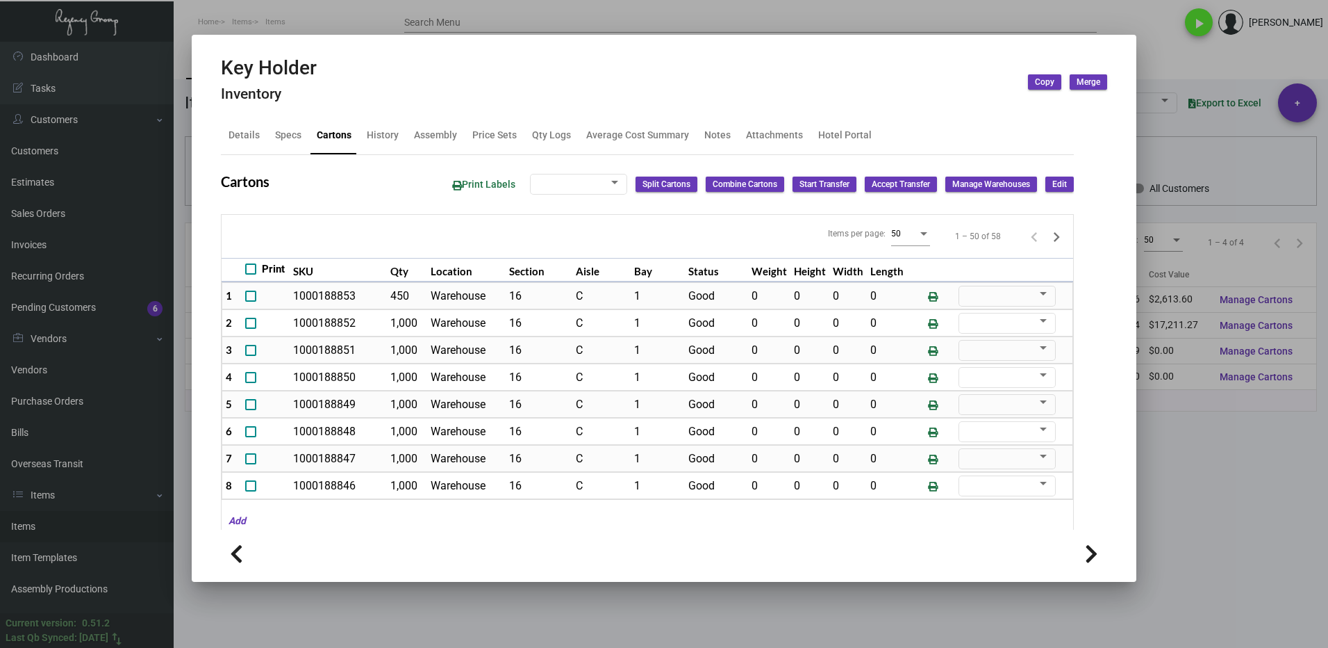
click at [1146, 451] on div at bounding box center [664, 324] width 1328 height 648
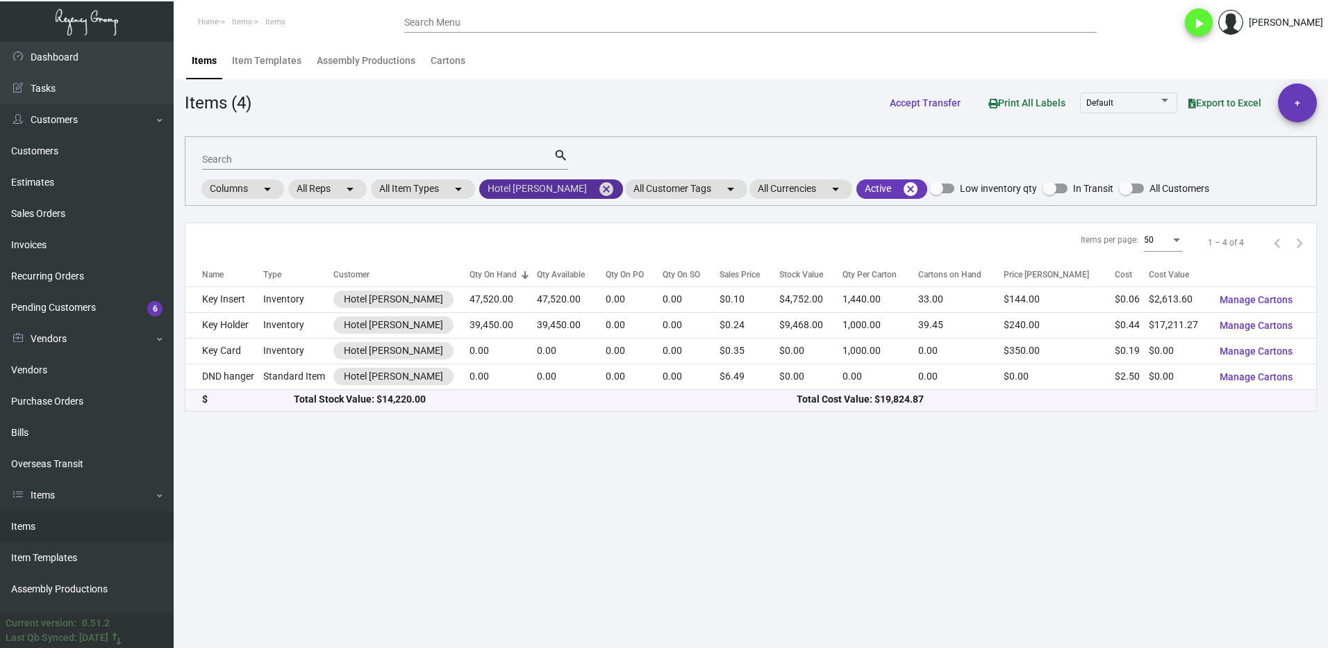
drag, startPoint x: 581, startPoint y: 188, endPoint x: 529, endPoint y: 188, distance: 52.1
click at [598, 188] on mat-icon "cancel" at bounding box center [606, 189] width 17 height 17
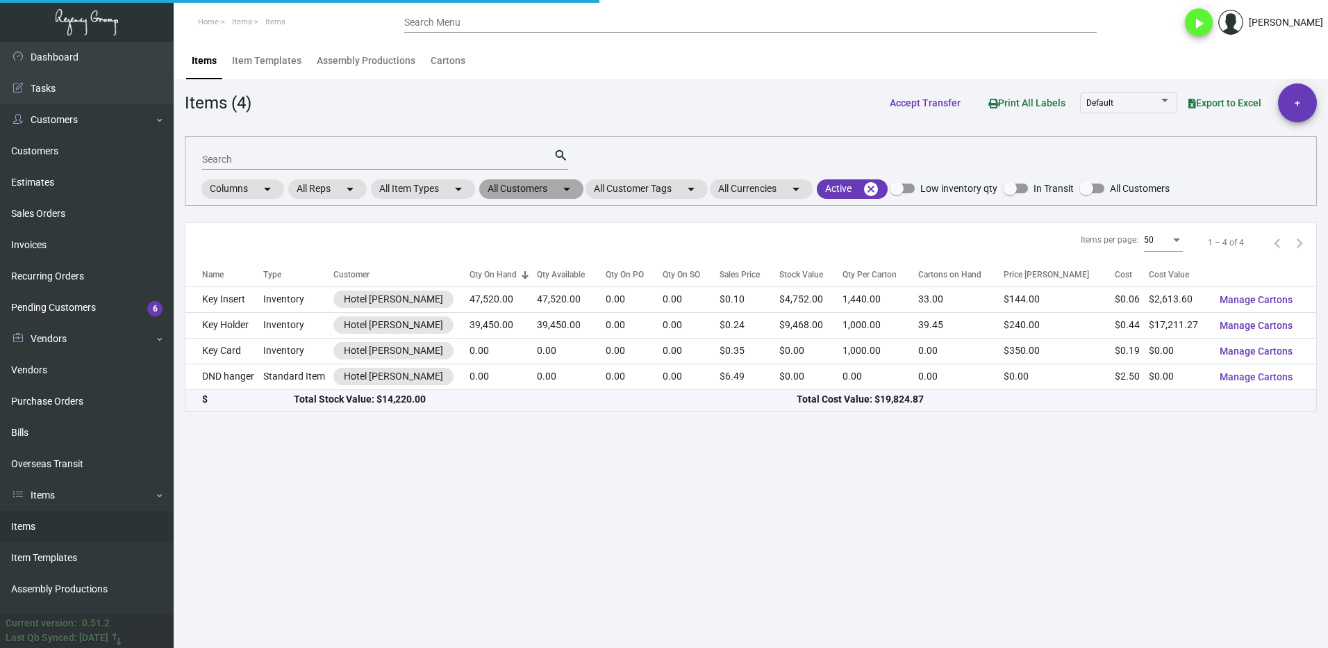
click at [525, 188] on mat-chip "All Customers arrow_drop_down" at bounding box center [531, 188] width 104 height 19
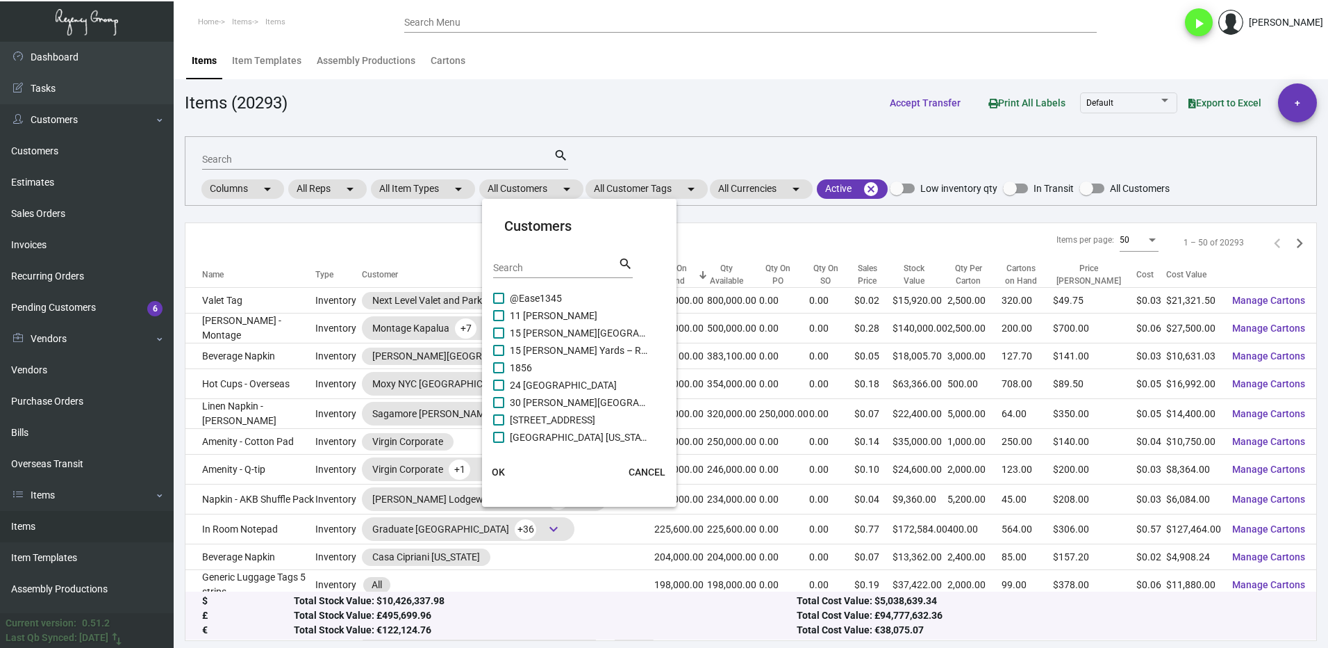
click at [536, 260] on div "Search" at bounding box center [555, 267] width 125 height 22
click at [507, 304] on label "Life House - [GEOGRAPHIC_DATA][PERSON_NAME]" at bounding box center [571, 298] width 156 height 17
click at [499, 304] on input "Life House - [GEOGRAPHIC_DATA][PERSON_NAME]" at bounding box center [498, 304] width 1 height 1
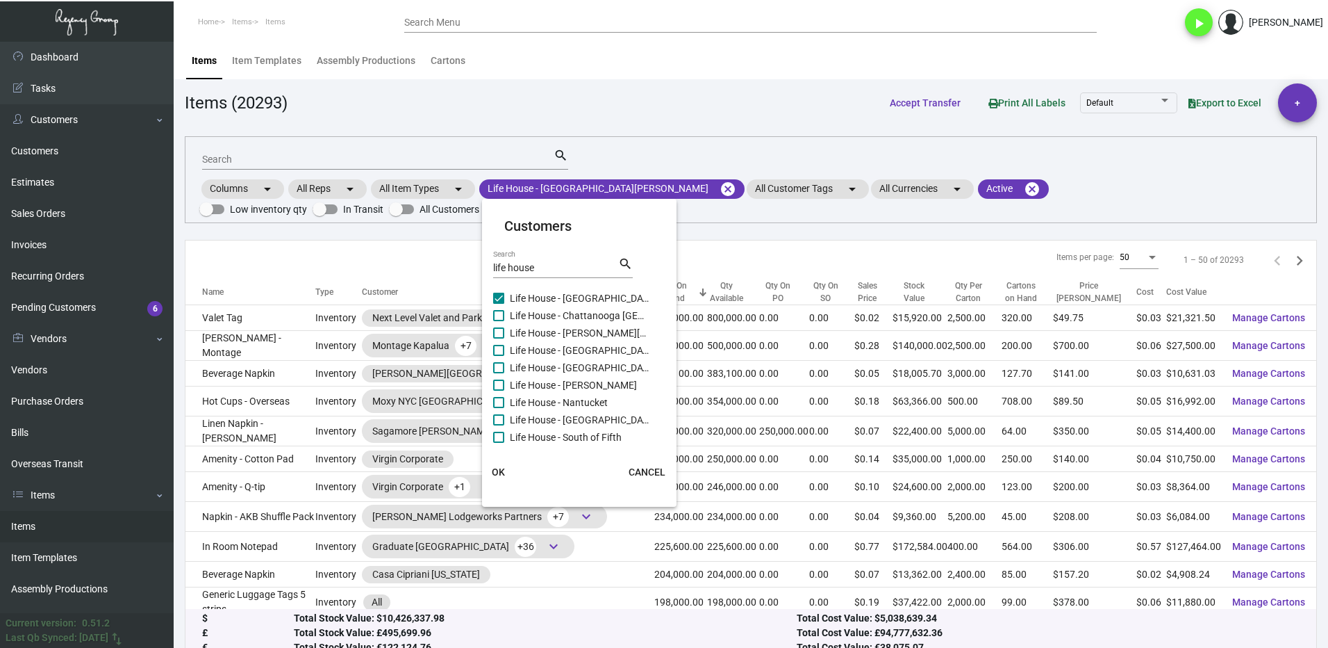
click at [503, 315] on span at bounding box center [498, 315] width 11 height 11
click at [499, 321] on input "Life House - Chattanooga [GEOGRAPHIC_DATA]" at bounding box center [498, 321] width 1 height 1
drag, startPoint x: 500, startPoint y: 331, endPoint x: 501, endPoint y: 342, distance: 11.1
click at [500, 331] on span at bounding box center [498, 332] width 11 height 11
click at [499, 338] on input "Life House - [PERSON_NAME][GEOGRAPHIC_DATA]" at bounding box center [498, 338] width 1 height 1
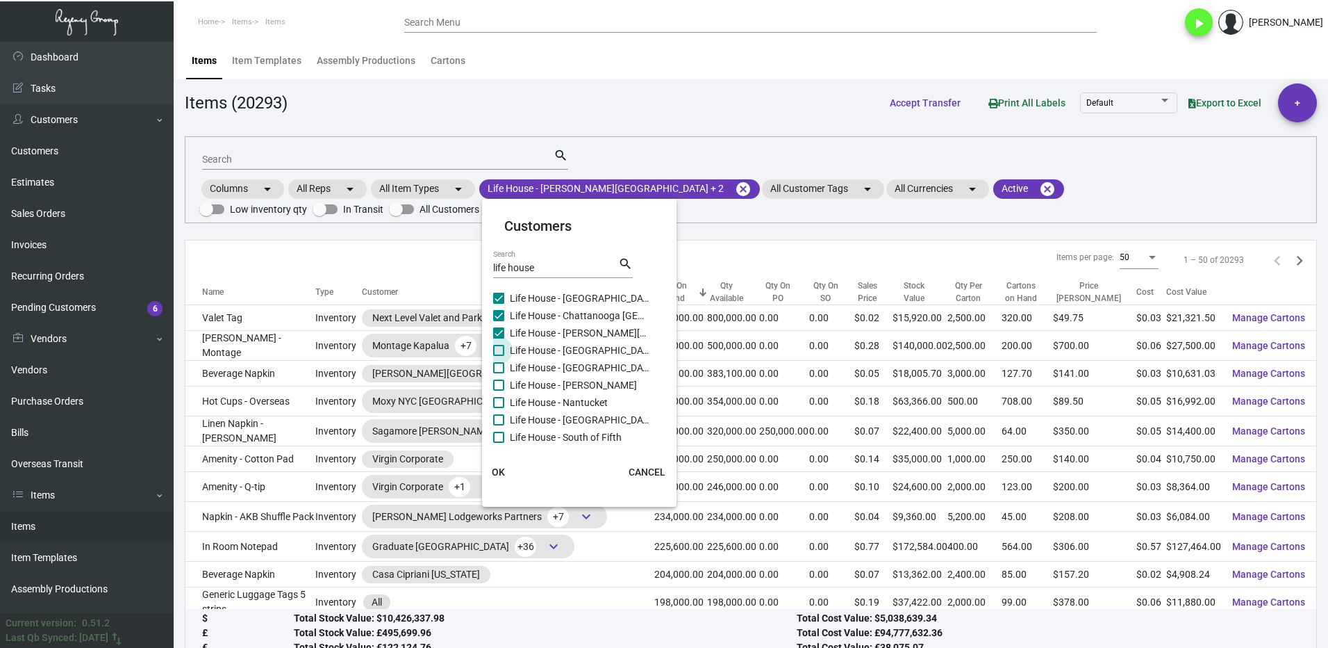
drag, startPoint x: 501, startPoint y: 342, endPoint x: 505, endPoint y: 363, distance: 21.3
click at [501, 343] on label "Life House - [GEOGRAPHIC_DATA]" at bounding box center [571, 350] width 156 height 17
click at [499, 356] on input "Life House - [GEOGRAPHIC_DATA]" at bounding box center [498, 356] width 1 height 1
drag, startPoint x: 505, startPoint y: 365, endPoint x: 505, endPoint y: 374, distance: 9.0
click at [505, 365] on label "Life House - [GEOGRAPHIC_DATA]" at bounding box center [571, 367] width 156 height 17
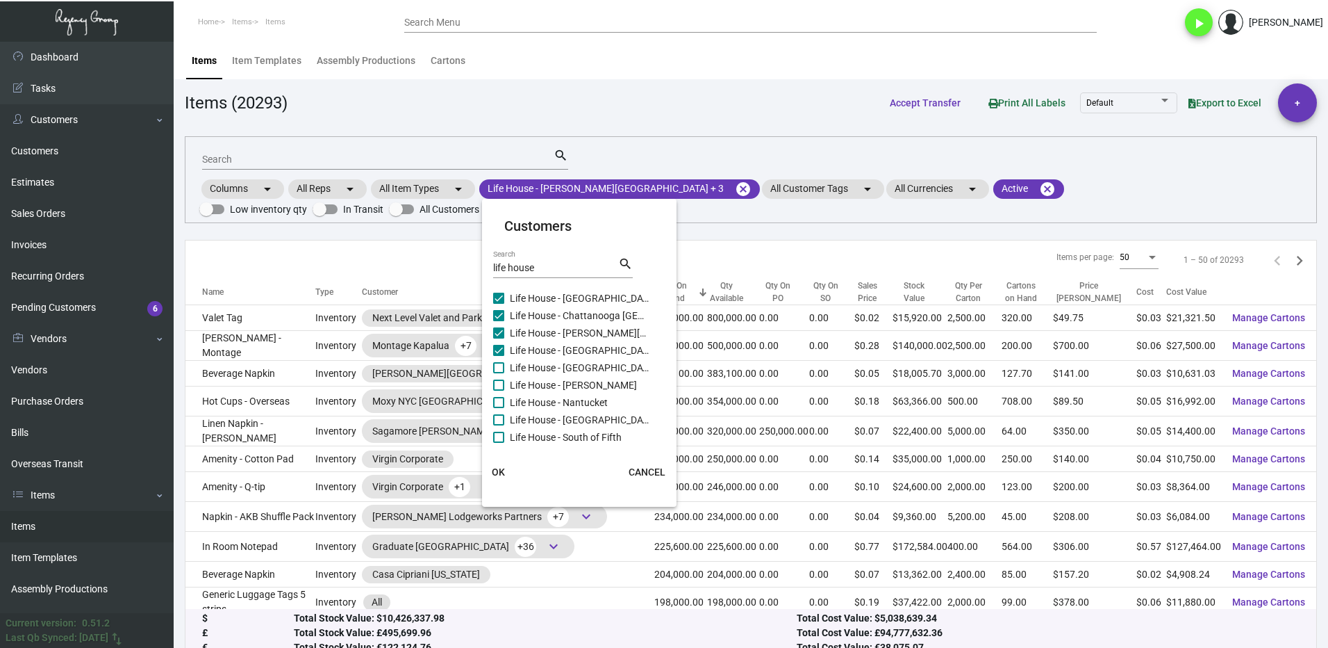
click at [499, 373] on input "Life House - [GEOGRAPHIC_DATA]" at bounding box center [498, 373] width 1 height 1
click at [502, 379] on label "Life House - [PERSON_NAME]" at bounding box center [571, 385] width 156 height 17
click at [499, 390] on input "Life House - [PERSON_NAME]" at bounding box center [498, 390] width 1 height 1
click at [499, 410] on label "Life House - Nantucket" at bounding box center [571, 402] width 156 height 17
click at [499, 409] on input "Life House - Nantucket" at bounding box center [498, 408] width 1 height 1
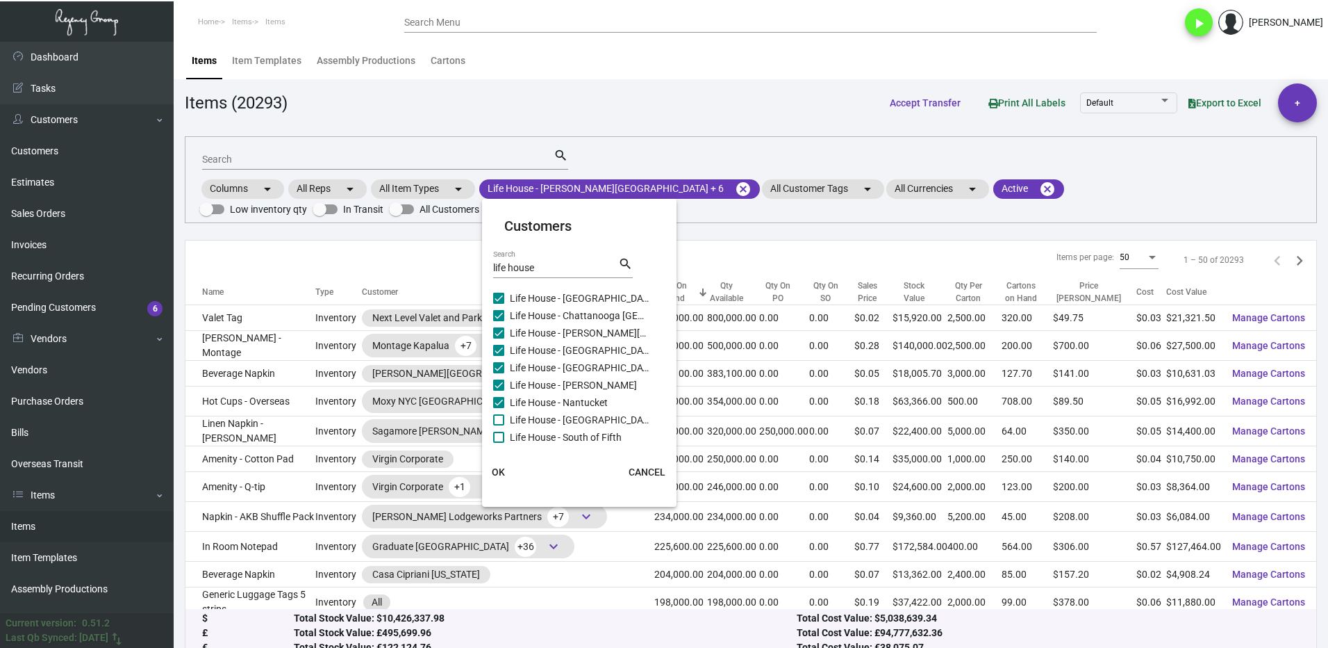
click at [506, 424] on label "Life House - [GEOGRAPHIC_DATA]" at bounding box center [571, 419] width 156 height 17
click at [499, 425] on input "Life House - [GEOGRAPHIC_DATA]" at bounding box center [498, 425] width 1 height 1
click at [503, 440] on span at bounding box center [498, 436] width 11 height 11
click at [499, 443] on input "Life House - South of Fifth" at bounding box center [498, 443] width 1 height 1
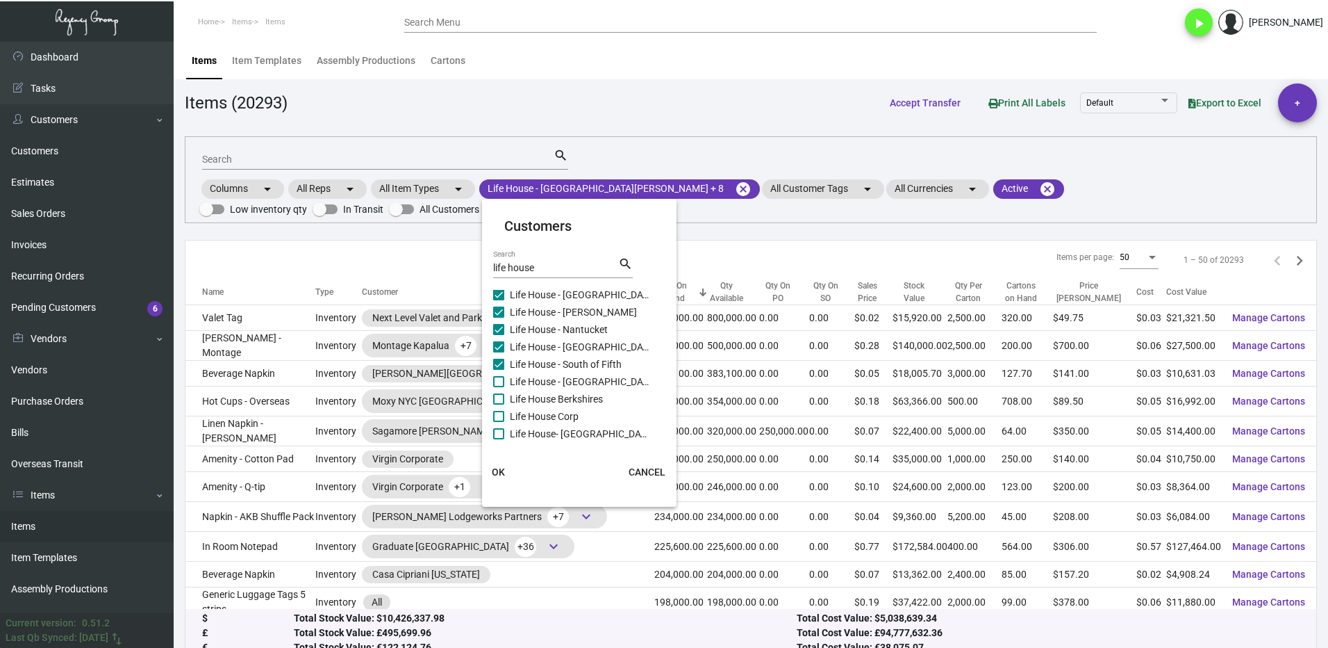
click at [500, 384] on span at bounding box center [498, 381] width 11 height 11
click at [499, 387] on input "Life House - [GEOGRAPHIC_DATA]" at bounding box center [498, 387] width 1 height 1
drag, startPoint x: 500, startPoint y: 403, endPoint x: 498, endPoint y: 420, distance: 17.5
click at [500, 404] on label "Life House Berkshires" at bounding box center [571, 398] width 156 height 17
click at [499, 404] on input "Life House Berkshires" at bounding box center [498, 404] width 1 height 1
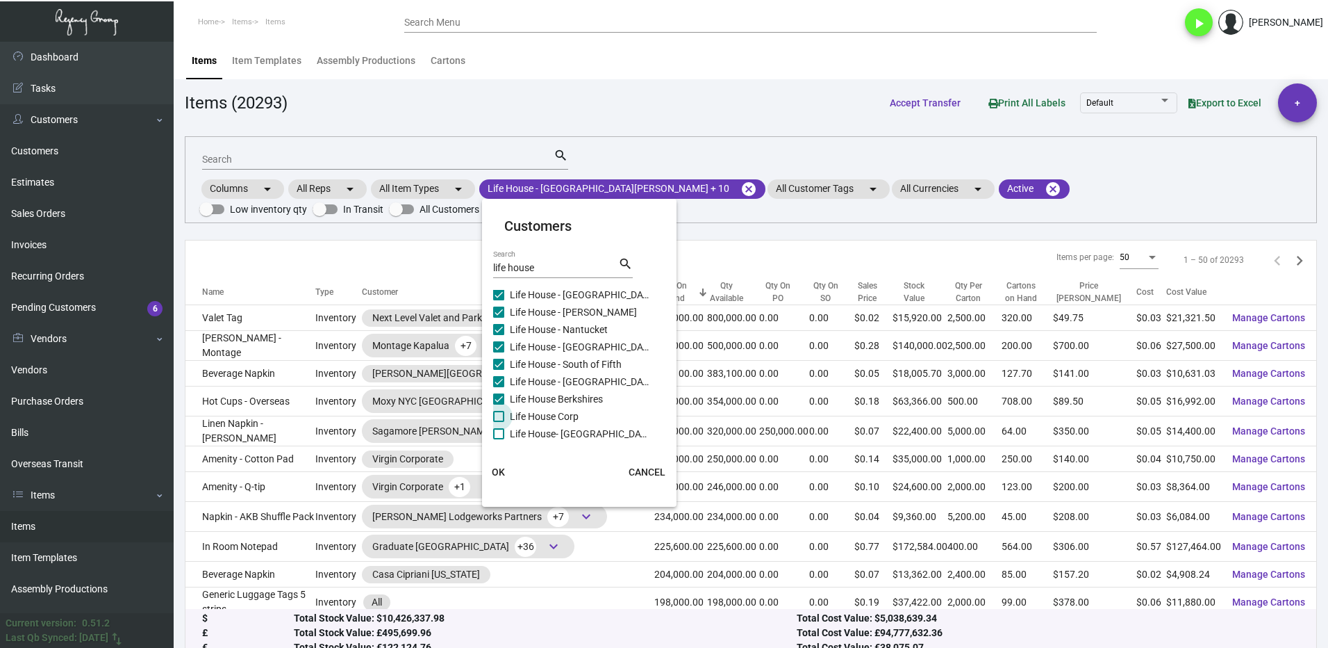
click at [498, 413] on span at bounding box center [498, 416] width 11 height 11
click at [498, 422] on input "Life House Corp" at bounding box center [498, 422] width 1 height 1
click at [498, 429] on span at bounding box center [498, 433] width 11 height 11
click at [498, 439] on input "Life House- [GEOGRAPHIC_DATA]" at bounding box center [498, 439] width 1 height 1
click at [495, 465] on button "OK" at bounding box center [499, 471] width 44 height 25
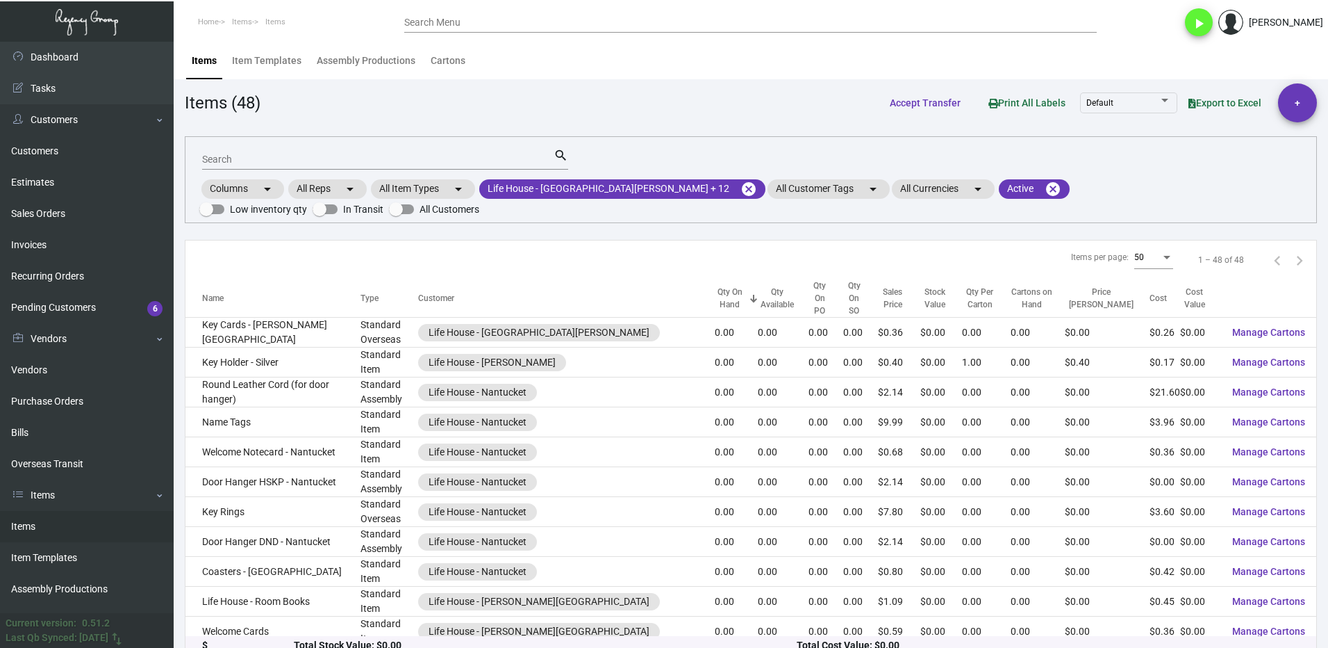
click at [715, 286] on div "Qty On Hand" at bounding box center [730, 298] width 31 height 25
click at [753, 295] on div at bounding box center [755, 297] width 4 height 4
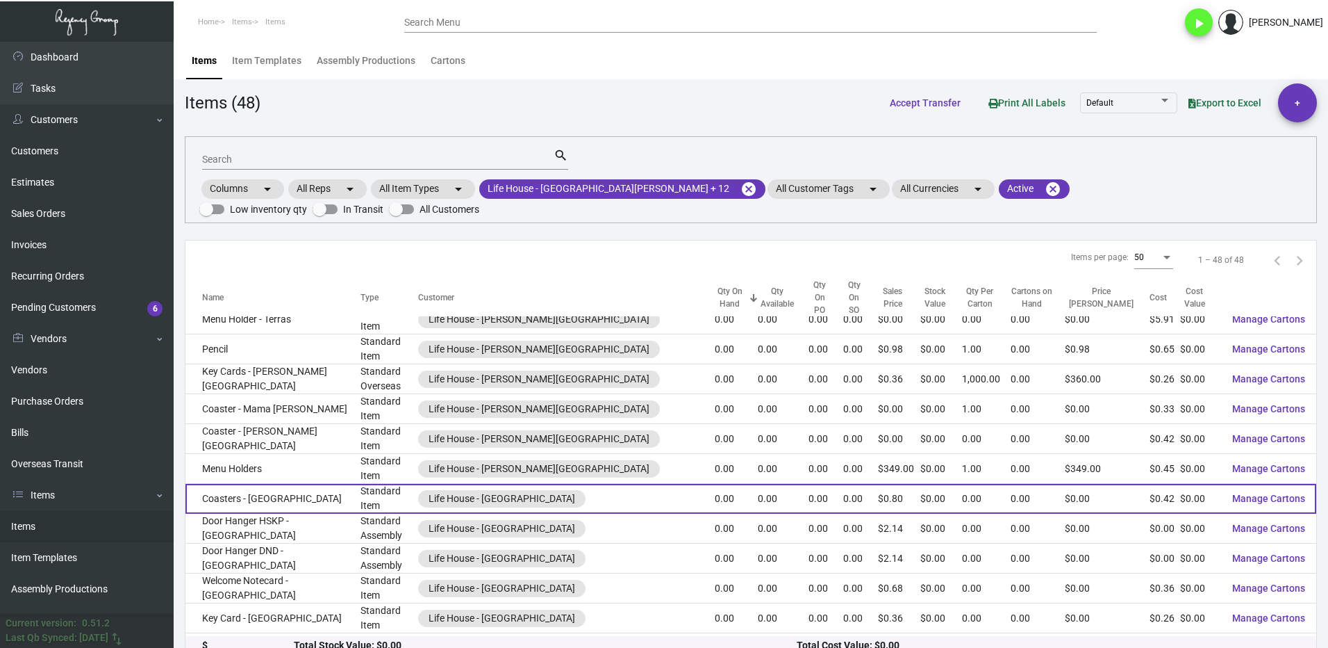
scroll to position [0, 0]
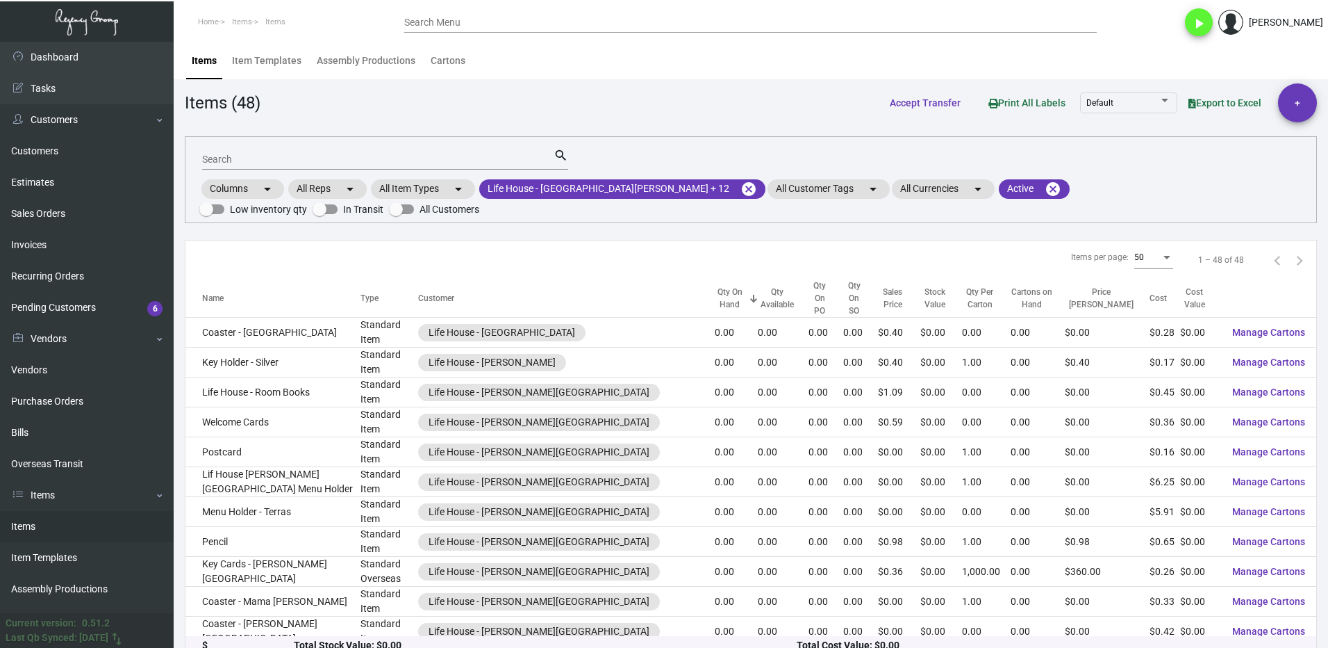
click at [715, 286] on div "Qty On Hand" at bounding box center [736, 298] width 43 height 25
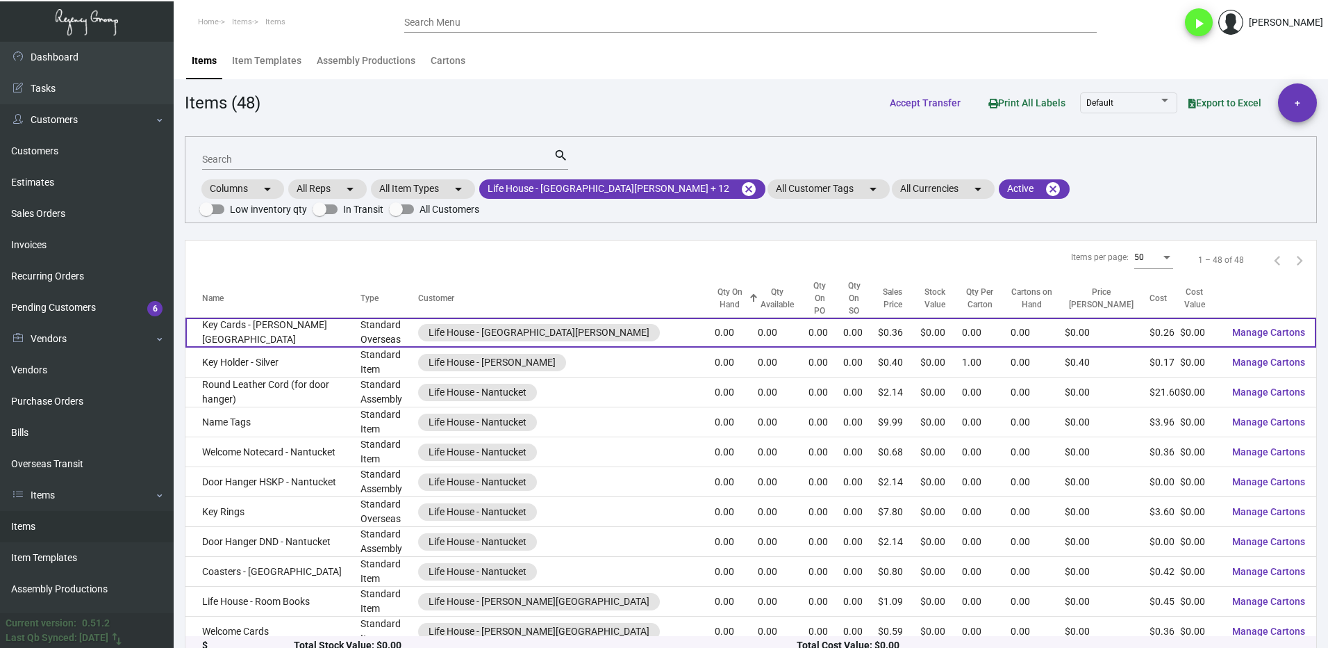
click at [300, 318] on td "Key Cards - [PERSON_NAME][GEOGRAPHIC_DATA]" at bounding box center [273, 333] width 175 height 30
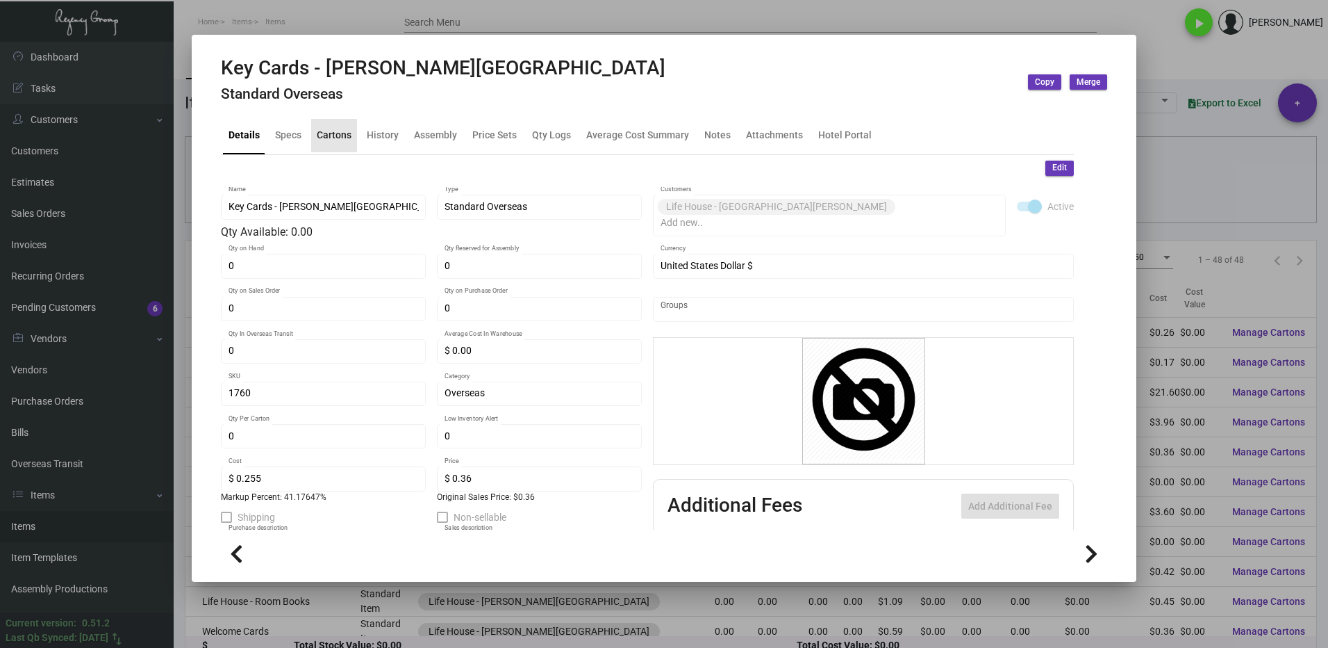
click at [329, 128] on div "Cartons" at bounding box center [334, 135] width 35 height 15
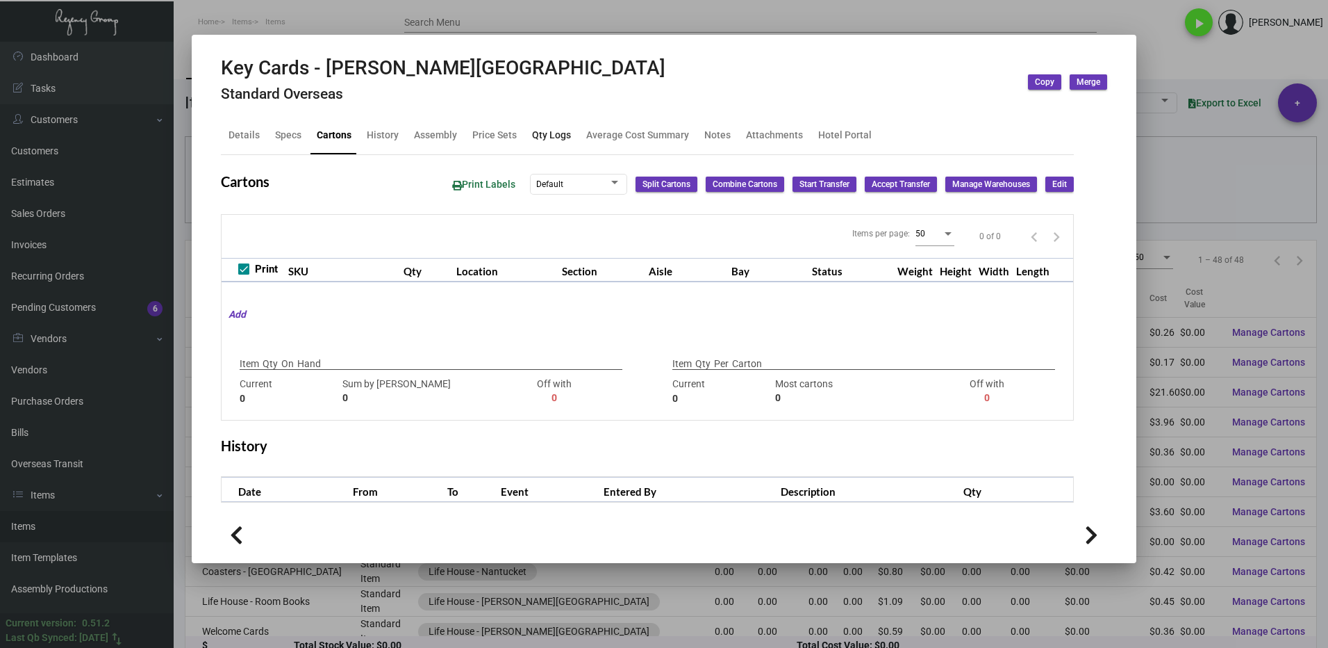
click at [550, 133] on div "Qty Logs" at bounding box center [551, 135] width 39 height 15
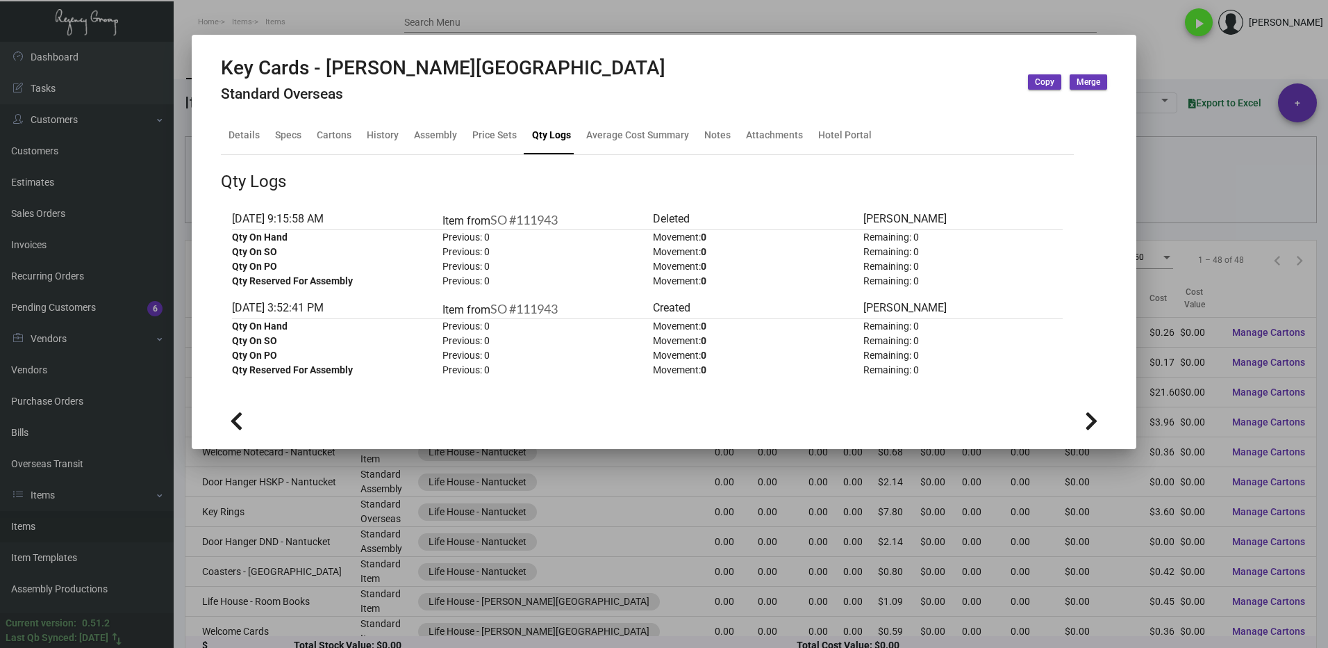
click at [1196, 62] on div at bounding box center [664, 324] width 1328 height 648
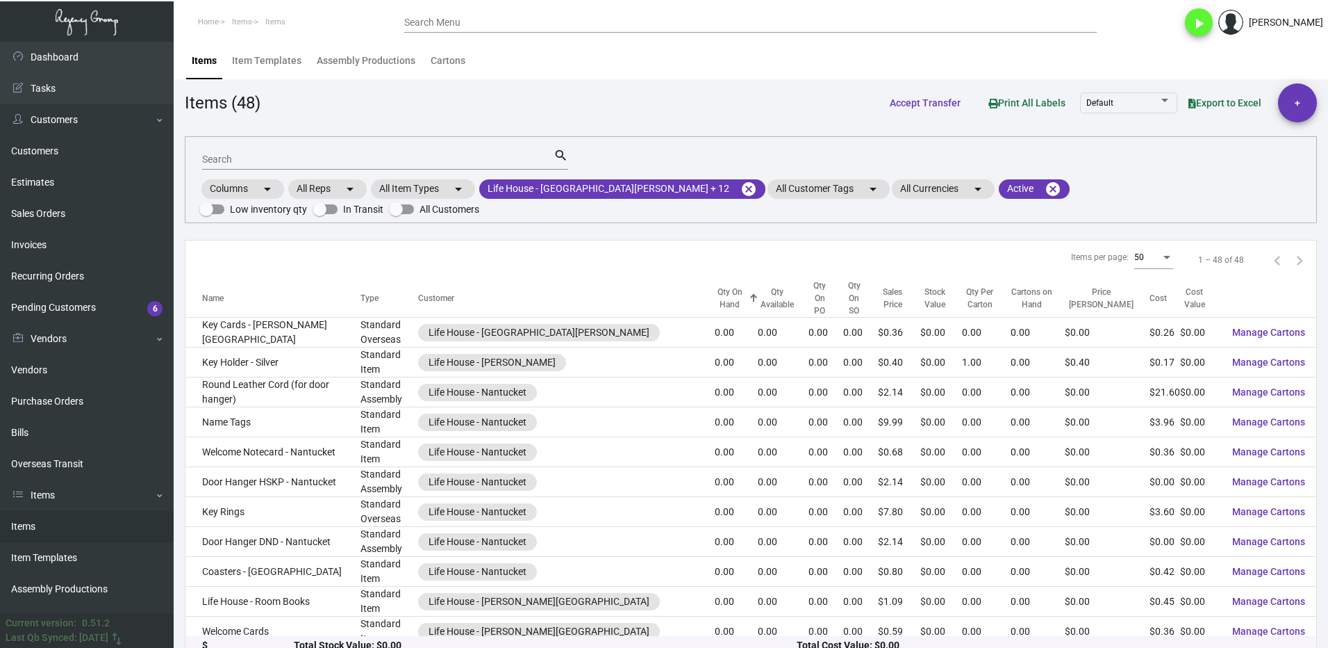
click at [715, 286] on div "Qty On Hand" at bounding box center [736, 298] width 43 height 25
click at [240, 164] on input "Search" at bounding box center [378, 159] width 352 height 11
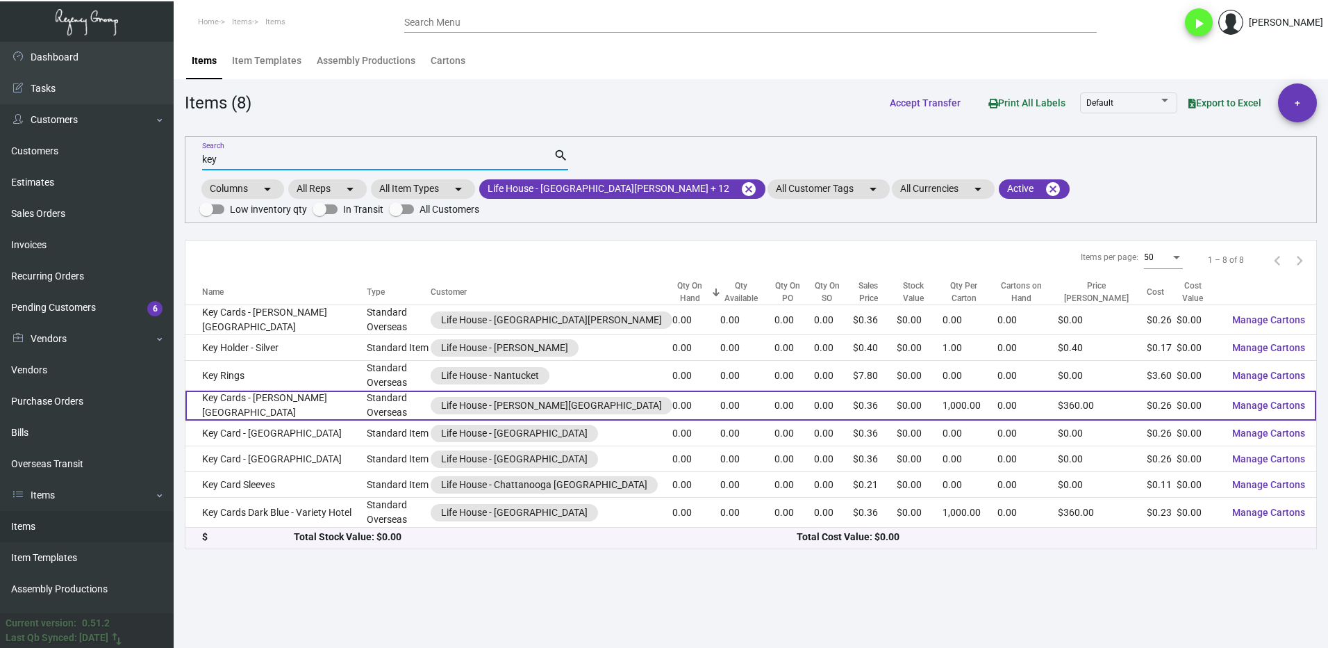
click at [304, 396] on td "Key Cards - [PERSON_NAME][GEOGRAPHIC_DATA]" at bounding box center [276, 405] width 181 height 30
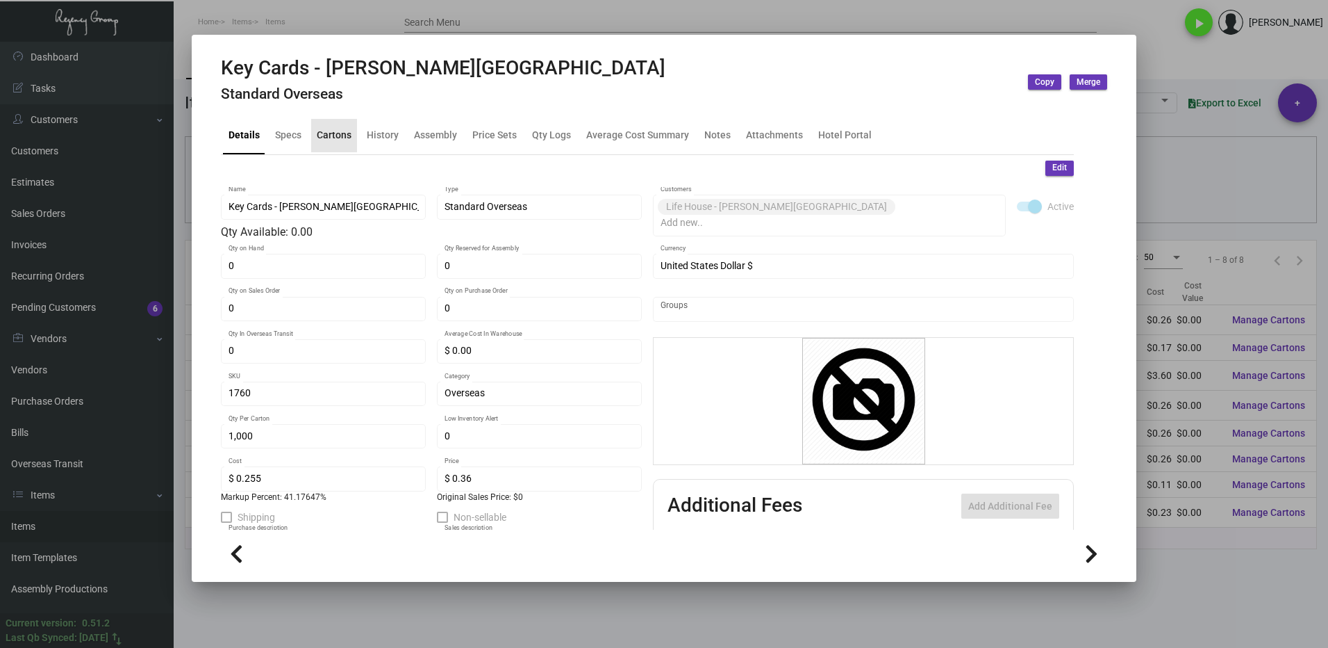
click at [332, 136] on div "Cartons" at bounding box center [334, 135] width 35 height 15
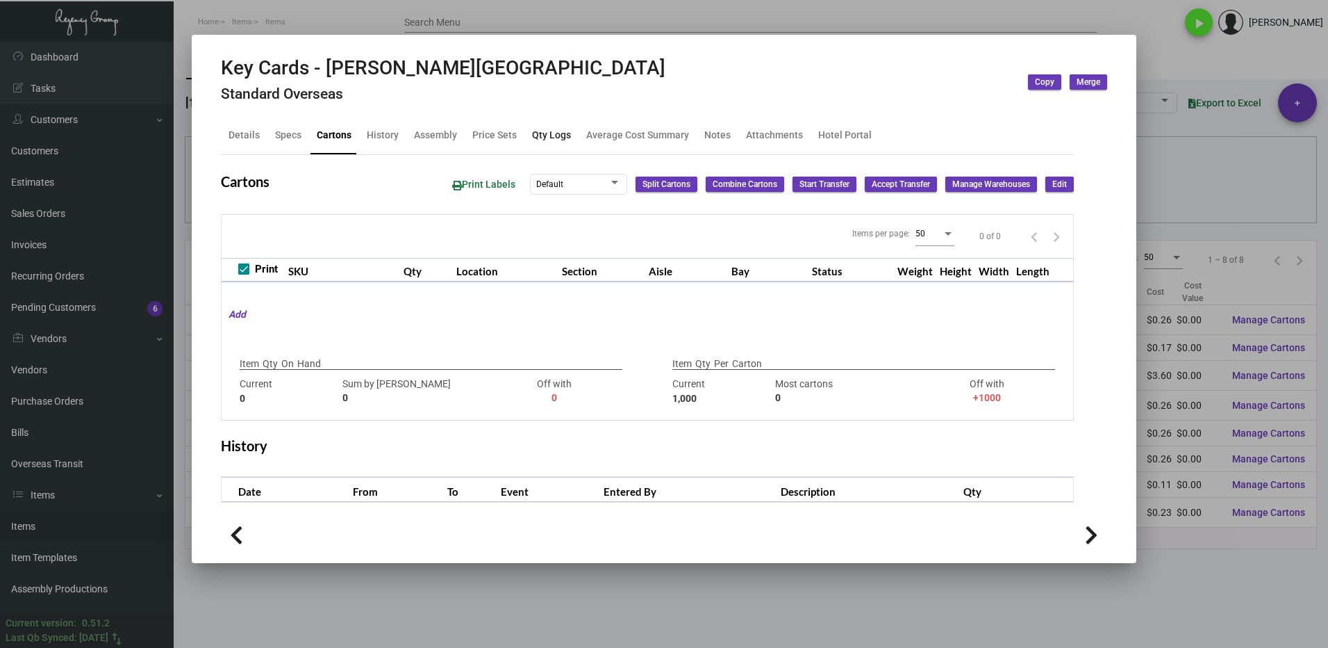
click at [538, 133] on div "Qty Logs" at bounding box center [551, 135] width 39 height 15
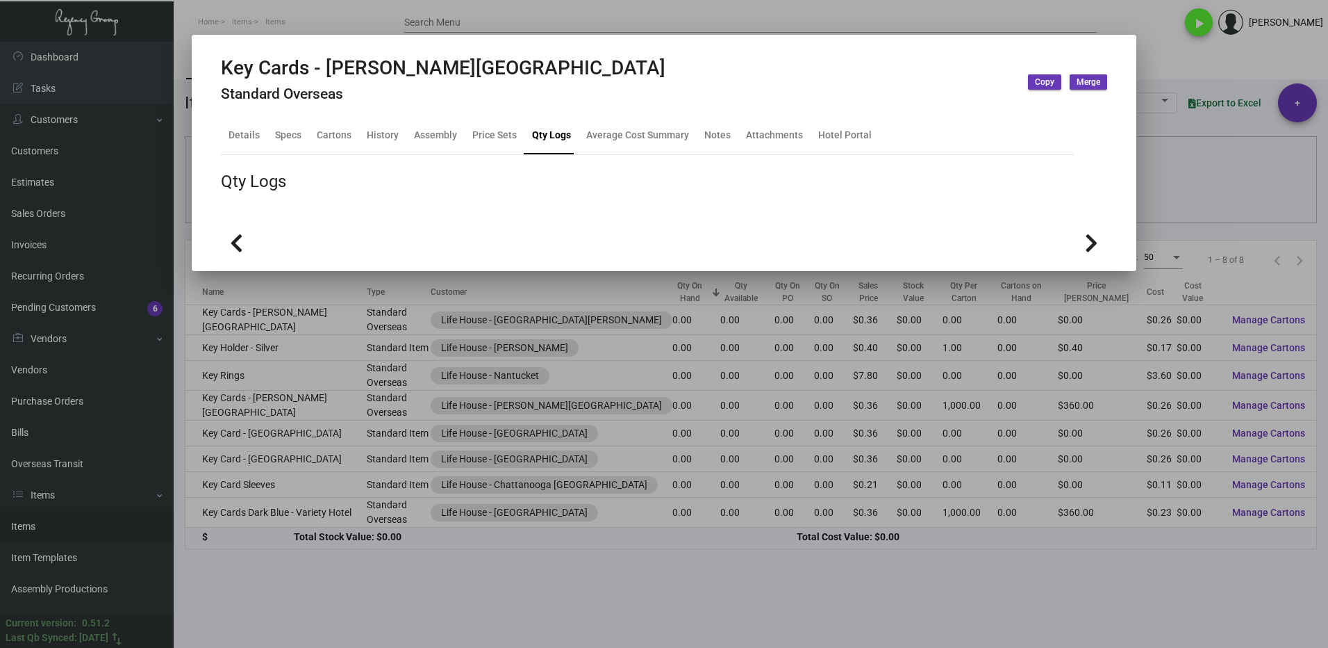
click at [1173, 45] on div at bounding box center [664, 324] width 1328 height 648
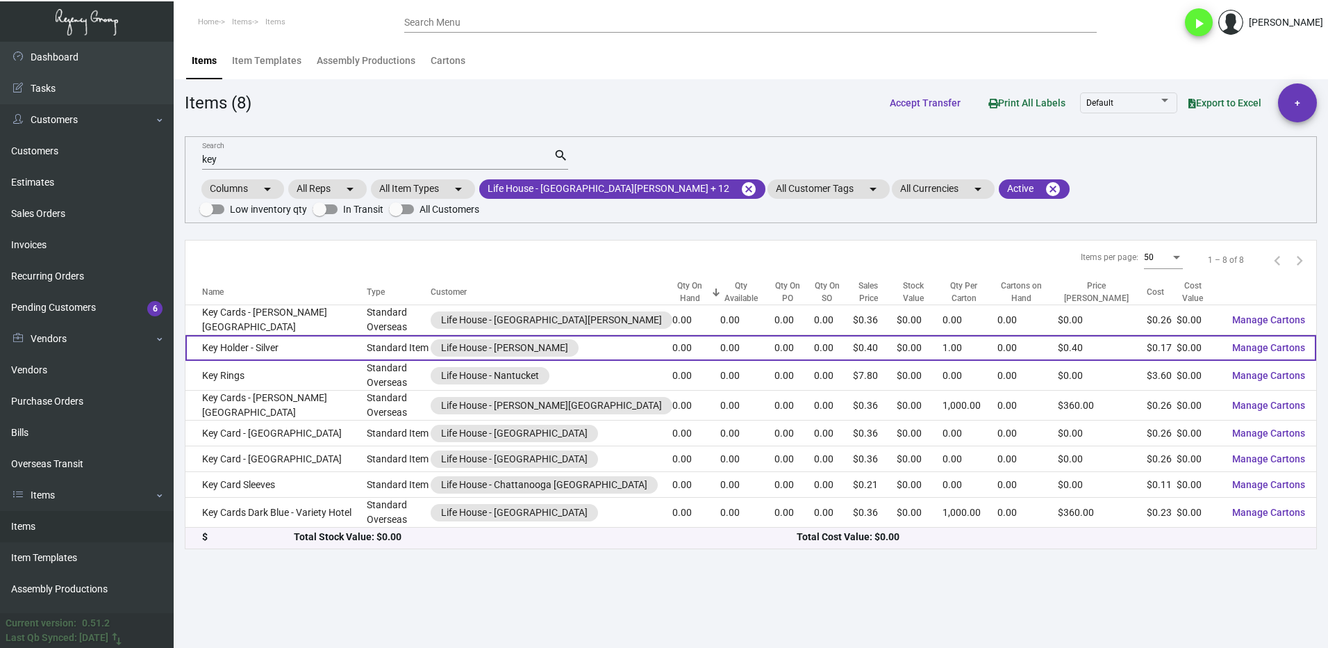
click at [270, 335] on td "Key Holder - Silver" at bounding box center [276, 348] width 181 height 26
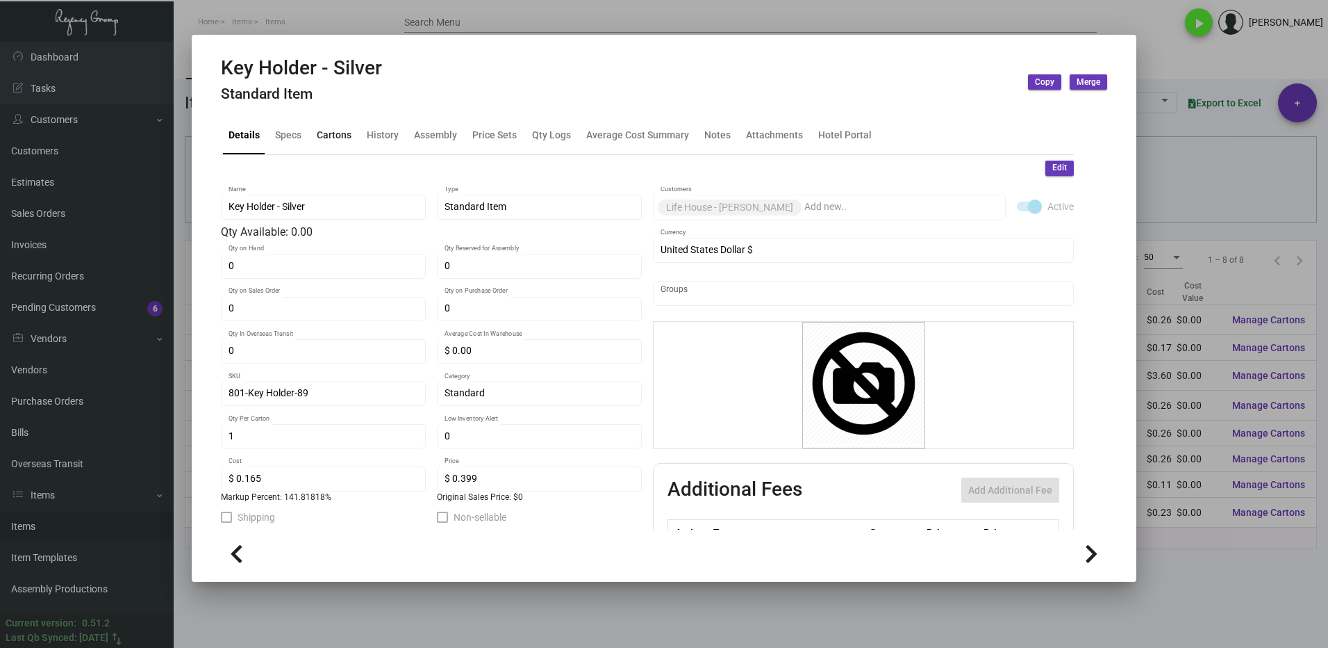
click at [324, 145] on div "Cartons" at bounding box center [334, 135] width 46 height 33
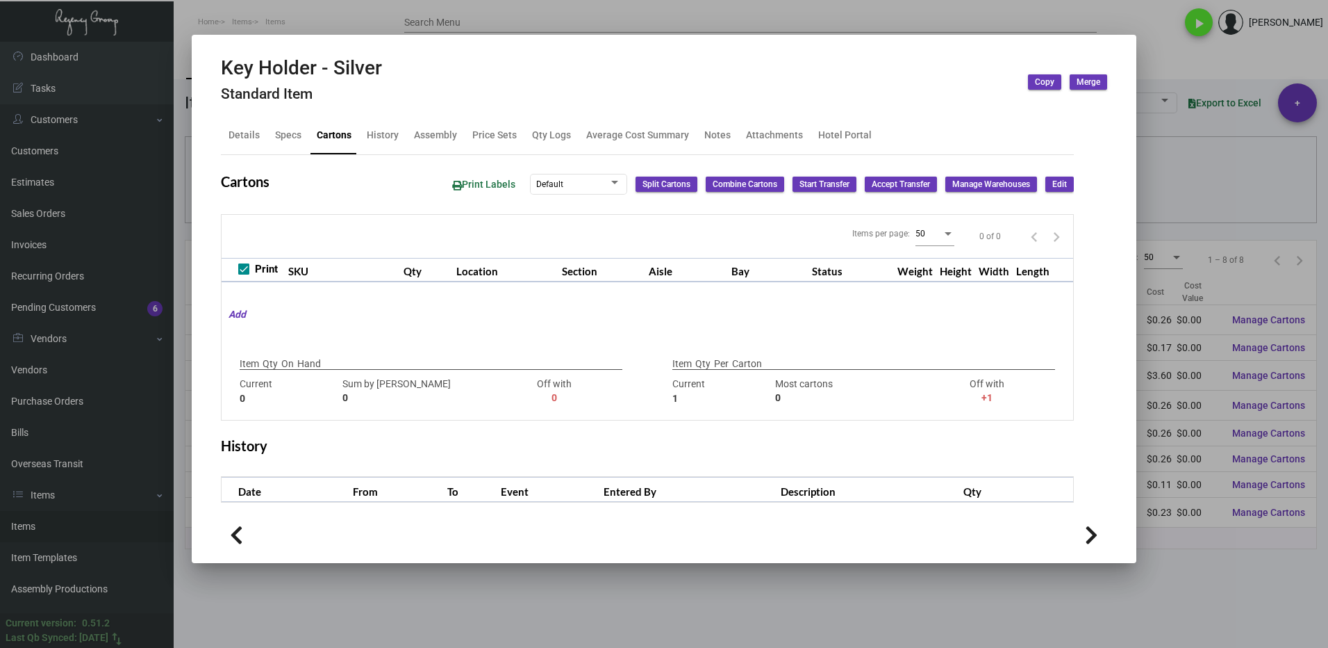
click at [1173, 58] on div at bounding box center [664, 324] width 1328 height 648
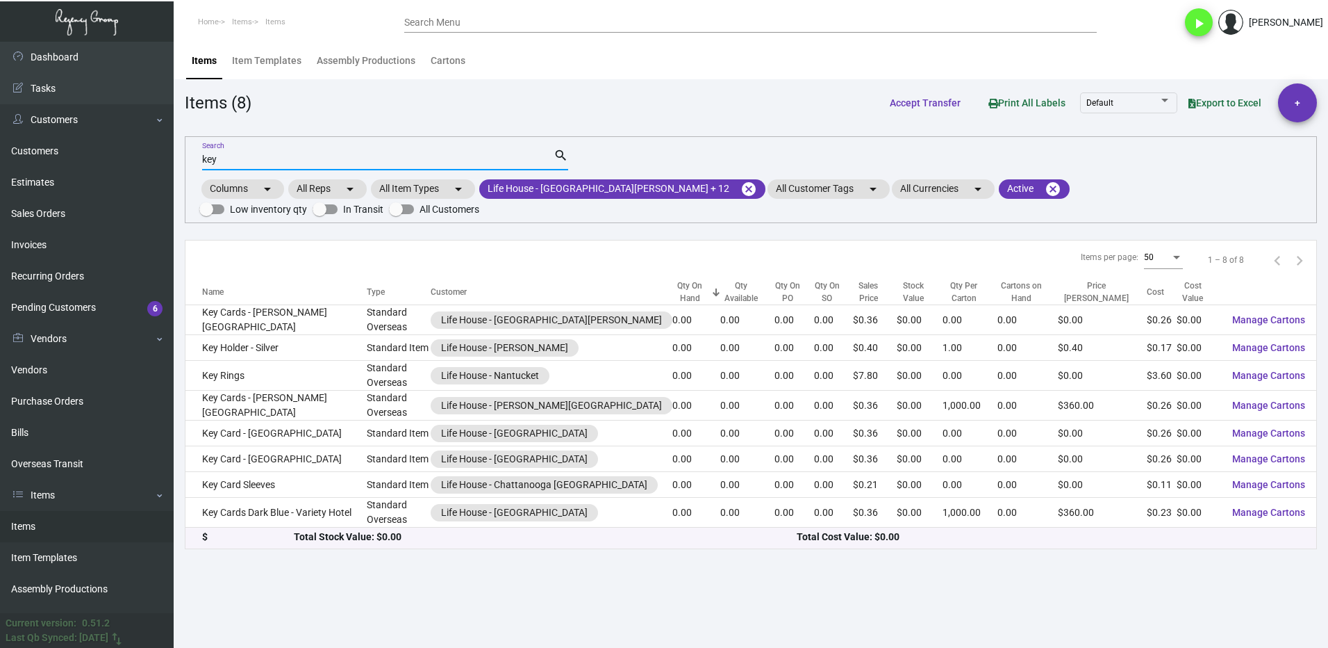
click at [245, 163] on input "key" at bounding box center [378, 159] width 352 height 11
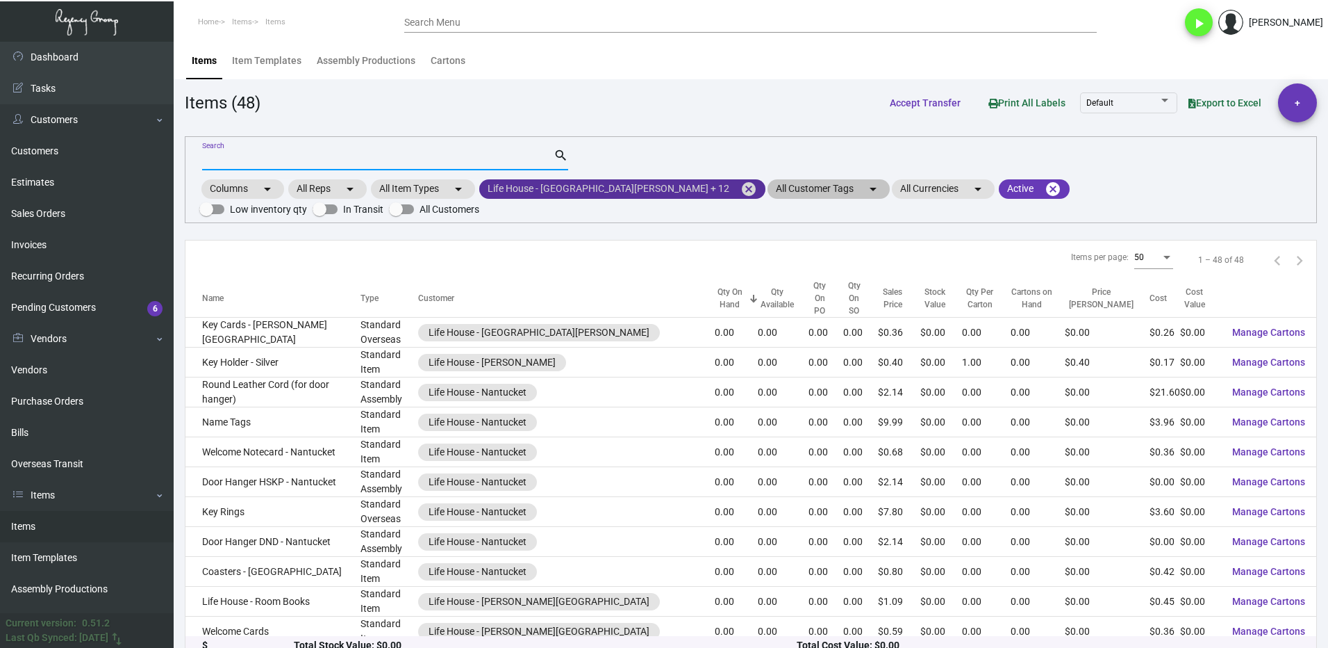
click at [741, 186] on mat-icon "cancel" at bounding box center [749, 189] width 17 height 17
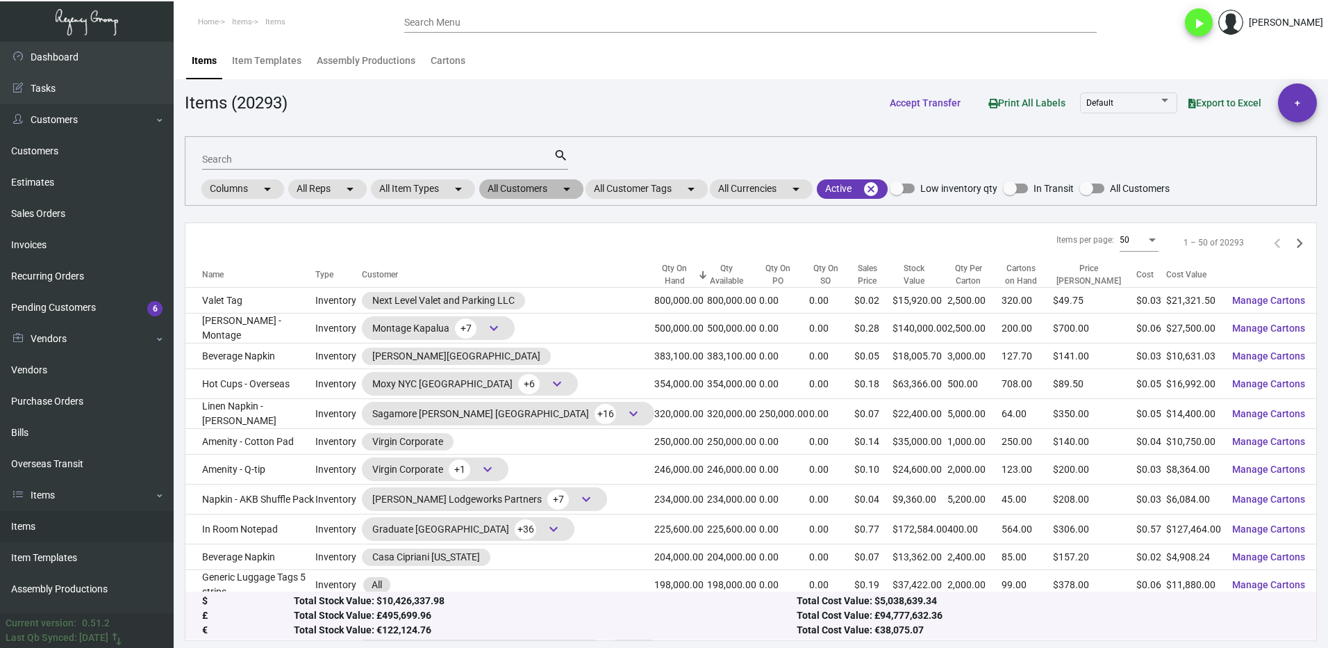
click at [521, 183] on mat-chip "All Customers arrow_drop_down" at bounding box center [531, 188] width 104 height 19
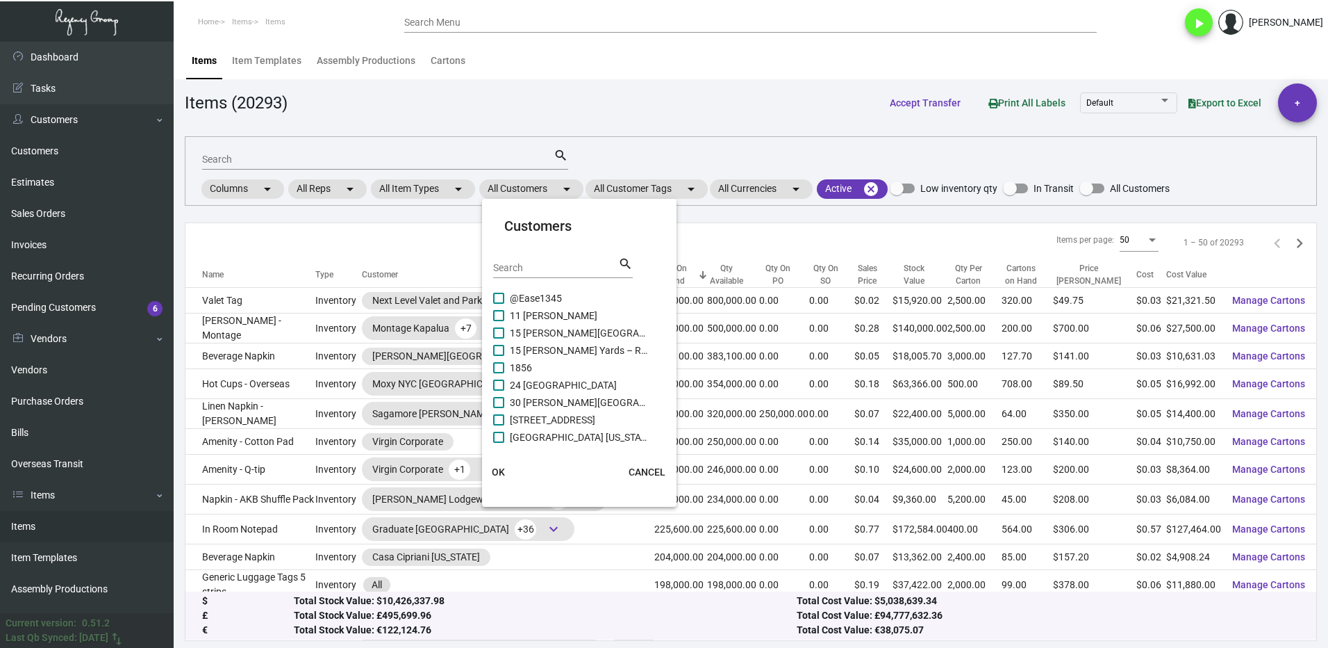
click at [524, 263] on input "Search" at bounding box center [555, 268] width 125 height 11
click at [499, 424] on span at bounding box center [498, 419] width 11 height 11
click at [499, 425] on input "YOTEL/YOTELPAD Miami" at bounding box center [498, 425] width 1 height 1
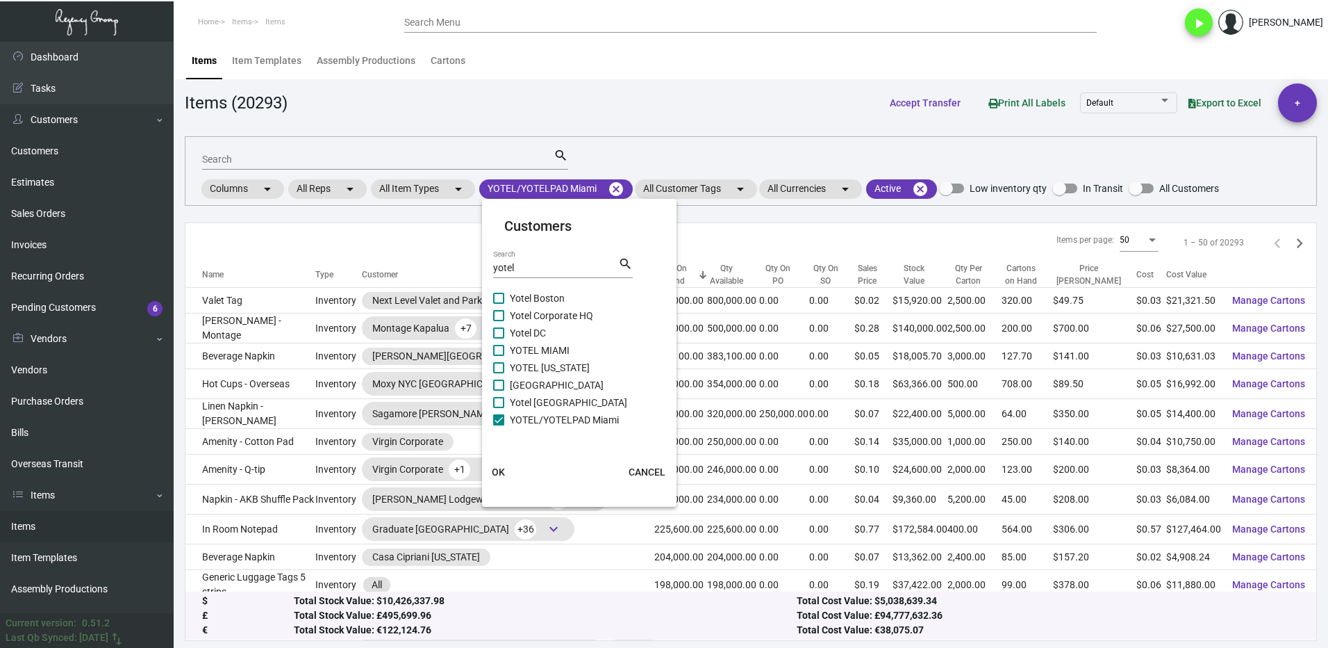
click at [504, 407] on span at bounding box center [498, 402] width 11 height 11
click at [499, 408] on input "Yotel [GEOGRAPHIC_DATA]" at bounding box center [498, 408] width 1 height 1
click at [503, 382] on span at bounding box center [498, 384] width 11 height 11
click at [499, 390] on input "[GEOGRAPHIC_DATA]" at bounding box center [498, 390] width 1 height 1
click at [502, 362] on span at bounding box center [498, 367] width 11 height 11
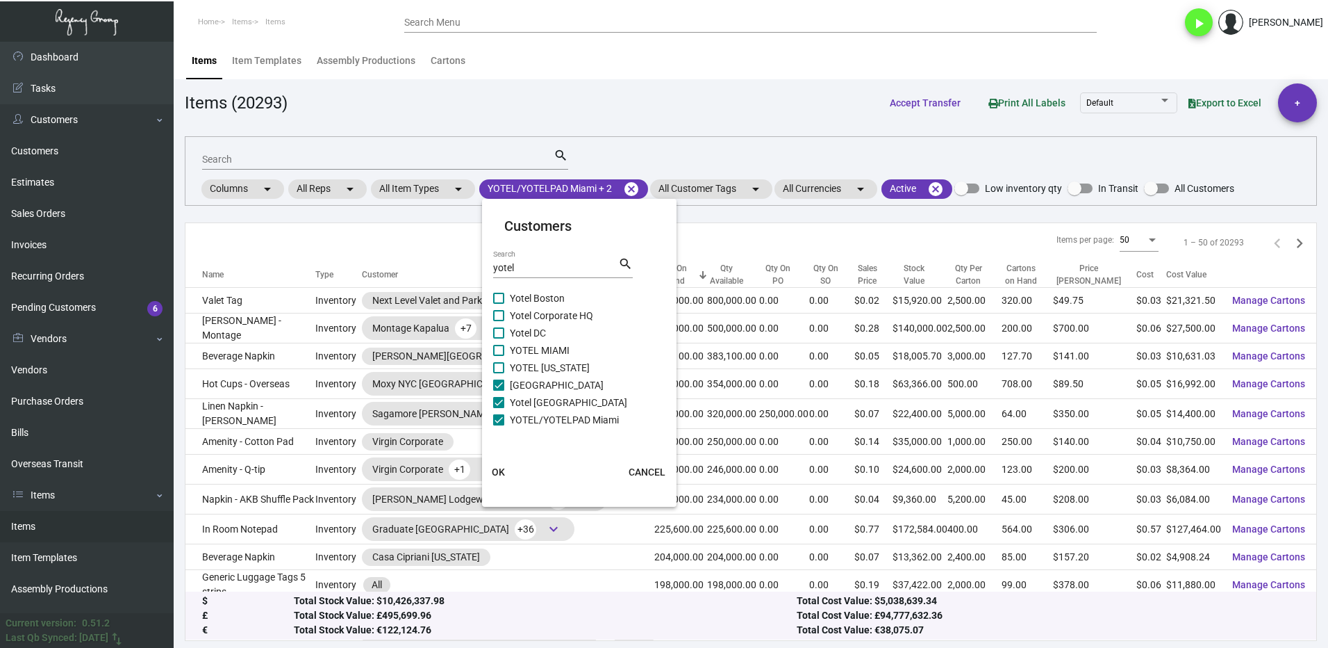
click at [499, 373] on input "YOTEL [US_STATE]" at bounding box center [498, 373] width 1 height 1
click at [501, 351] on span at bounding box center [498, 350] width 11 height 11
click at [499, 356] on input "YOTEL MIAMI" at bounding box center [498, 356] width 1 height 1
click at [497, 338] on span at bounding box center [498, 332] width 11 height 11
click at [498, 338] on input "Yotel DC" at bounding box center [498, 338] width 1 height 1
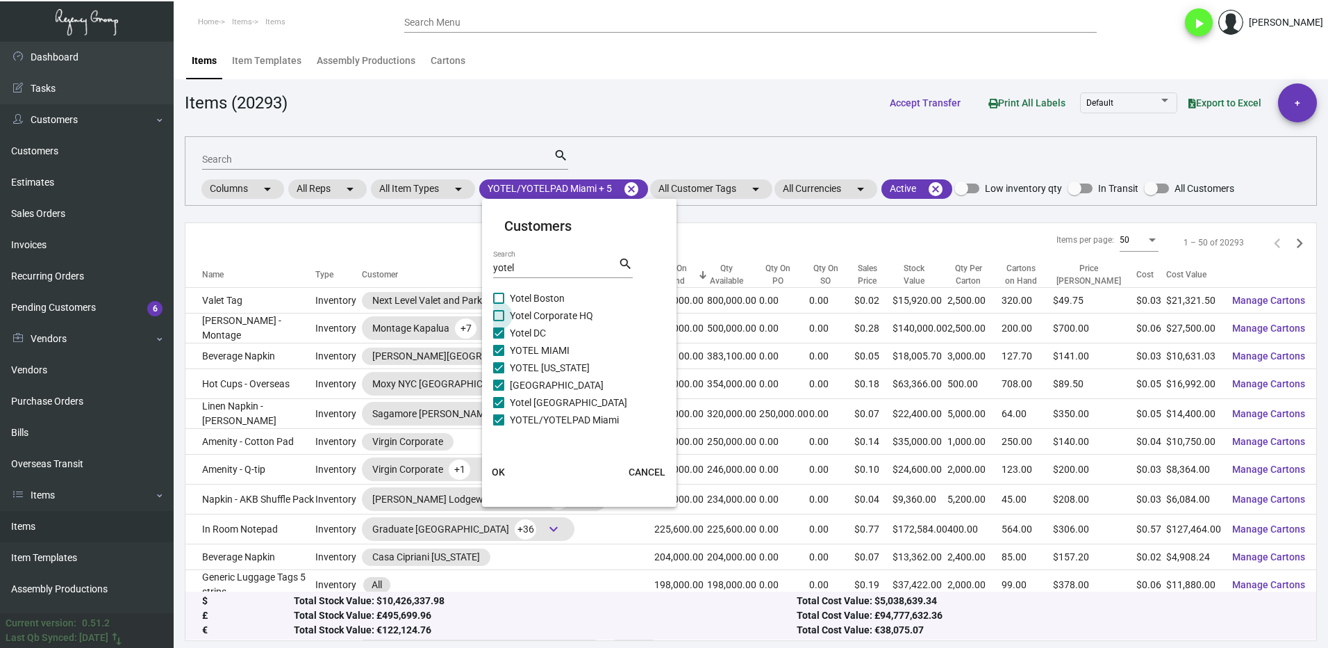
click at [499, 320] on span at bounding box center [498, 315] width 11 height 11
click at [499, 321] on input "Yotel Corporate HQ" at bounding box center [498, 321] width 1 height 1
click at [502, 298] on span at bounding box center [498, 297] width 11 height 11
click at [499, 304] on input "Yotel Boston" at bounding box center [498, 304] width 1 height 1
click at [508, 472] on button "OK" at bounding box center [499, 471] width 44 height 25
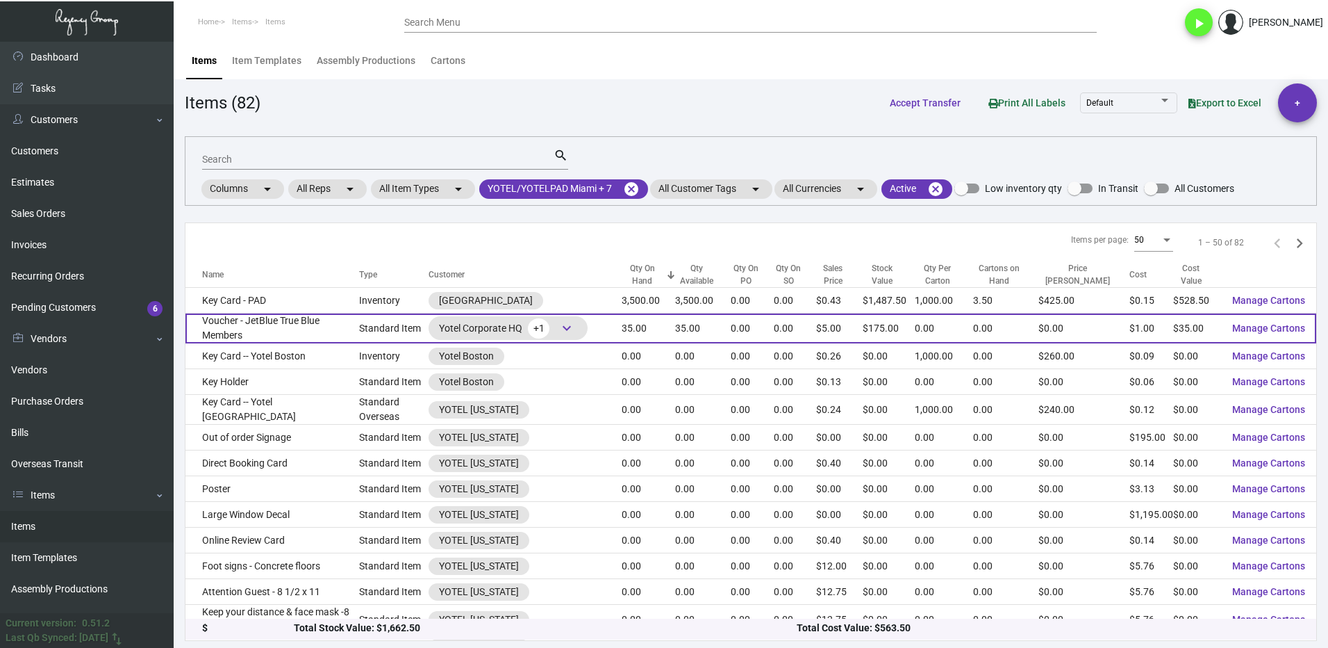
click at [314, 324] on td "Voucher - JetBlue True Blue Members" at bounding box center [273, 328] width 174 height 30
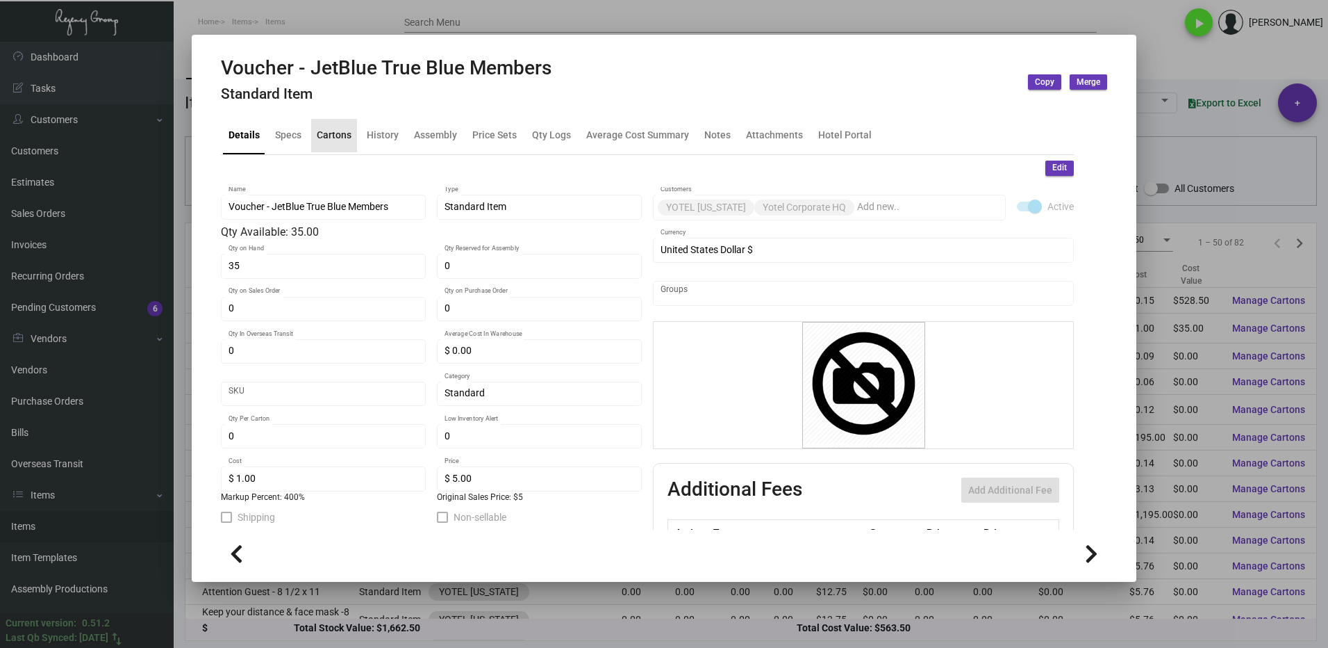
click at [322, 134] on div "Cartons" at bounding box center [334, 135] width 35 height 15
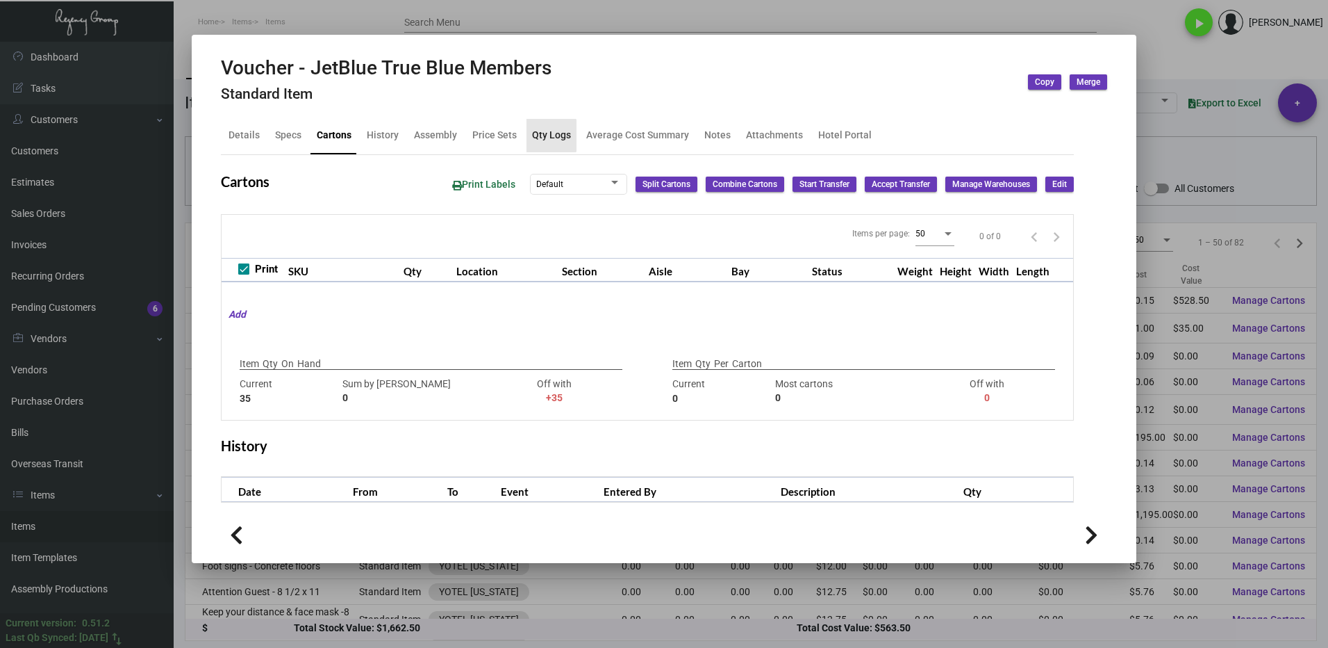
click at [547, 135] on div "Qty Logs" at bounding box center [551, 135] width 39 height 15
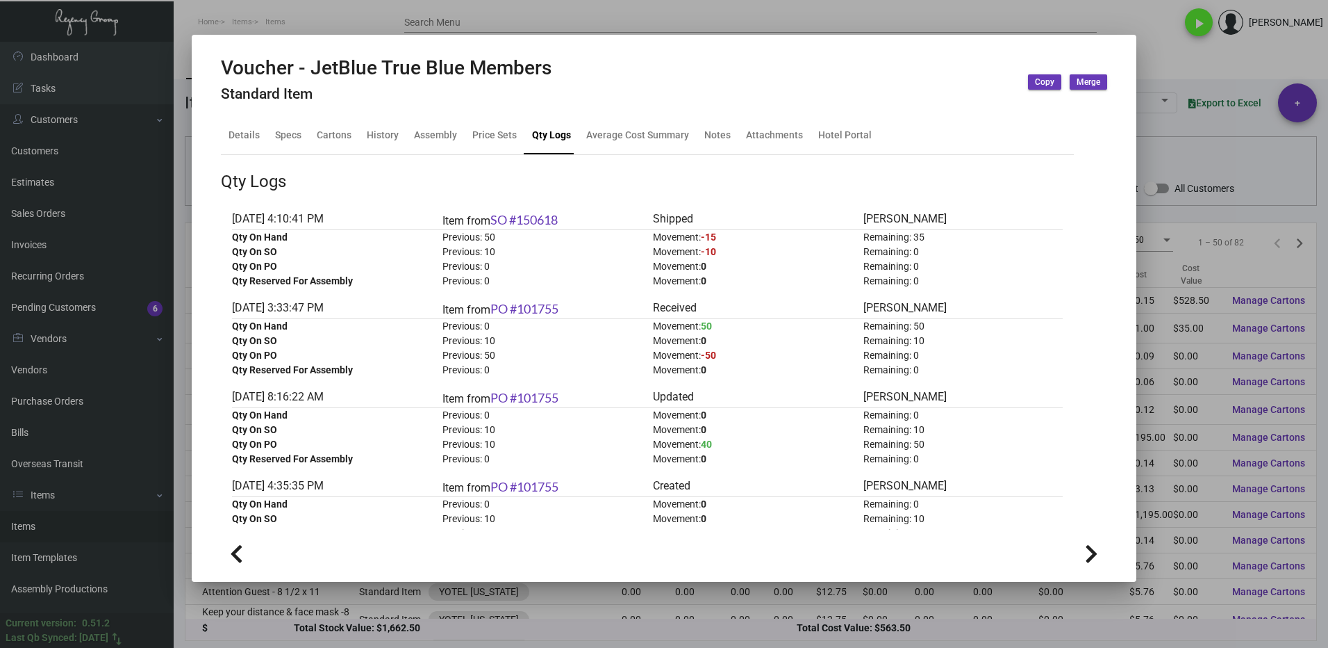
click at [1168, 68] on div at bounding box center [664, 324] width 1328 height 648
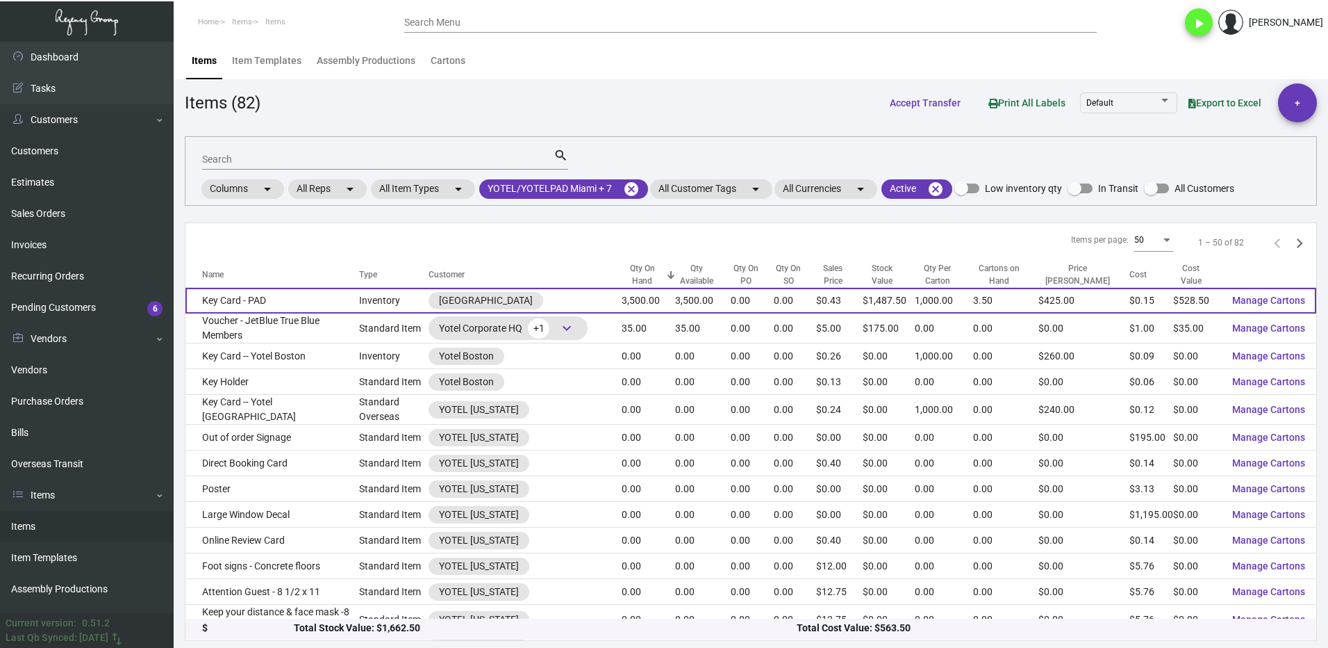
click at [299, 304] on td "Key Card - PAD" at bounding box center [273, 301] width 174 height 26
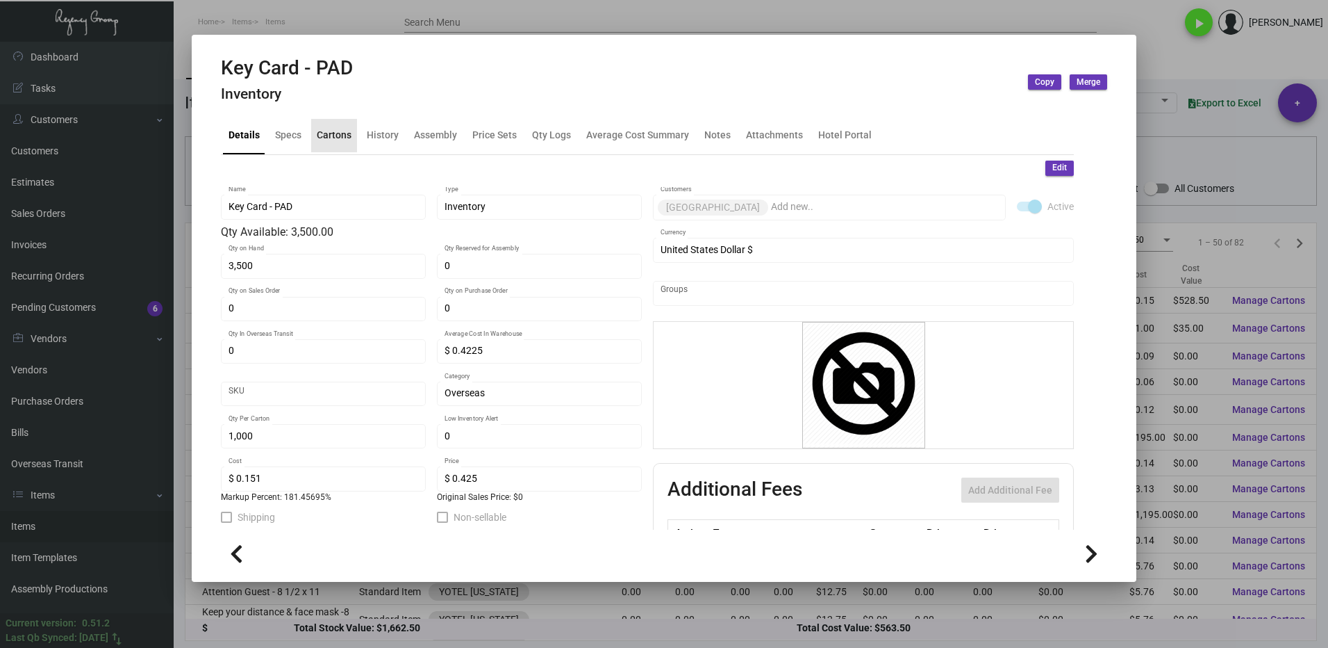
click at [335, 139] on div "Cartons" at bounding box center [334, 135] width 35 height 15
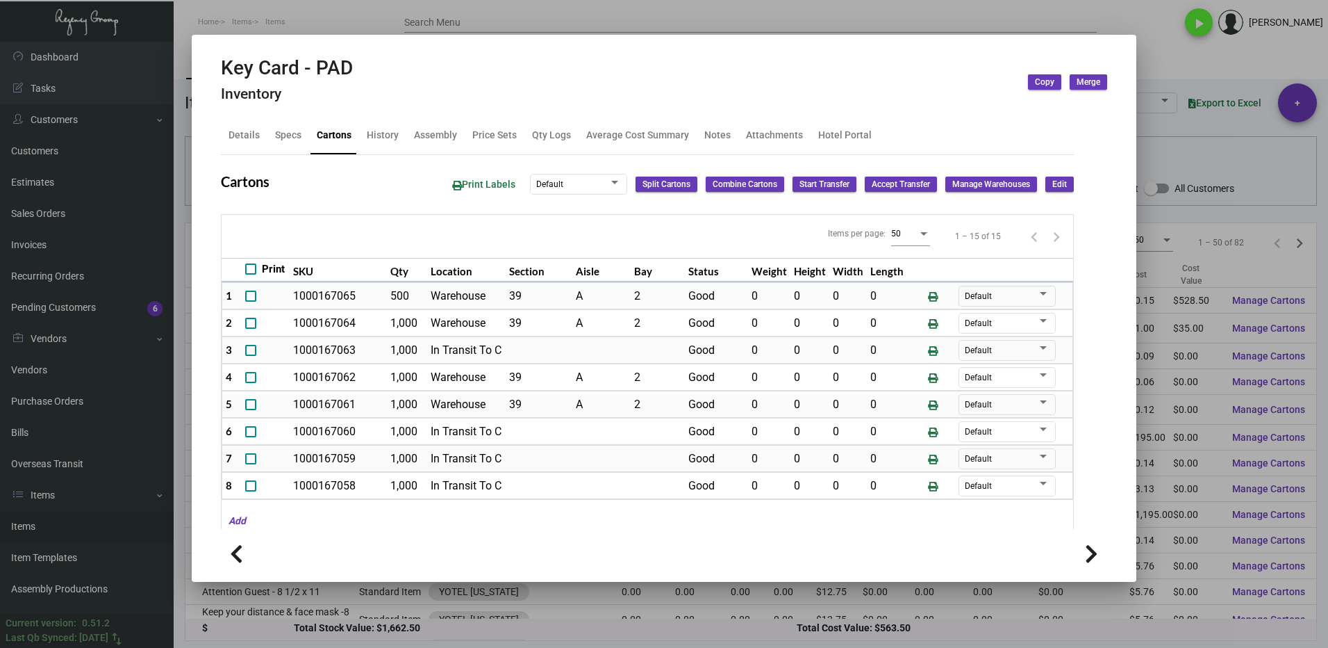
click at [1161, 57] on div at bounding box center [664, 324] width 1328 height 648
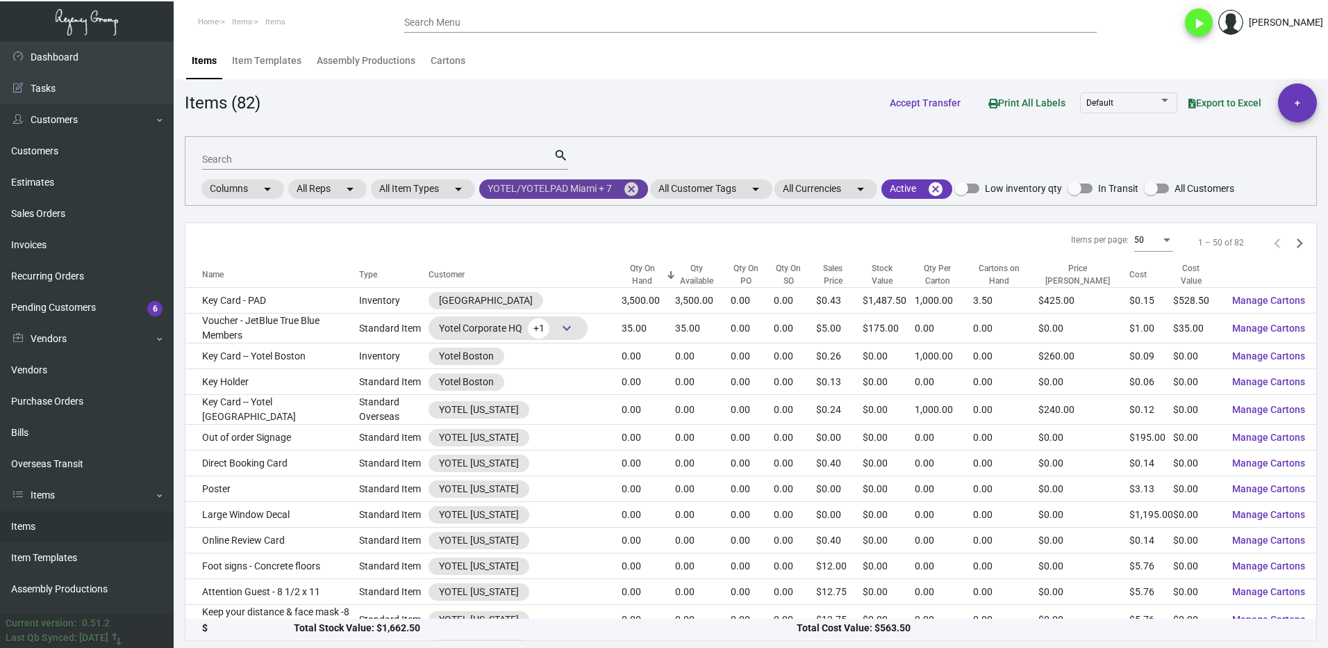
click at [632, 183] on mat-icon "cancel" at bounding box center [631, 189] width 17 height 17
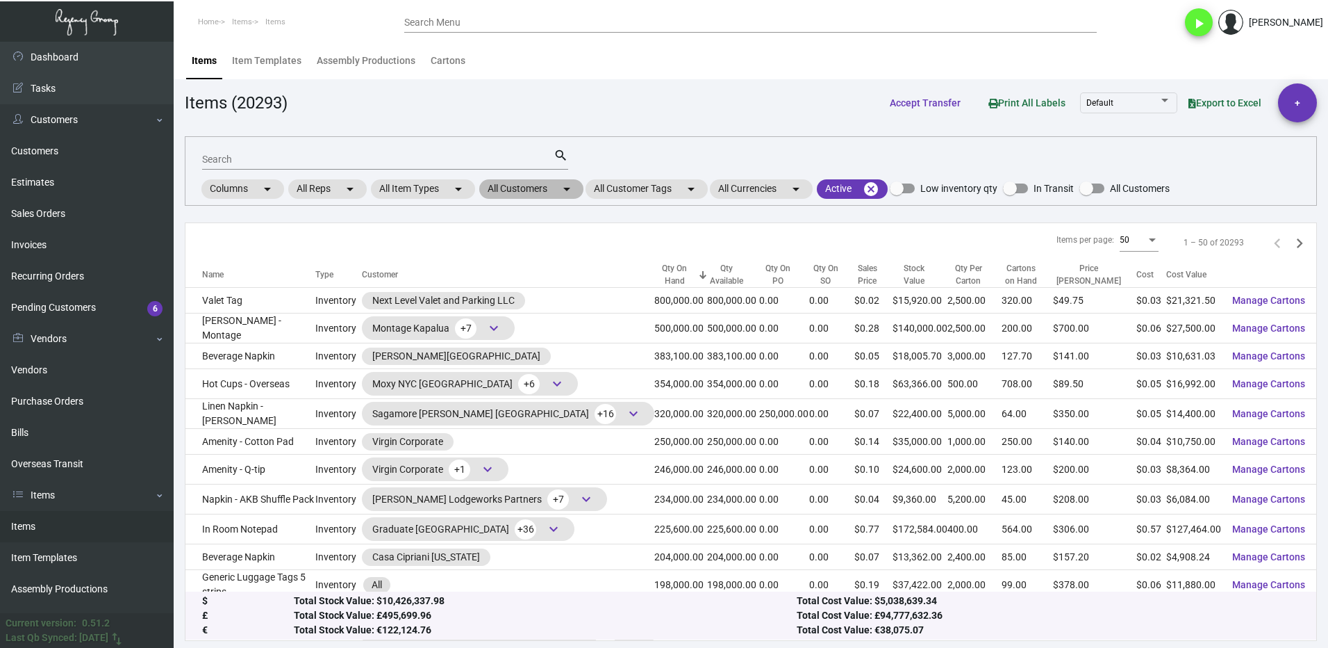
click at [515, 192] on mat-chip "All Customers arrow_drop_down" at bounding box center [531, 188] width 104 height 19
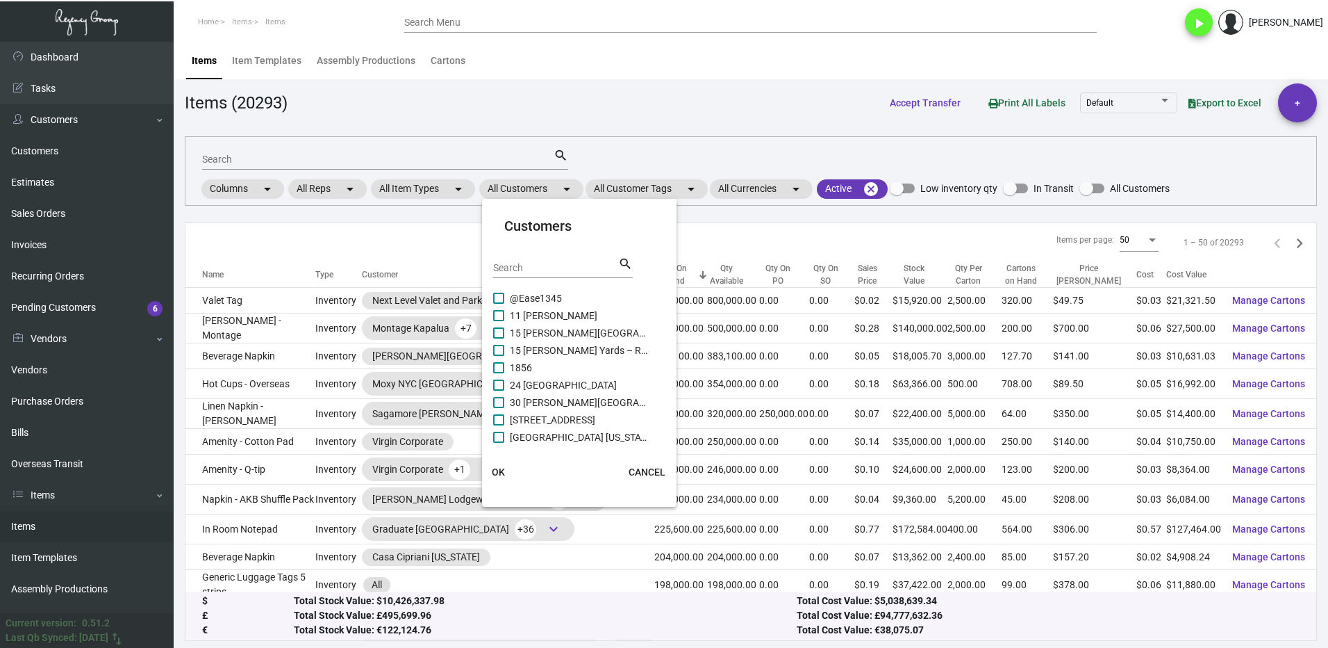
click at [536, 276] on div "Search" at bounding box center [555, 267] width 125 height 22
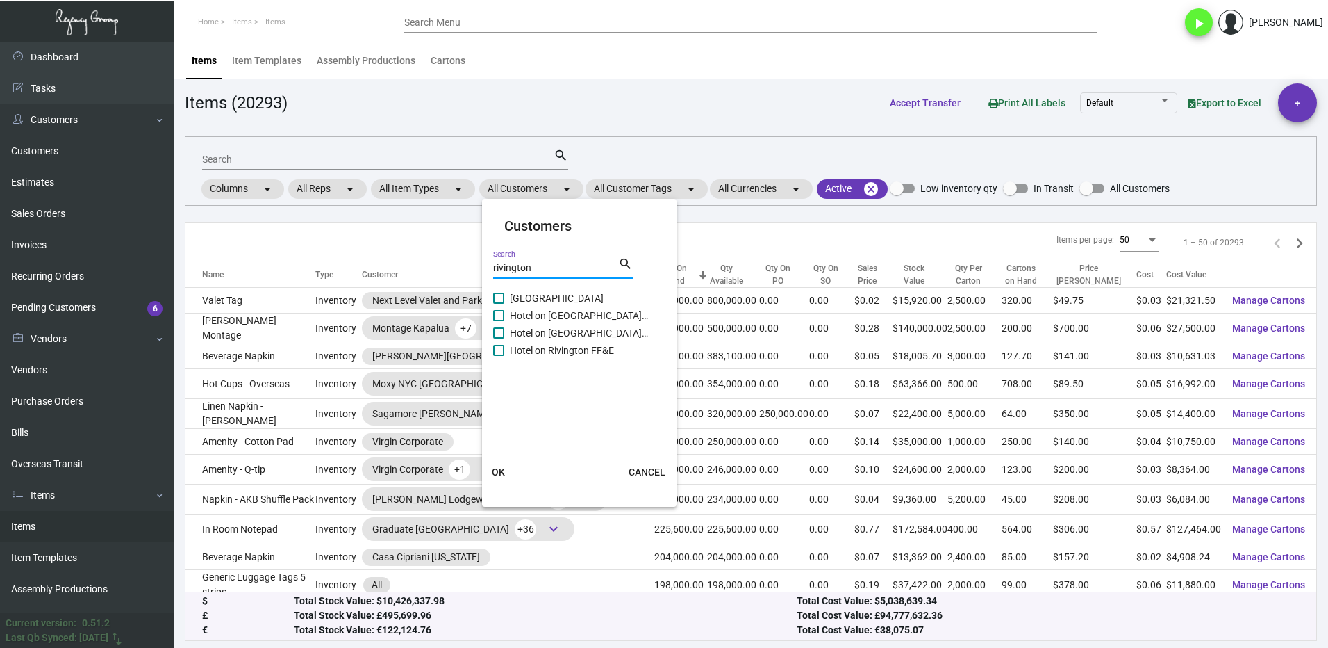
click at [507, 304] on label "[GEOGRAPHIC_DATA]" at bounding box center [571, 298] width 156 height 17
click at [499, 304] on input "[GEOGRAPHIC_DATA]" at bounding box center [498, 304] width 1 height 1
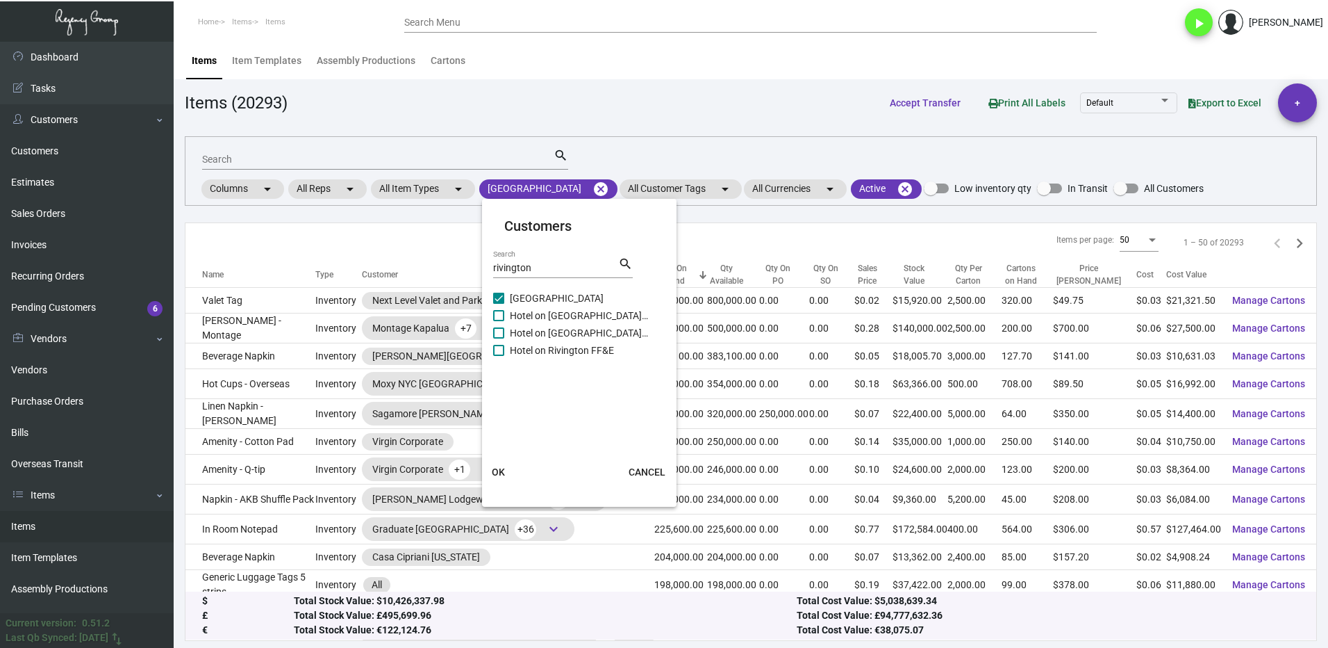
click at [509, 312] on label "Hotel on [GEOGRAPHIC_DATA] - [GEOGRAPHIC_DATA]" at bounding box center [571, 315] width 156 height 17
click at [499, 321] on input "Hotel on [GEOGRAPHIC_DATA] - [GEOGRAPHIC_DATA]" at bounding box center [498, 321] width 1 height 1
click at [508, 334] on label "Hotel on [GEOGRAPHIC_DATA] - [GEOGRAPHIC_DATA]-1" at bounding box center [571, 332] width 156 height 17
click at [499, 338] on input "Hotel on [GEOGRAPHIC_DATA] - [GEOGRAPHIC_DATA]-1" at bounding box center [498, 338] width 1 height 1
click at [498, 347] on span at bounding box center [498, 350] width 11 height 11
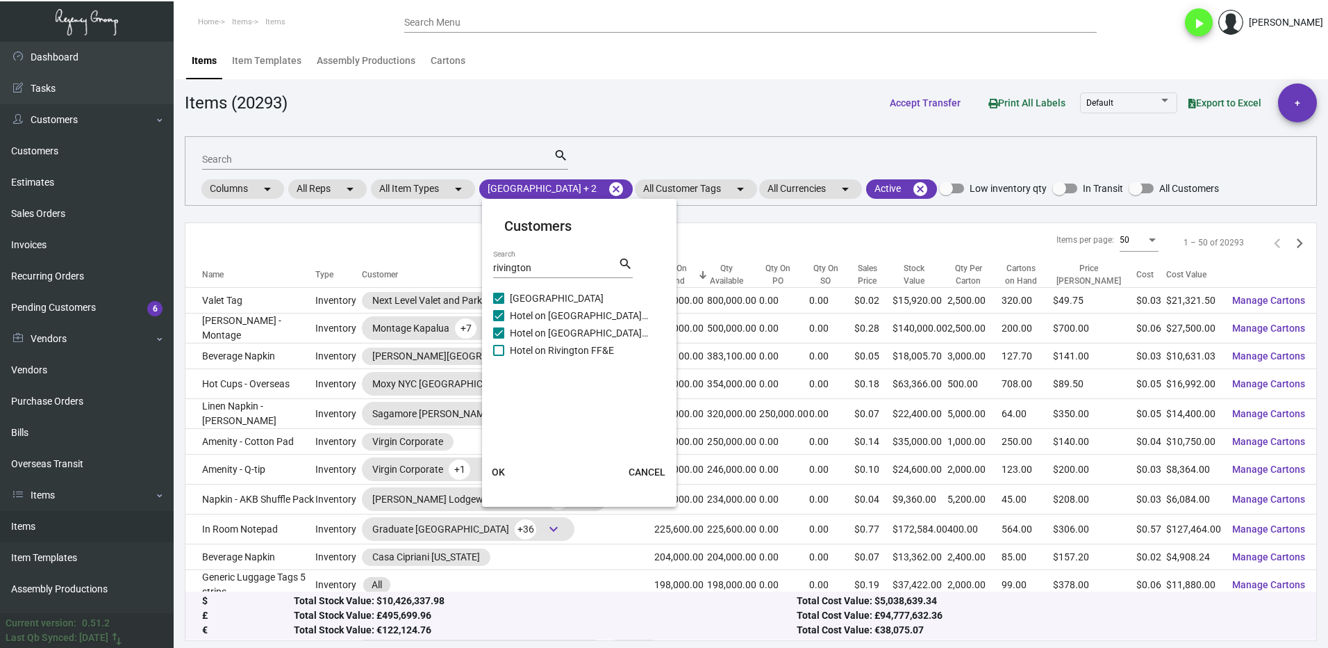
click at [498, 356] on input "Hotel on Rivington FF&E" at bounding box center [498, 356] width 1 height 1
click at [498, 465] on button "OK" at bounding box center [499, 471] width 44 height 25
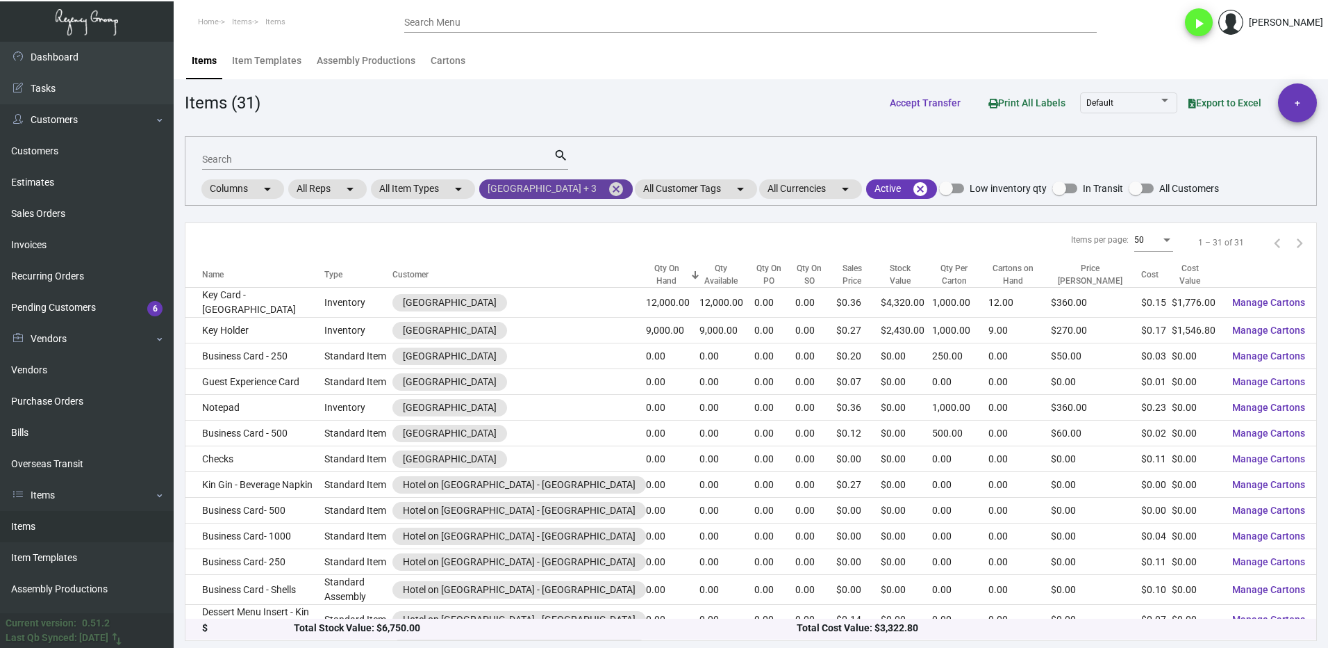
click at [608, 189] on mat-icon "cancel" at bounding box center [616, 189] width 17 height 17
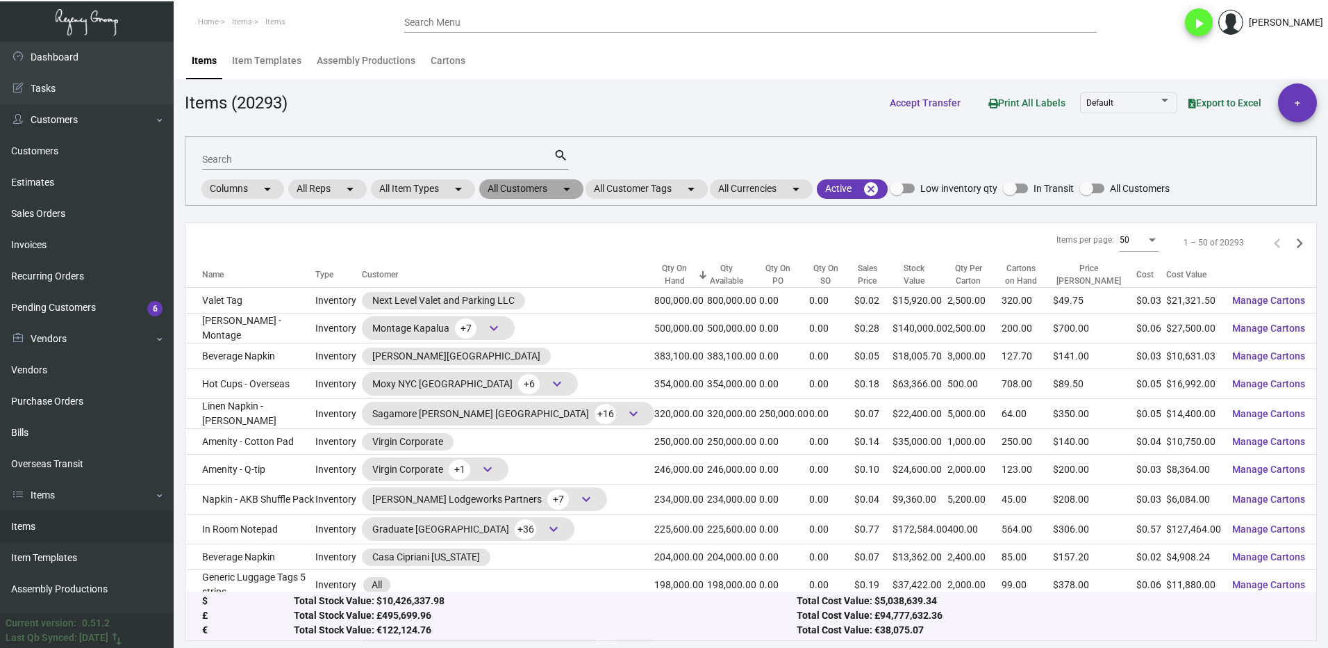
click at [529, 187] on mat-chip "All Customers arrow_drop_down" at bounding box center [531, 188] width 104 height 19
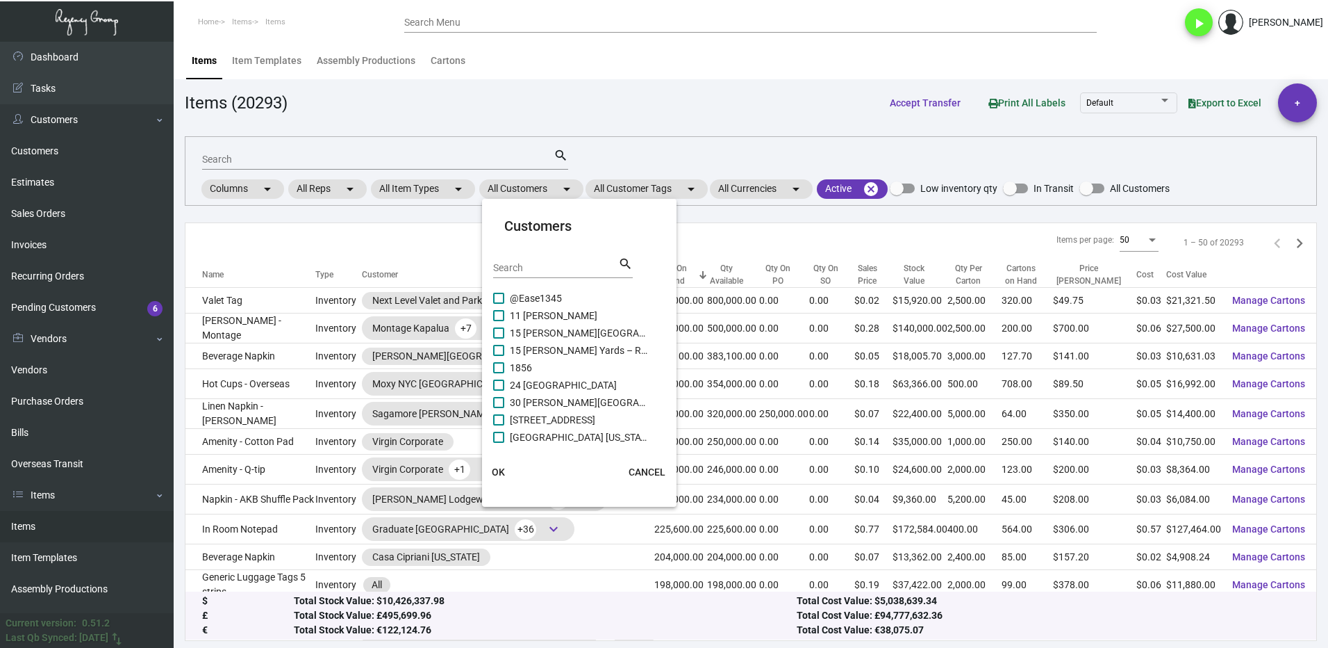
click at [536, 267] on input "Search" at bounding box center [555, 268] width 125 height 11
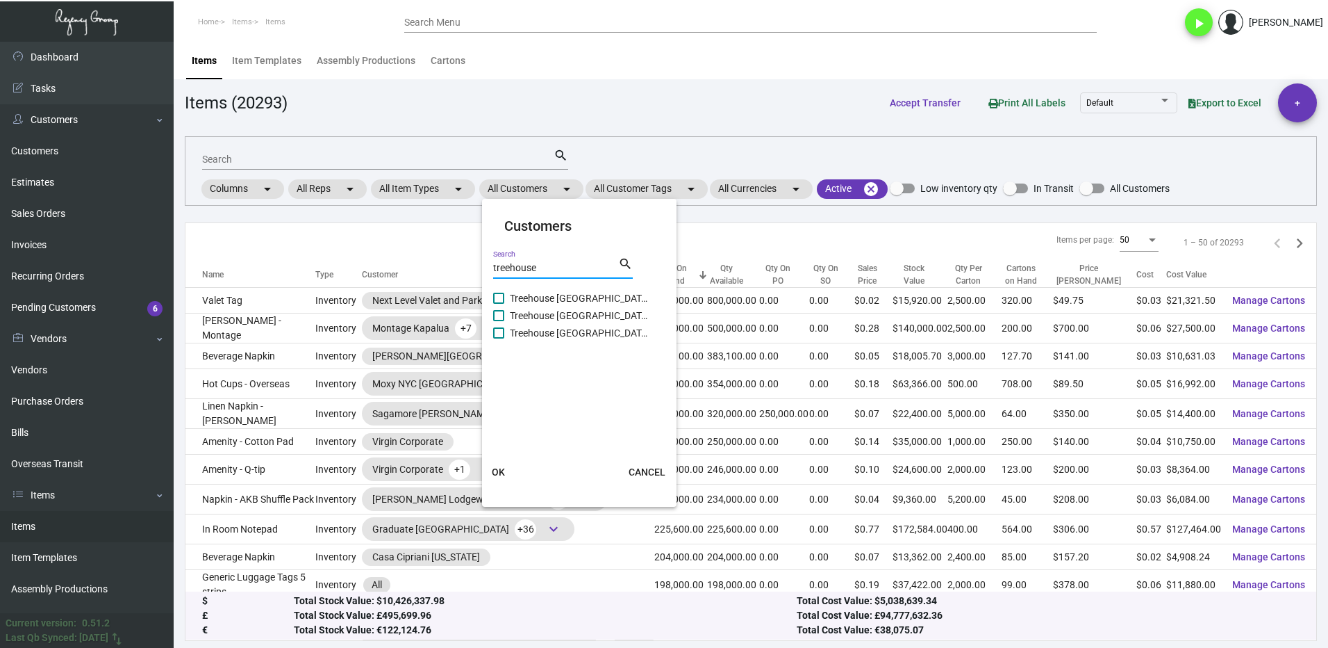
click at [504, 295] on label "Treehouse [GEOGRAPHIC_DATA]" at bounding box center [571, 298] width 156 height 17
click at [499, 304] on input "Treehouse [GEOGRAPHIC_DATA]" at bounding box center [498, 304] width 1 height 1
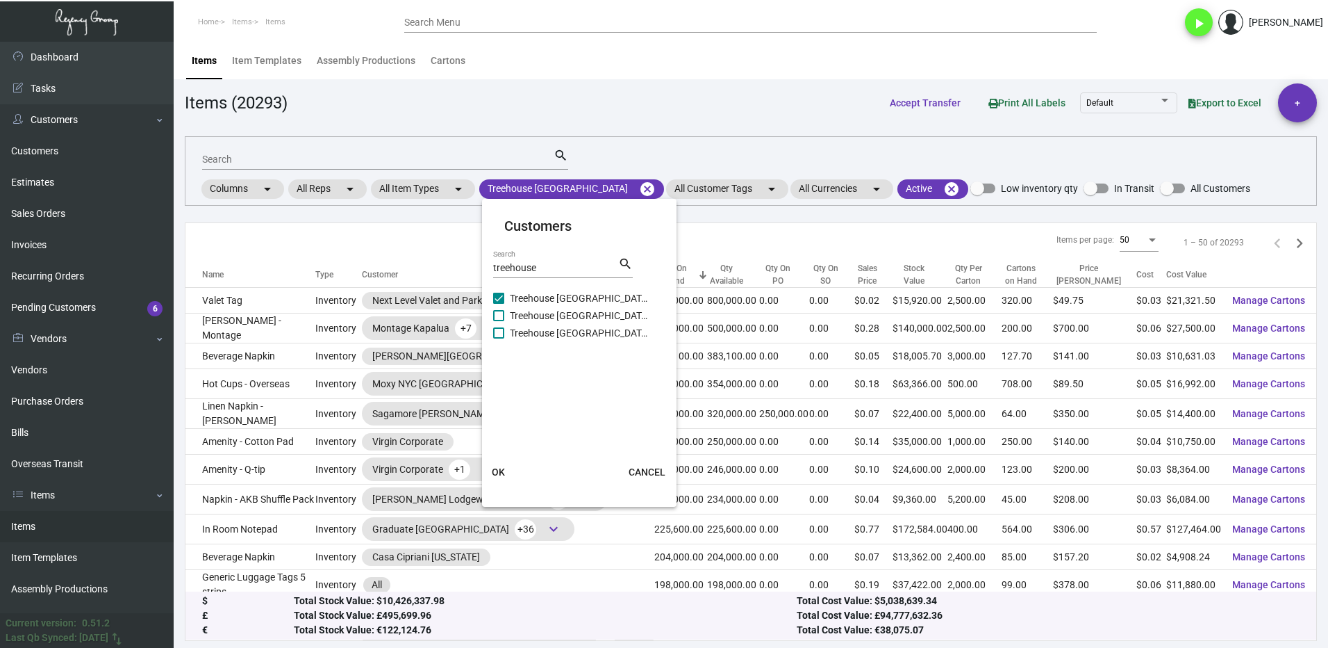
drag, startPoint x: 491, startPoint y: 317, endPoint x: 520, endPoint y: 336, distance: 34.5
click at [491, 318] on mat-card "Customers treehouse Search search Treehouse [GEOGRAPHIC_DATA] [GEOGRAPHIC_DATA]…" at bounding box center [579, 352] width 195 height 297
click at [513, 315] on span "Treehouse [GEOGRAPHIC_DATA]" at bounding box center [579, 315] width 139 height 17
click at [499, 321] on input "Treehouse [GEOGRAPHIC_DATA]" at bounding box center [498, 321] width 1 height 1
click at [508, 330] on label "Treehouse [GEOGRAPHIC_DATA]" at bounding box center [571, 332] width 156 height 17
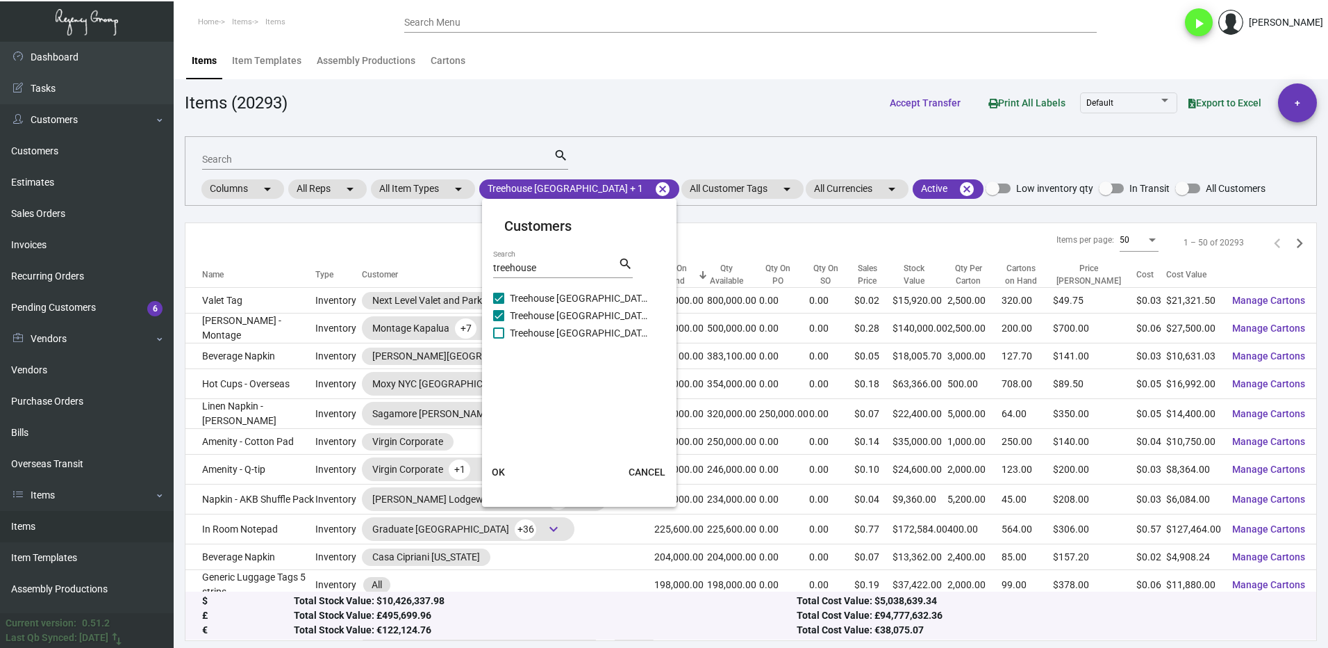
click at [499, 338] on input "Treehouse [GEOGRAPHIC_DATA]" at bounding box center [498, 338] width 1 height 1
click at [508, 330] on label "Treehouse [GEOGRAPHIC_DATA]" at bounding box center [571, 332] width 156 height 17
click at [499, 338] on input "Treehouse [GEOGRAPHIC_DATA]" at bounding box center [498, 338] width 1 height 1
click at [522, 333] on span "Treehouse [GEOGRAPHIC_DATA]" at bounding box center [579, 332] width 139 height 17
click at [499, 338] on input "Treehouse [GEOGRAPHIC_DATA]" at bounding box center [498, 338] width 1 height 1
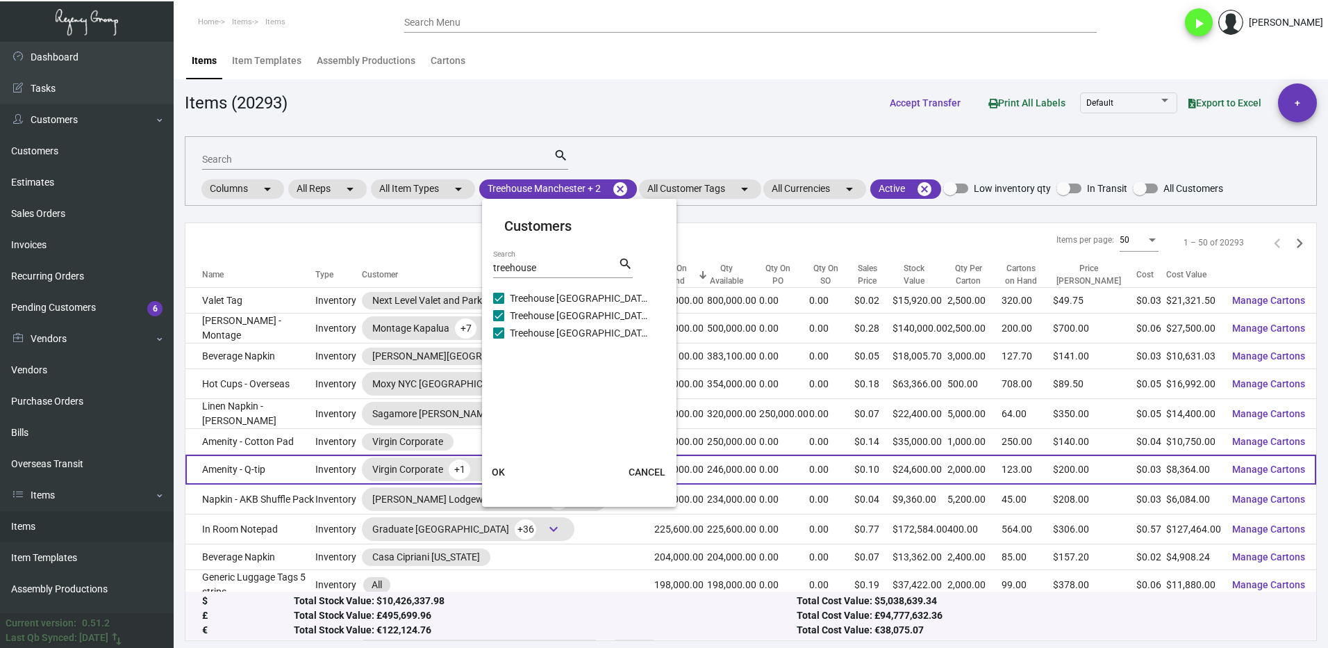
click at [508, 474] on button "OK" at bounding box center [499, 471] width 44 height 25
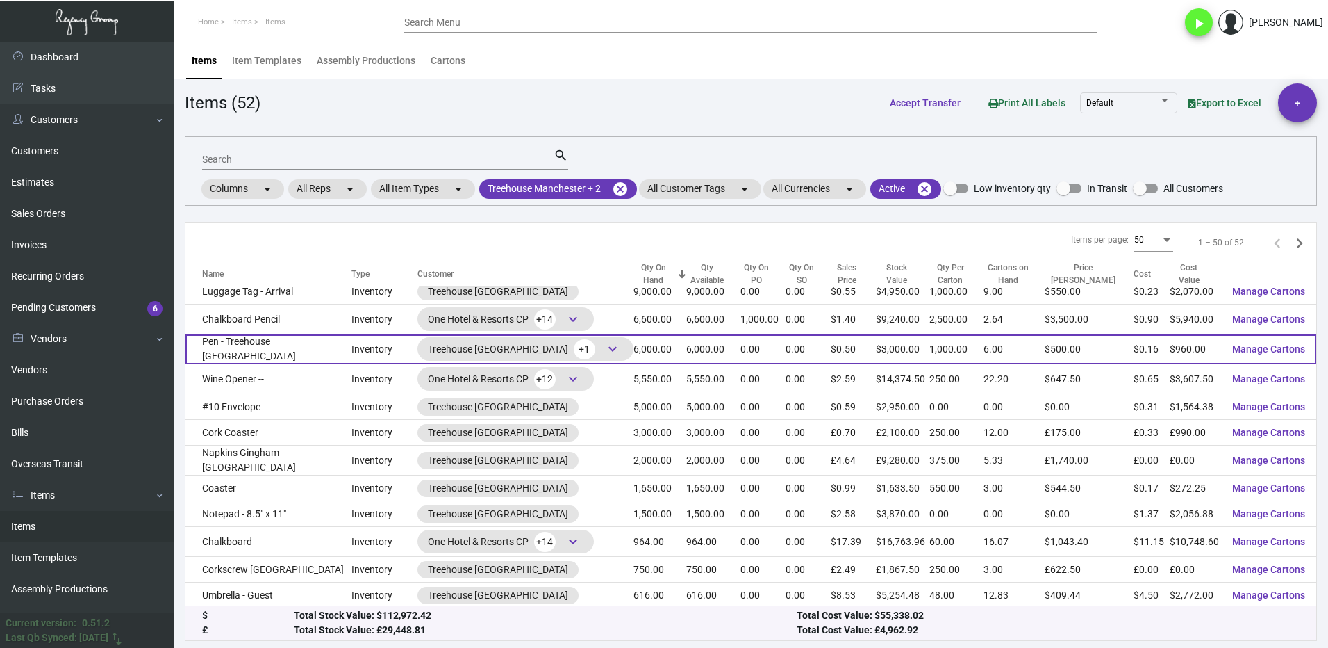
scroll to position [139, 0]
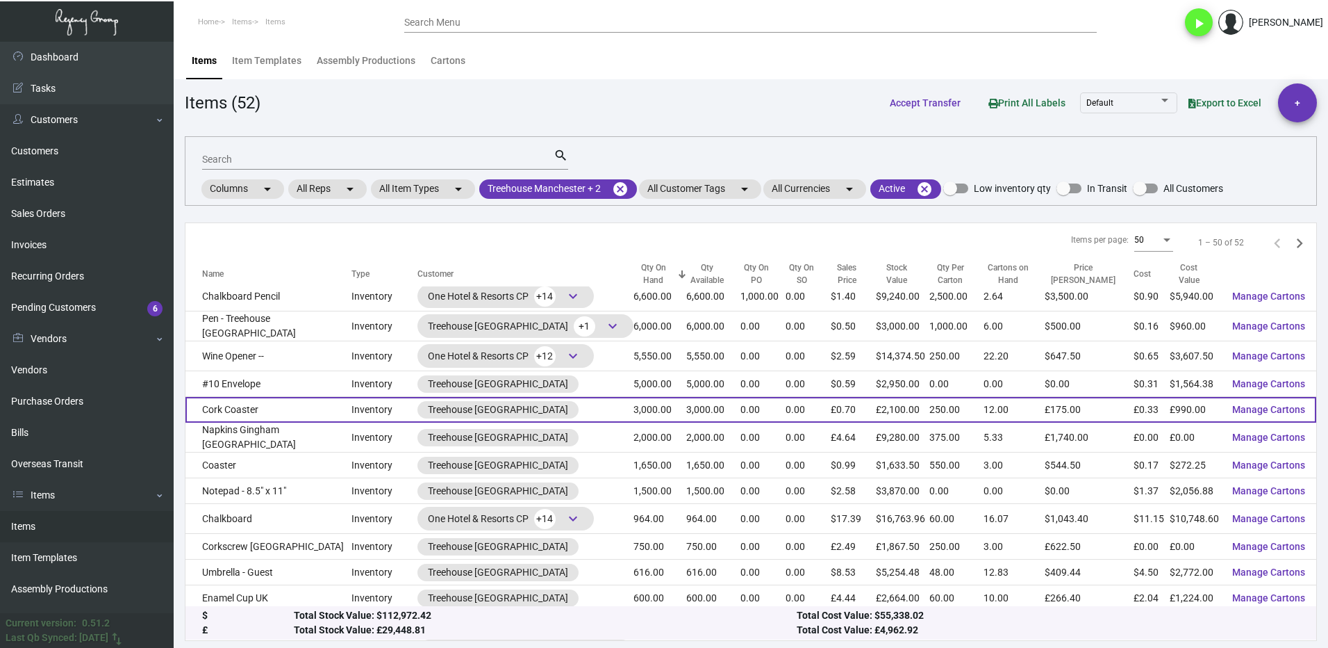
click at [279, 409] on td "Cork Coaster" at bounding box center [269, 410] width 166 height 26
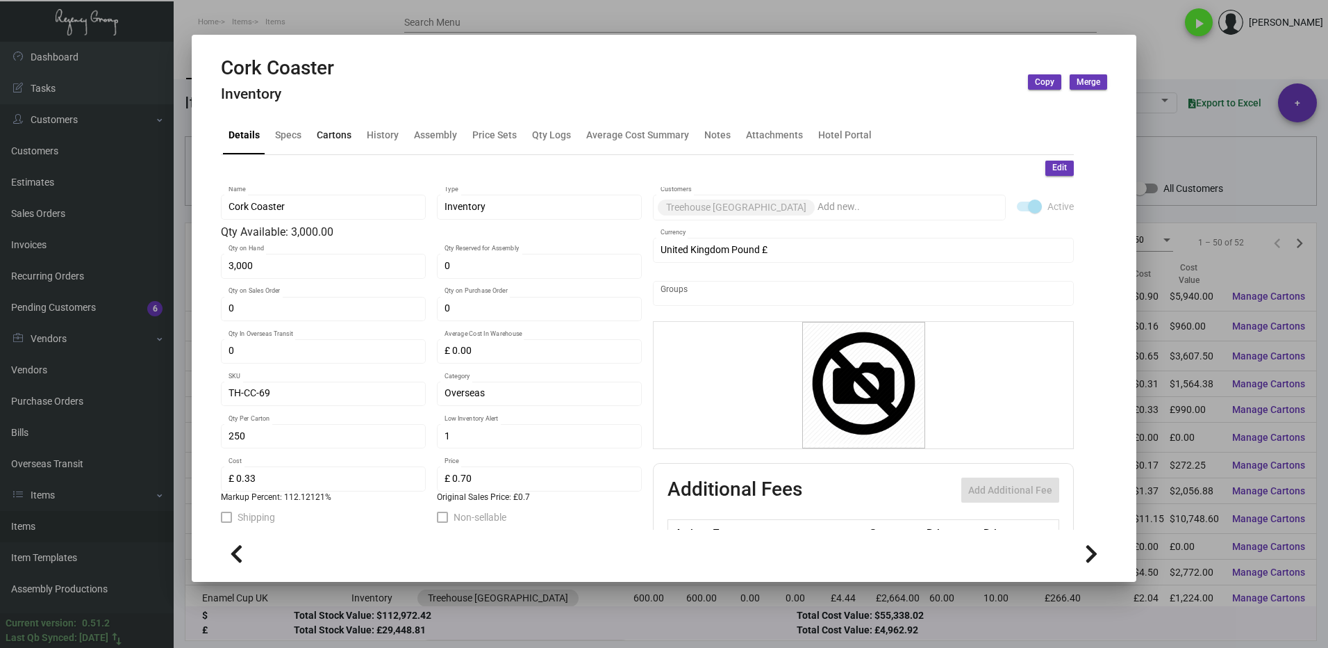
click at [341, 139] on div "Cartons" at bounding box center [334, 135] width 35 height 15
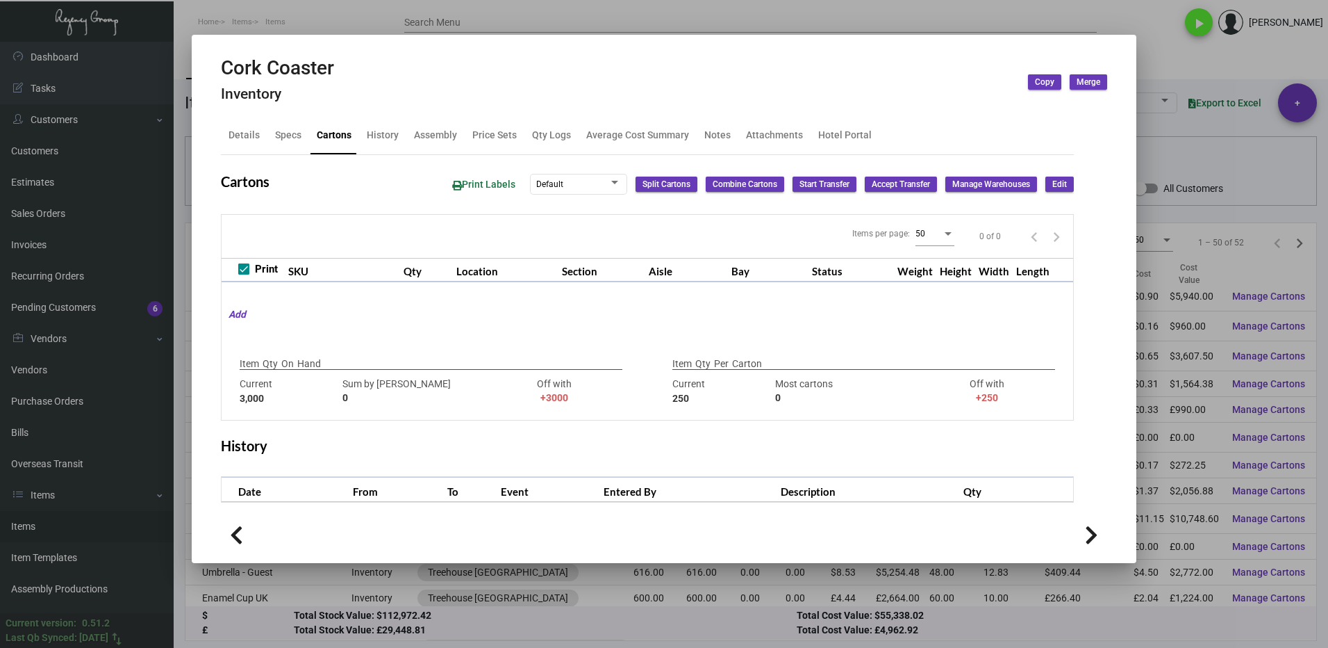
click at [1164, 54] on div at bounding box center [664, 324] width 1328 height 648
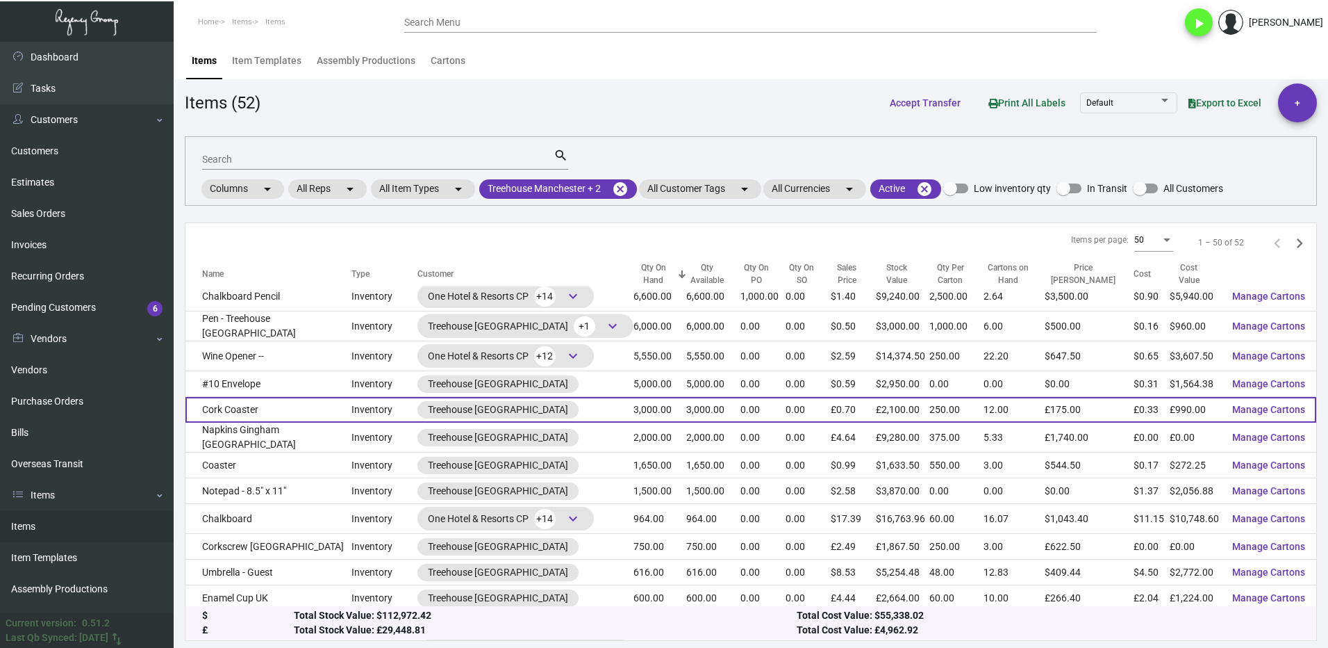
click at [264, 405] on td "Cork Coaster" at bounding box center [269, 410] width 166 height 26
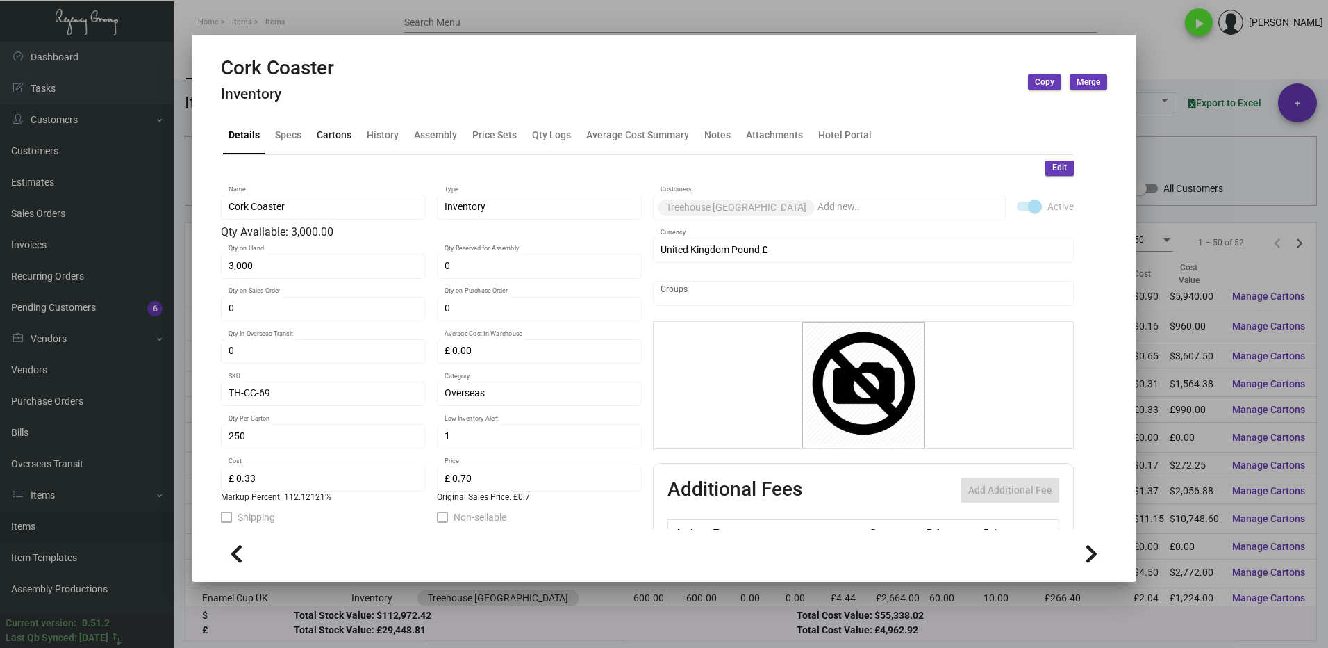
click at [340, 136] on div "Cartons" at bounding box center [334, 135] width 35 height 15
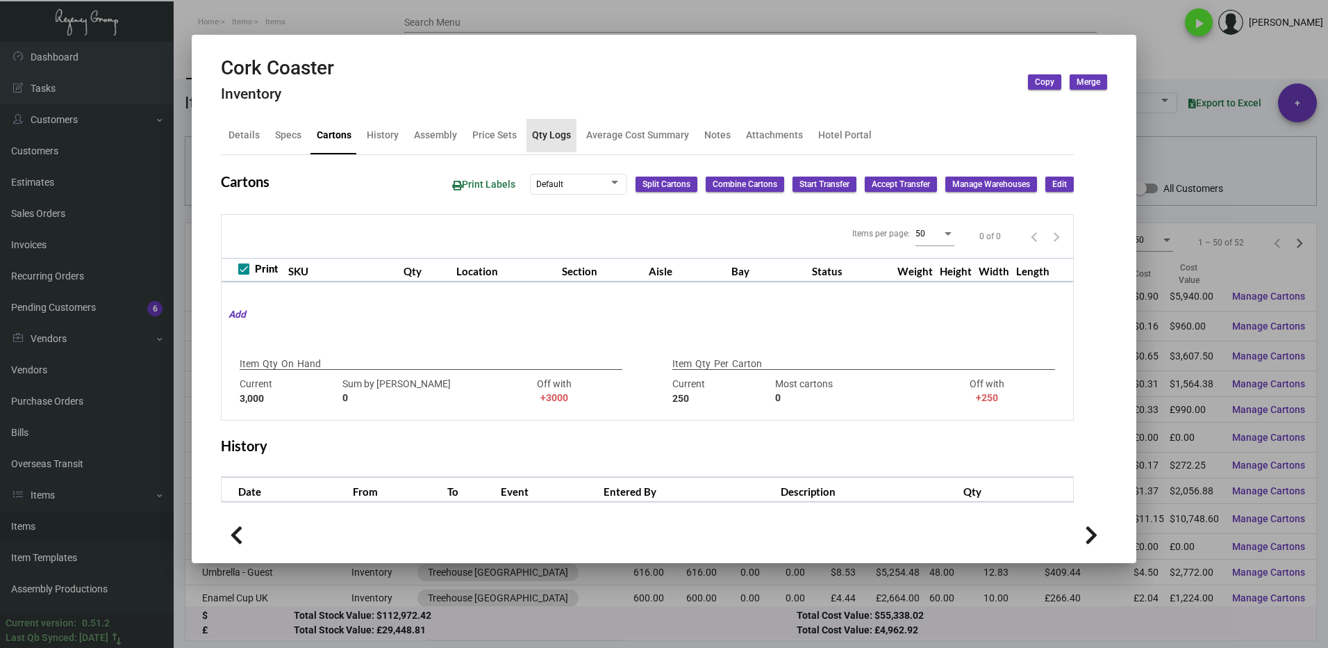
click at [536, 131] on div "Qty Logs" at bounding box center [551, 135] width 39 height 15
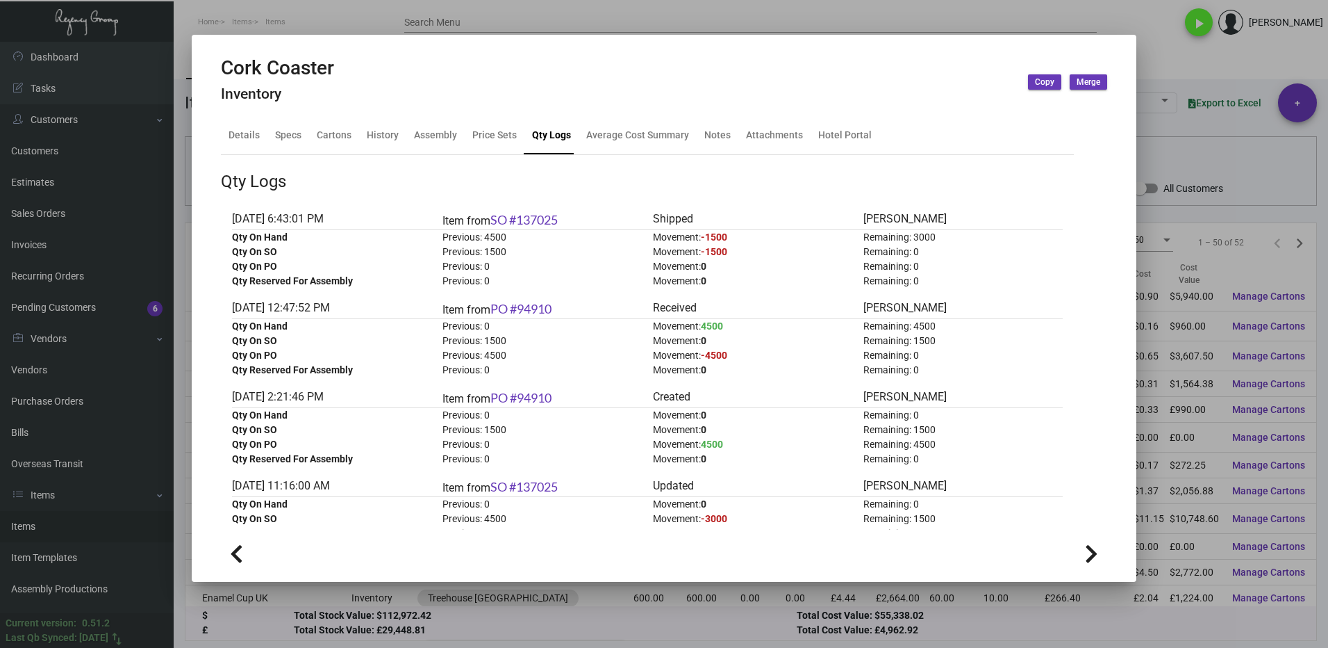
click at [1177, 63] on div at bounding box center [664, 324] width 1328 height 648
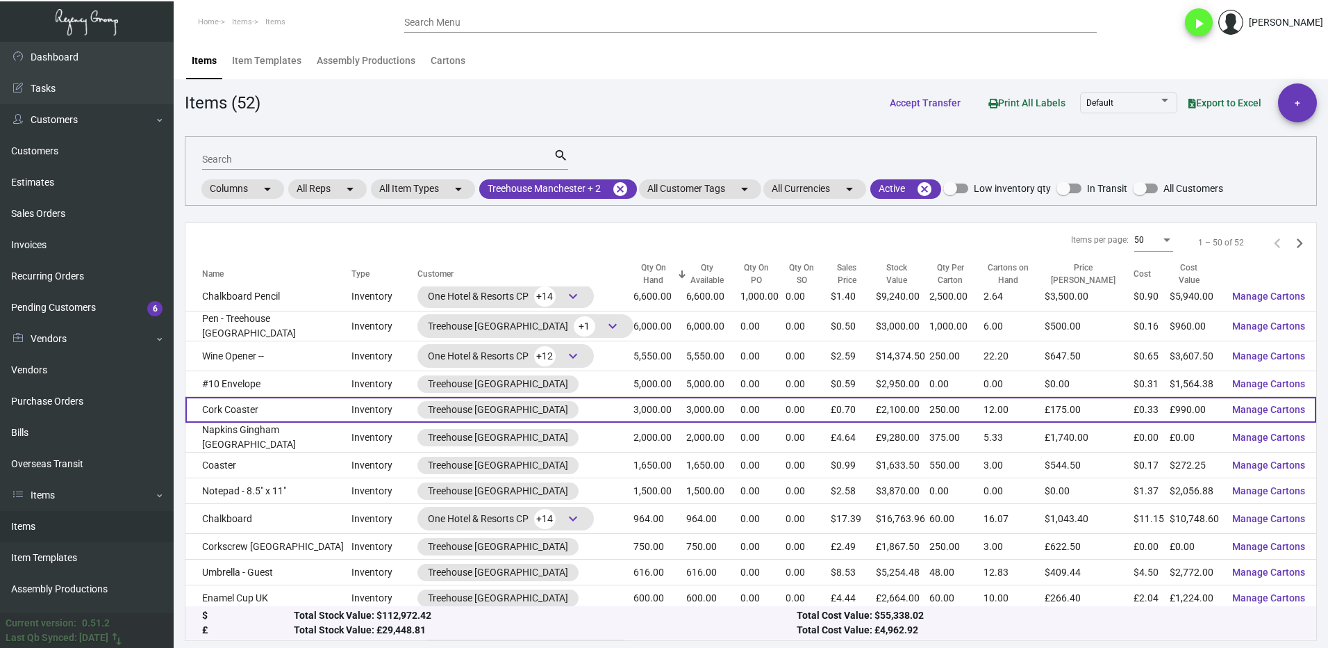
click at [252, 405] on td "Cork Coaster" at bounding box center [269, 410] width 166 height 26
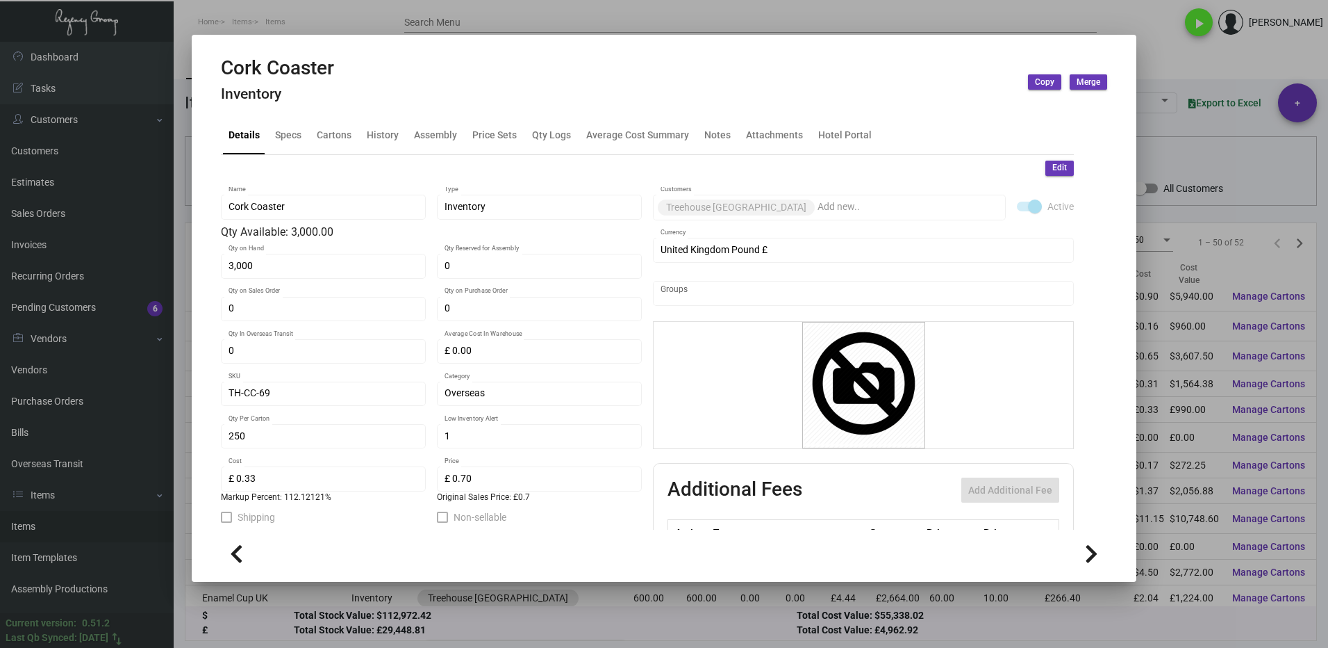
click at [1158, 52] on div at bounding box center [664, 324] width 1328 height 648
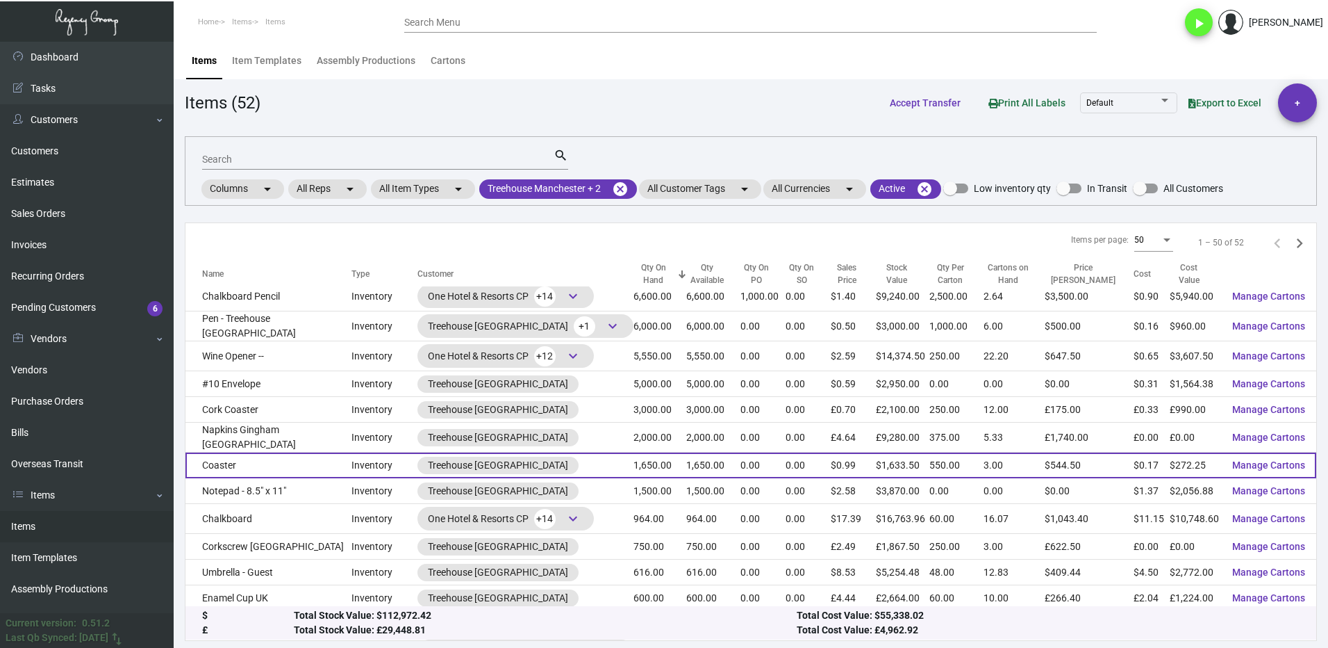
click at [275, 460] on td "Coaster" at bounding box center [269, 465] width 166 height 26
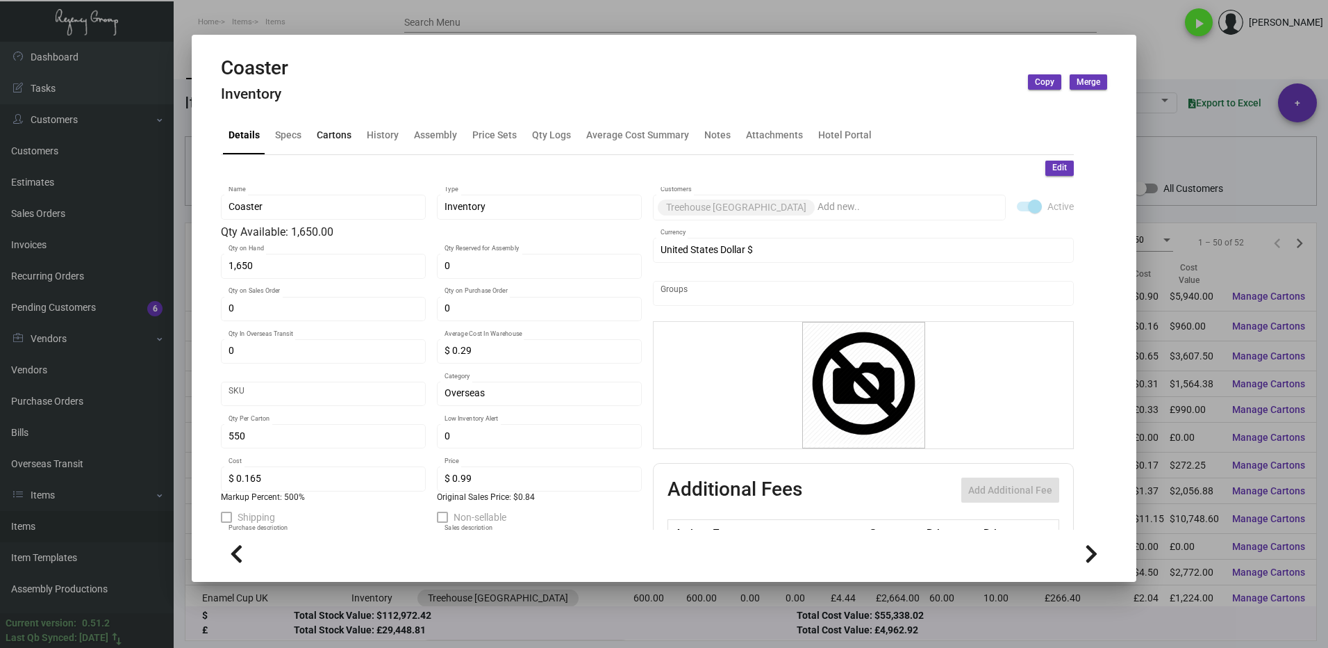
click at [321, 138] on div "Cartons" at bounding box center [334, 135] width 35 height 15
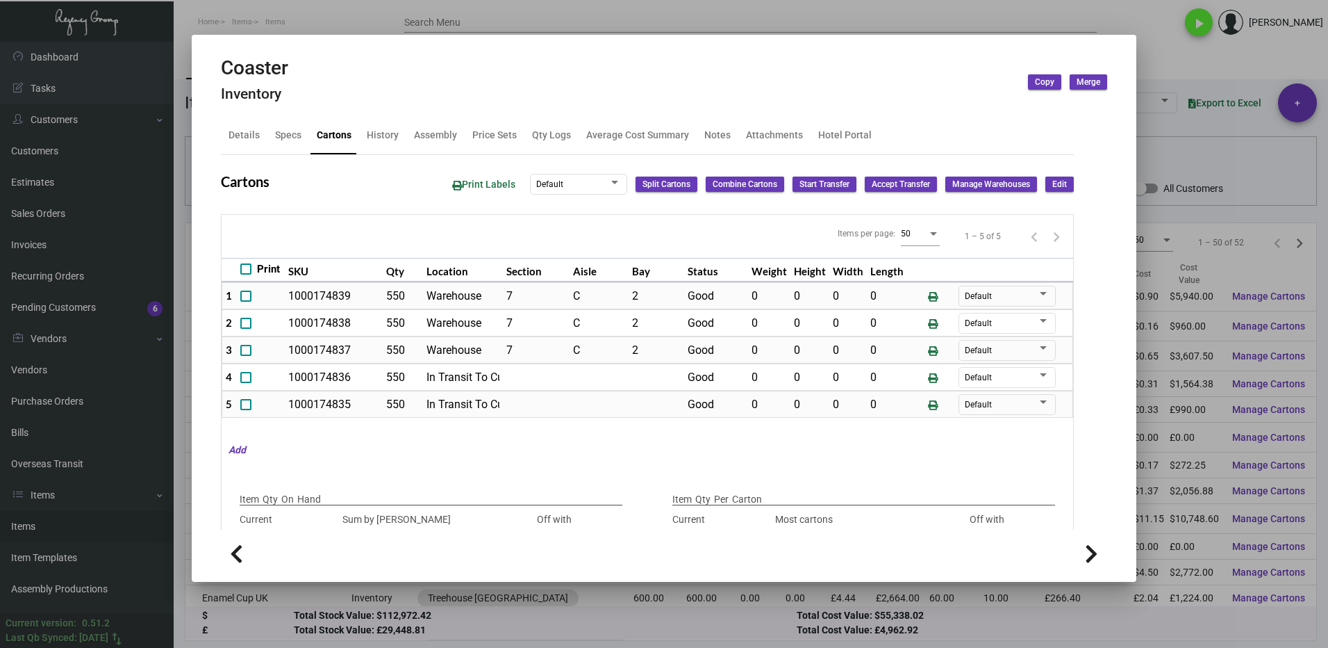
click at [1165, 60] on div at bounding box center [664, 324] width 1328 height 648
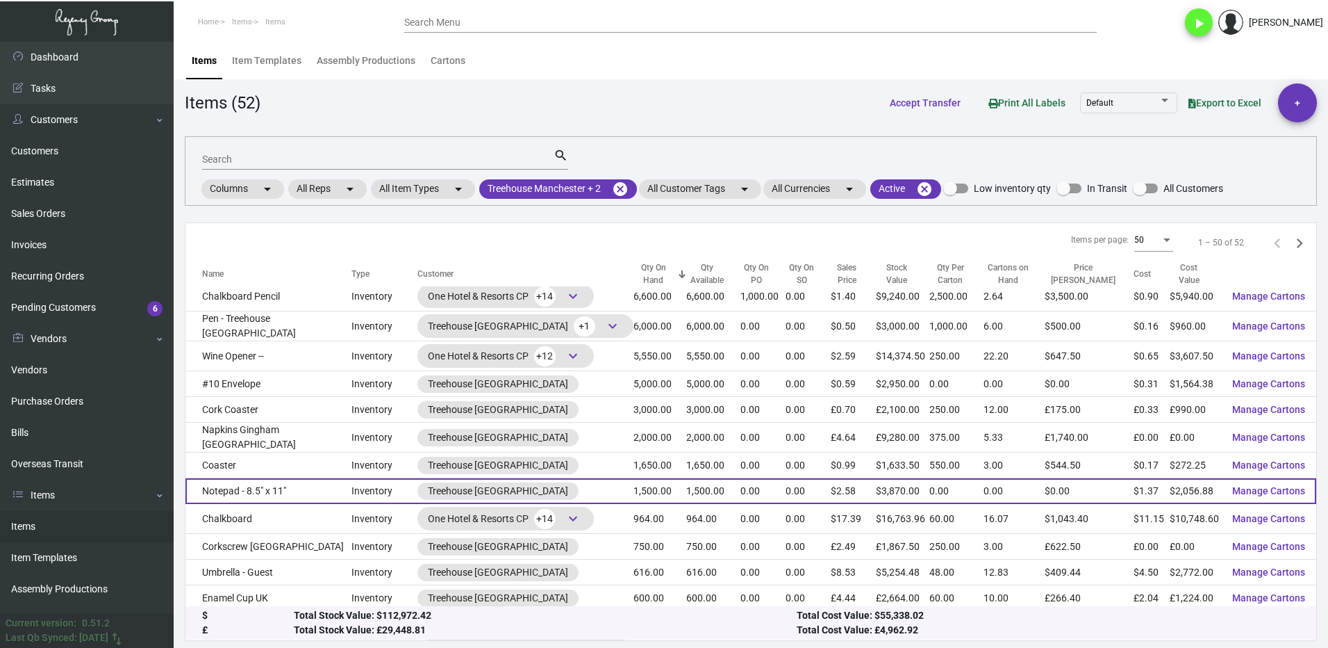
click at [311, 486] on td "Notepad - 8.5" x 11"" at bounding box center [269, 491] width 166 height 26
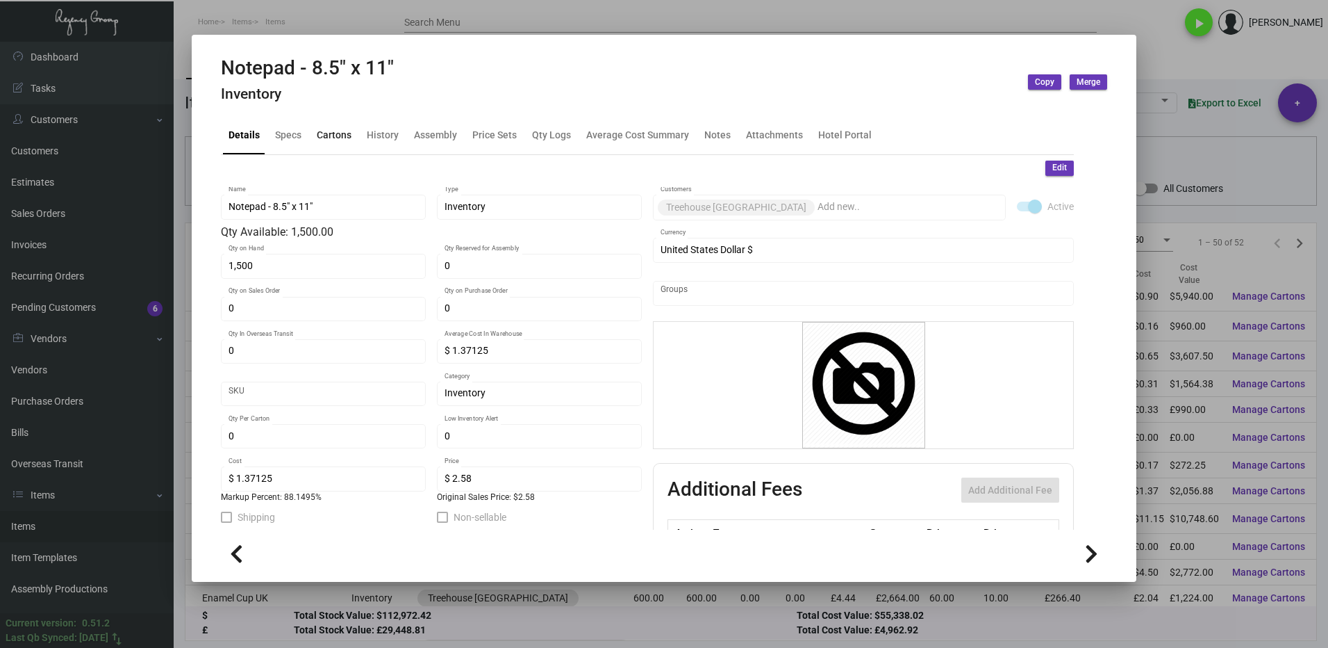
click at [324, 137] on div "Cartons" at bounding box center [334, 135] width 35 height 15
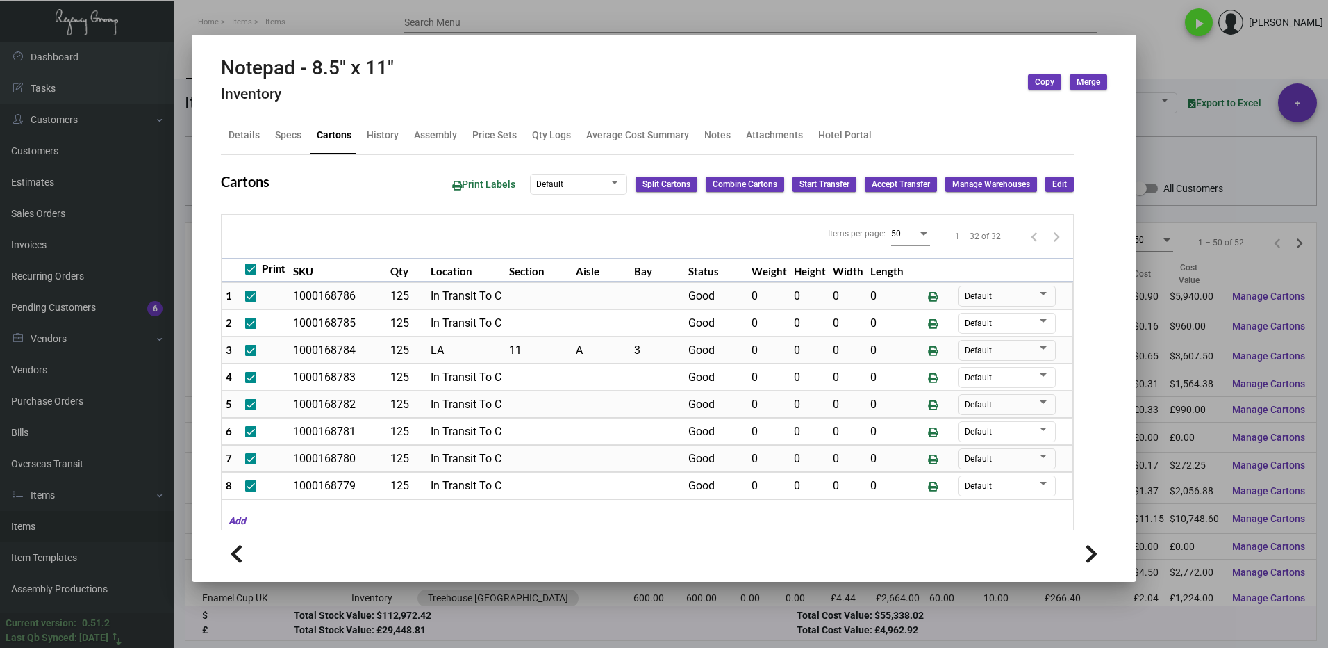
click at [1160, 76] on div at bounding box center [664, 324] width 1328 height 648
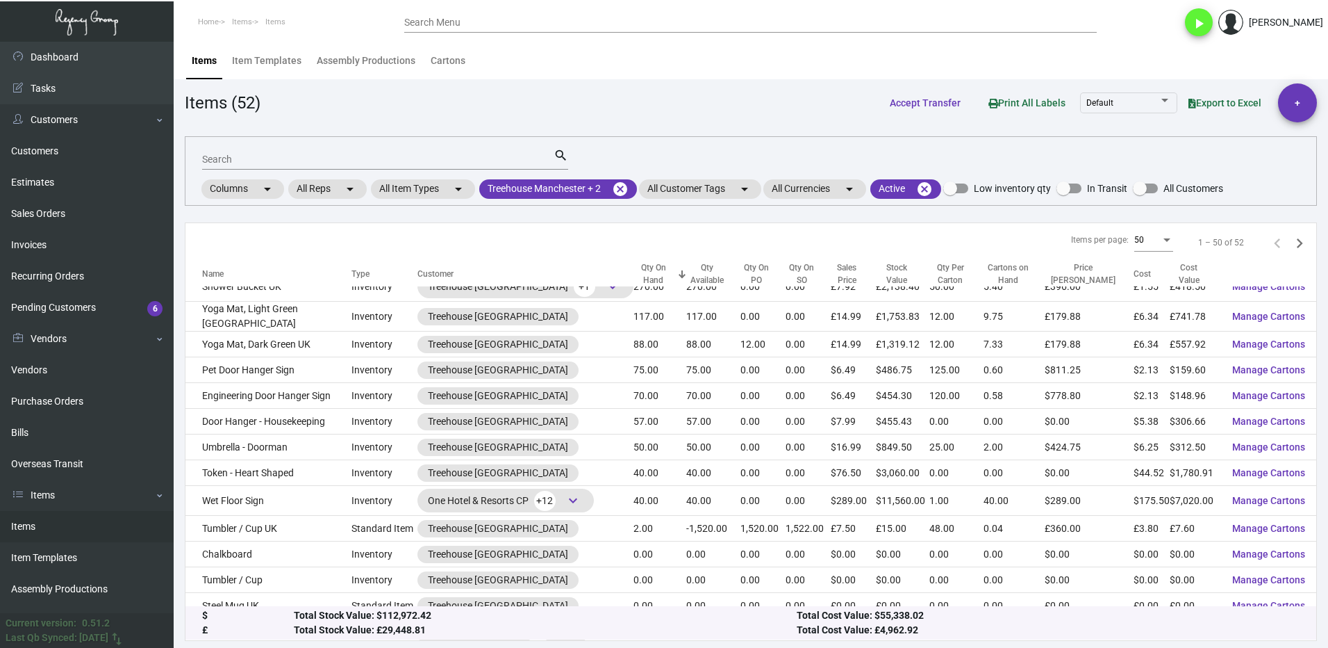
scroll to position [556, 0]
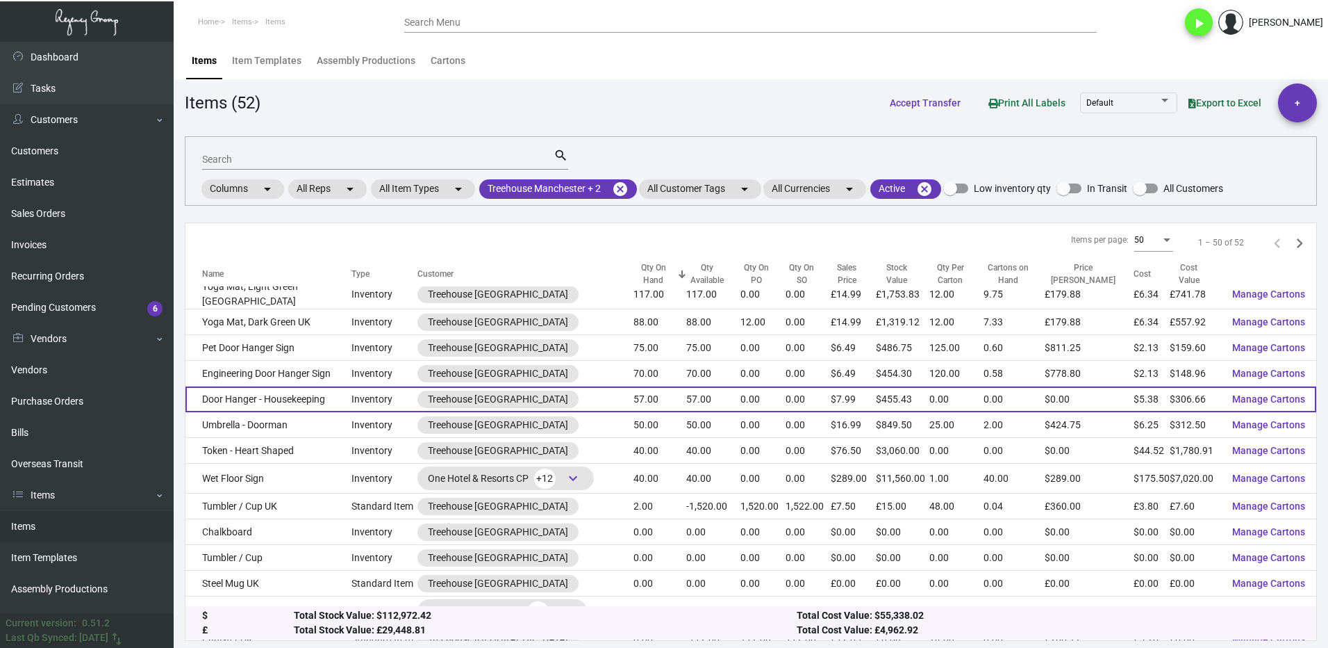
click at [315, 388] on td "Door Hanger - Housekeeping" at bounding box center [269, 399] width 166 height 26
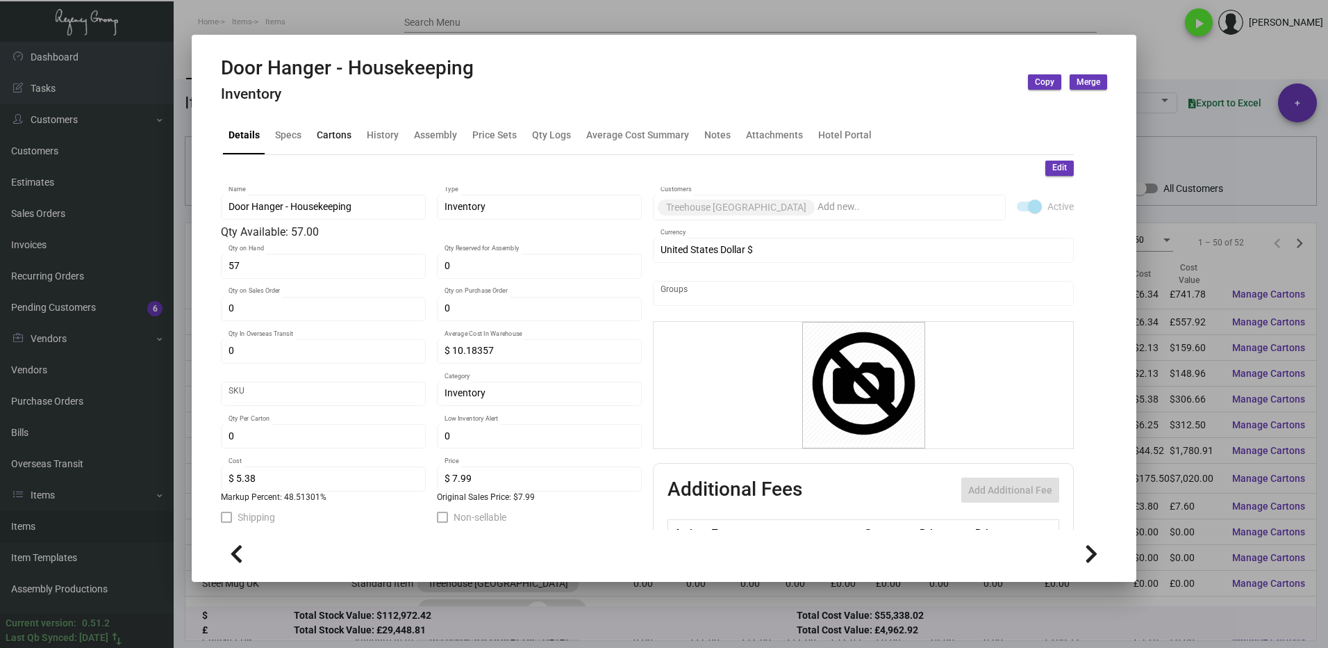
click at [329, 136] on div "Cartons" at bounding box center [334, 135] width 35 height 15
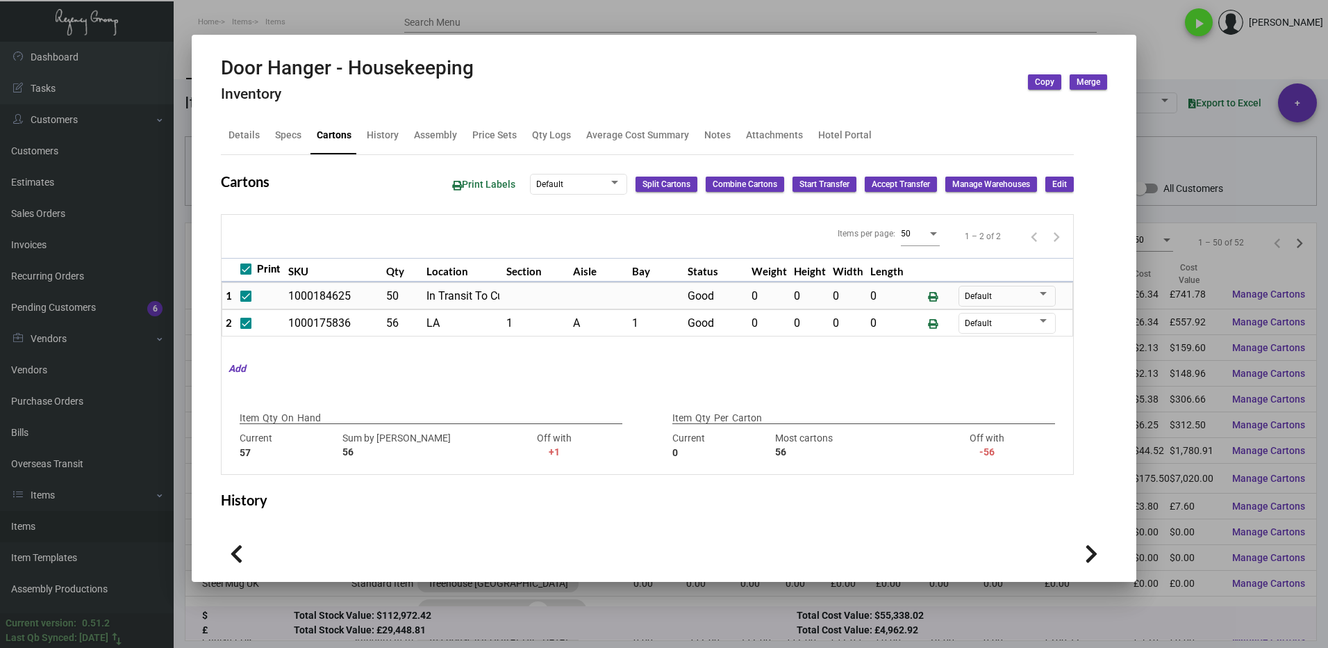
click at [1149, 56] on div at bounding box center [664, 324] width 1328 height 648
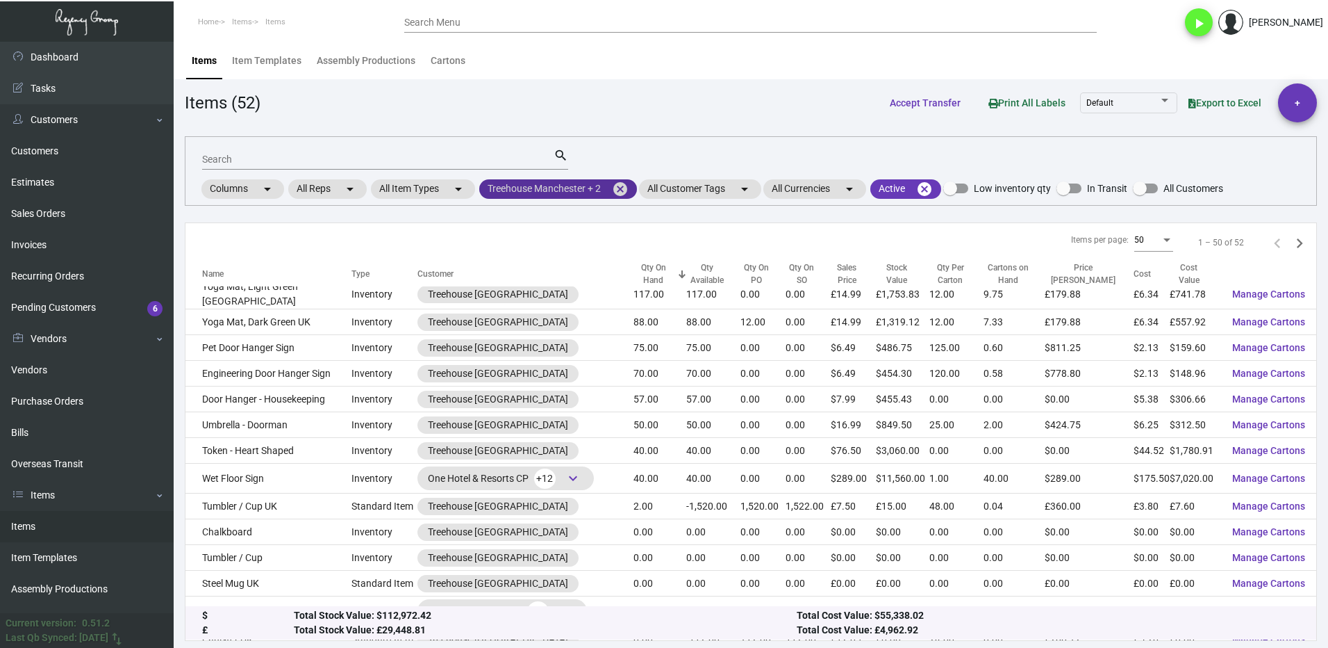
click at [619, 190] on mat-icon "cancel" at bounding box center [620, 189] width 17 height 17
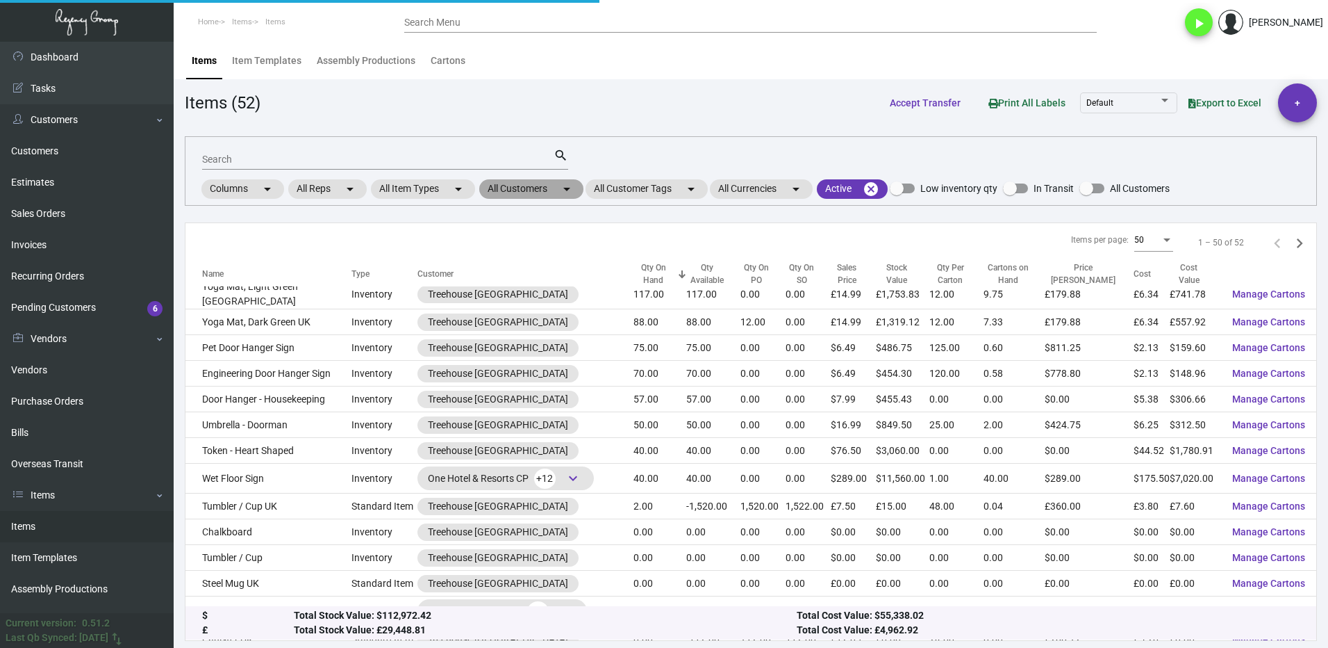
click at [525, 187] on mat-chip "All Customers arrow_drop_down" at bounding box center [531, 188] width 104 height 19
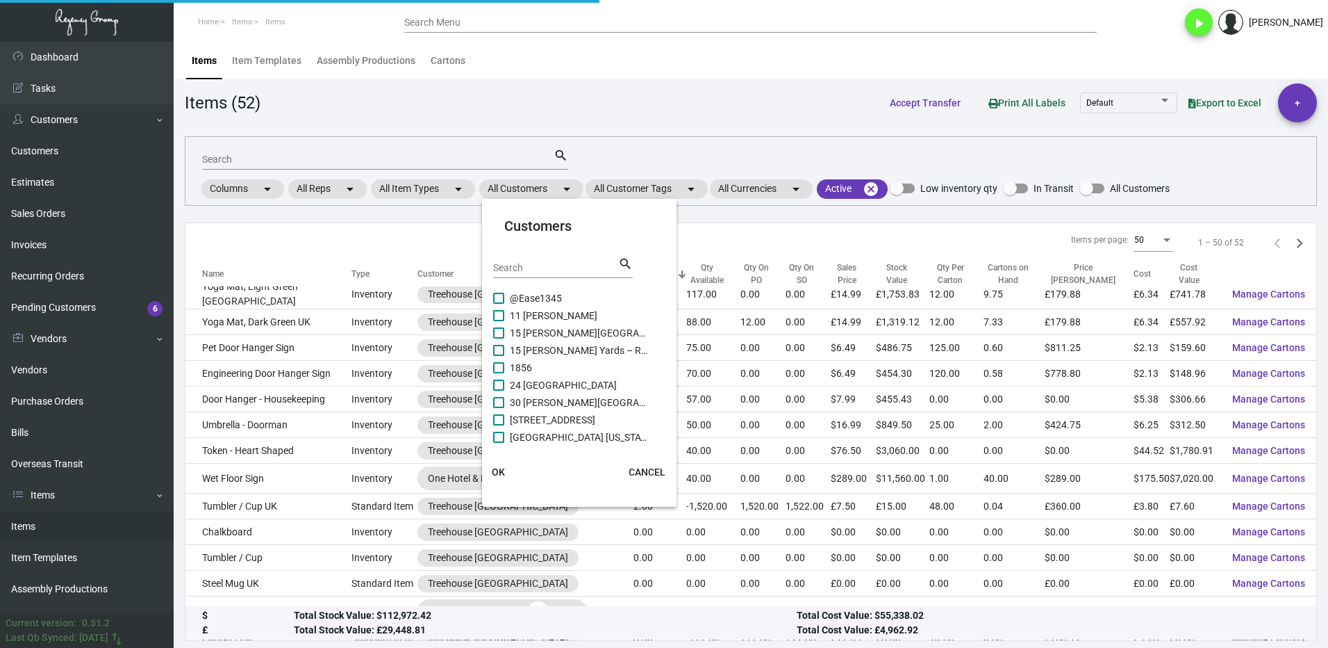
click at [543, 261] on div "Search" at bounding box center [555, 267] width 125 height 22
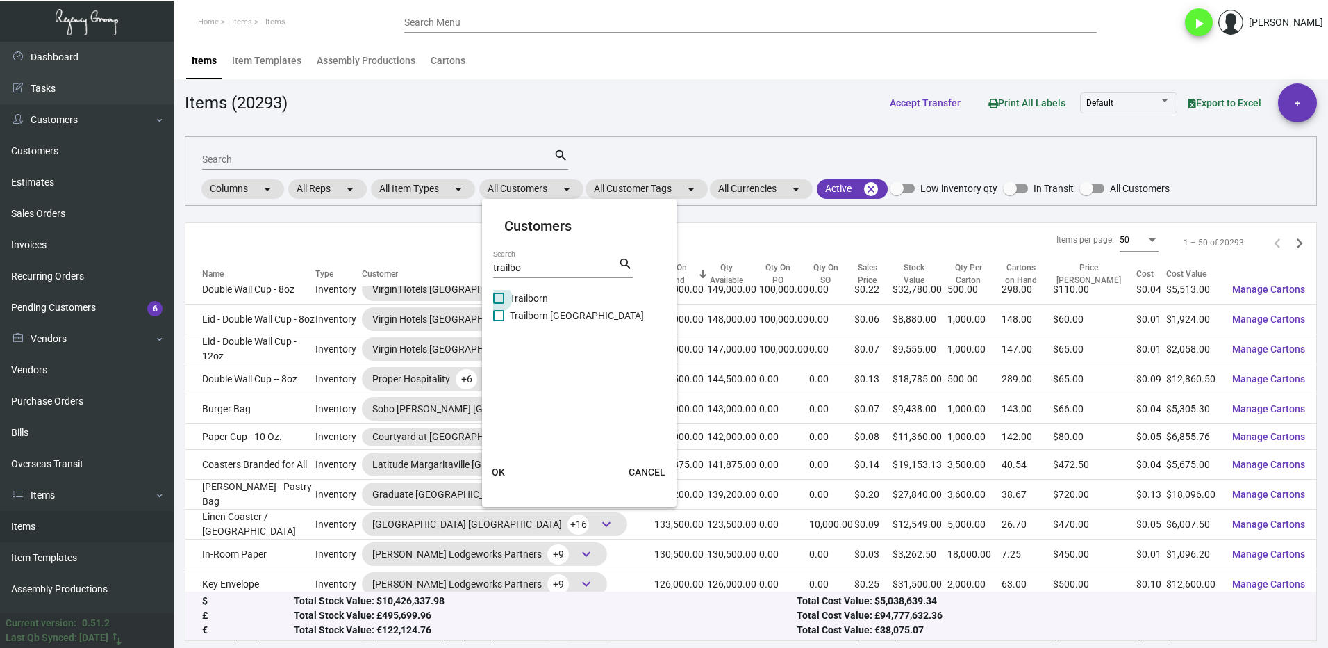
click at [511, 295] on span "Trailborn" at bounding box center [579, 298] width 139 height 17
click at [499, 304] on input "Trailborn" at bounding box center [498, 304] width 1 height 1
click at [508, 311] on label "Trailborn [GEOGRAPHIC_DATA]" at bounding box center [571, 315] width 156 height 17
click at [499, 321] on input "Trailborn [GEOGRAPHIC_DATA]" at bounding box center [498, 321] width 1 height 1
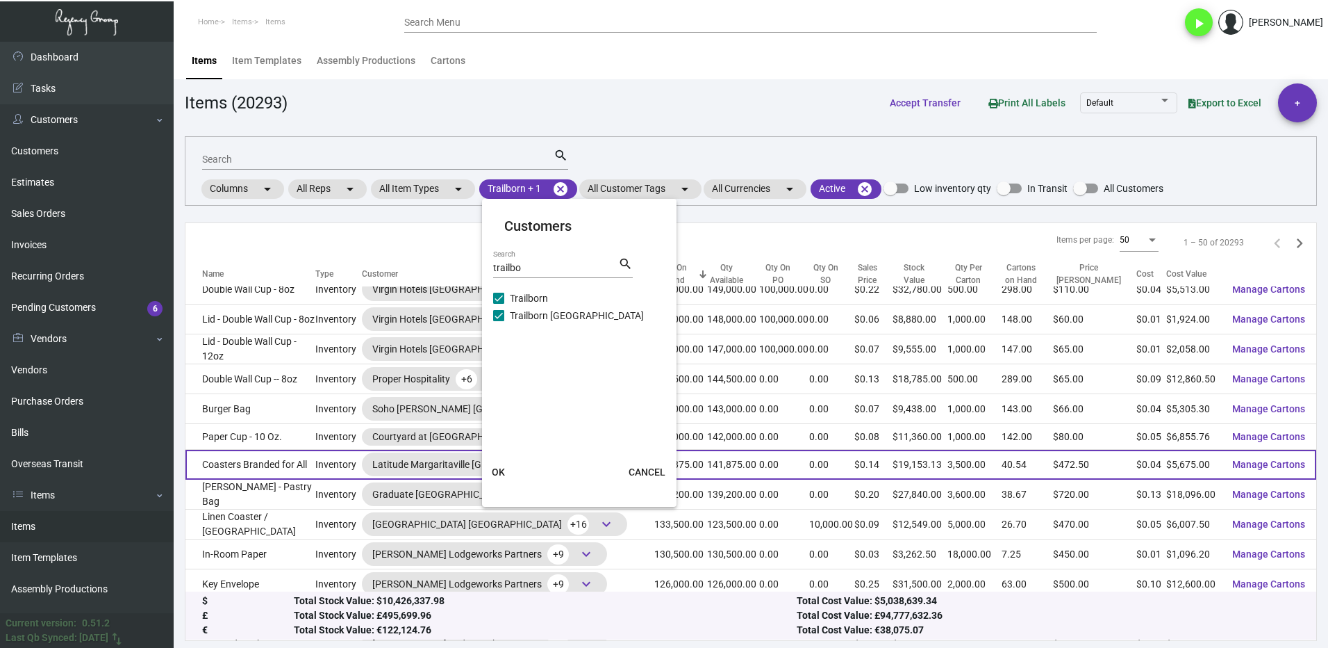
click at [506, 465] on button "OK" at bounding box center [499, 471] width 44 height 25
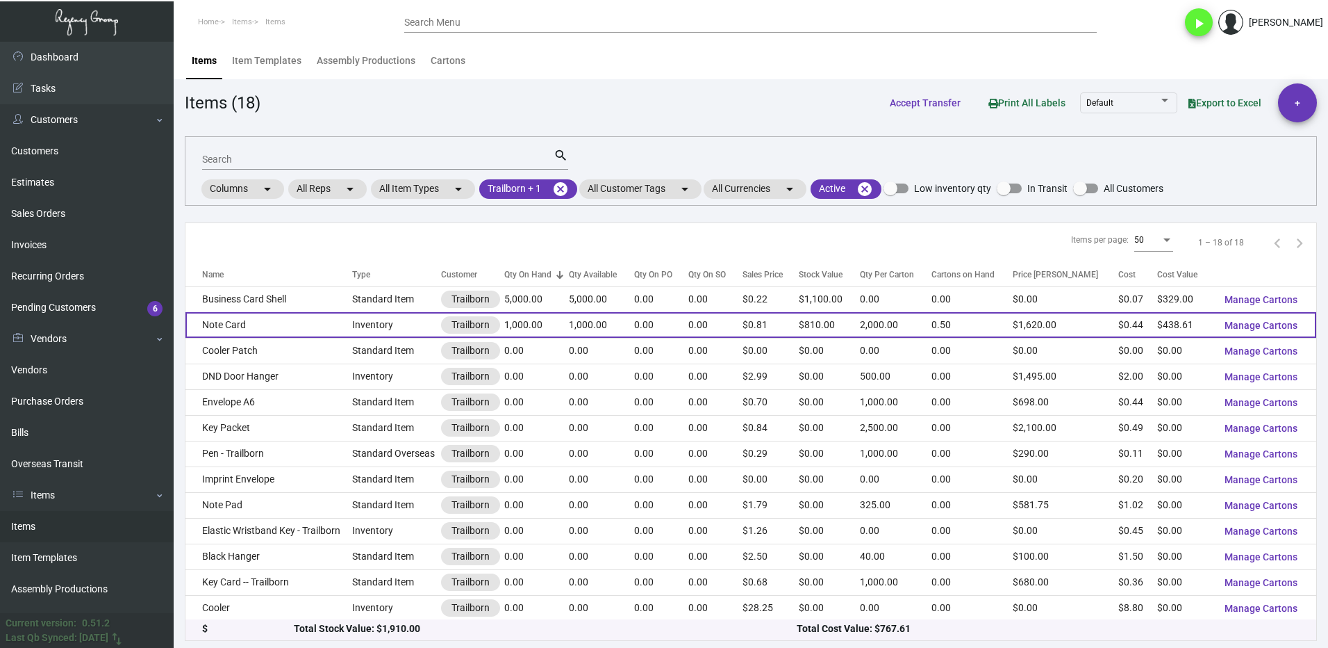
click at [319, 324] on td "Note Card" at bounding box center [269, 325] width 167 height 26
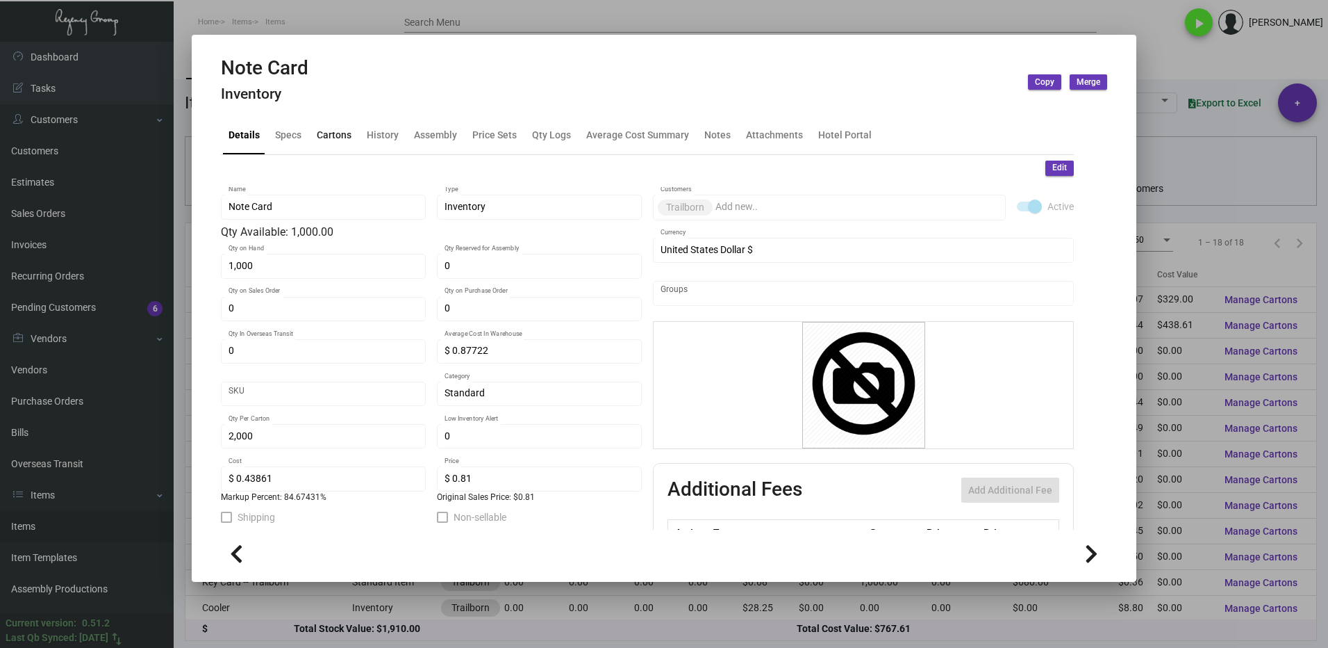
click at [343, 138] on div "Cartons" at bounding box center [334, 135] width 35 height 15
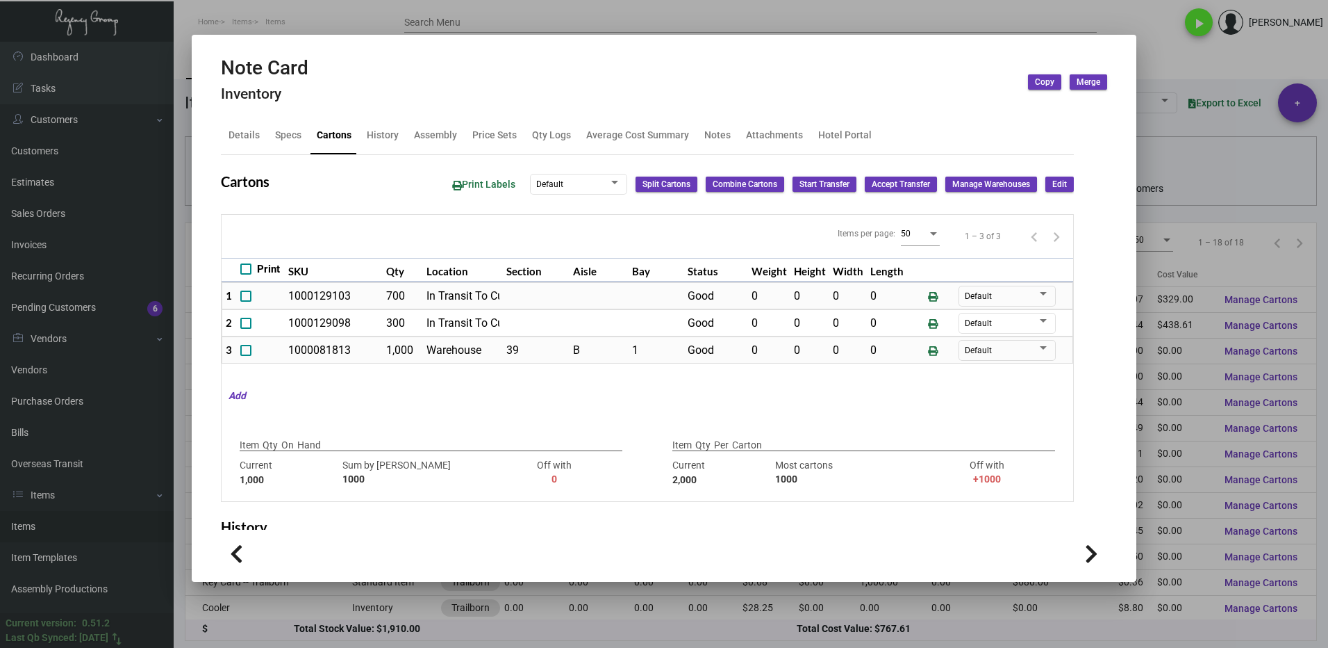
click at [1157, 55] on div at bounding box center [664, 324] width 1328 height 648
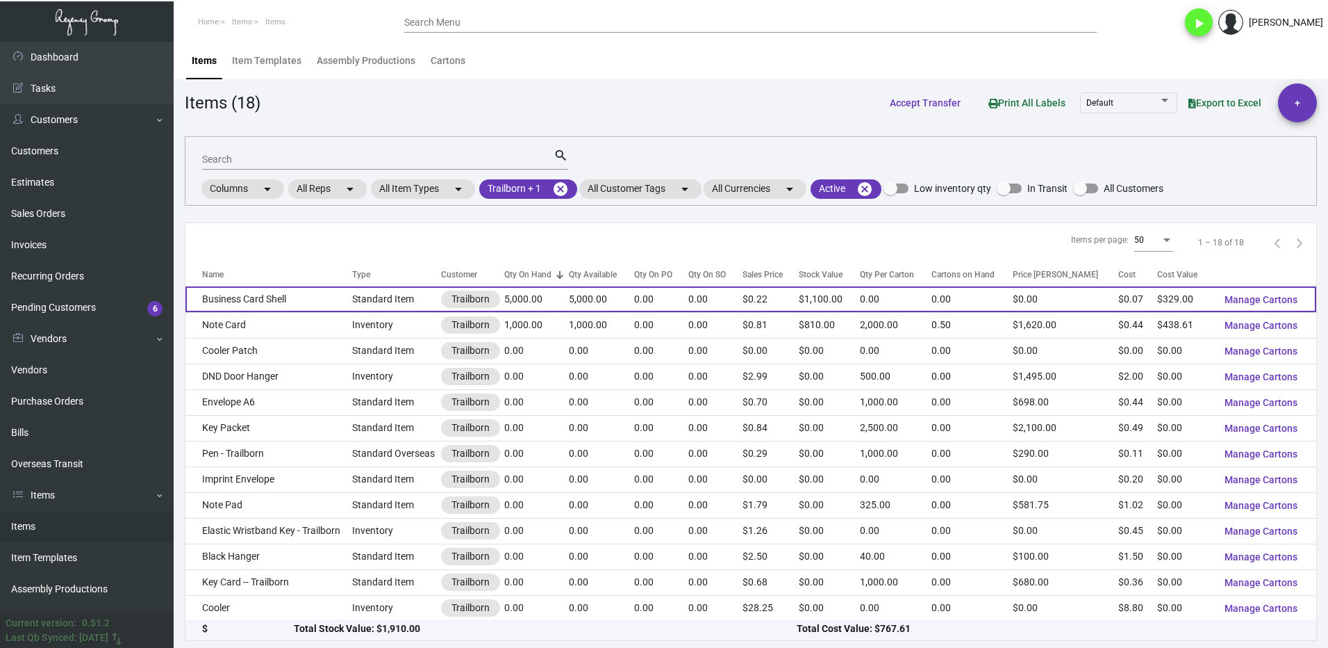
click at [303, 297] on td "Business Card Shell" at bounding box center [269, 299] width 167 height 26
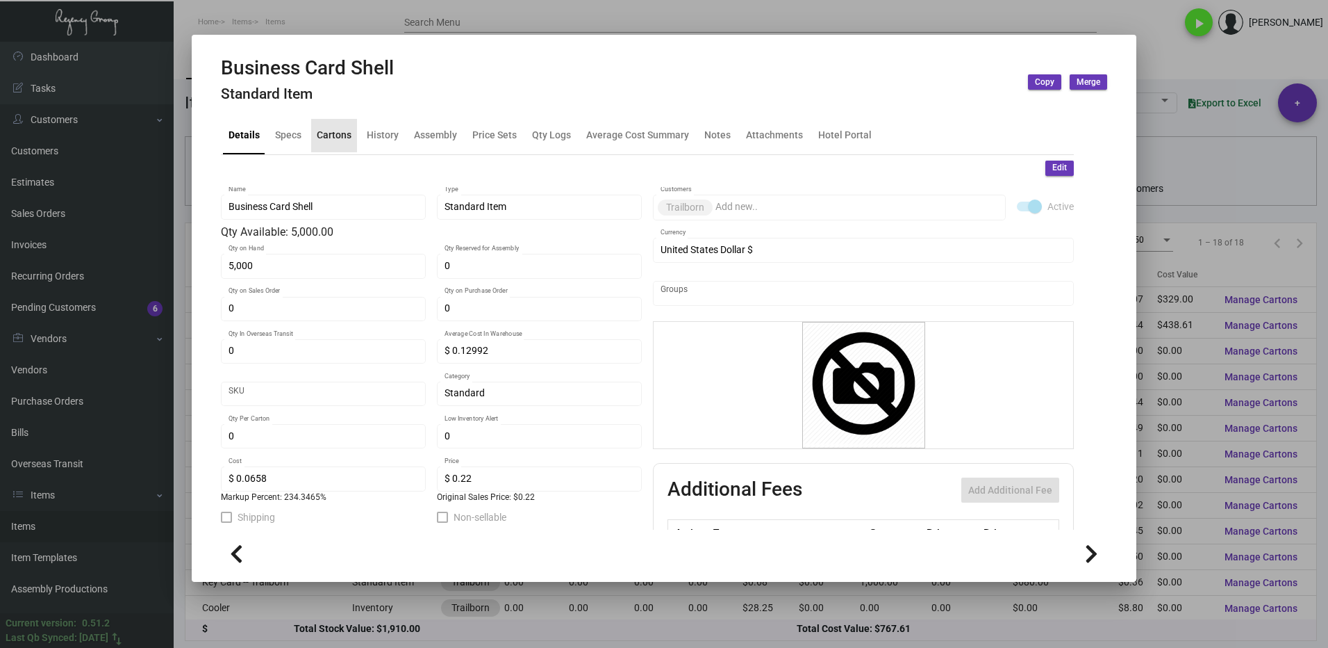
click at [338, 137] on div "Cartons" at bounding box center [334, 135] width 35 height 15
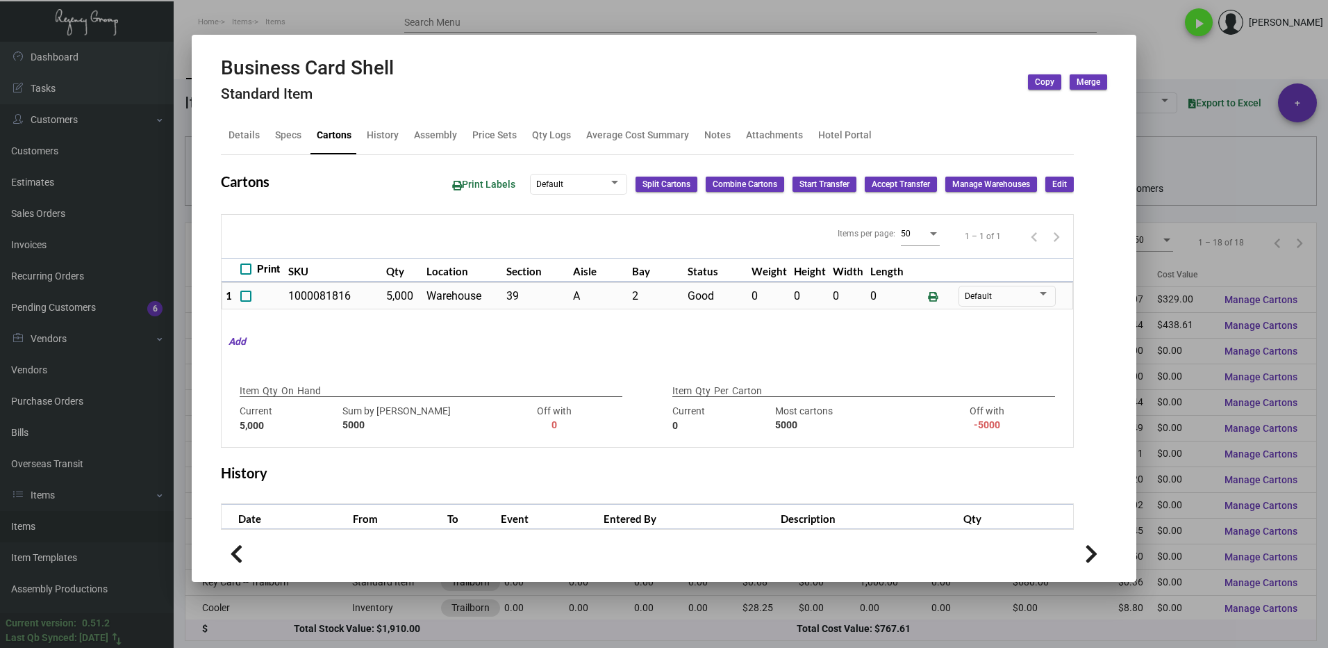
drag, startPoint x: 1142, startPoint y: 69, endPoint x: 1130, endPoint y: 70, distance: 11.9
click at [1142, 69] on div at bounding box center [664, 324] width 1328 height 648
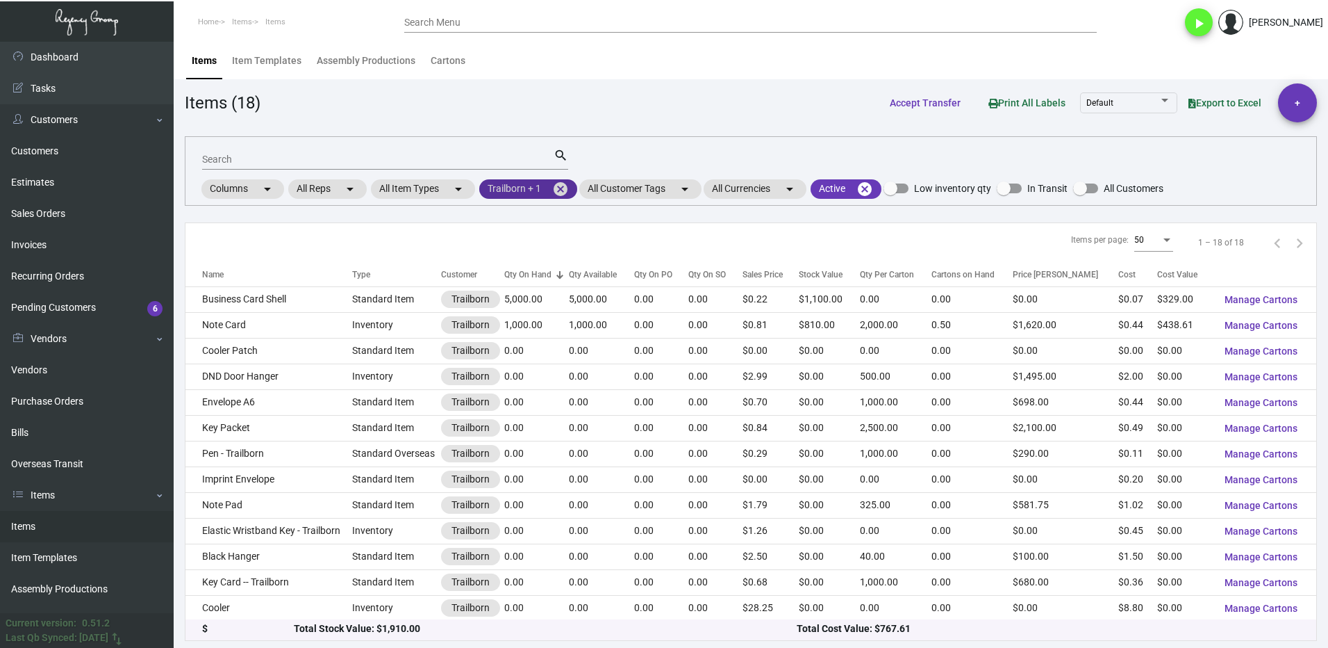
drag, startPoint x: 563, startPoint y: 188, endPoint x: 517, endPoint y: 192, distance: 46.7
click at [563, 188] on mat-icon "cancel" at bounding box center [560, 189] width 17 height 17
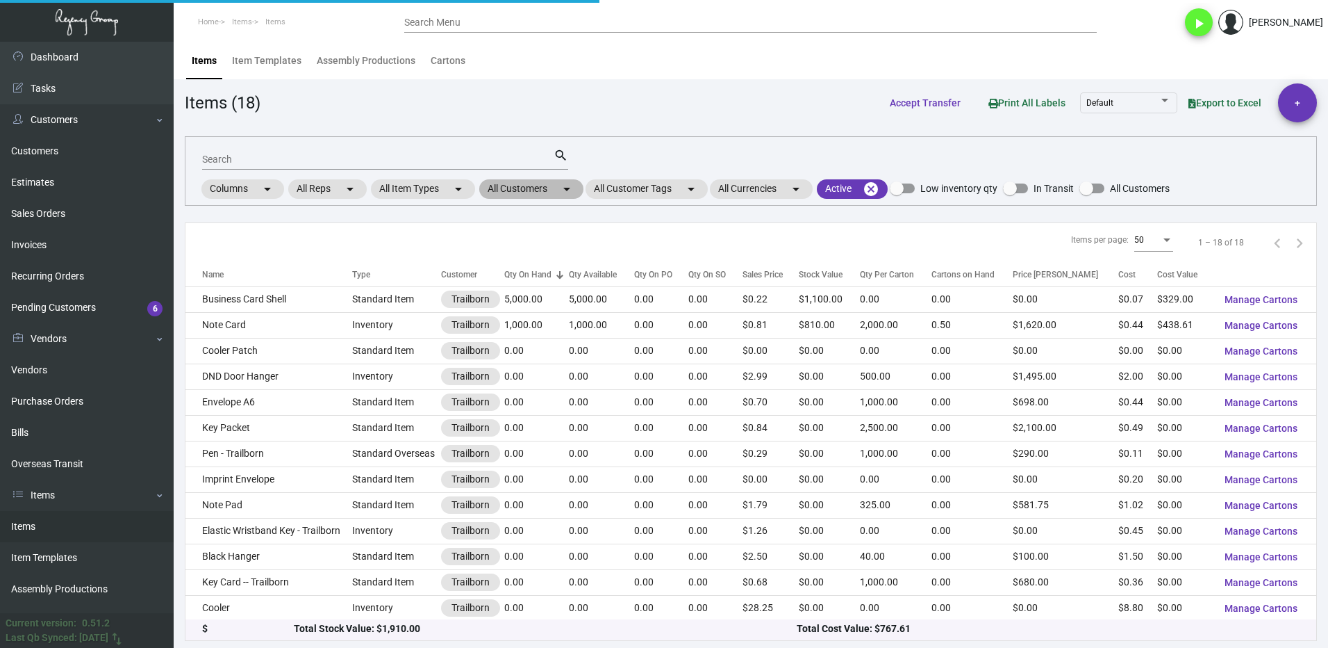
click at [507, 193] on mat-chip "All Customers arrow_drop_down" at bounding box center [531, 188] width 104 height 19
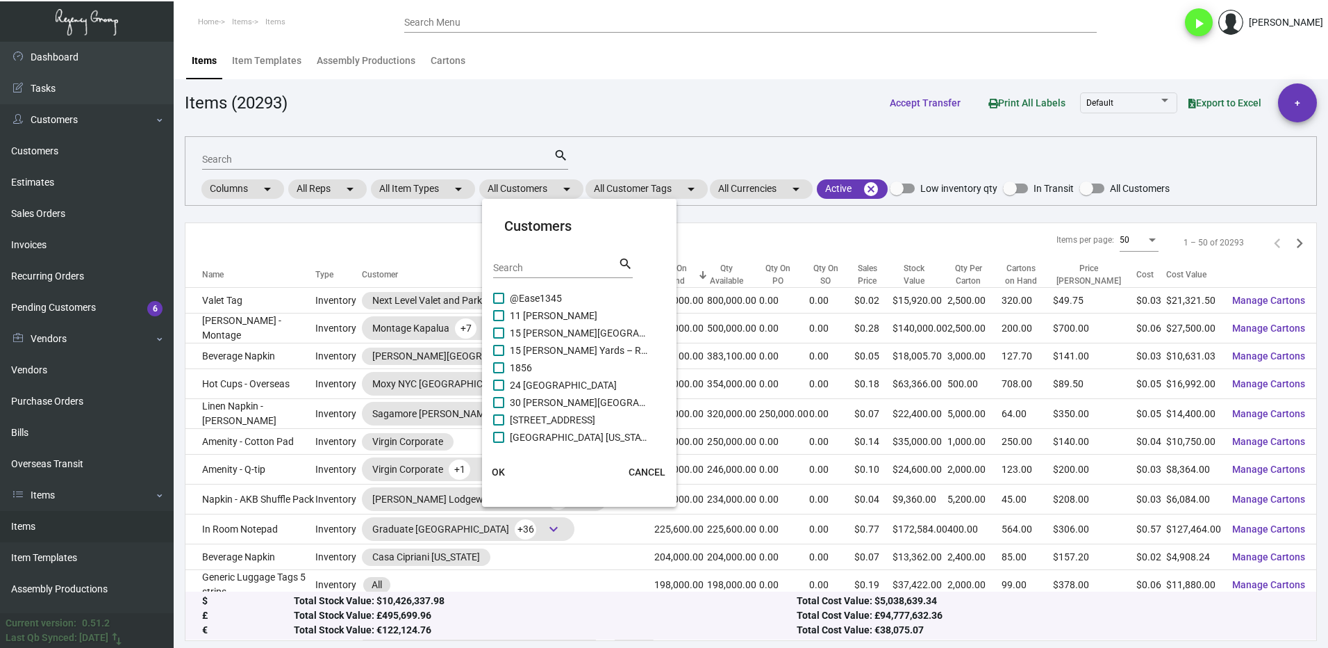
click at [537, 269] on input "Search" at bounding box center [555, 268] width 125 height 11
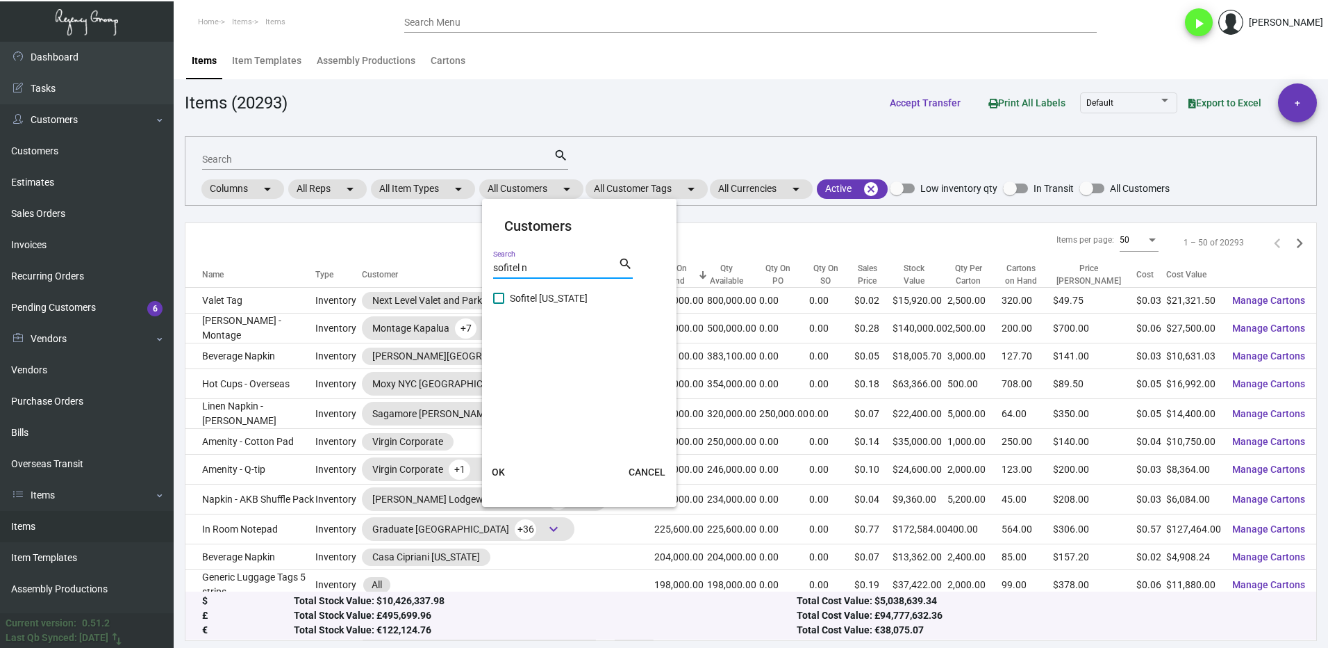
click at [513, 295] on span "Sofitel [US_STATE]" at bounding box center [579, 298] width 139 height 17
click at [499, 304] on input "Sofitel [US_STATE]" at bounding box center [498, 304] width 1 height 1
click at [496, 476] on span "OK" at bounding box center [498, 471] width 13 height 11
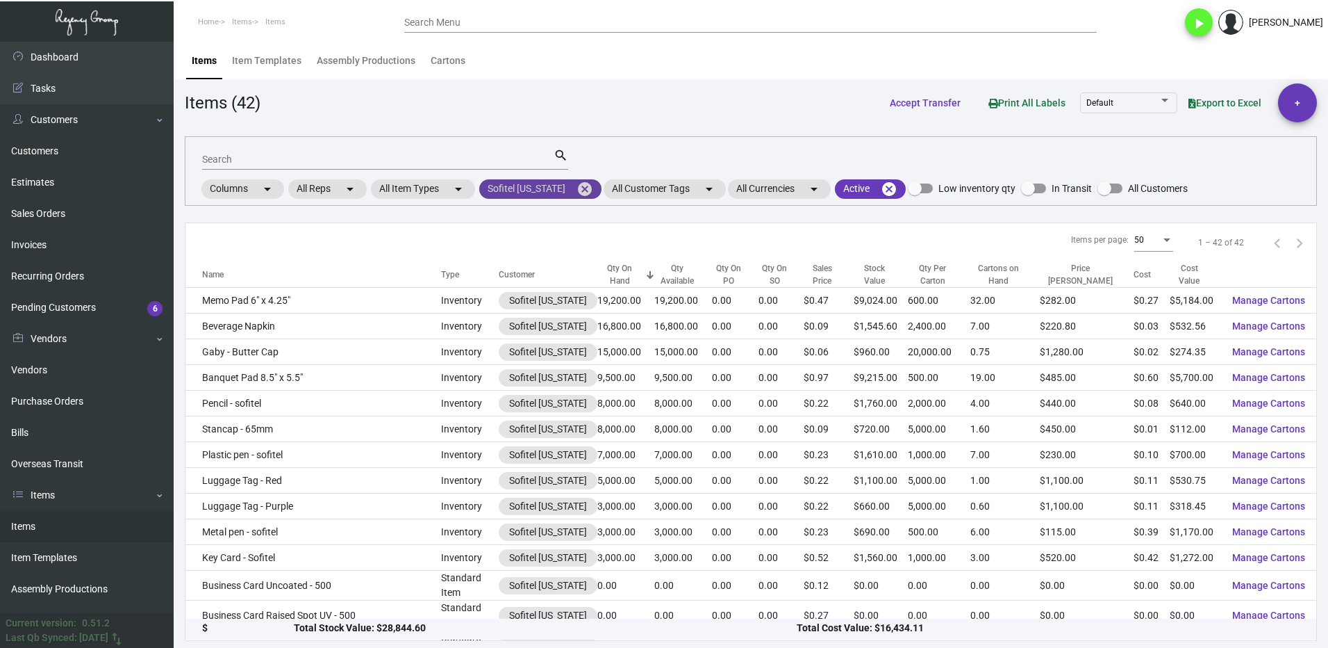
click at [580, 190] on mat-icon "cancel" at bounding box center [585, 189] width 17 height 17
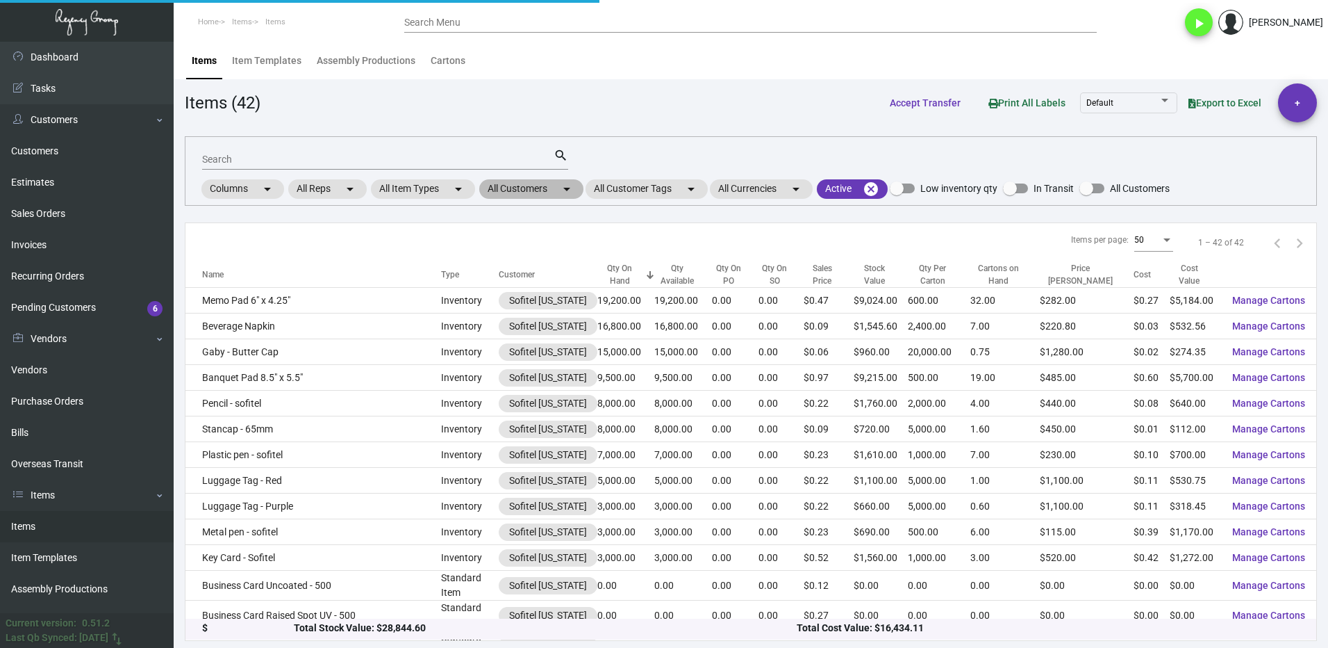
click at [506, 186] on mat-chip "All Customers arrow_drop_down" at bounding box center [531, 188] width 104 height 19
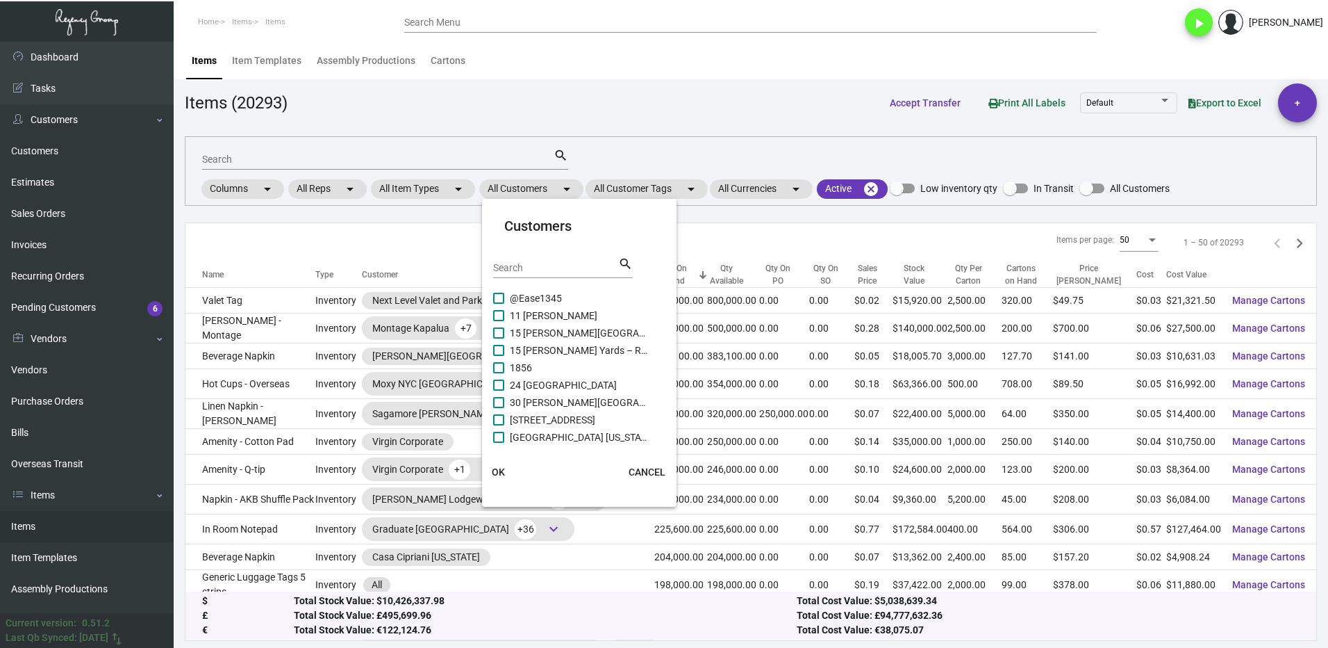
click at [524, 271] on input "Search" at bounding box center [555, 268] width 125 height 11
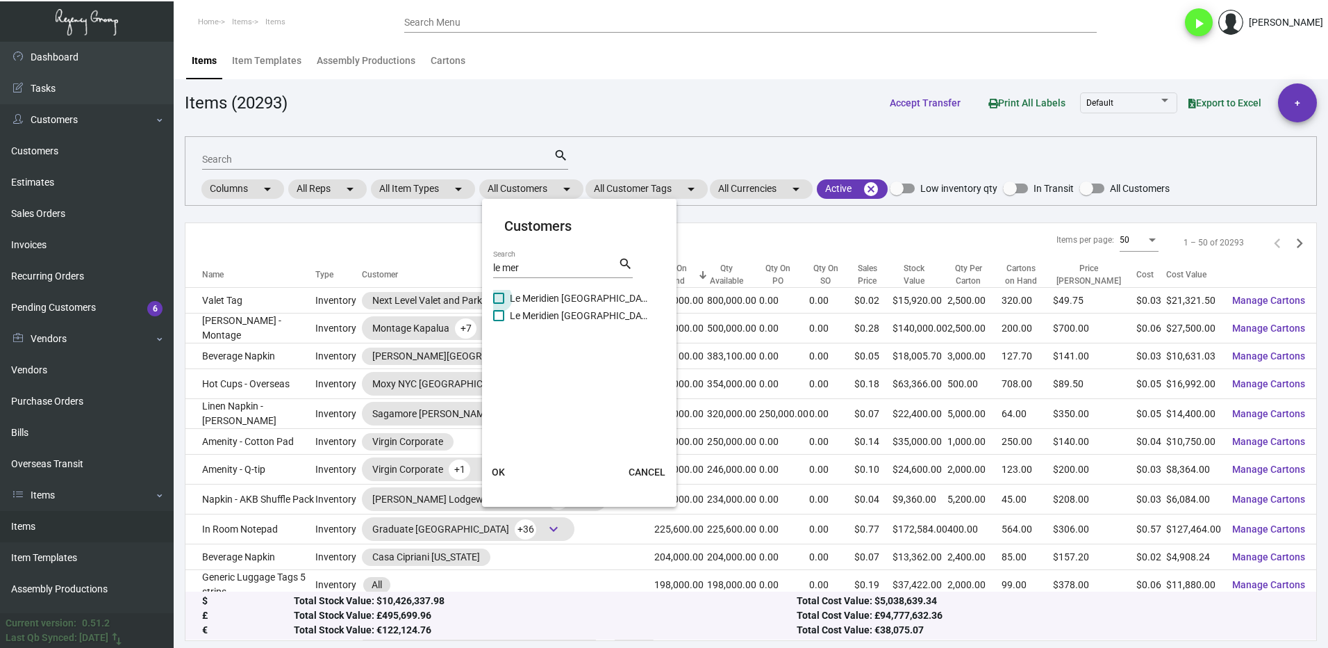
click at [500, 295] on span at bounding box center [498, 297] width 11 height 11
click at [499, 304] on input "Le Meridien [GEOGRAPHIC_DATA]" at bounding box center [498, 304] width 1 height 1
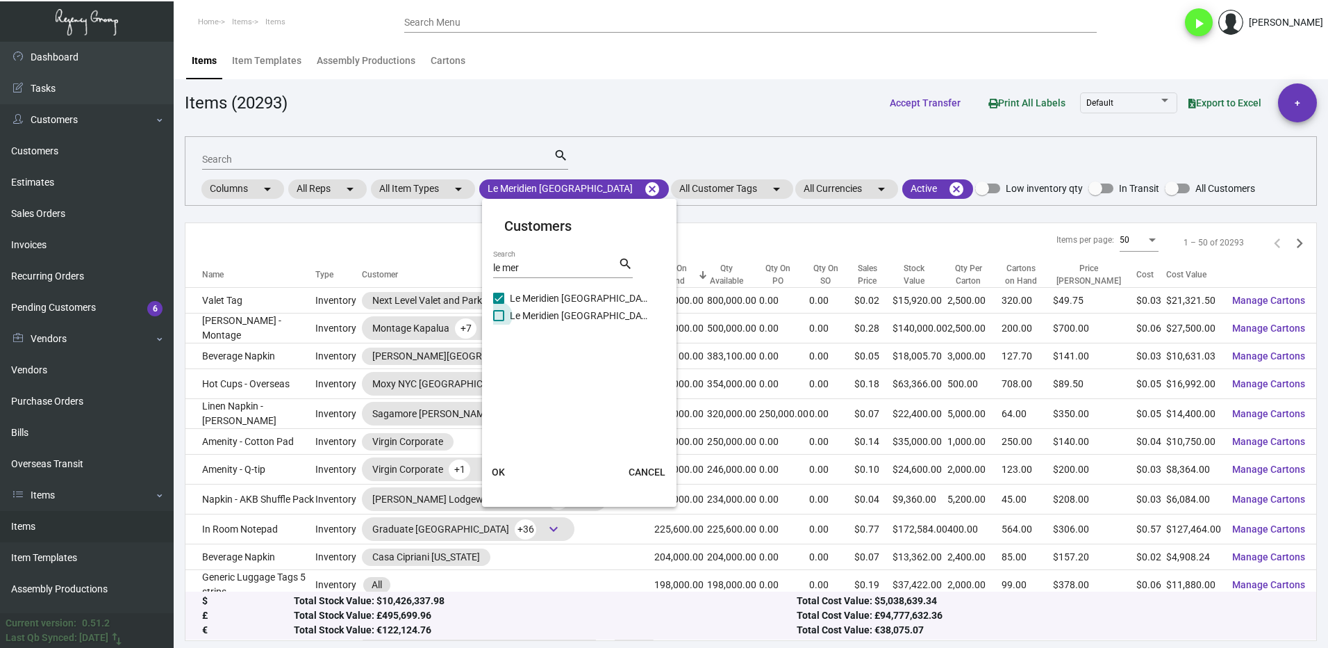
drag, startPoint x: 502, startPoint y: 317, endPoint x: 504, endPoint y: 345, distance: 27.8
click at [502, 318] on span at bounding box center [498, 315] width 11 height 11
click at [499, 321] on input "Le Meridien [GEOGRAPHIC_DATA]" at bounding box center [498, 321] width 1 height 1
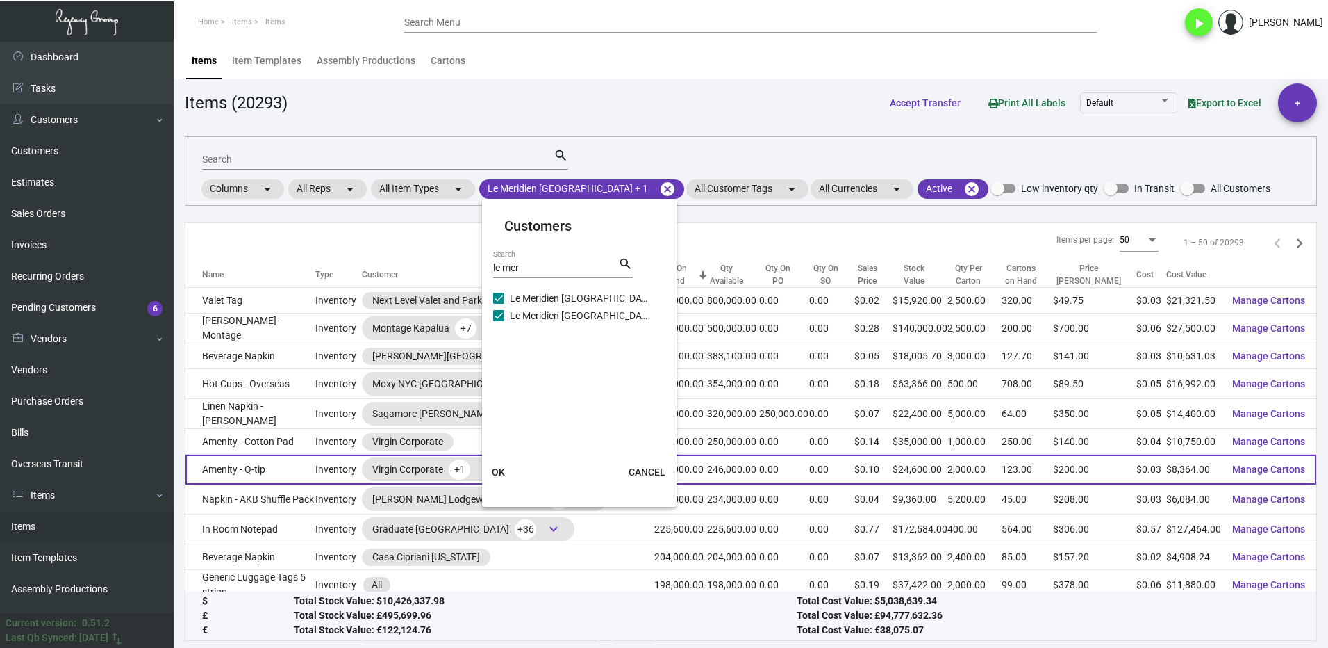
drag, startPoint x: 504, startPoint y: 471, endPoint x: 507, endPoint y: 464, distance: 7.5
click at [504, 470] on span "OK" at bounding box center [498, 471] width 13 height 11
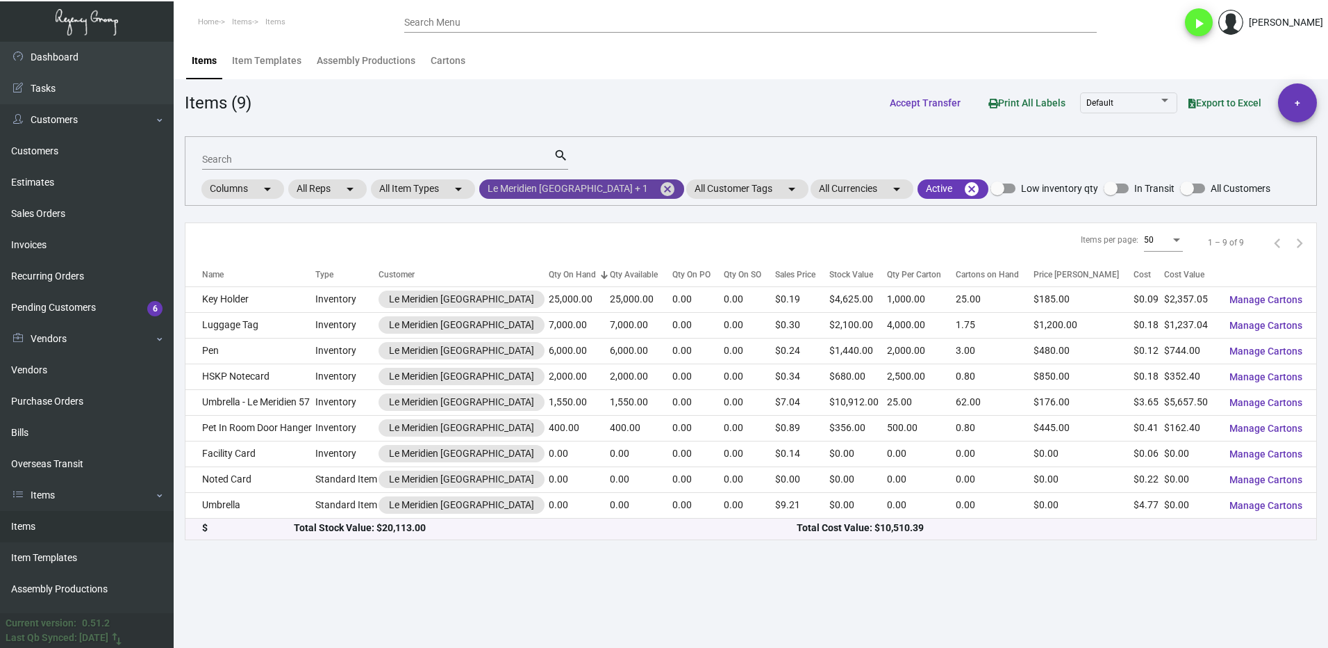
click at [659, 192] on mat-icon "cancel" at bounding box center [667, 189] width 17 height 17
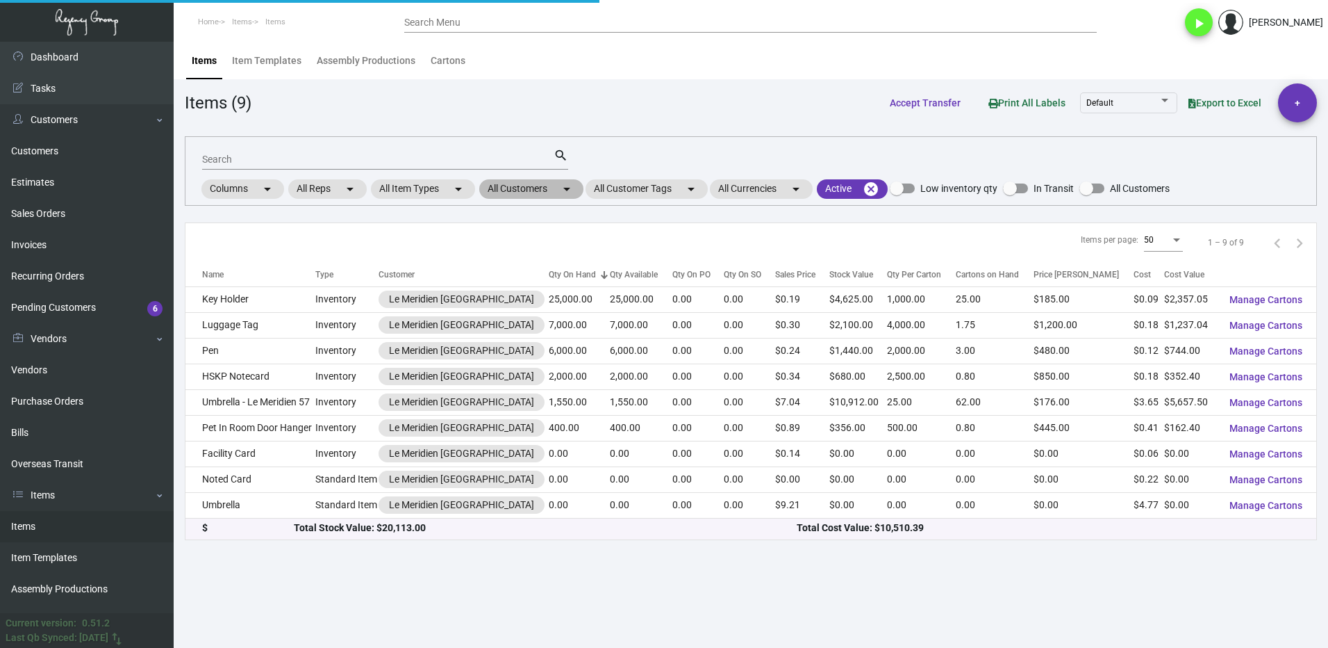
click at [537, 193] on mat-chip "All Customers arrow_drop_down" at bounding box center [531, 188] width 104 height 19
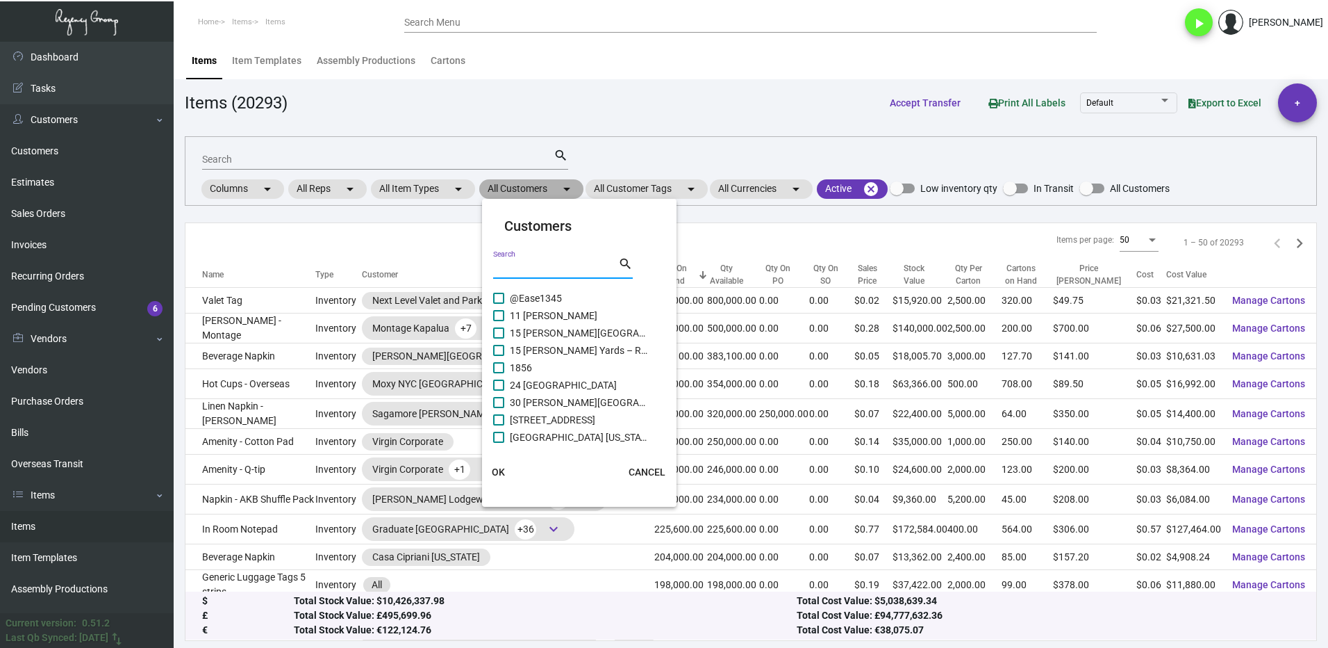
click at [549, 265] on input "Search" at bounding box center [555, 268] width 125 height 11
click at [515, 363] on span "Proper Austin" at bounding box center [579, 367] width 139 height 17
click at [499, 373] on input "Proper Austin" at bounding box center [498, 373] width 1 height 1
click at [509, 384] on label "Proper [GEOGRAPHIC_DATA]" at bounding box center [571, 385] width 156 height 17
click at [499, 390] on input "Proper [GEOGRAPHIC_DATA]" at bounding box center [498, 390] width 1 height 1
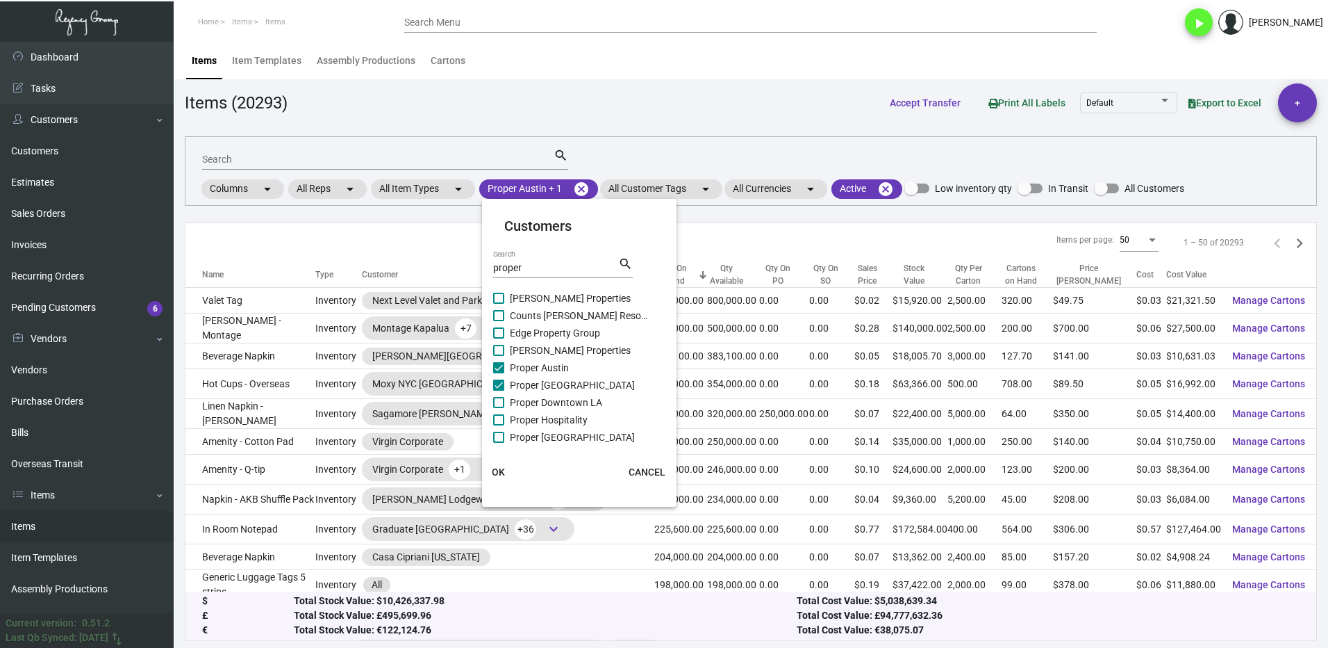
click at [503, 400] on span at bounding box center [498, 402] width 11 height 11
click at [499, 408] on input "Proper Downtown LA" at bounding box center [498, 408] width 1 height 1
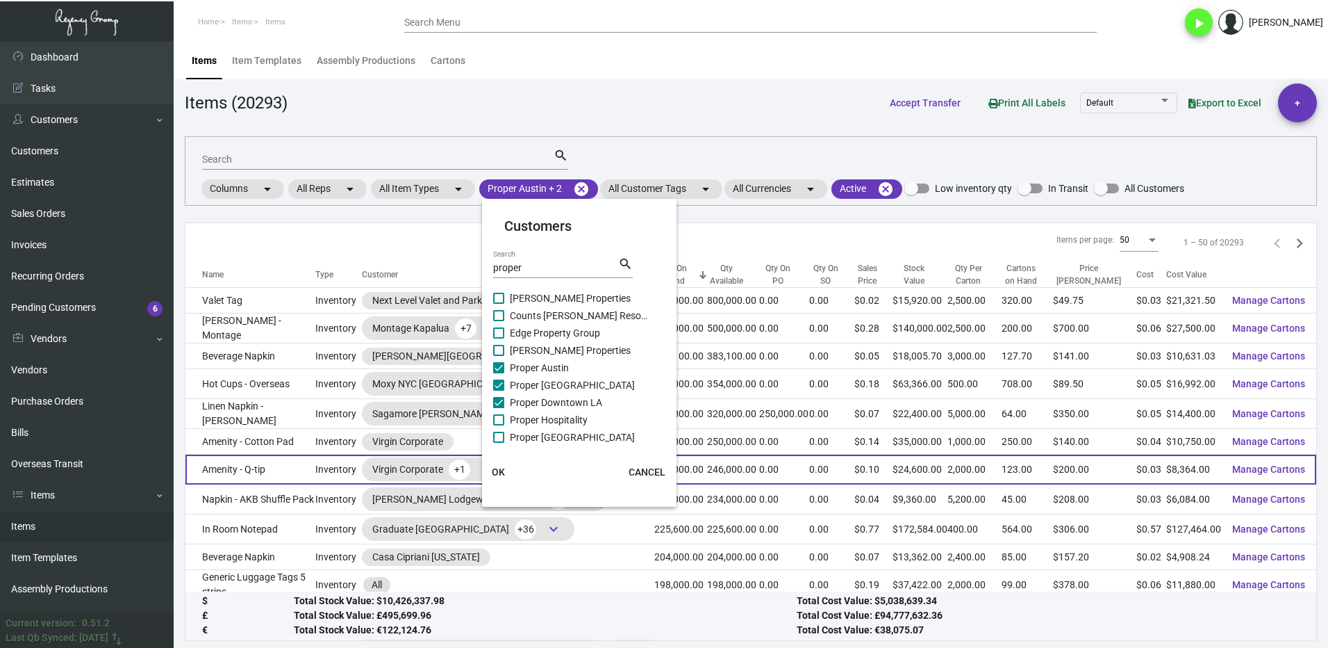
drag, startPoint x: 501, startPoint y: 481, endPoint x: 501, endPoint y: 472, distance: 9.7
click at [500, 481] on button "OK" at bounding box center [499, 471] width 44 height 25
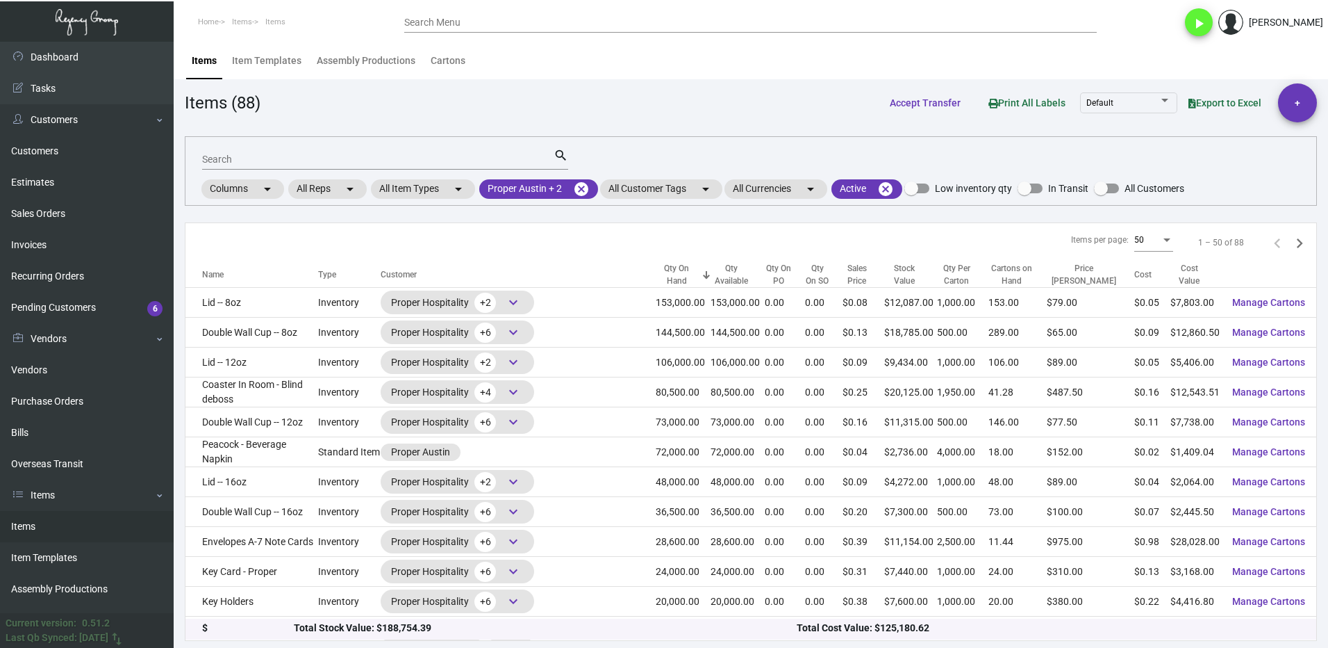
click at [251, 163] on input "Search" at bounding box center [378, 159] width 352 height 11
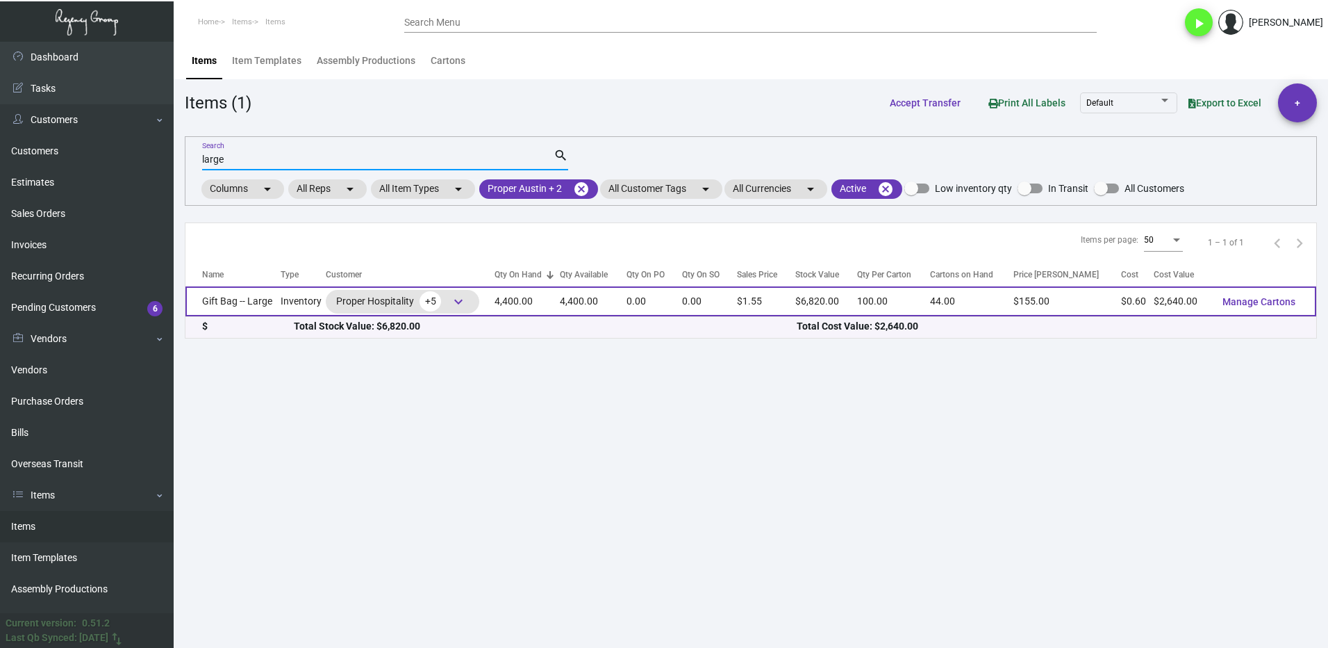
click at [256, 306] on td "Gift Bag -- Large" at bounding box center [233, 301] width 95 height 30
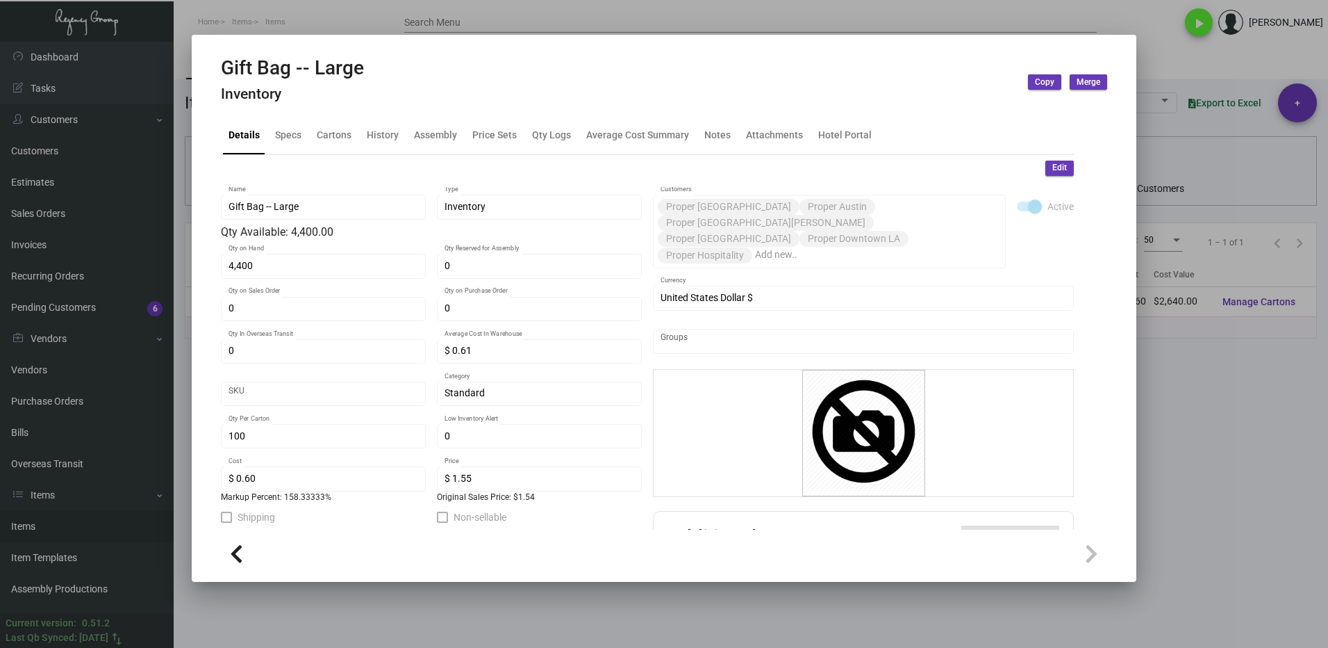
drag, startPoint x: 1260, startPoint y: 471, endPoint x: 1057, endPoint y: 420, distance: 209.3
click at [1258, 470] on div at bounding box center [664, 324] width 1328 height 648
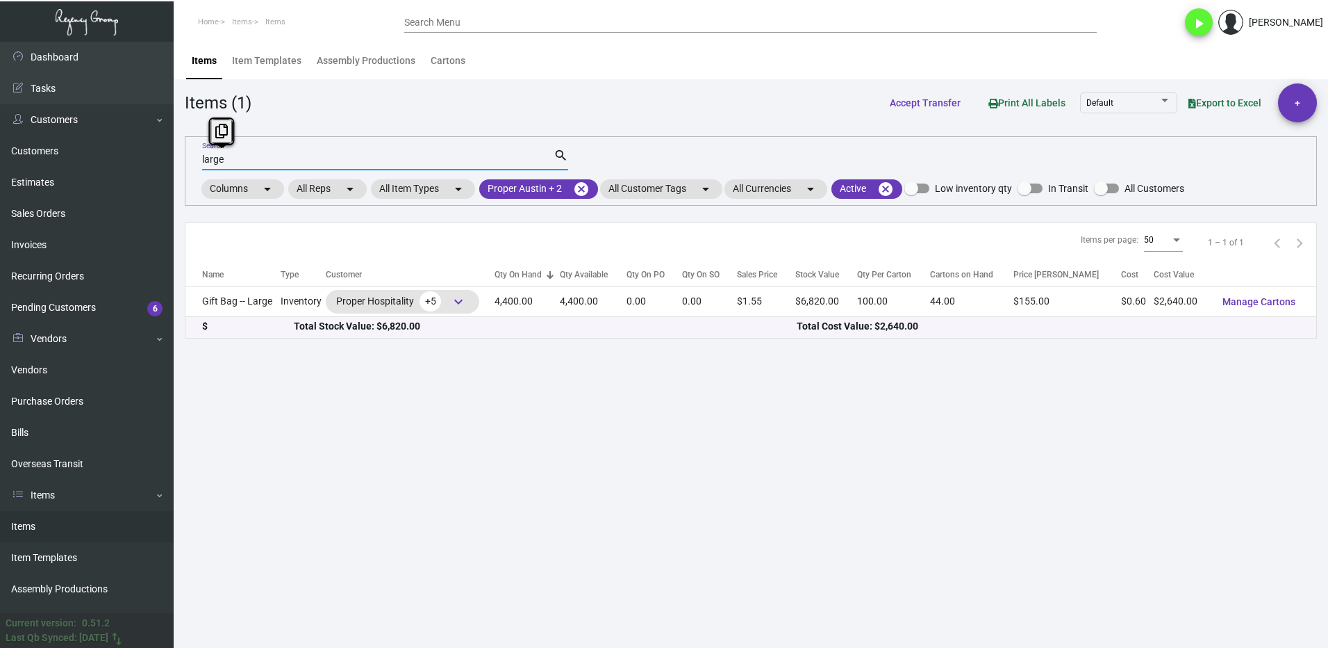
drag, startPoint x: 240, startPoint y: 164, endPoint x: 203, endPoint y: 171, distance: 38.2
click at [203, 171] on mat-form-field "large Search search" at bounding box center [385, 158] width 366 height 43
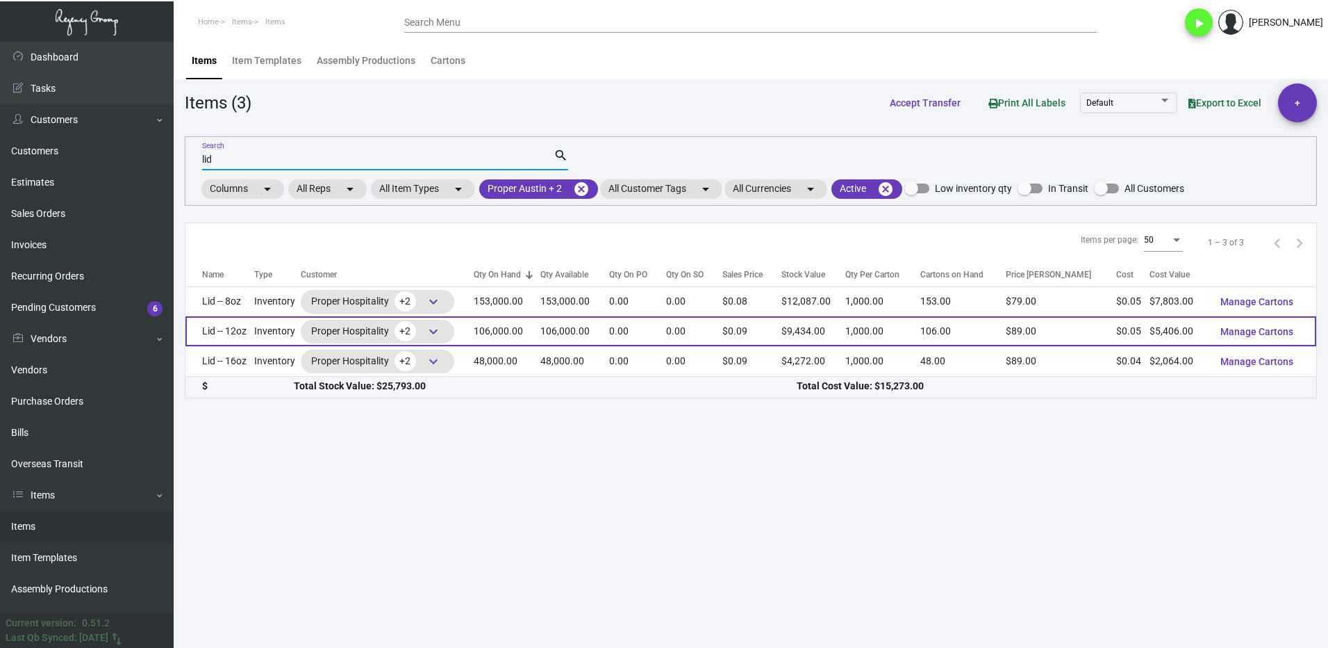
click at [245, 330] on td "Lid -- 12oz" at bounding box center [220, 331] width 69 height 30
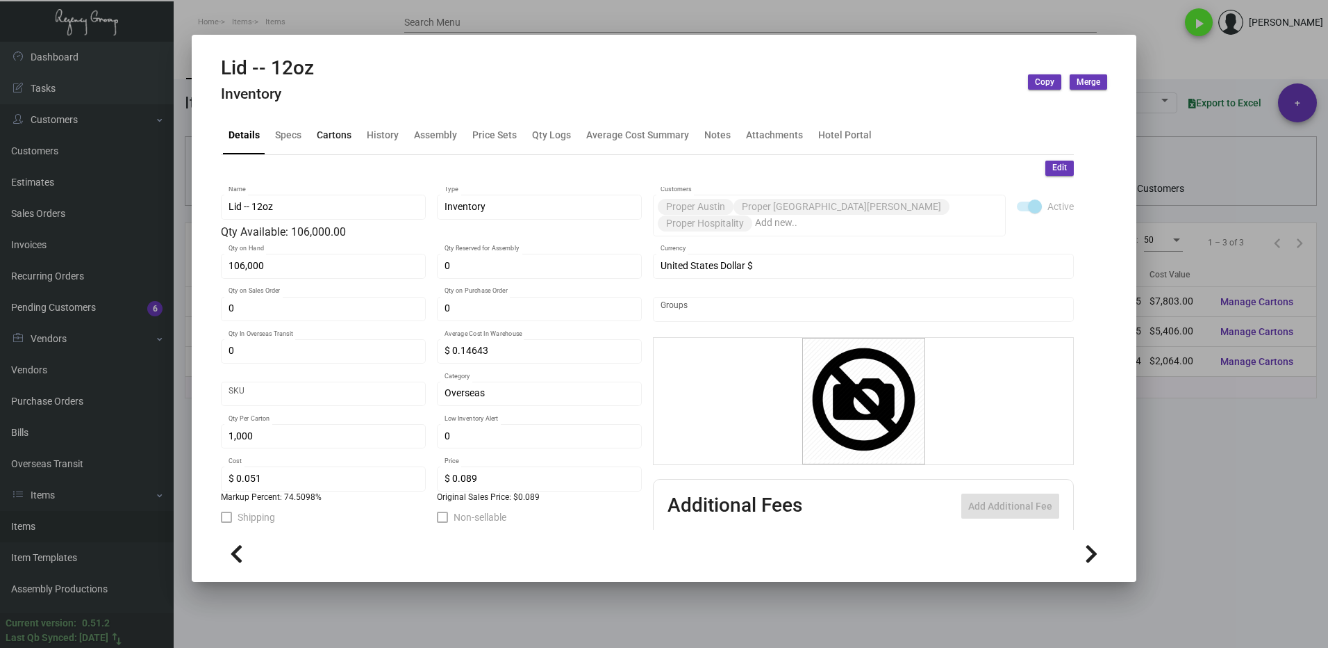
click at [331, 125] on div "Cartons" at bounding box center [334, 135] width 46 height 33
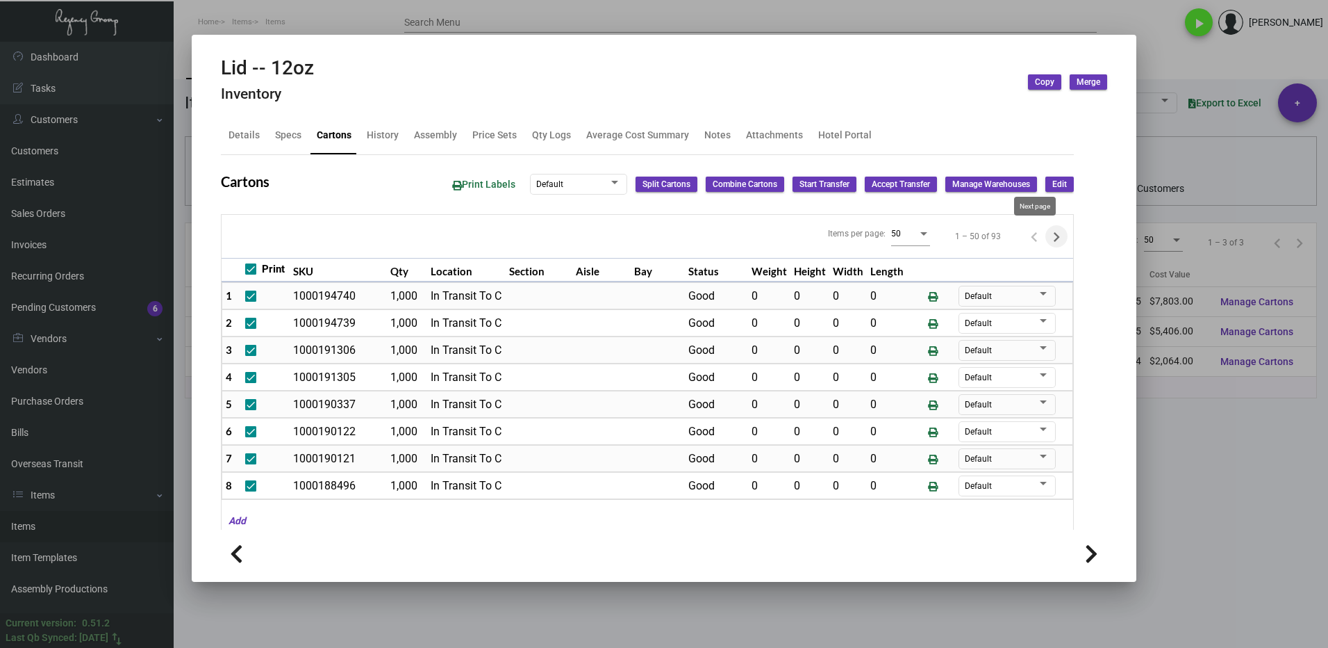
click at [1047, 239] on icon "Next page" at bounding box center [1056, 236] width 19 height 19
click at [551, 135] on div "Qty Logs" at bounding box center [551, 135] width 39 height 15
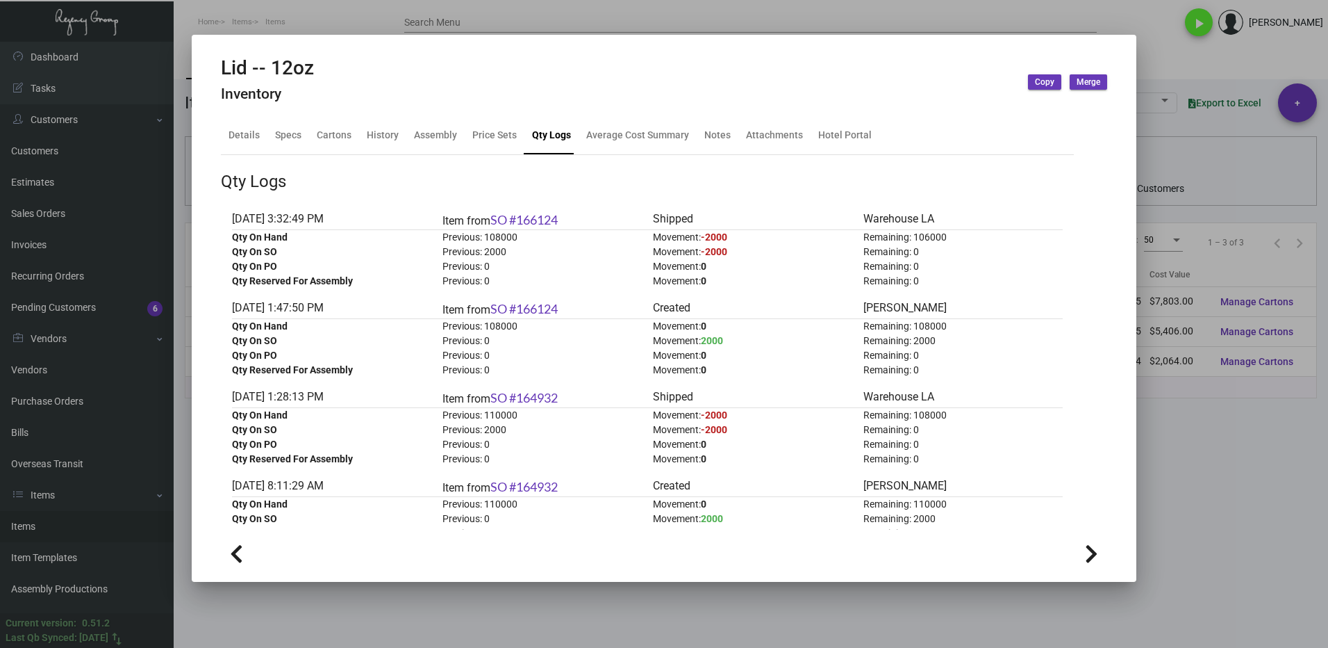
drag, startPoint x: 1245, startPoint y: 495, endPoint x: 318, endPoint y: 219, distance: 967.0
click at [1240, 493] on div at bounding box center [664, 324] width 1328 height 648
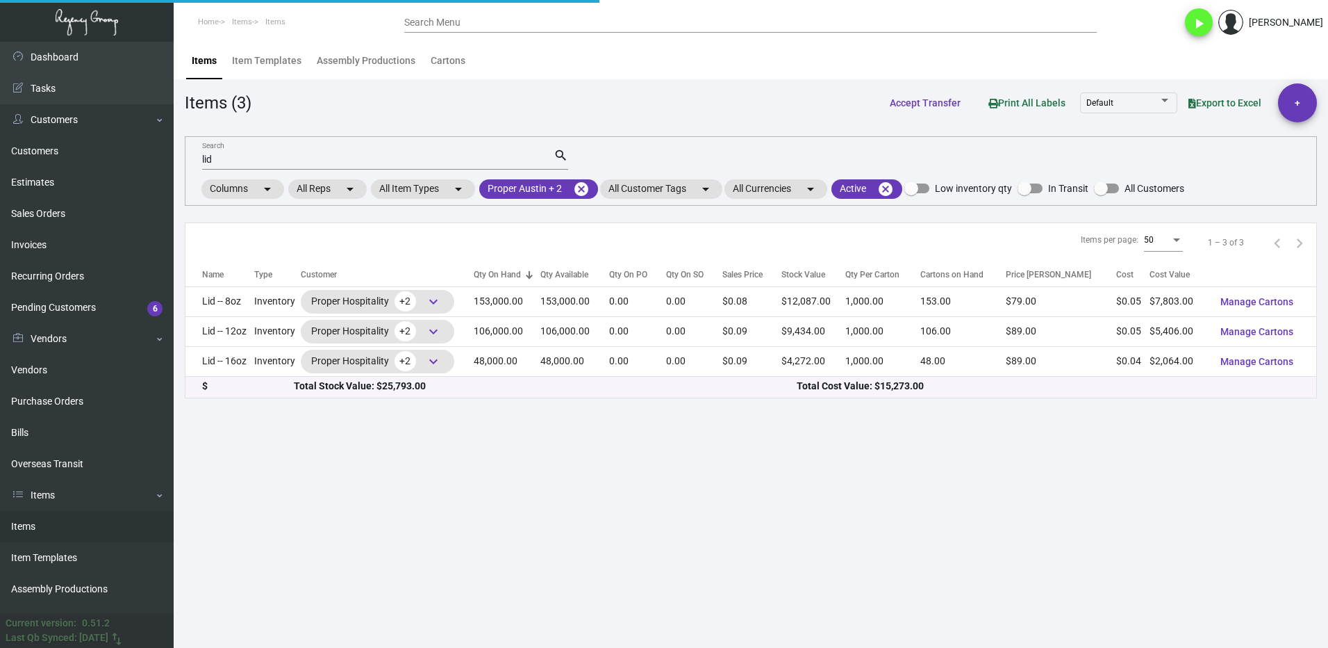
click at [226, 159] on input "lid" at bounding box center [378, 159] width 352 height 11
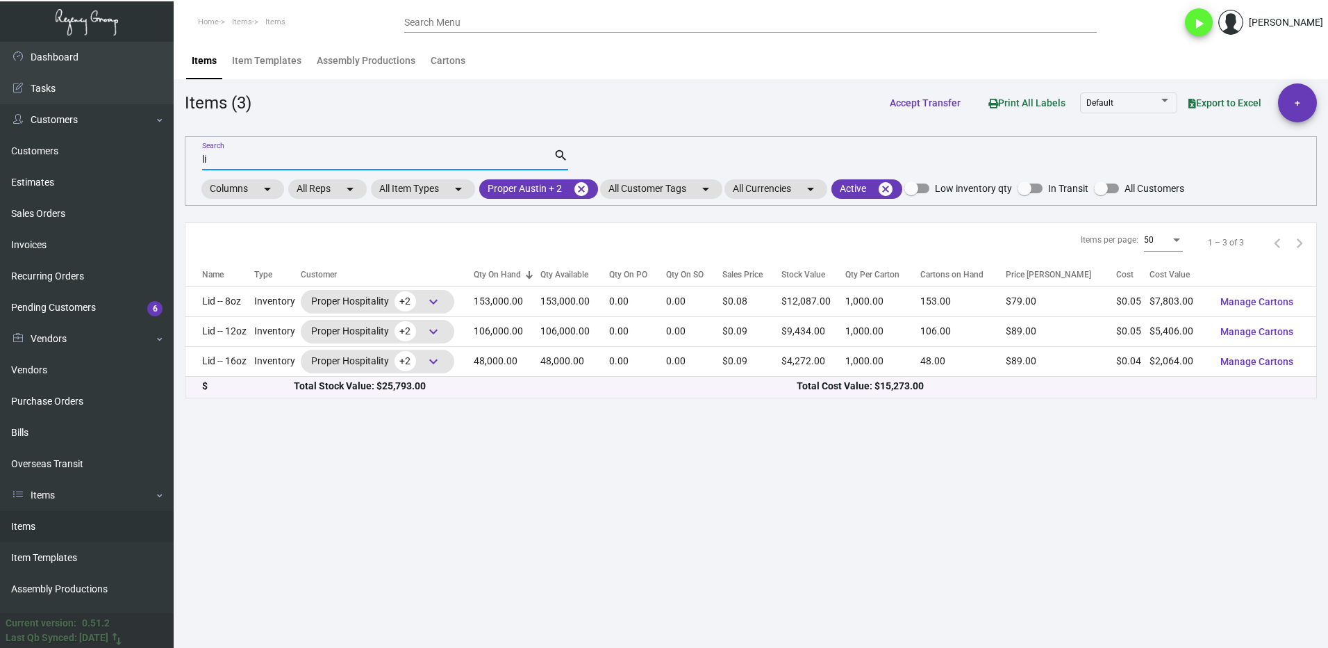
type input "l"
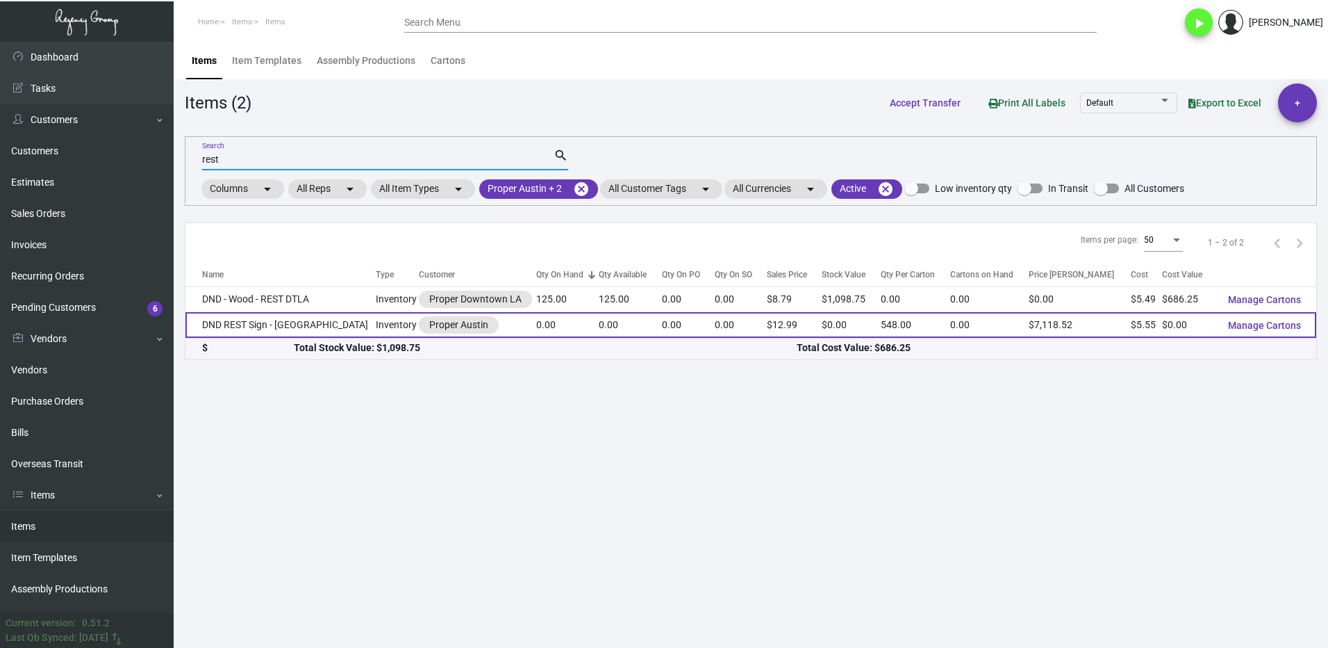
type input "rest"
click at [262, 332] on td "DND REST Sign - [GEOGRAPHIC_DATA]" at bounding box center [281, 325] width 190 height 26
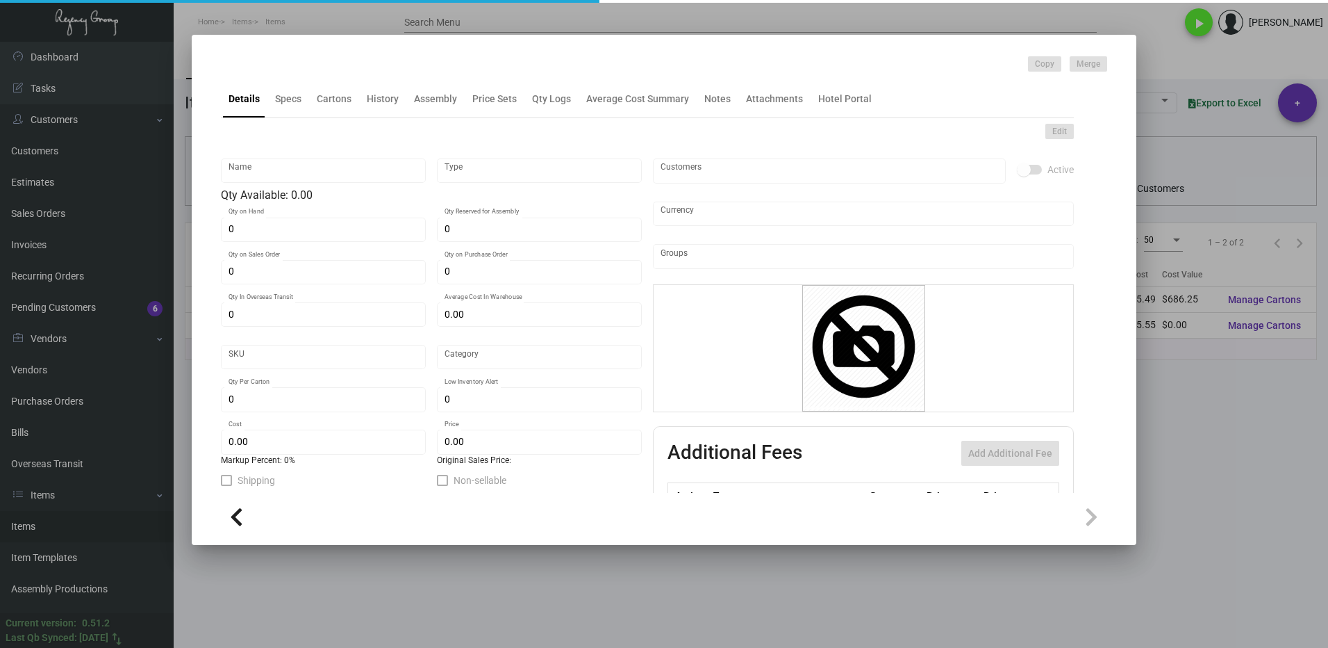
type input "DND REST Sign - [GEOGRAPHIC_DATA]"
type input "Inventory"
type input "$ 31.6498"
type input "98526"
type input "Standard"
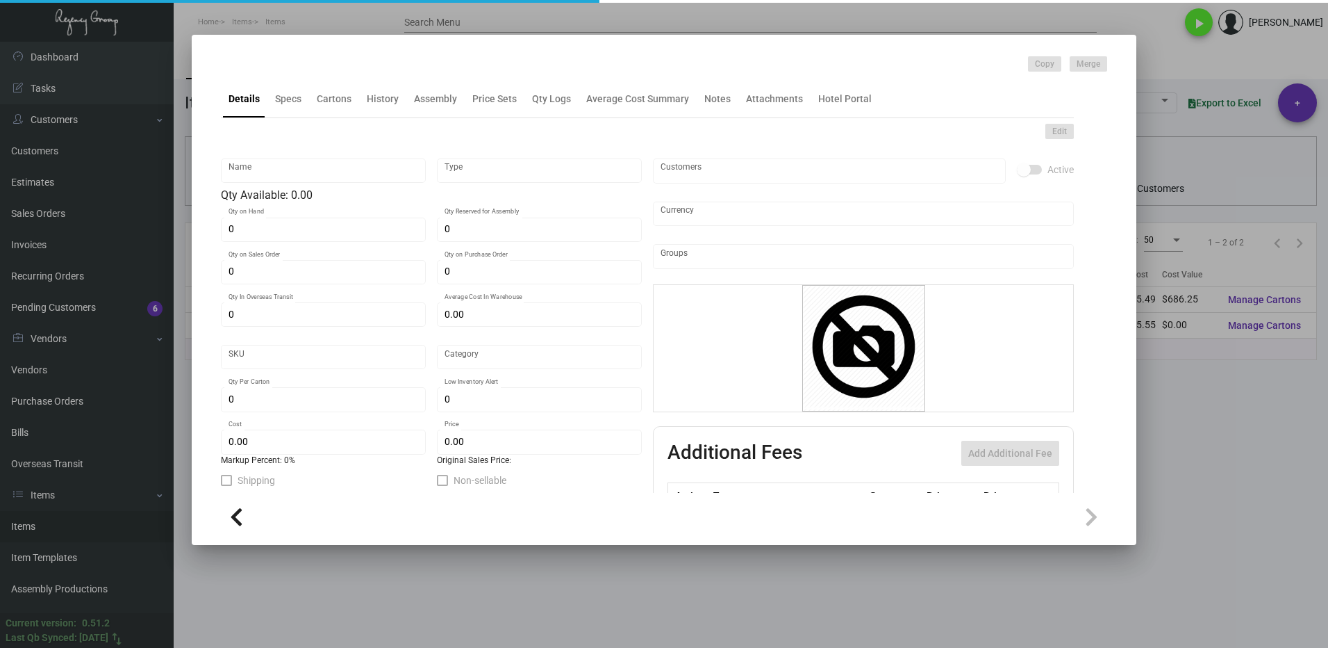
type input "548"
type input "$ 5.55"
type input "$ 12.99"
checkbox input "true"
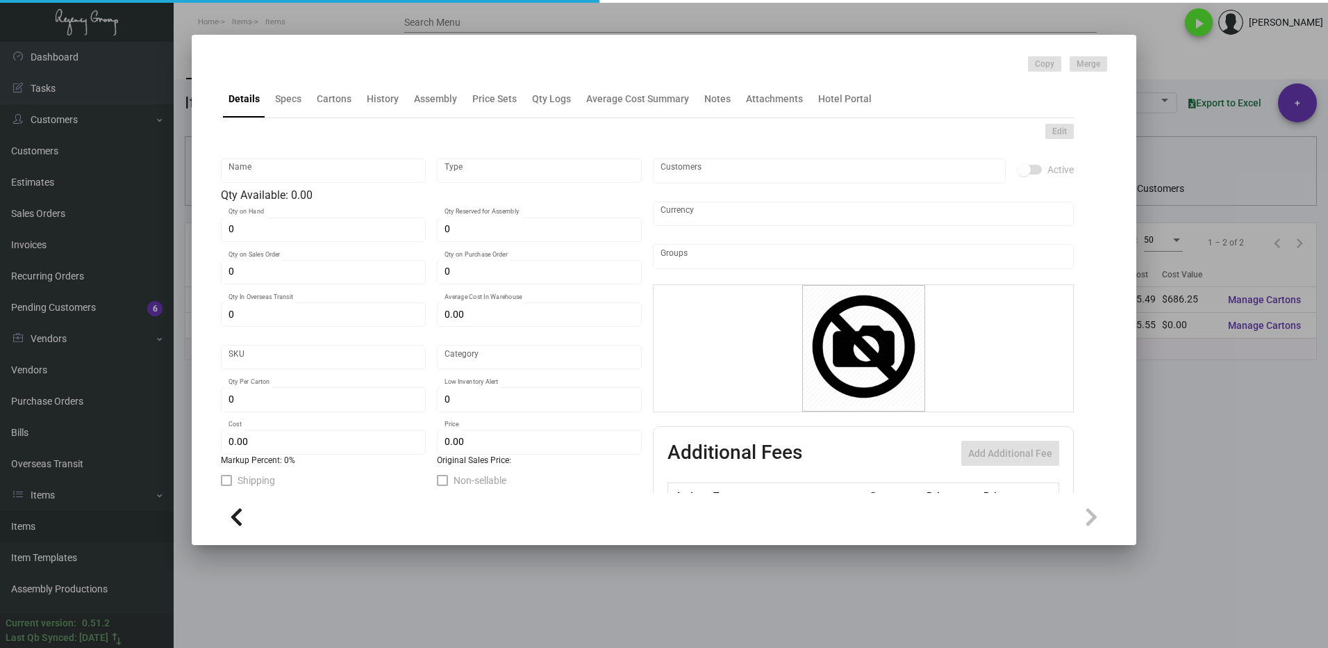
type input "United States Dollar $"
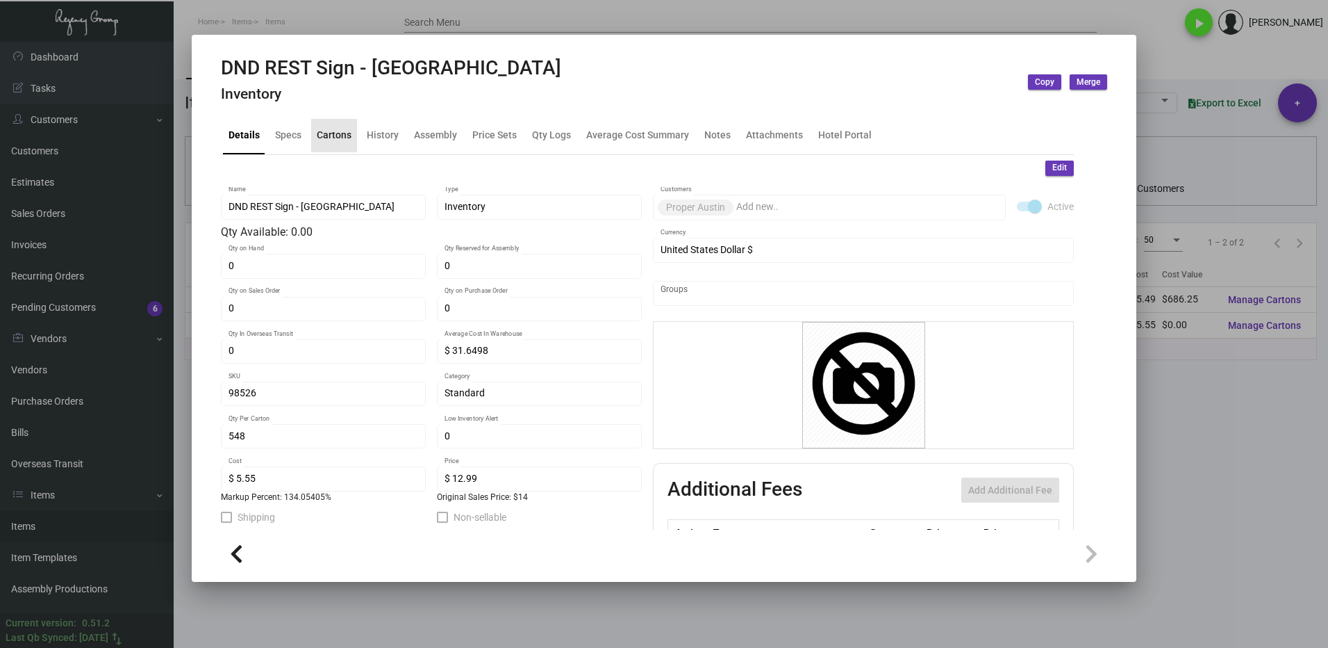
click at [340, 138] on div "Cartons" at bounding box center [334, 135] width 35 height 15
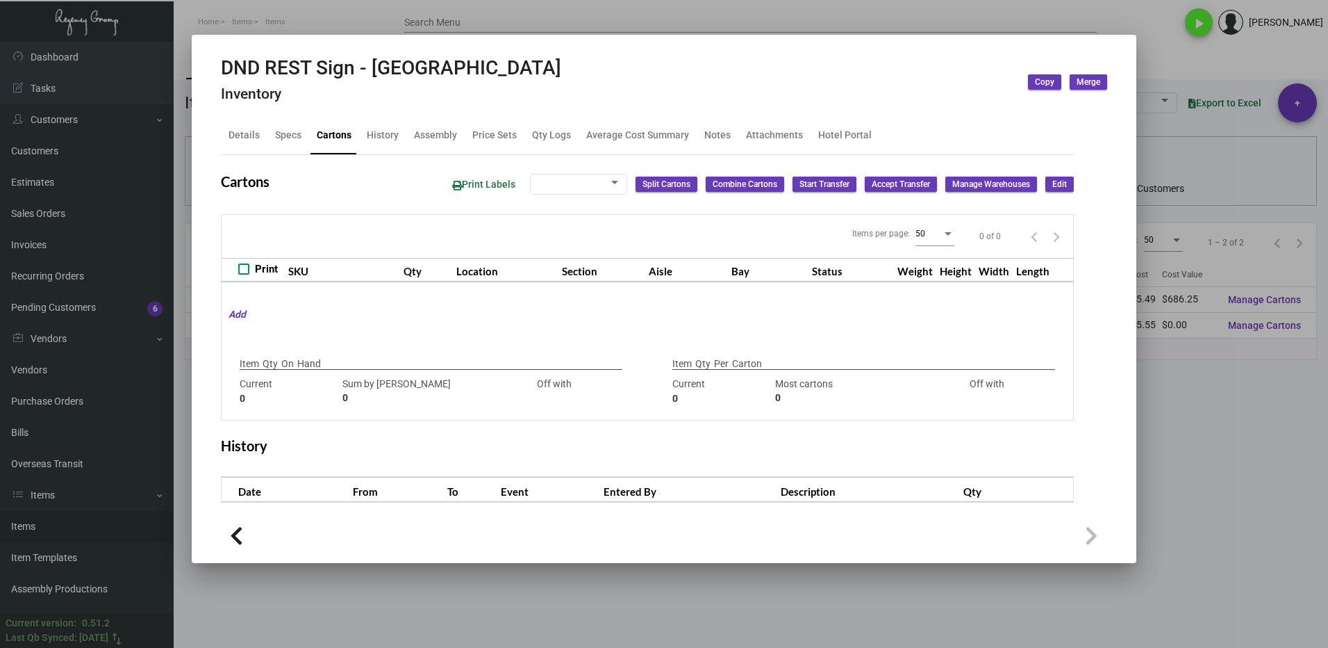
type input "0"
type input "548"
type input "100"
type input "+448"
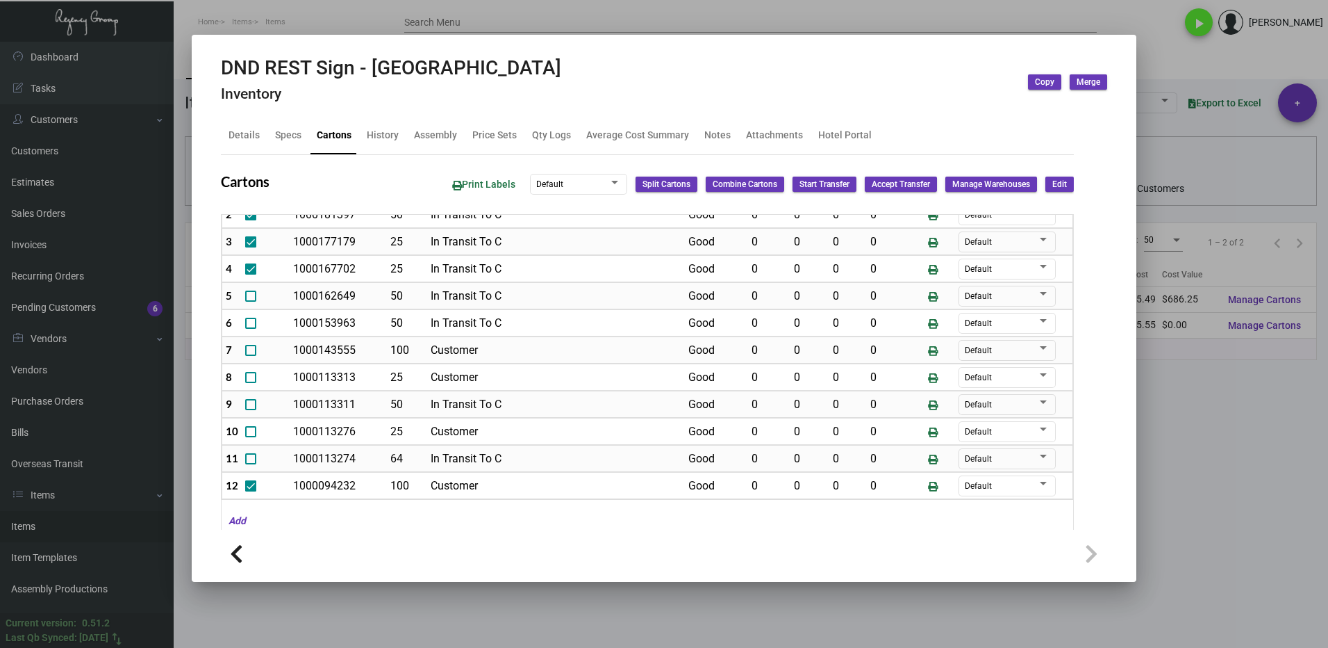
scroll to position [200, 0]
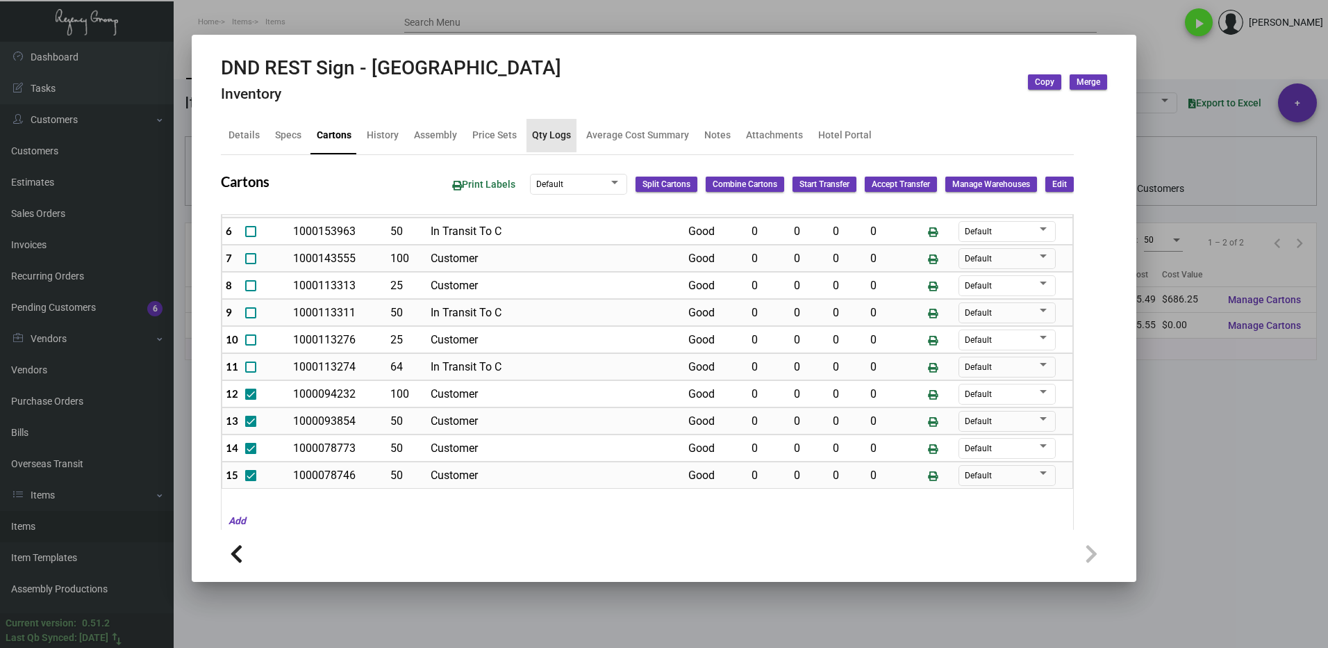
click at [550, 142] on div "Qty Logs" at bounding box center [551, 135] width 39 height 15
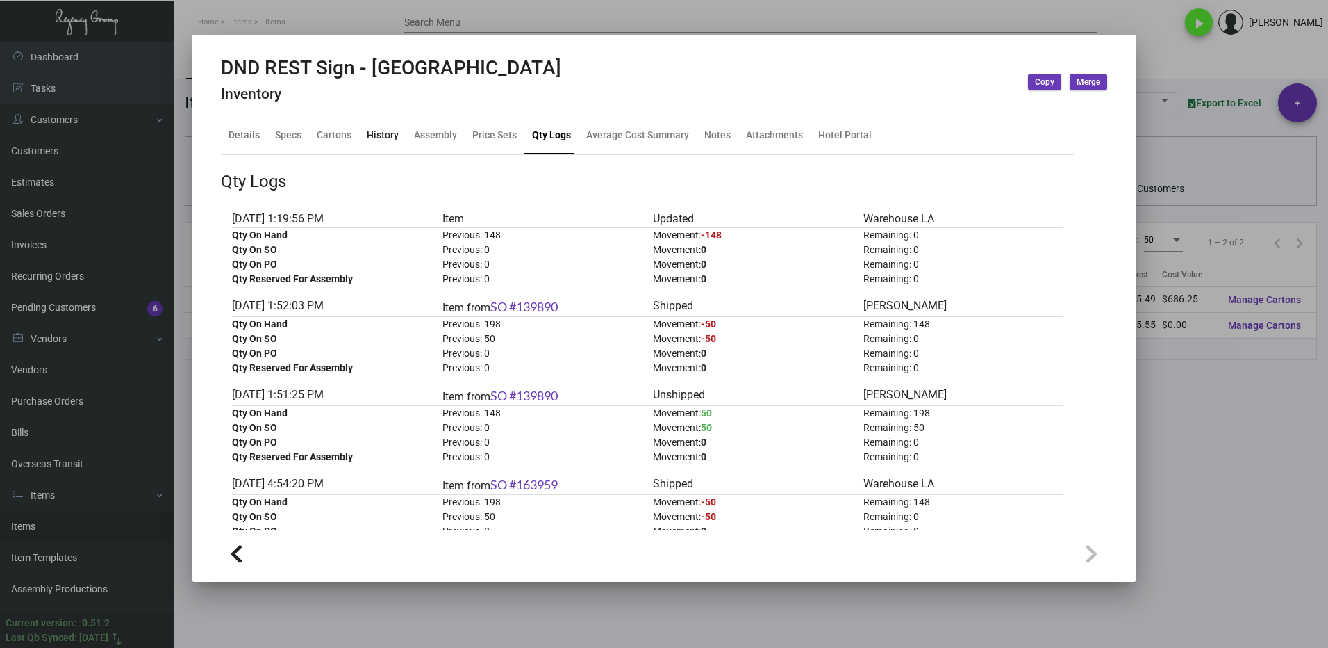
click at [390, 135] on div "History" at bounding box center [383, 135] width 32 height 15
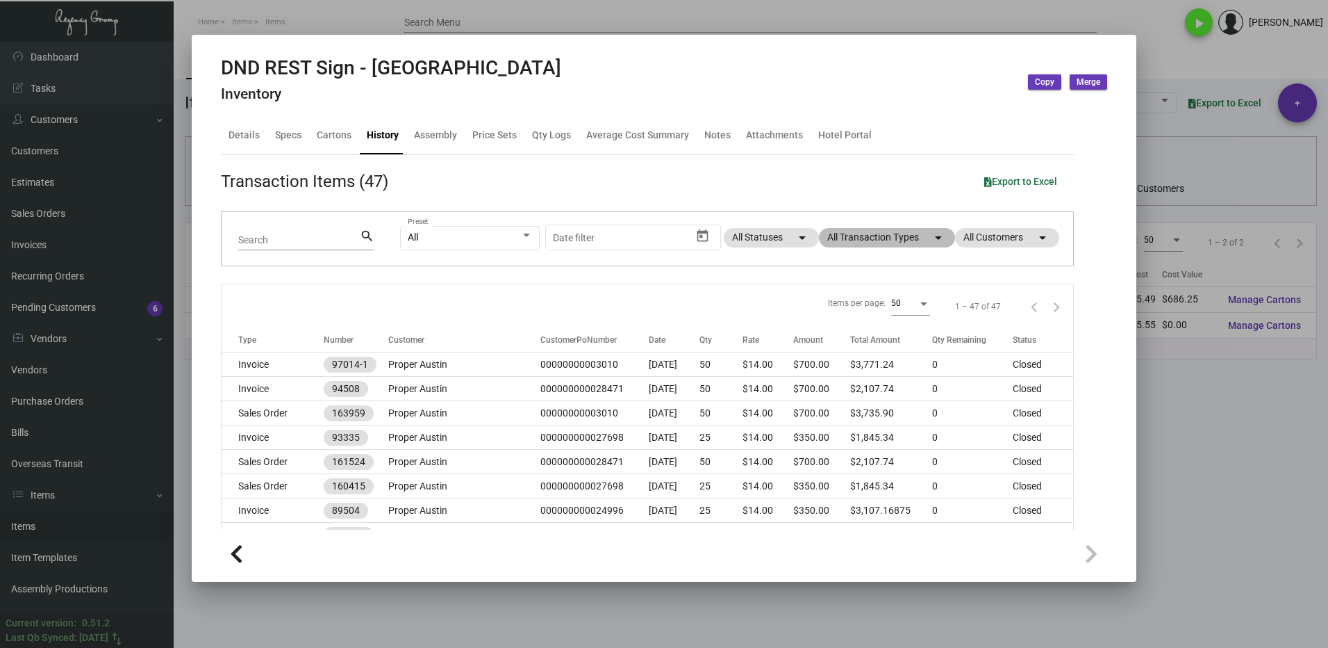
click at [833, 233] on mat-chip "All Transaction Types arrow_drop_down" at bounding box center [887, 237] width 136 height 19
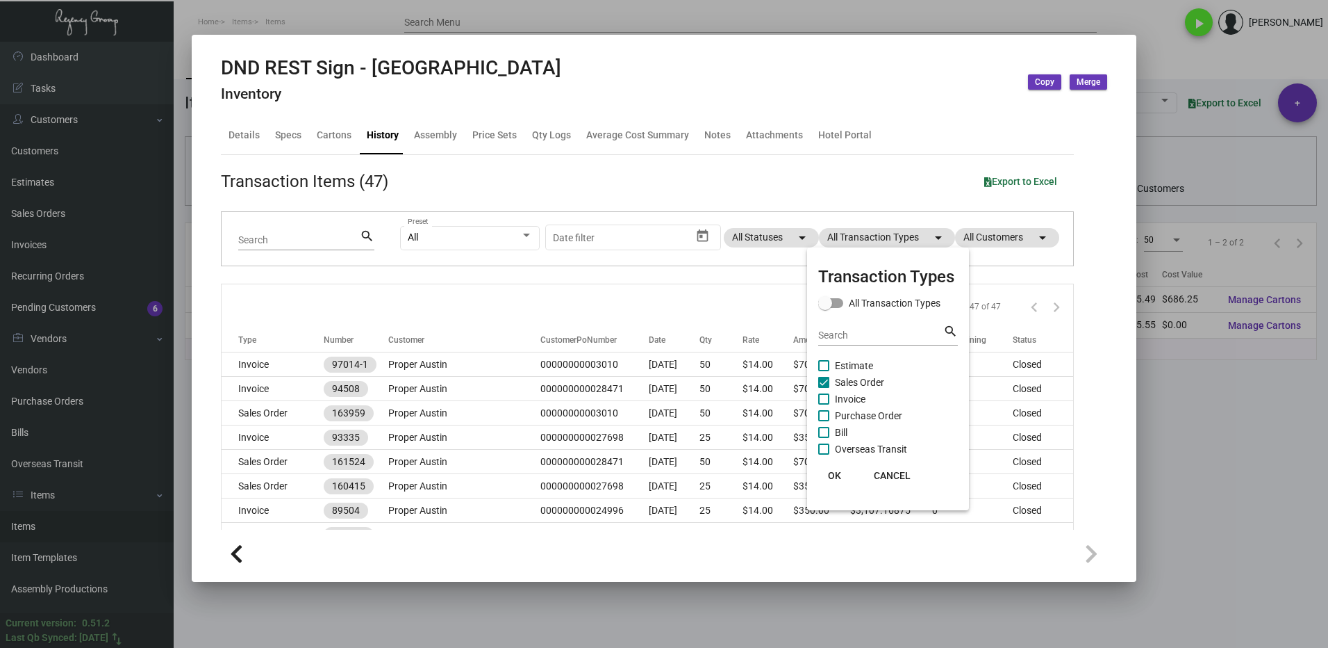
click at [825, 383] on span at bounding box center [823, 382] width 11 height 11
click at [824, 388] on input "Sales Order" at bounding box center [823, 388] width 1 height 1
click at [824, 381] on span at bounding box center [823, 382] width 11 height 11
click at [824, 388] on input "Sales Order" at bounding box center [823, 388] width 1 height 1
checkbox input "true"
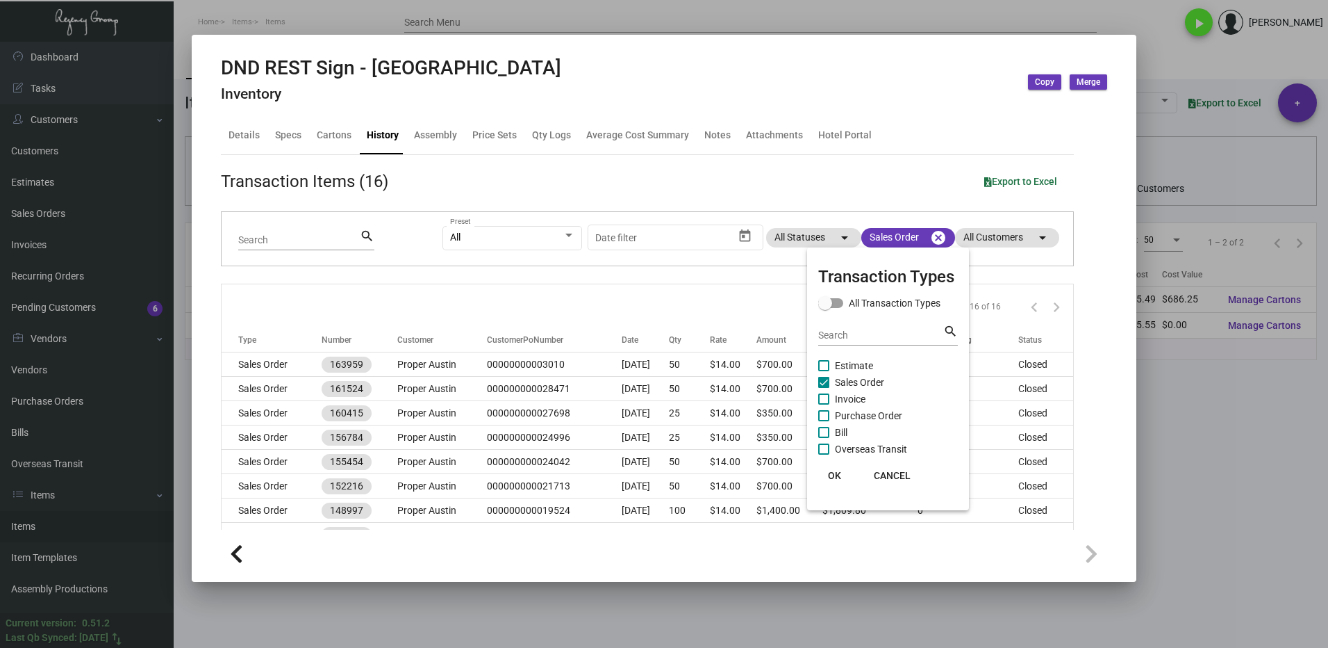
click at [830, 478] on span "OK" at bounding box center [834, 475] width 13 height 11
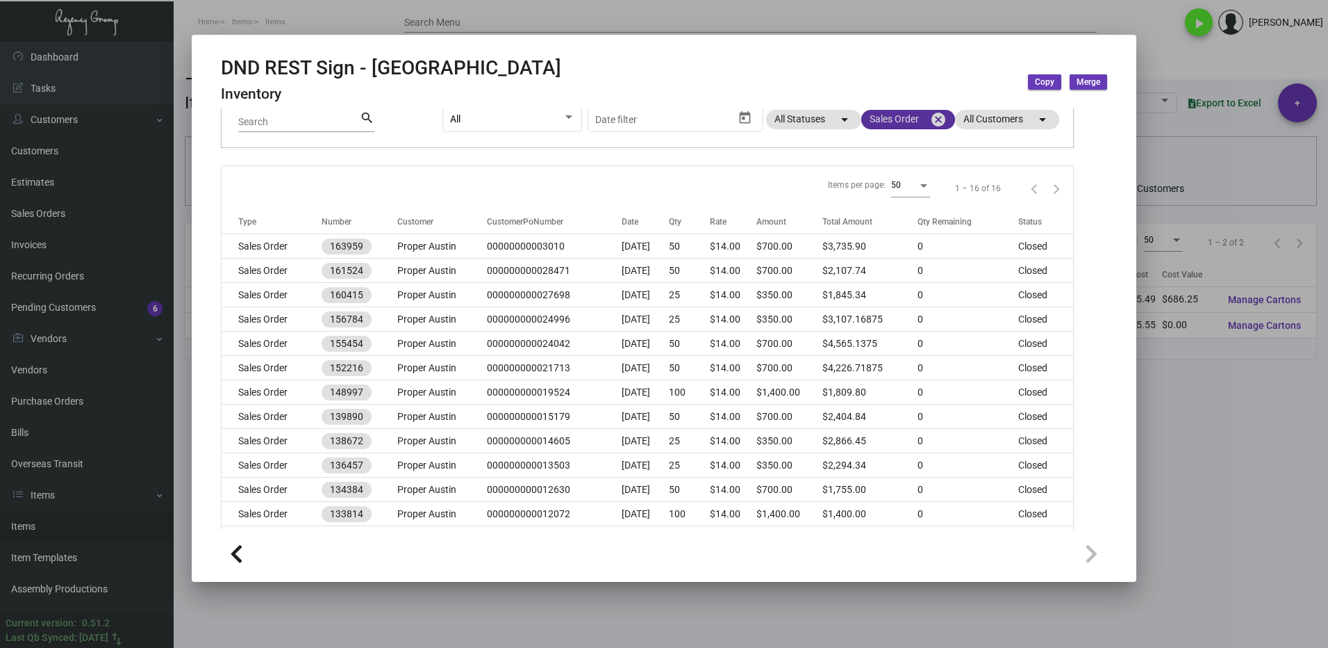
scroll to position [106, 0]
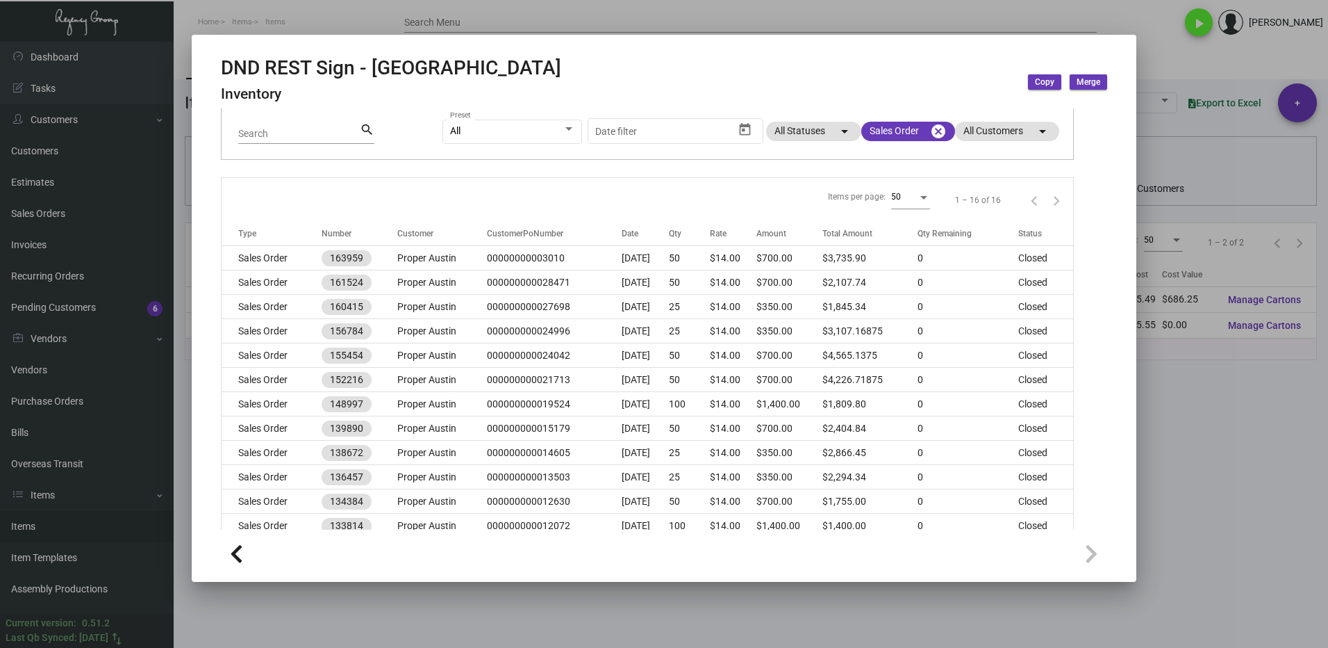
click at [1224, 477] on div at bounding box center [664, 324] width 1328 height 648
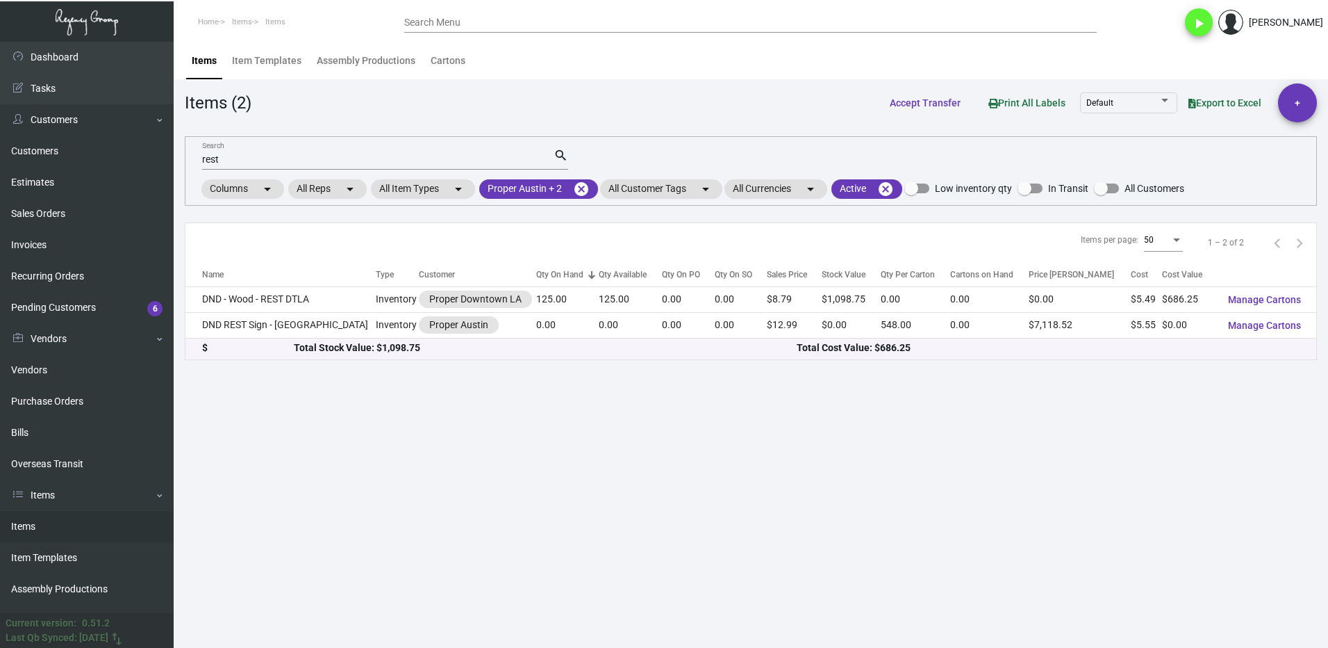
click at [239, 162] on input "rest" at bounding box center [378, 159] width 352 height 11
type input "r"
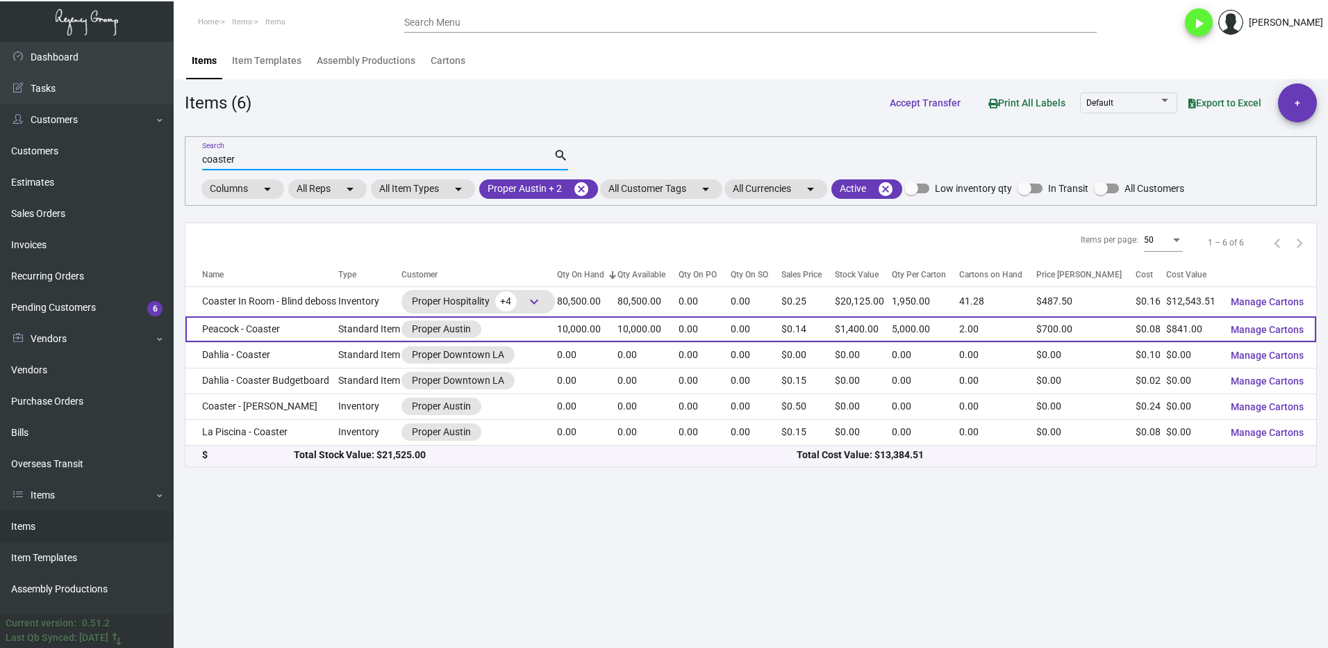
type input "coaster"
click at [297, 330] on td "Peacock - Coaster" at bounding box center [262, 329] width 153 height 26
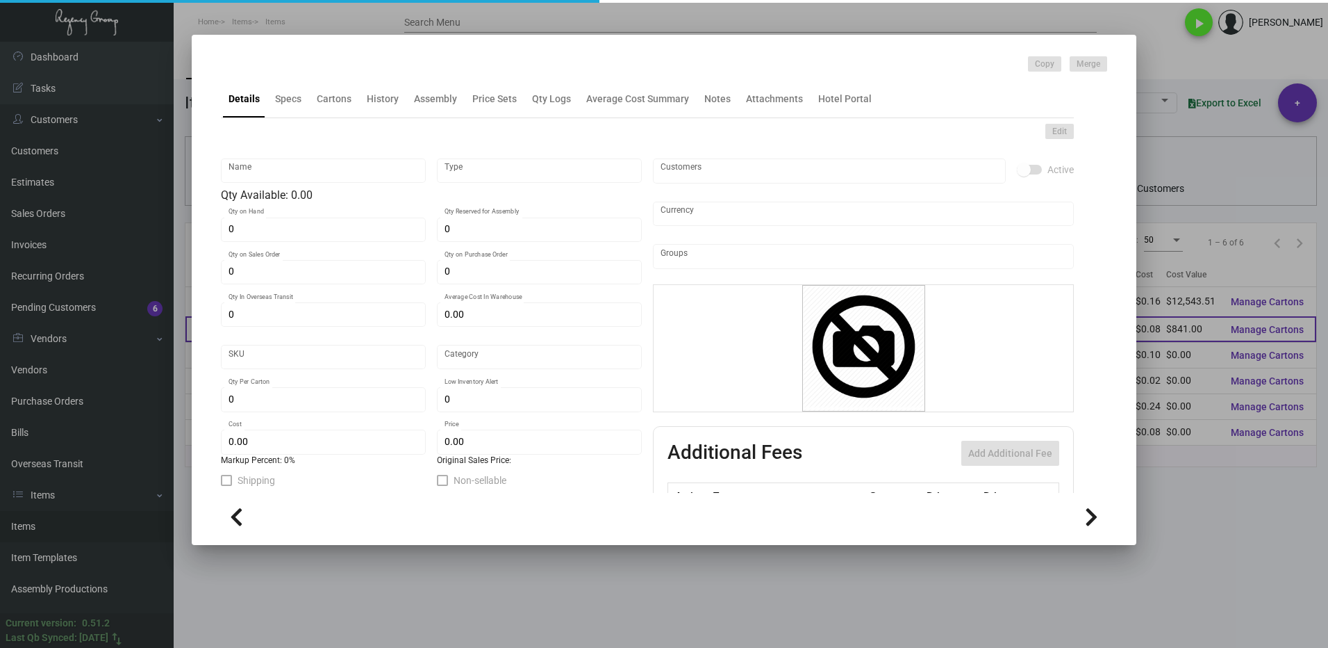
type input "Peacock - Coaster"
type input "Standard Item"
type input "10,000"
type input "$ 0.0841"
type input "802-Coaster-44"
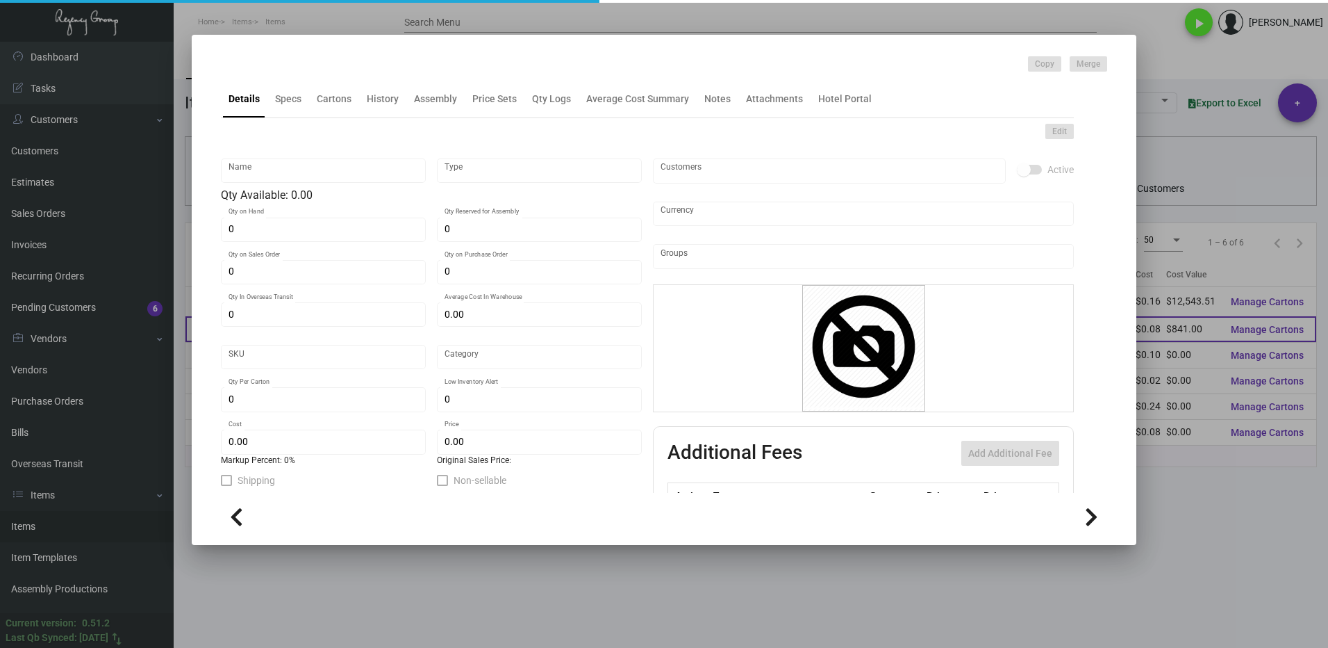
type input "Standard"
type input "5,000"
type input "$ 0.0841"
type input "$ 0.14"
checkbox input "true"
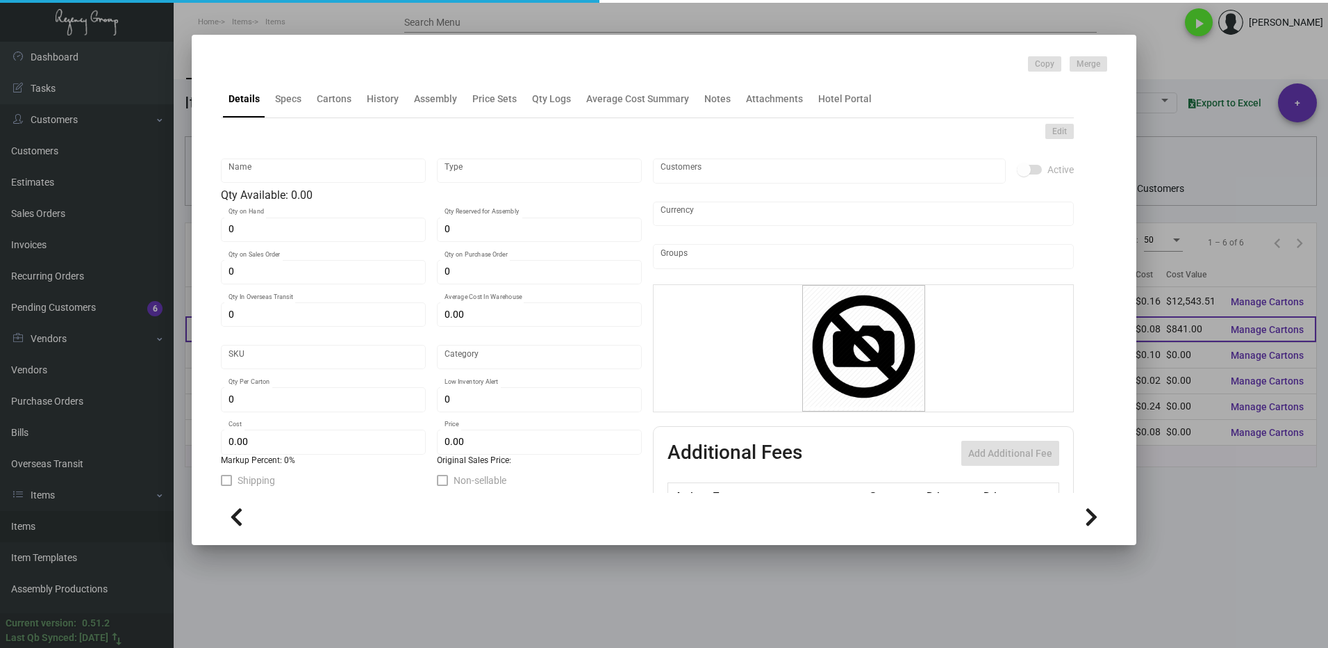
checkbox input "true"
type input "United States Dollar $"
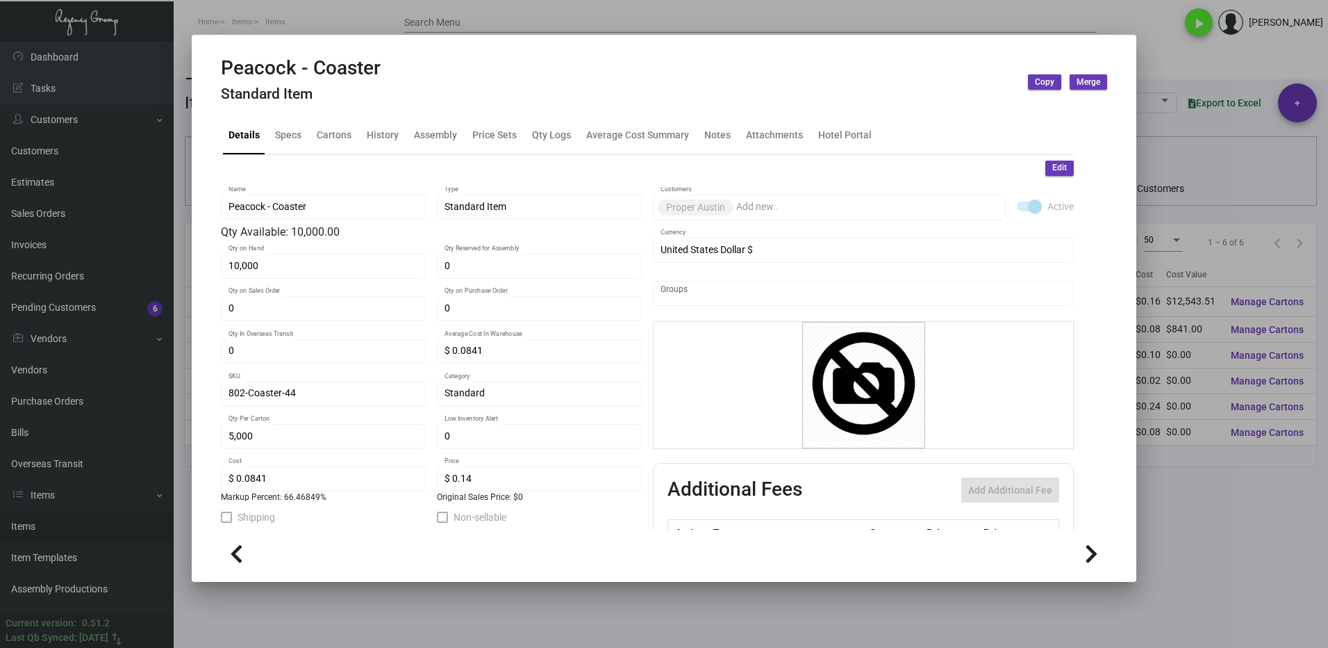
click at [1172, 56] on div at bounding box center [664, 324] width 1328 height 648
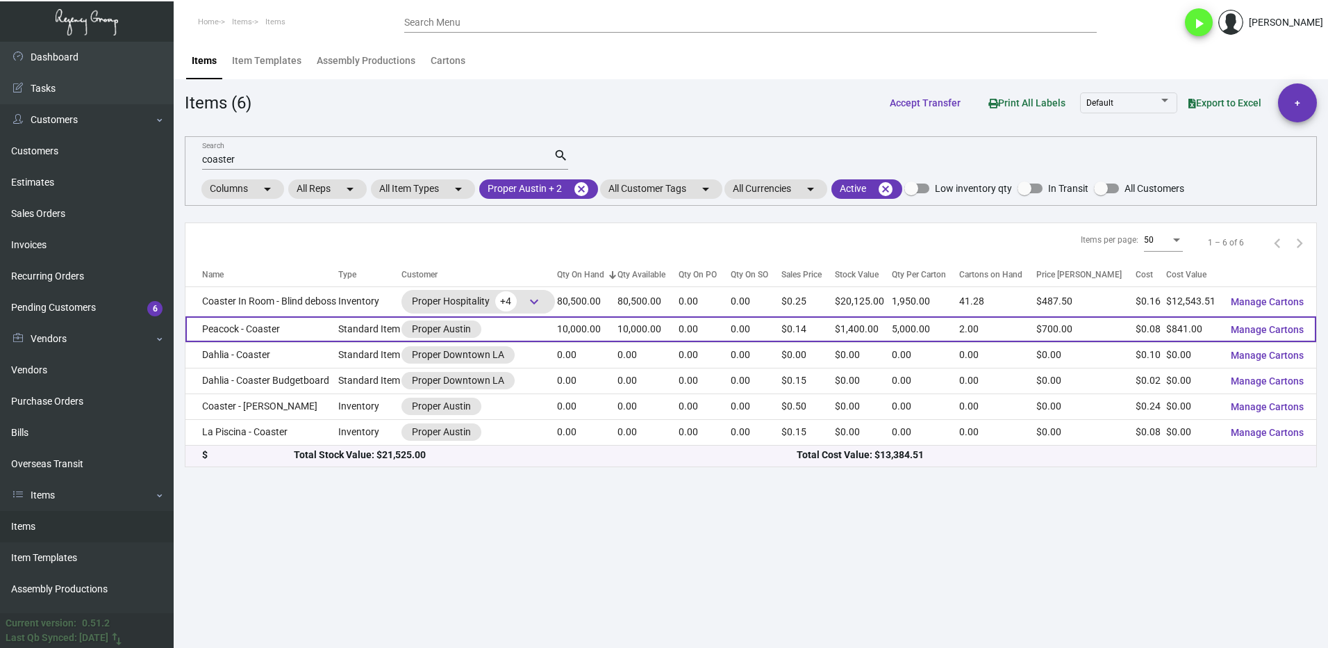
click at [262, 333] on td "Peacock - Coaster" at bounding box center [262, 329] width 153 height 26
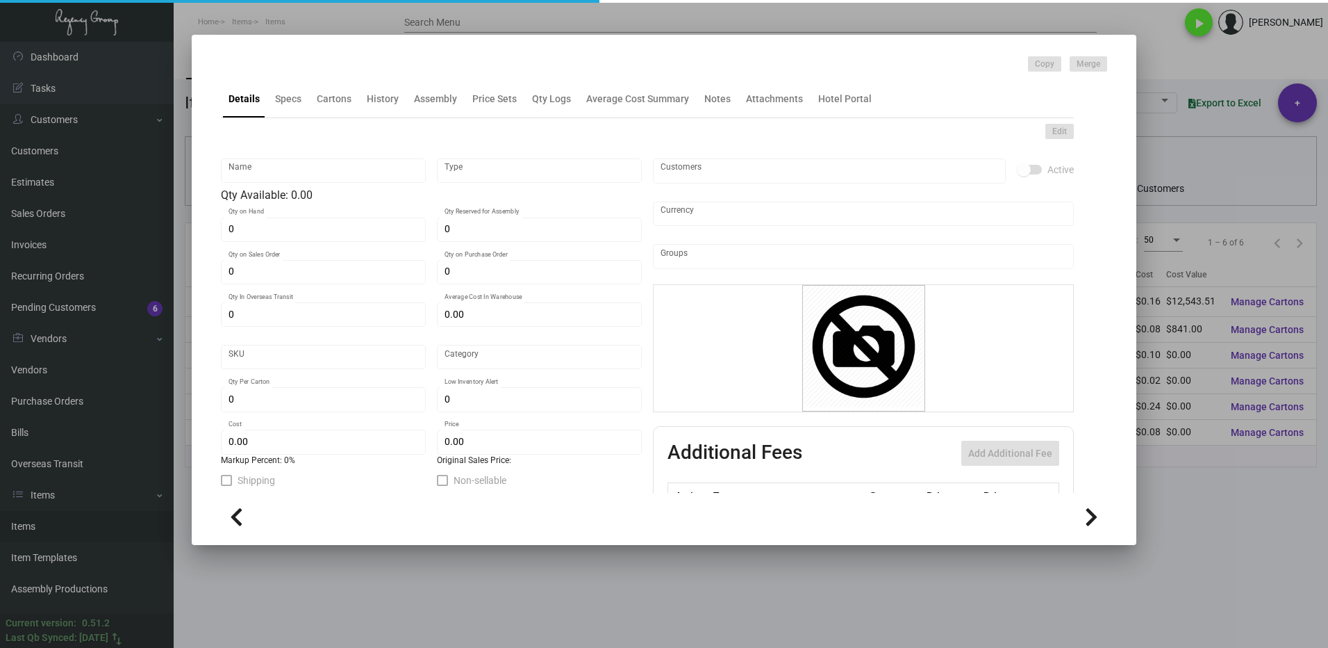
type input "Peacock - Coaster"
type input "Standard Item"
type input "10,000"
type input "$ 0.0841"
type input "802-Coaster-44"
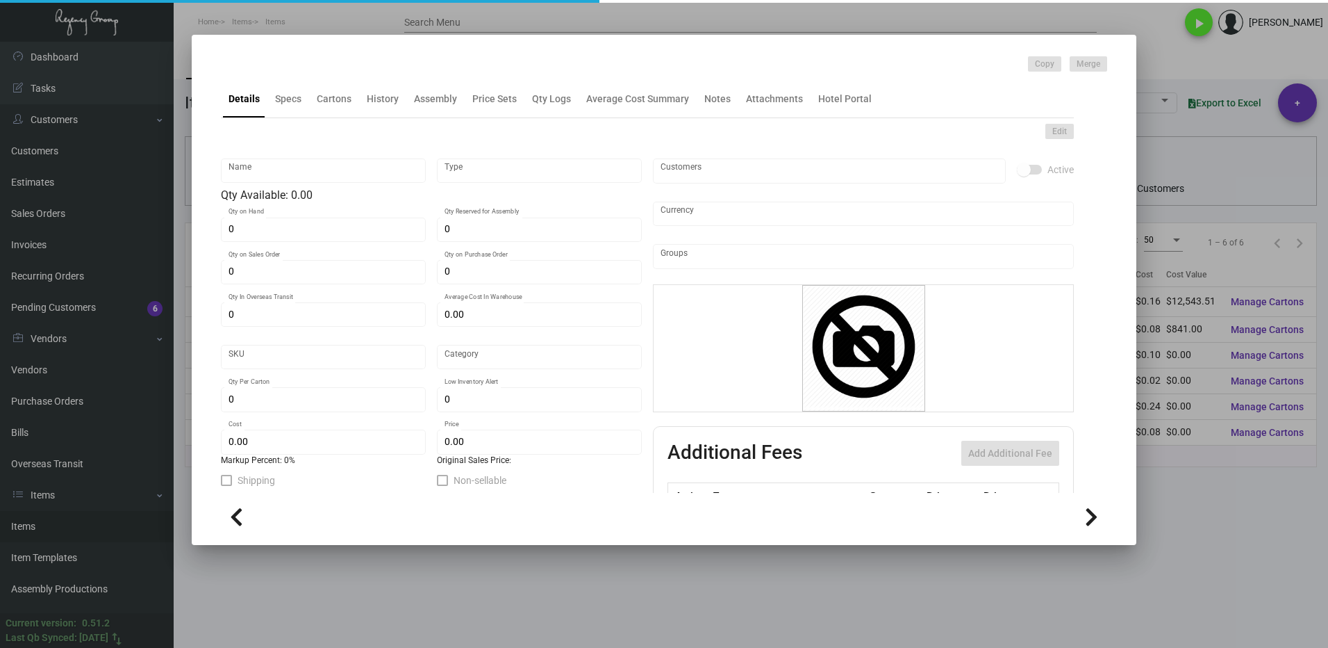
type input "Standard"
type input "5,000"
type input "$ 0.0841"
type input "$ 0.14"
checkbox input "true"
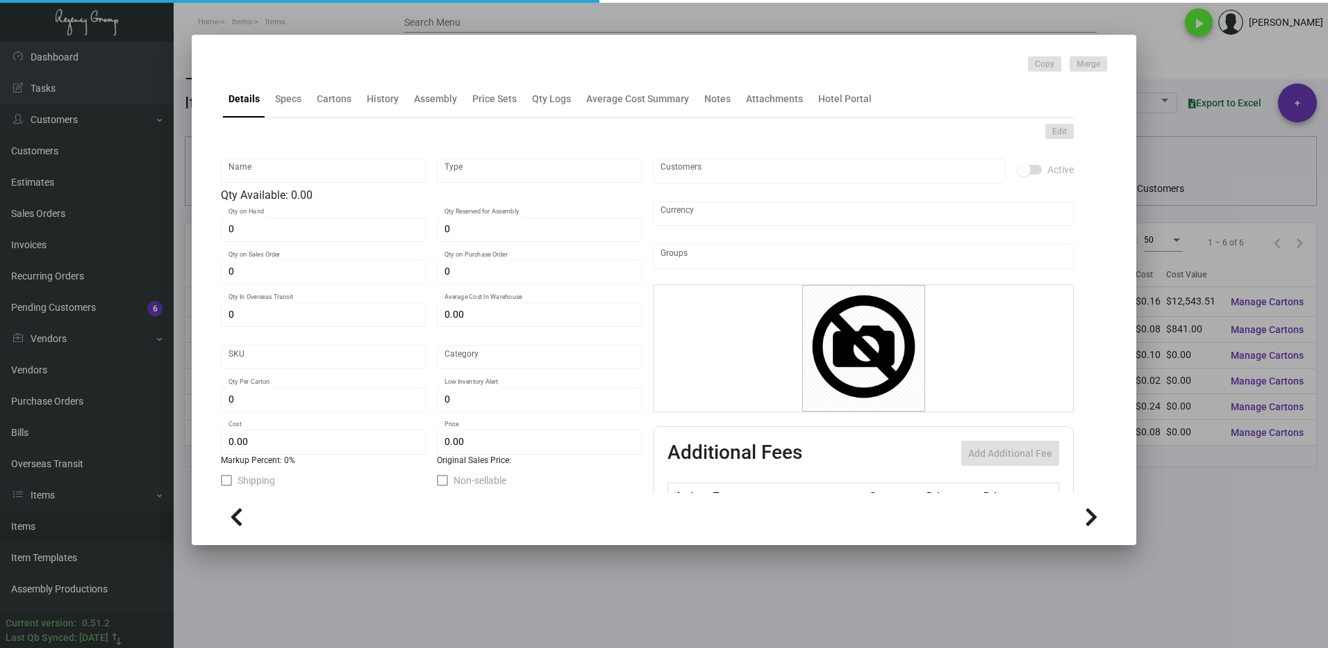
checkbox input "true"
type input "United States Dollar $"
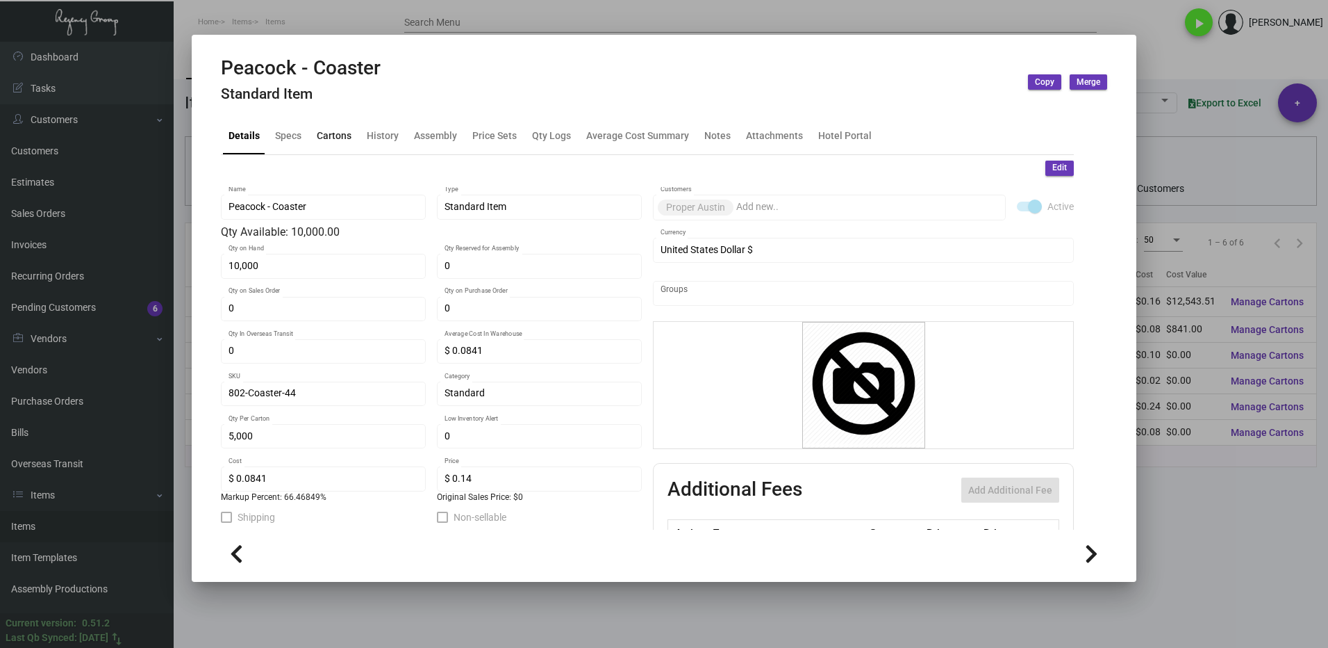
click at [330, 138] on div "Cartons" at bounding box center [334, 135] width 35 height 15
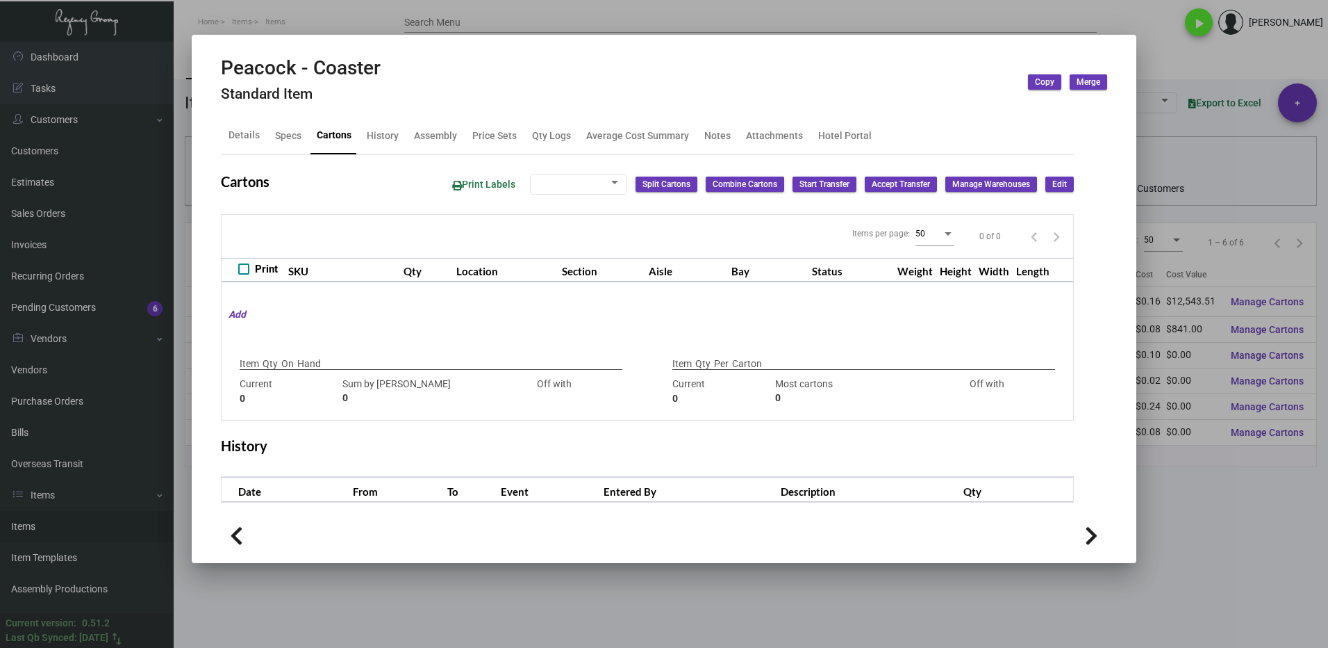
type input "10,000"
type input "10000"
type input "0"
type input "5,000"
type input "5000"
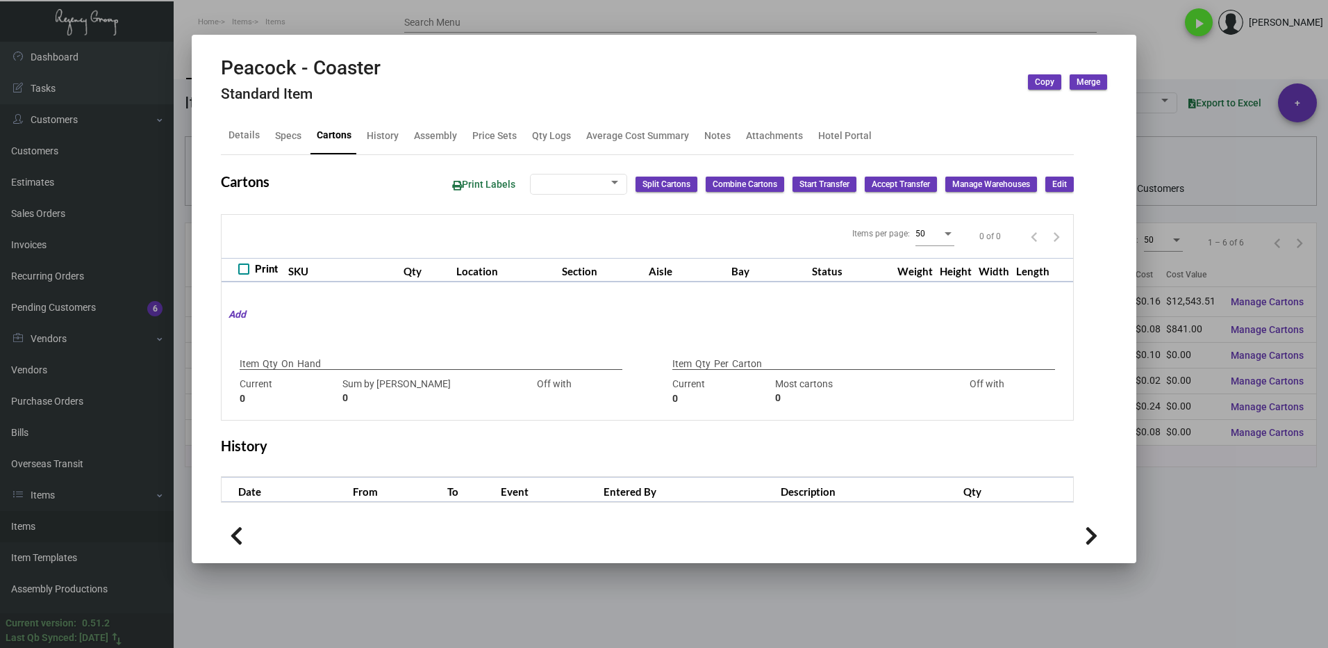
type input "0"
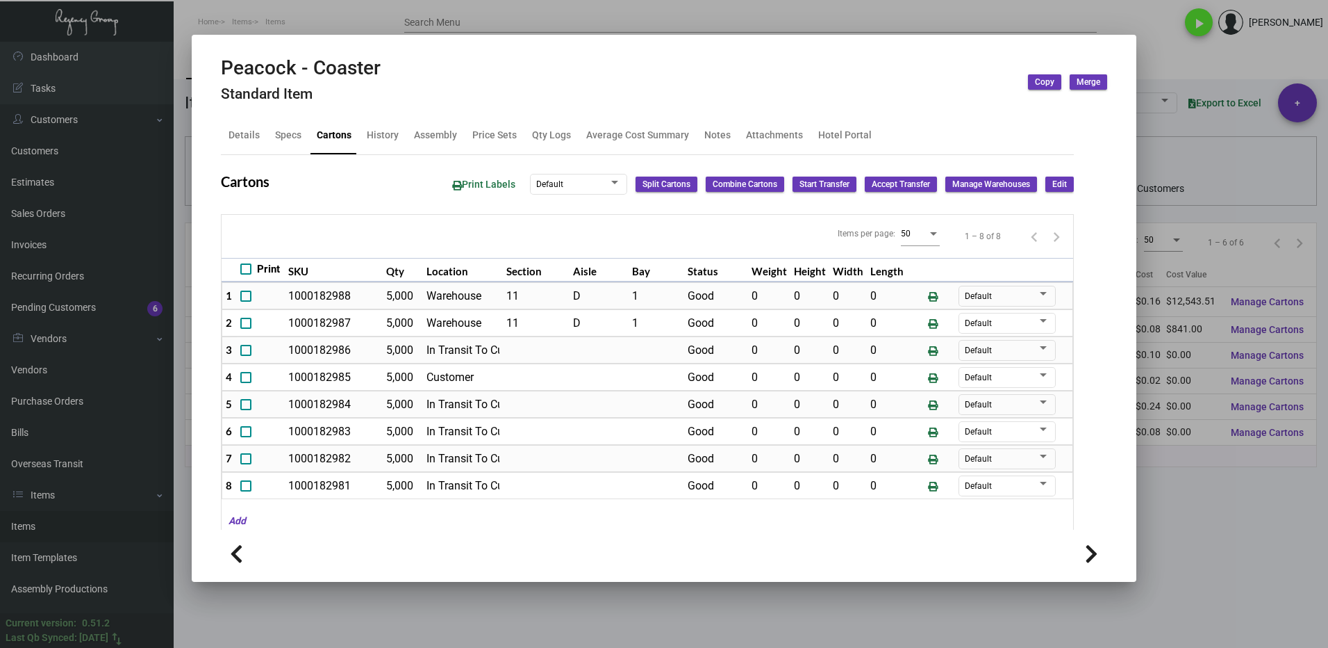
drag, startPoint x: 1247, startPoint y: 543, endPoint x: 1211, endPoint y: 526, distance: 40.1
click at [1244, 541] on div at bounding box center [664, 324] width 1328 height 648
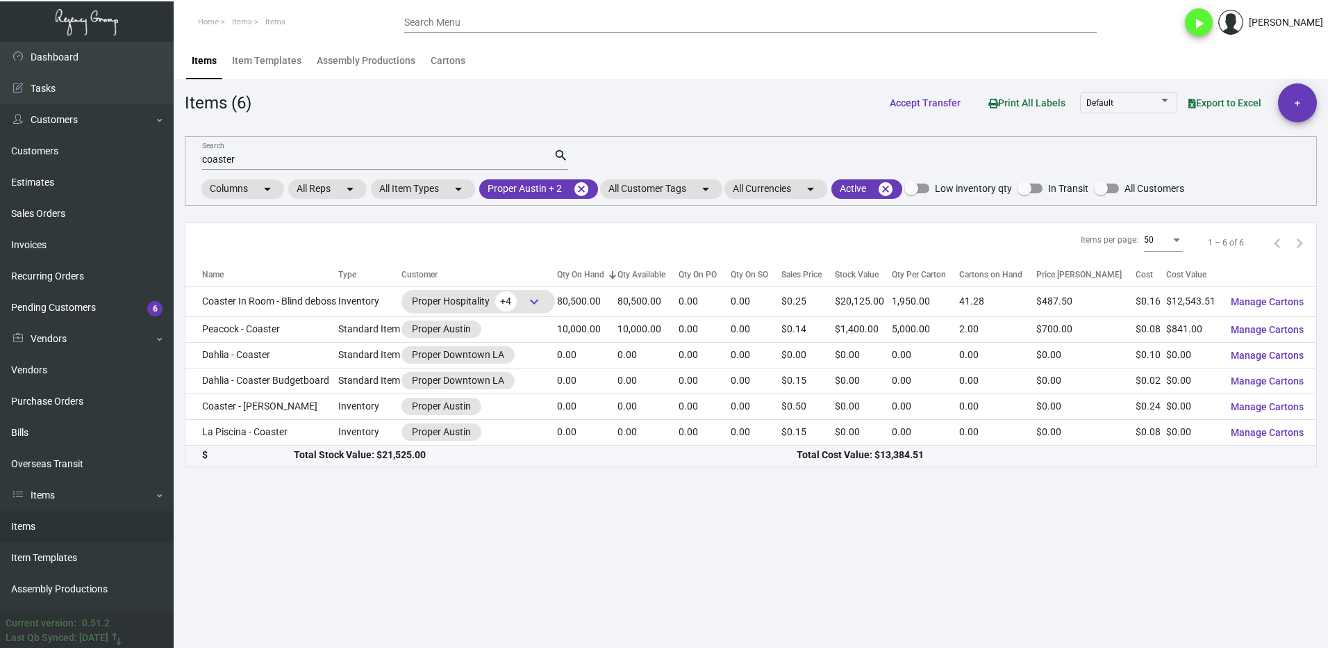
click at [263, 154] on input "coaster" at bounding box center [378, 159] width 352 height 11
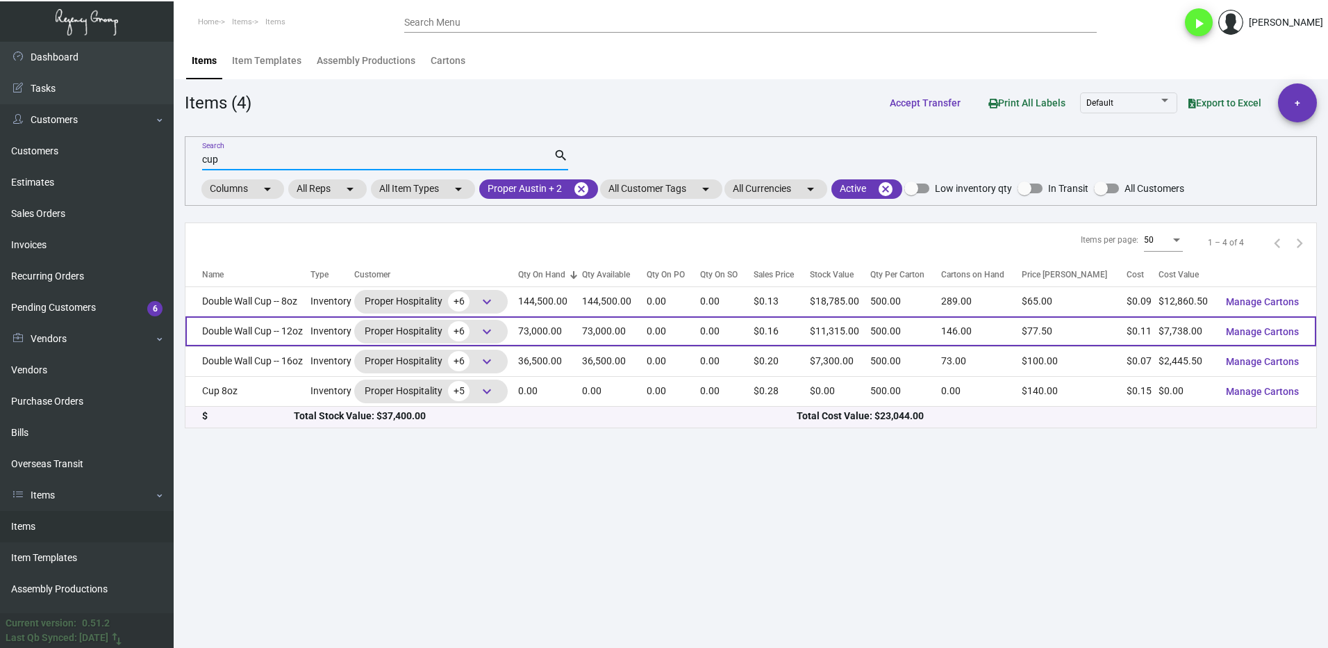
type input "cup"
click at [249, 323] on td "Double Wall Cup -- 12oz" at bounding box center [248, 331] width 125 height 30
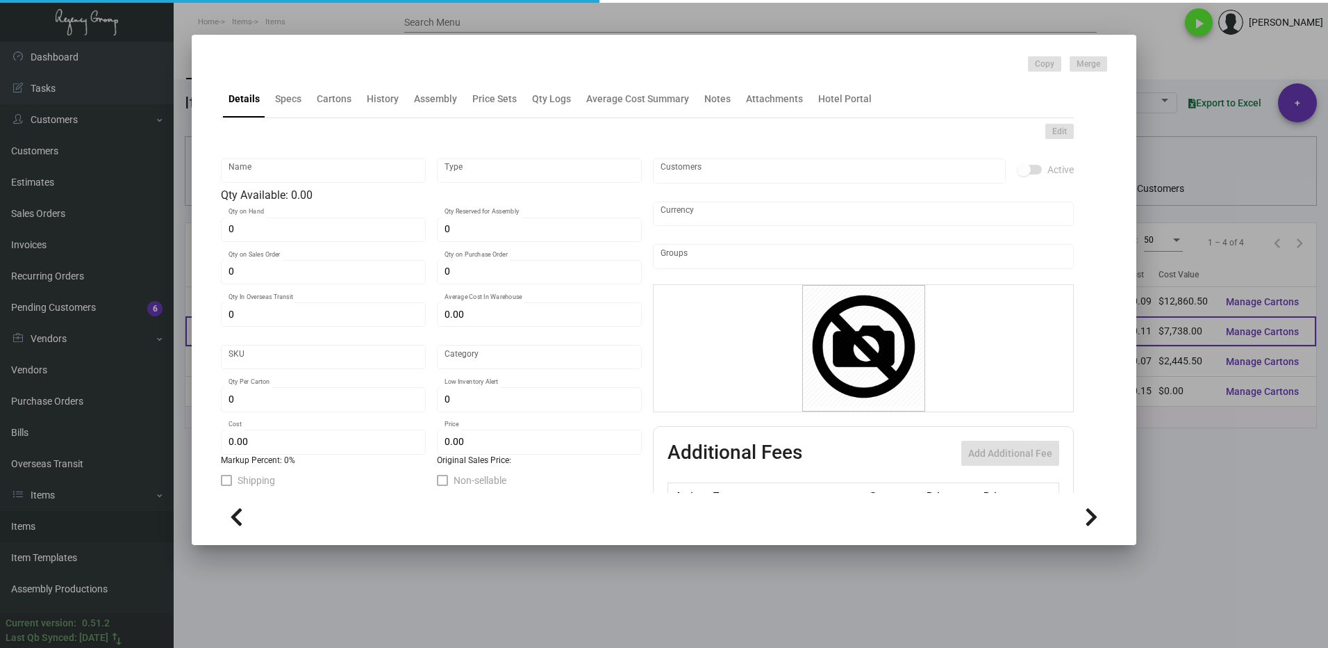
type input "Double Wall Cup -- 12oz"
type input "Inventory"
type input "73,000"
type input "$ 0.86667"
type input "Overseas"
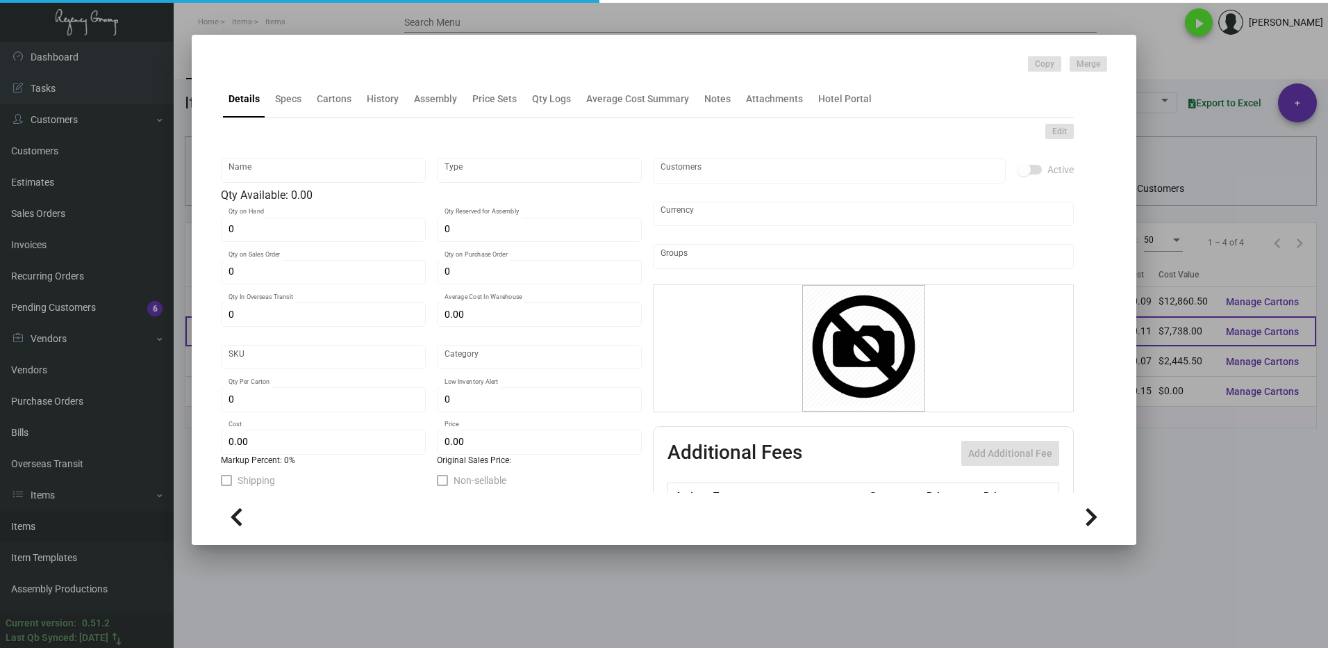
type input "500"
type input "$ 0.106"
type input "$ 0.155"
checkbox input "true"
type input "United States Dollar $"
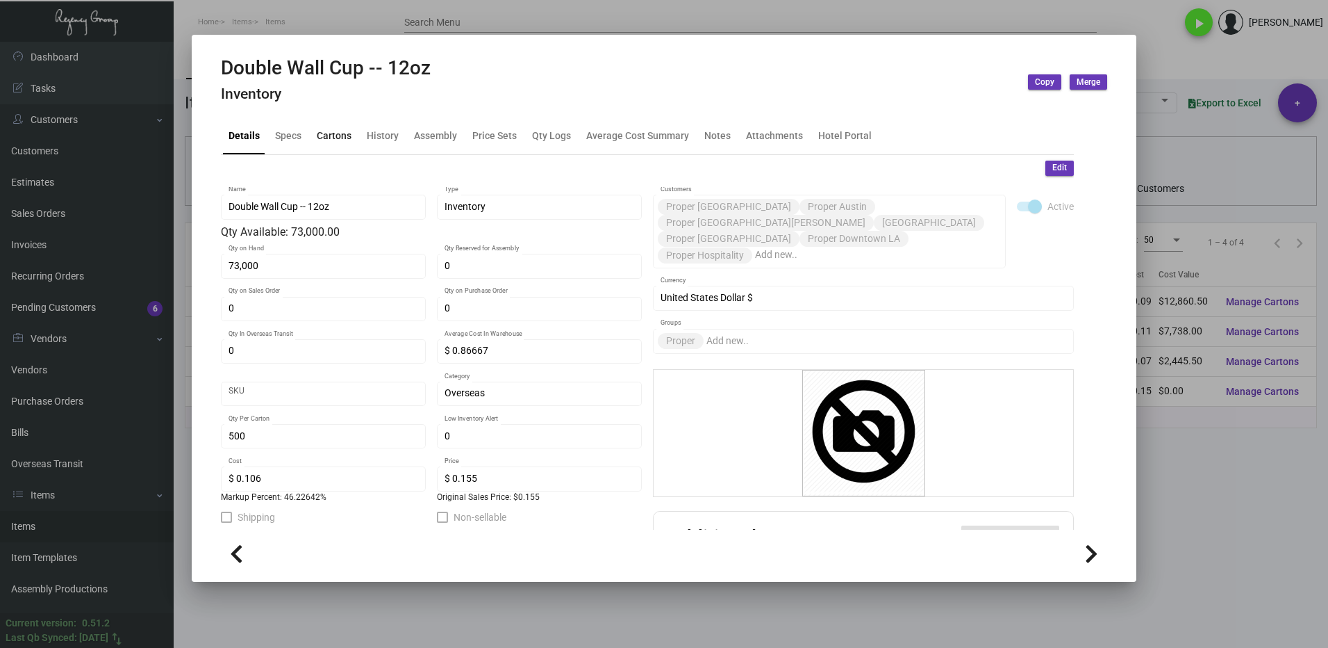
click at [328, 133] on div "Cartons" at bounding box center [334, 135] width 35 height 15
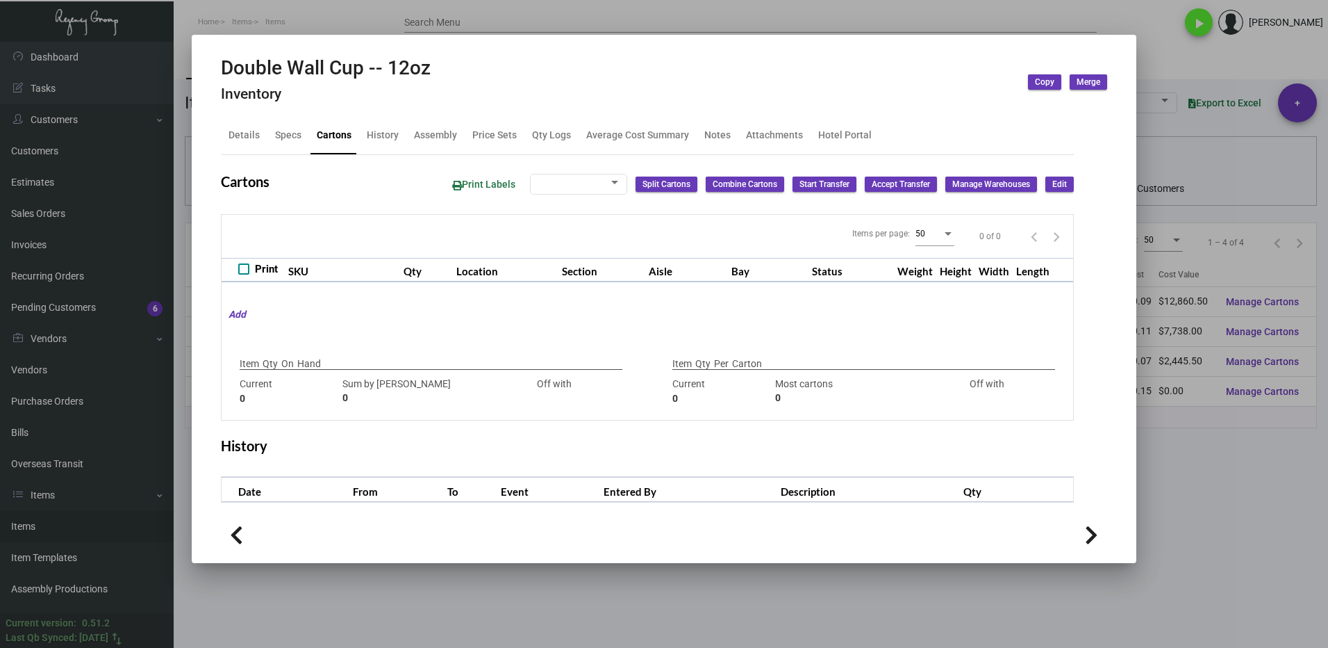
type input "73,000"
type input "82500"
type input "-9500"
type input "500"
type input "73000"
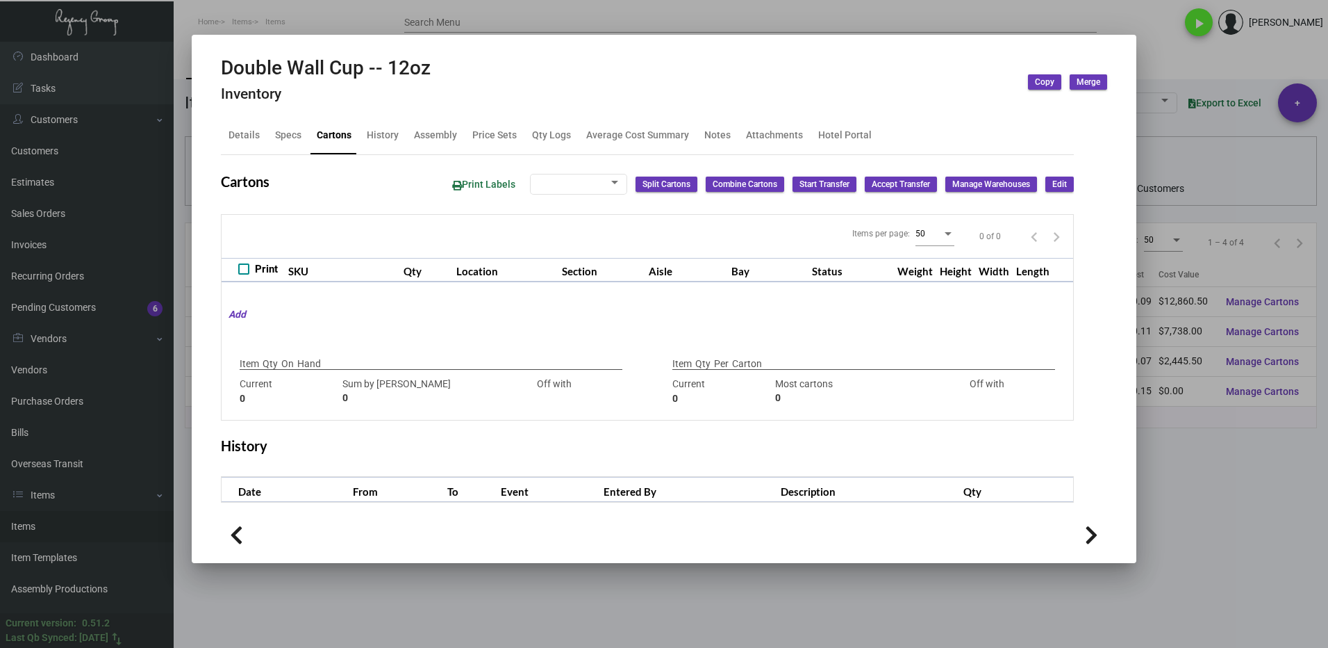
type input "-72500"
